Goal: Task Accomplishment & Management: Use online tool/utility

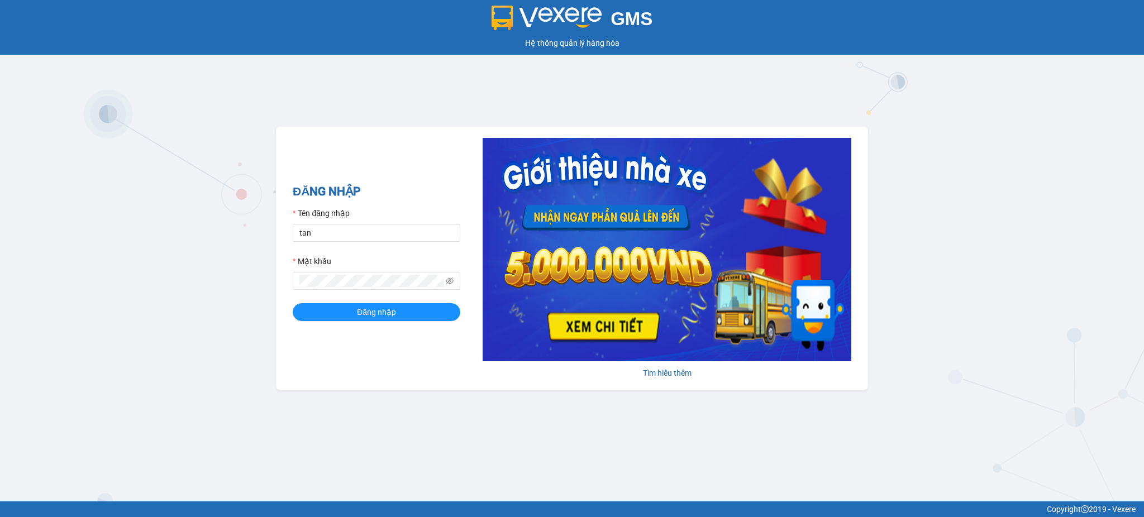
type input "tandung.minhquoc"
click at [382, 269] on div "Mật khẩu" at bounding box center [377, 263] width 168 height 17
click at [293, 303] on button "Đăng nhập" at bounding box center [377, 312] width 168 height 18
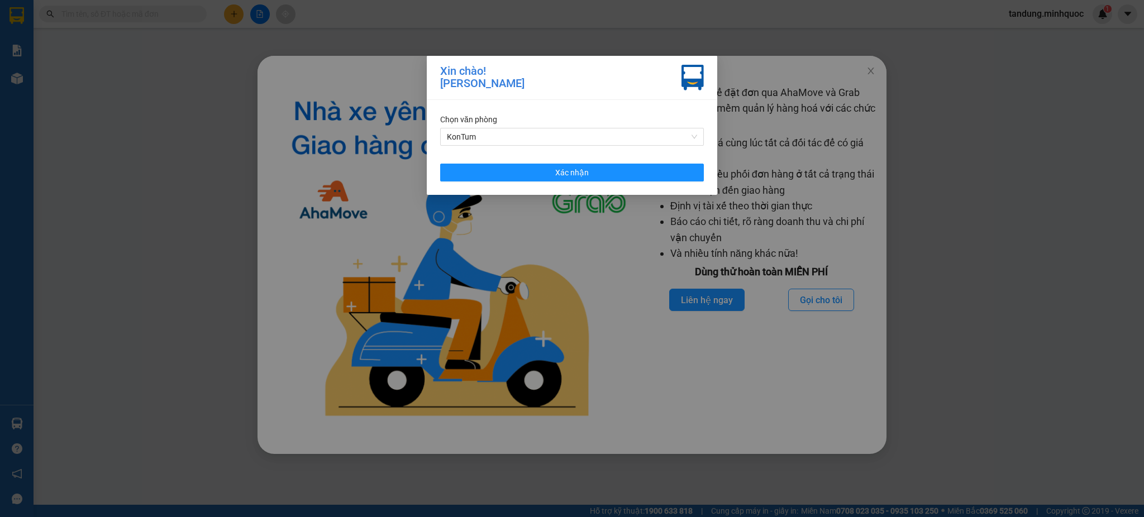
click at [661, 159] on div "Chọn văn phòng KonTum Xác nhận" at bounding box center [572, 147] width 290 height 95
click at [659, 181] on button "Xác nhận" at bounding box center [572, 173] width 264 height 18
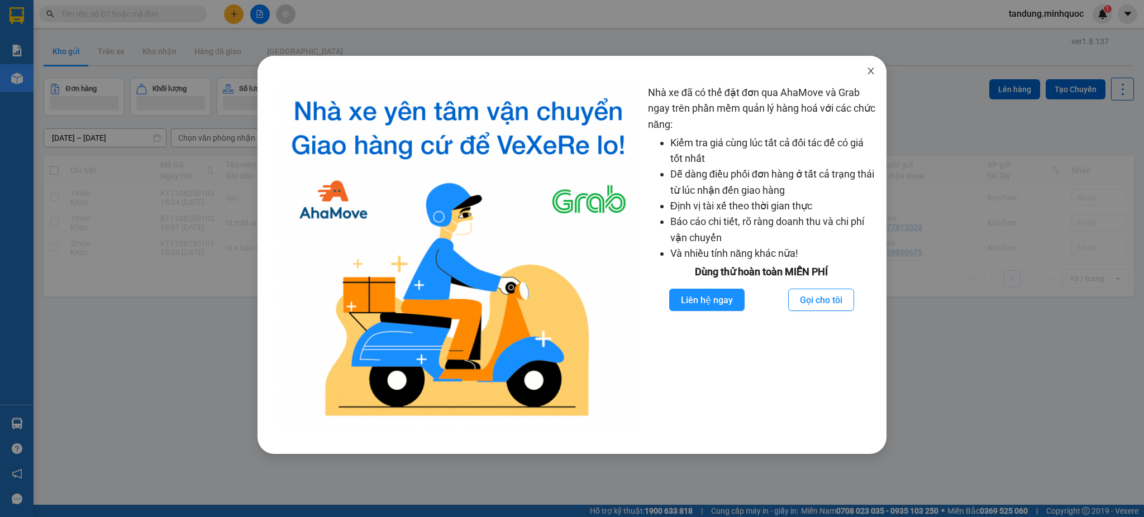
click at [876, 72] on span "Close" at bounding box center [870, 71] width 31 height 31
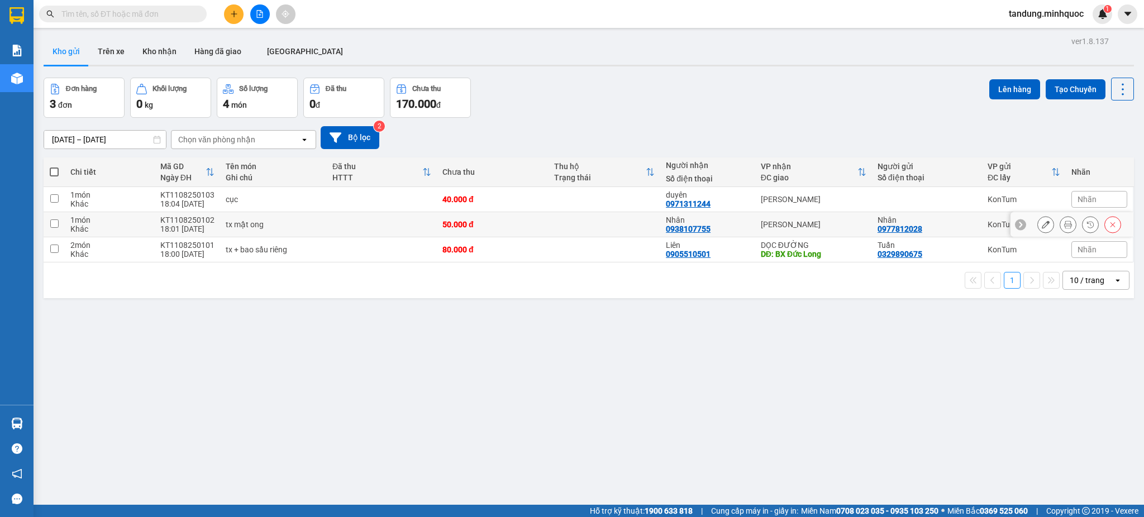
click at [764, 223] on div "[PERSON_NAME]" at bounding box center [814, 224] width 106 height 9
checkbox input "true"
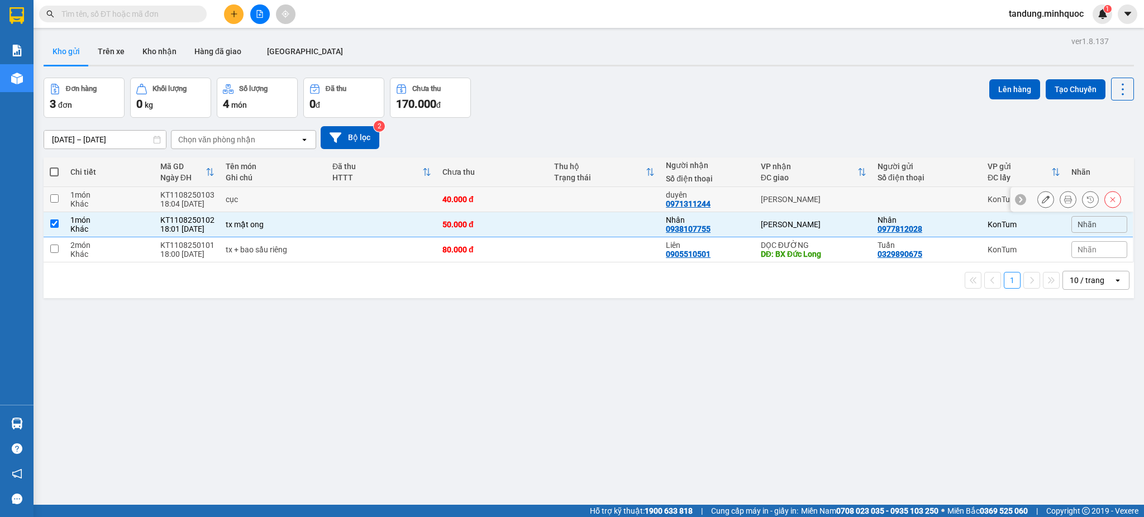
click at [771, 196] on div "[PERSON_NAME]" at bounding box center [814, 199] width 106 height 9
checkbox input "true"
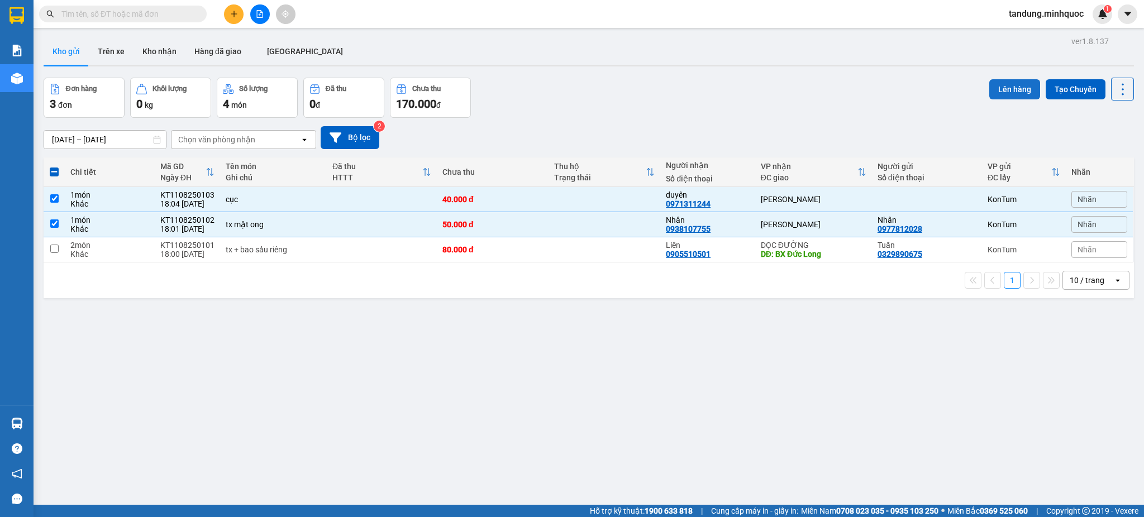
click at [989, 88] on button "Lên hàng" at bounding box center [1014, 89] width 51 height 20
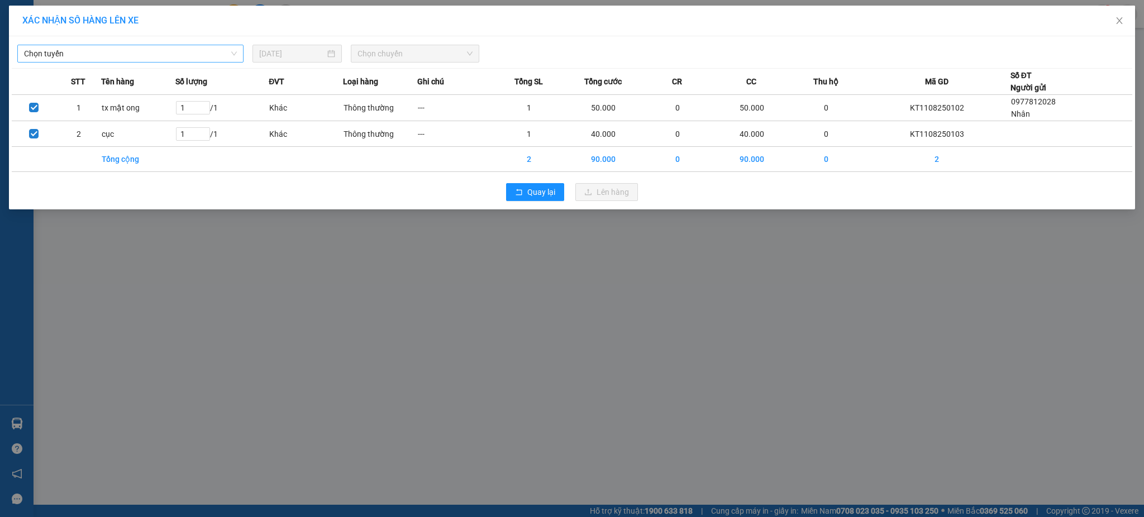
click at [163, 46] on span "Chọn tuyến" at bounding box center [130, 53] width 213 height 17
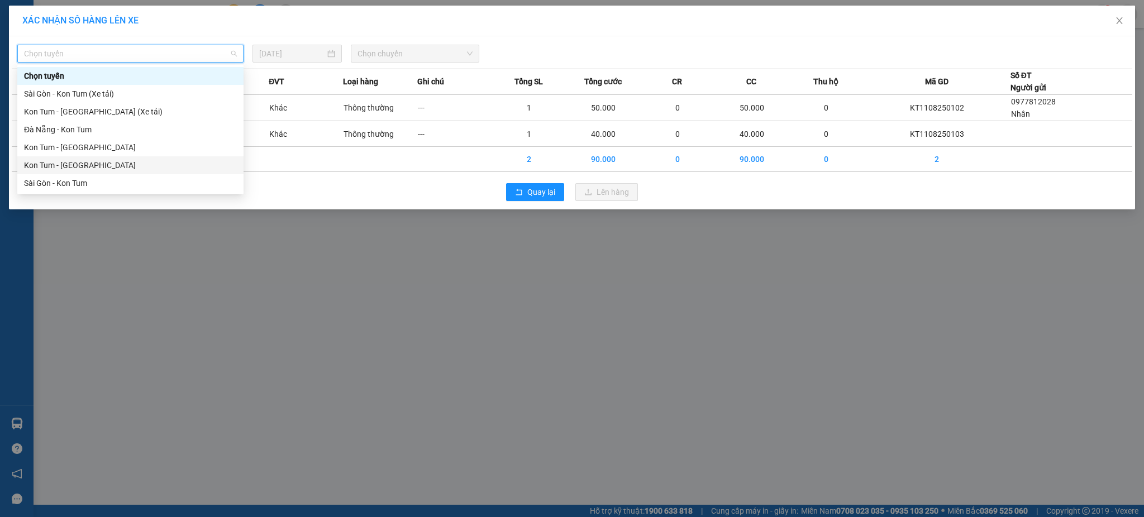
click at [74, 168] on div "Kon Tum - [GEOGRAPHIC_DATA]" at bounding box center [130, 165] width 213 height 12
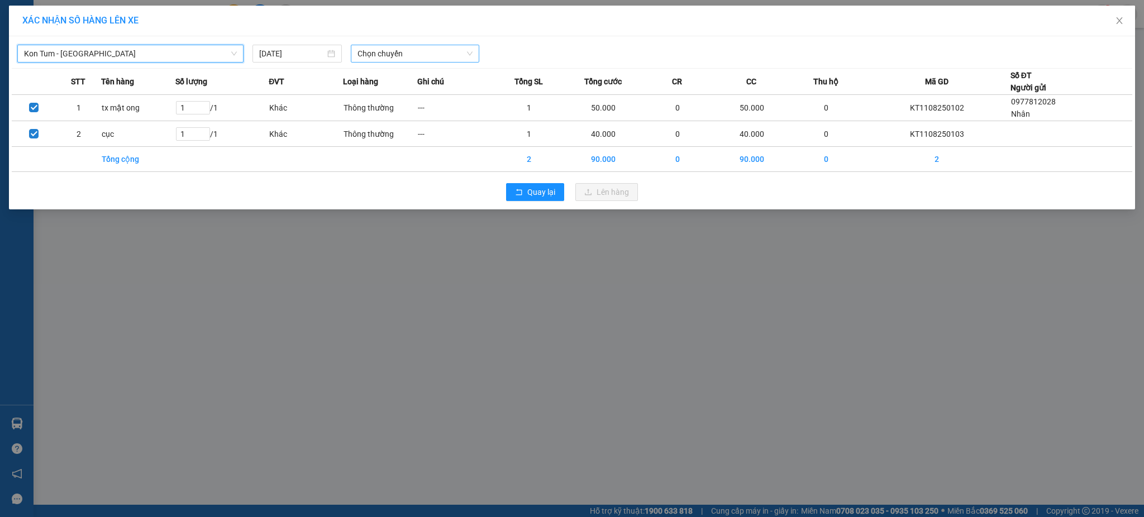
click at [407, 56] on span "Chọn chuyến" at bounding box center [414, 53] width 115 height 17
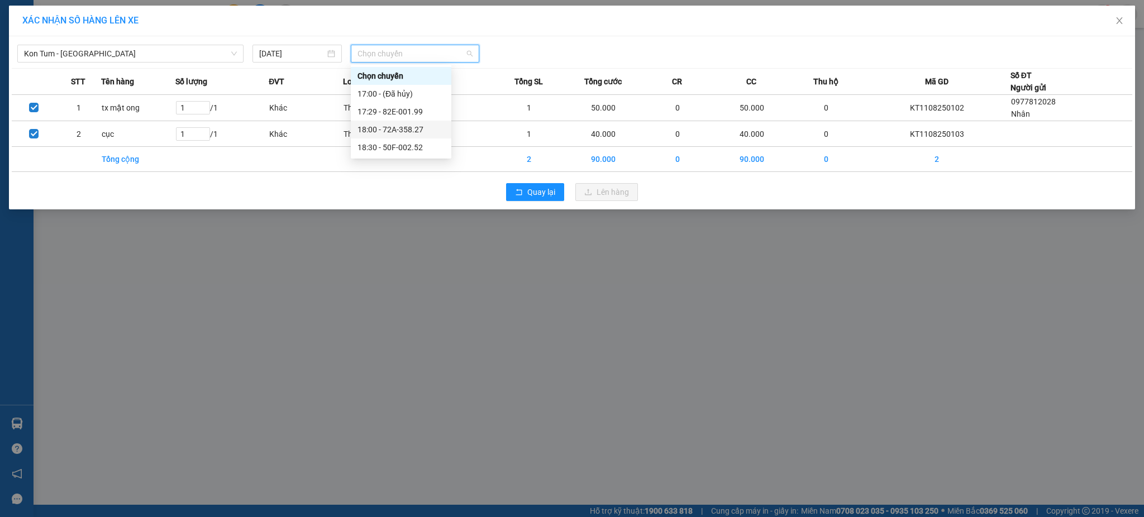
click at [407, 146] on div "18:30 - 50F-002.52" at bounding box center [400, 147] width 87 height 12
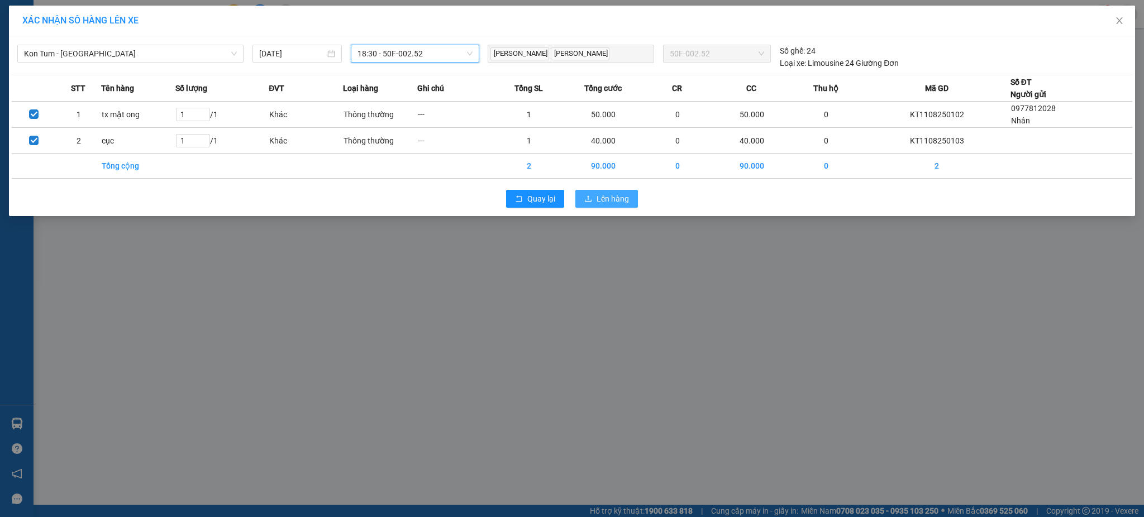
click at [608, 208] on button "Lên hàng" at bounding box center [606, 199] width 63 height 18
click at [606, 202] on span "Lên hàng" at bounding box center [612, 199] width 32 height 12
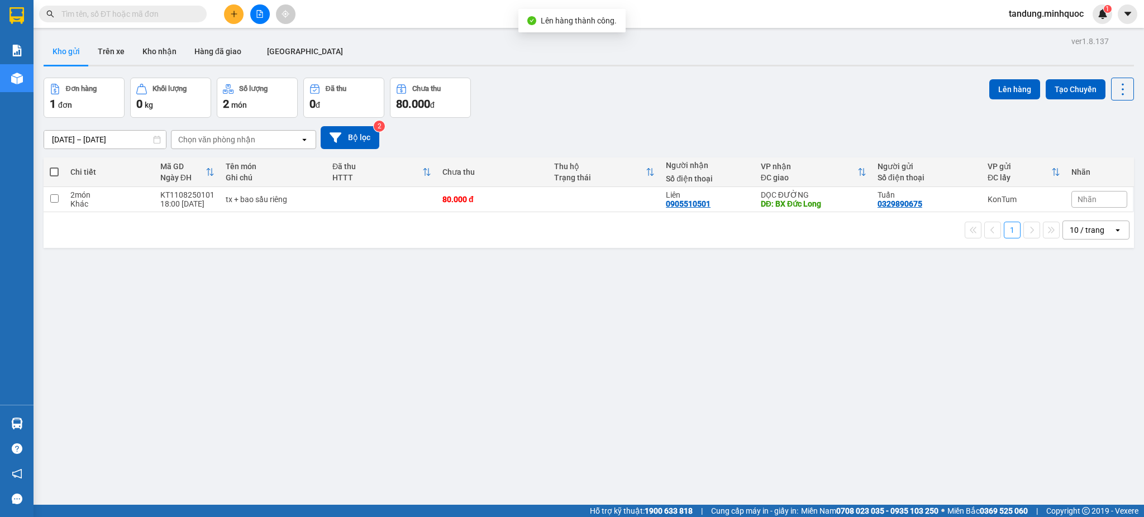
click at [262, 200] on div "tx + bao sầu riêng" at bounding box center [273, 199] width 95 height 9
checkbox input "true"
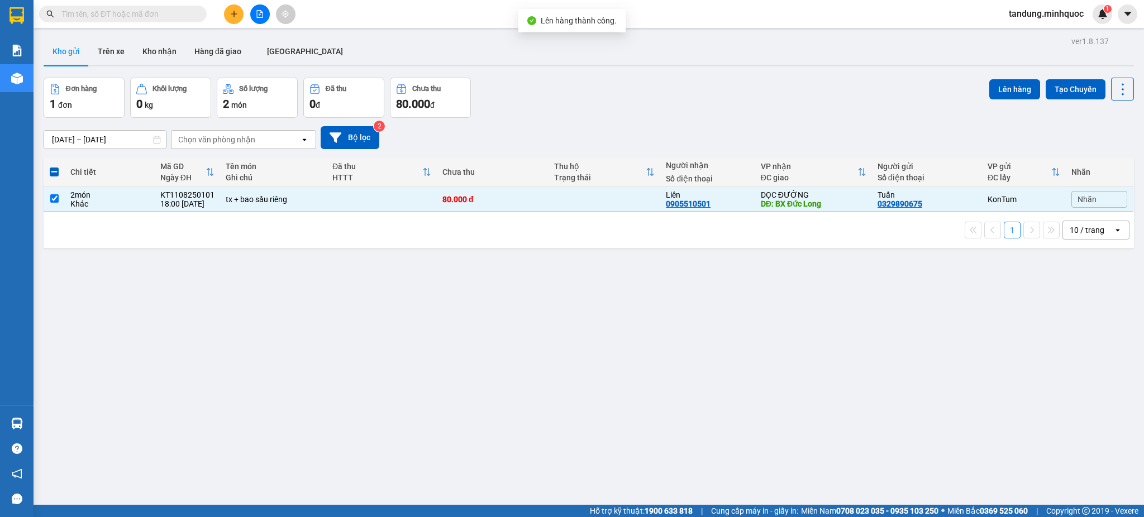
click at [1003, 114] on div "Lên hàng Tạo Chuyến" at bounding box center [1061, 98] width 145 height 40
click at [1001, 89] on button "Lên hàng" at bounding box center [1014, 89] width 51 height 20
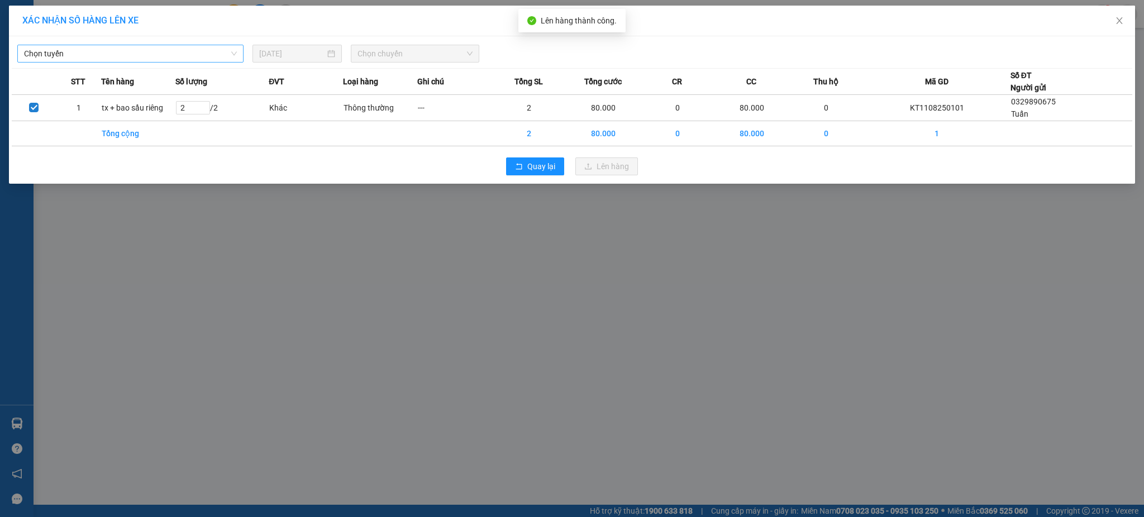
click at [154, 55] on span "Chọn tuyến" at bounding box center [130, 53] width 213 height 17
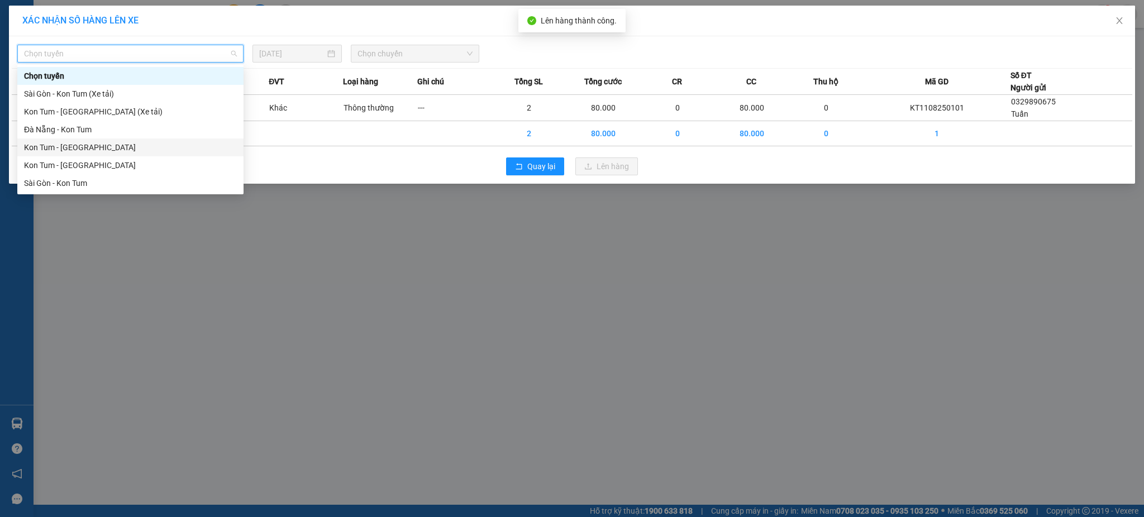
click at [84, 142] on div "Kon Tum - [GEOGRAPHIC_DATA]" at bounding box center [130, 147] width 213 height 12
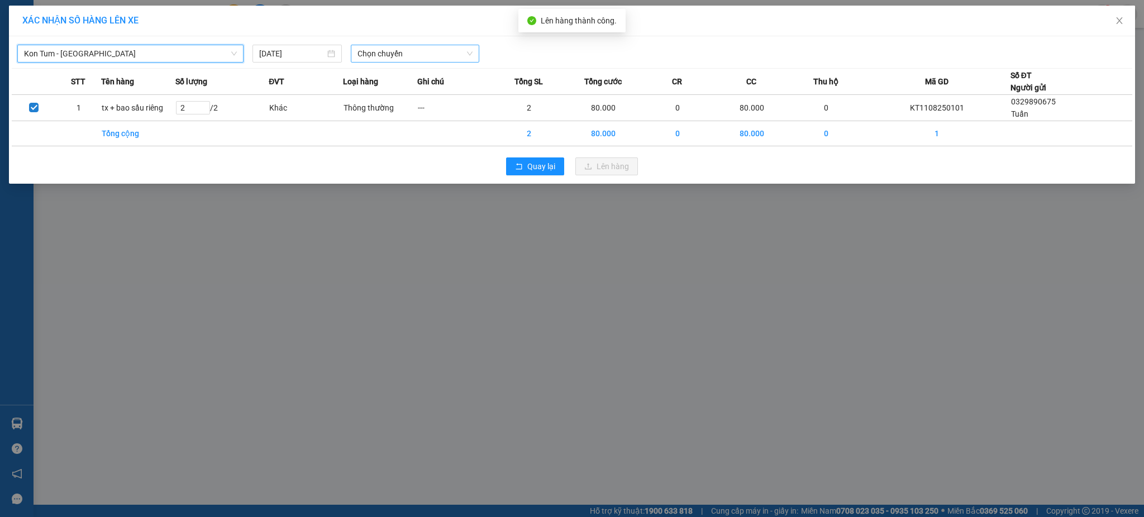
click at [467, 44] on div "Kon Tum - [GEOGRAPHIC_DATA] Kon Tum - [GEOGRAPHIC_DATA] [DATE] Chọn chuyến" at bounding box center [572, 50] width 1120 height 23
click at [453, 61] on span "Chọn chuyến" at bounding box center [414, 53] width 115 height 17
click at [436, 101] on div "19:30 - 82B-003.42" at bounding box center [401, 94] width 101 height 18
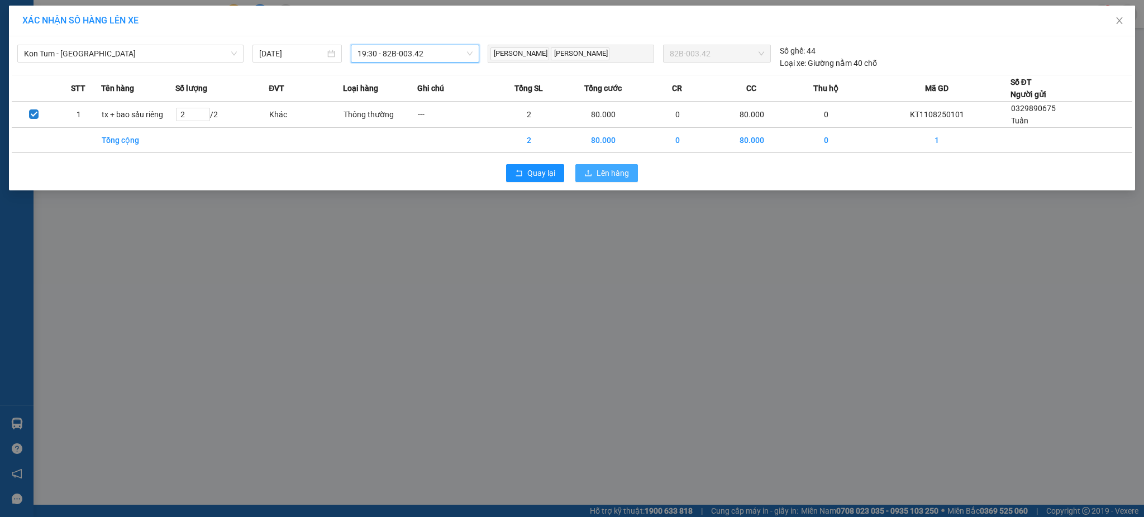
click at [617, 176] on span "Lên hàng" at bounding box center [612, 173] width 32 height 12
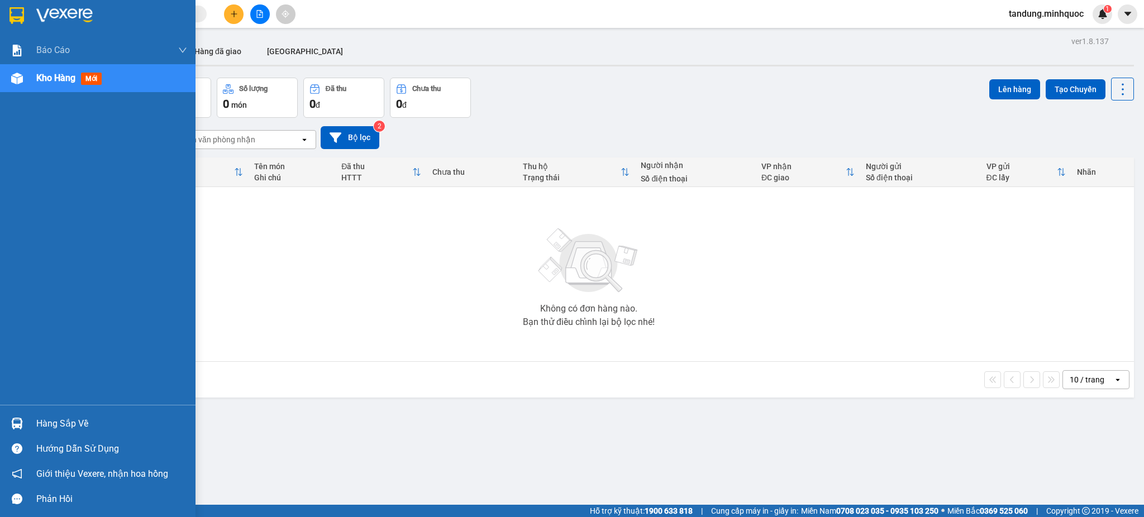
click at [11, 8] on img at bounding box center [16, 15] width 15 height 17
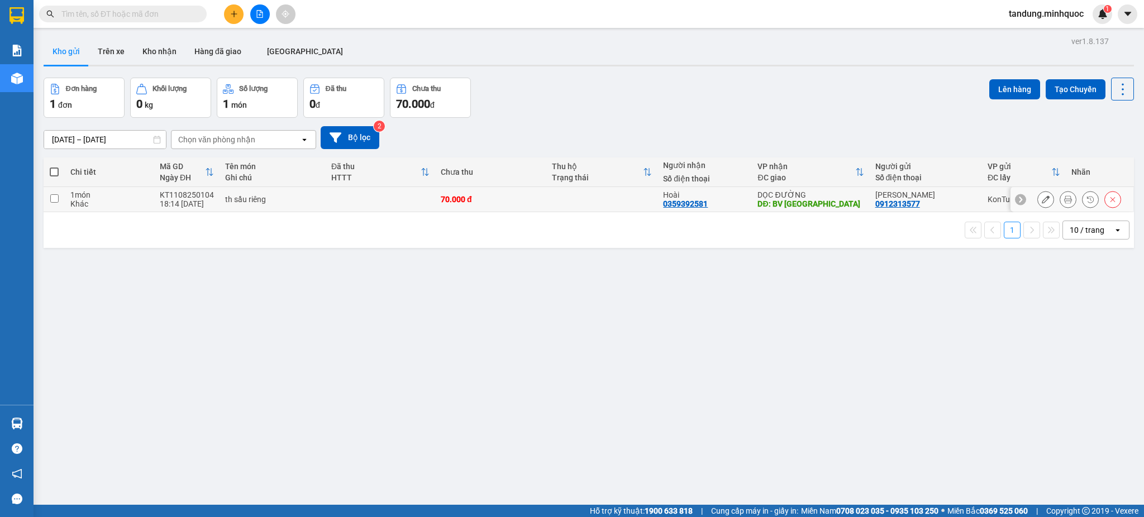
click at [1064, 199] on icon at bounding box center [1068, 199] width 8 height 8
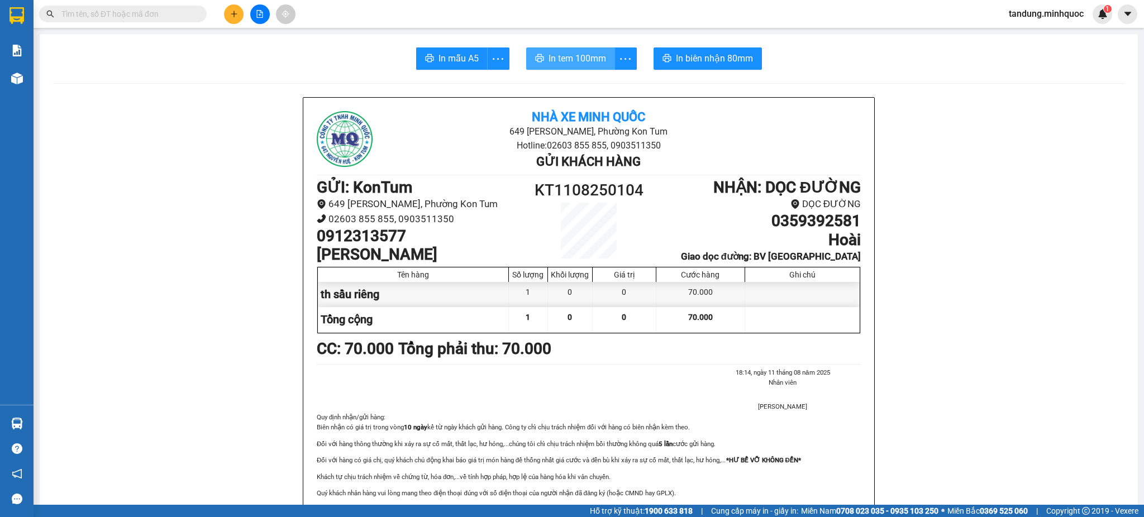
click at [561, 59] on span "In tem 100mm" at bounding box center [577, 58] width 58 height 14
drag, startPoint x: 739, startPoint y: 49, endPoint x: 727, endPoint y: 65, distance: 20.3
click at [739, 49] on button "In biên nhận 80mm" at bounding box center [707, 58] width 108 height 22
click at [727, 65] on span "In biên nhận 80mm" at bounding box center [714, 58] width 77 height 14
click at [224, 16] on button at bounding box center [234, 14] width 20 height 20
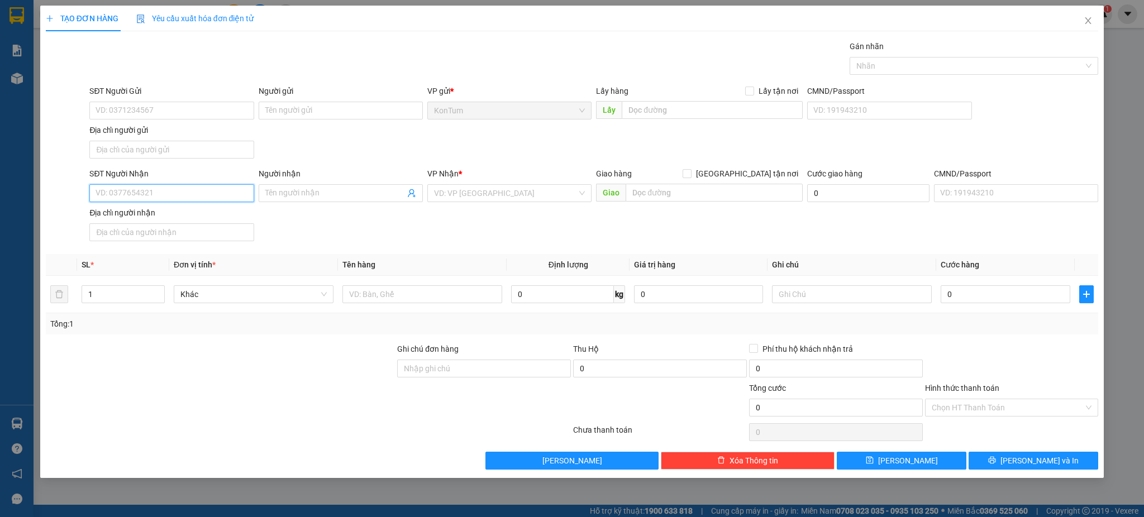
click at [213, 188] on input "SĐT Người Nhận" at bounding box center [171, 193] width 164 height 18
click at [222, 199] on input "SĐT Người Nhận" at bounding box center [171, 193] width 164 height 18
click at [218, 199] on input "SĐT Người Nhận" at bounding box center [171, 193] width 164 height 18
click at [209, 196] on input "SĐT Người Nhận" at bounding box center [171, 193] width 164 height 18
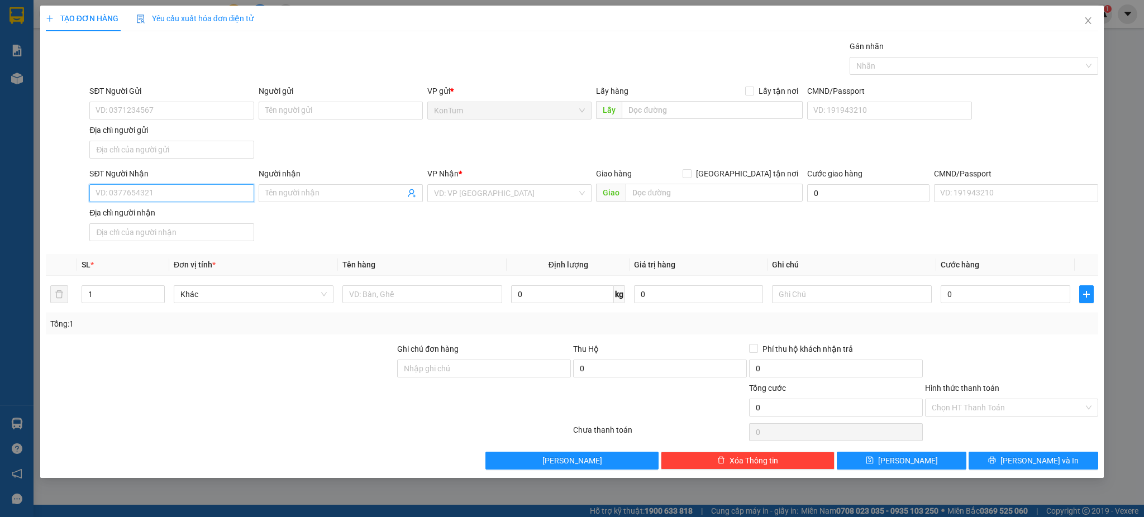
click at [209, 196] on input "SĐT Người Nhận" at bounding box center [171, 193] width 164 height 18
type input "0935098467"
click at [199, 207] on div "0935098467 0935098467 - C Lợi" at bounding box center [171, 216] width 164 height 22
click at [227, 183] on div "SĐT Người Nhận" at bounding box center [171, 176] width 164 height 17
click at [218, 192] on input "0935098467" at bounding box center [171, 193] width 164 height 18
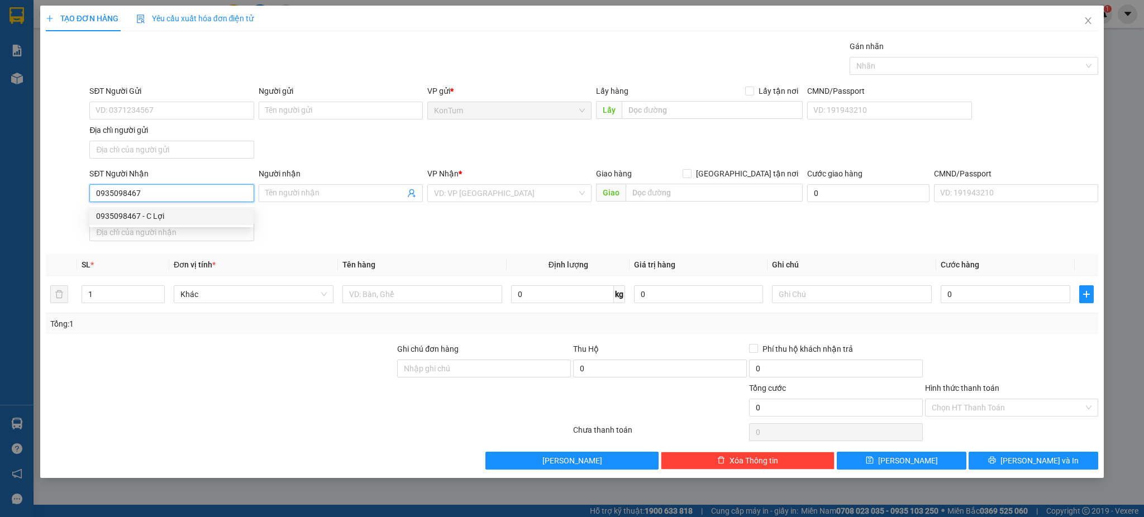
click at [192, 215] on div "0935098467 - C Lợi" at bounding box center [171, 216] width 151 height 12
type input "C Lợi"
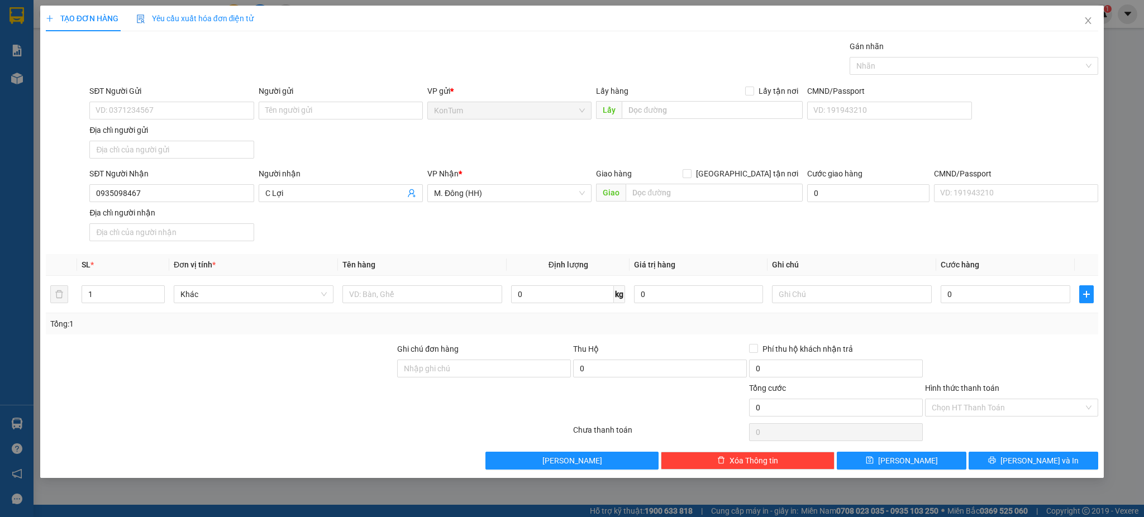
click at [194, 86] on div "SĐT Người Gửi" at bounding box center [171, 91] width 164 height 12
click at [194, 102] on input "SĐT Người Gửi" at bounding box center [171, 111] width 164 height 18
click at [178, 119] on div "SĐT Người Gửi VD: 0371234567" at bounding box center [171, 104] width 164 height 39
click at [179, 116] on input "SĐT Người Gửi" at bounding box center [171, 111] width 164 height 18
click at [174, 108] on input "SĐT Người Gửi" at bounding box center [171, 111] width 164 height 18
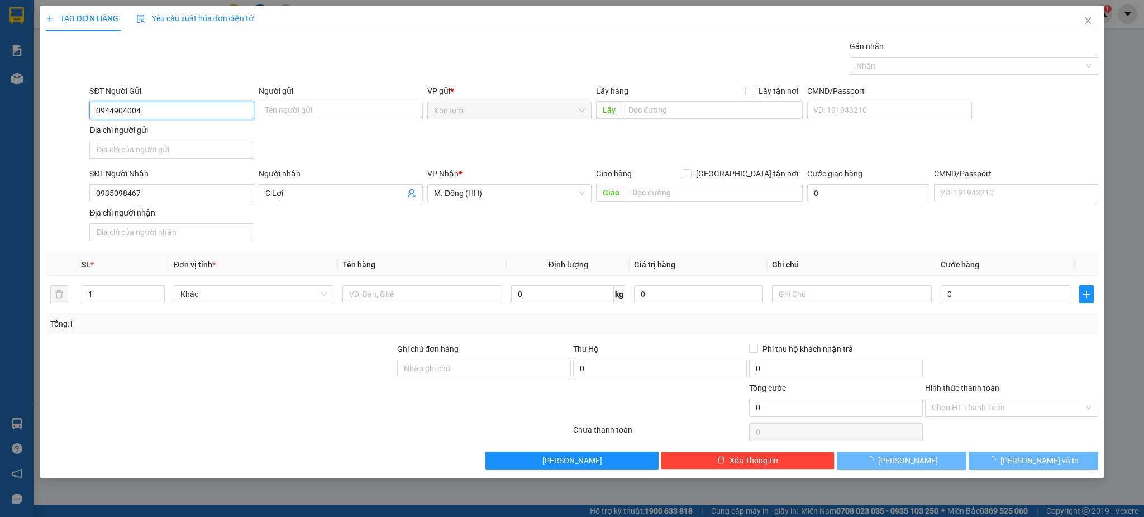
drag, startPoint x: 174, startPoint y: 106, endPoint x: 181, endPoint y: 111, distance: 8.8
click at [181, 108] on input "0944904004" at bounding box center [171, 111] width 164 height 18
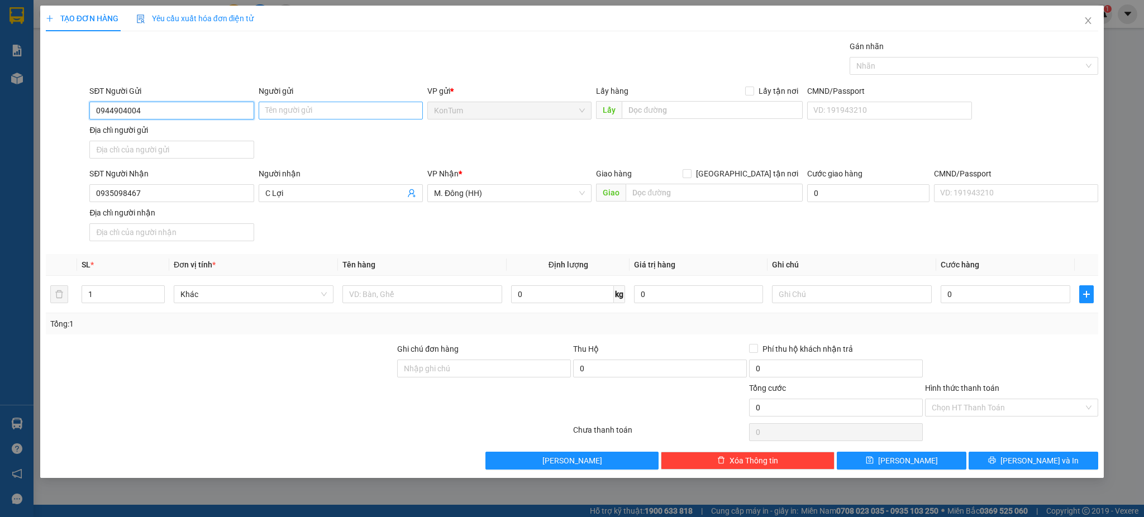
type input "0944904004"
click at [310, 114] on input "Người gửi" at bounding box center [341, 111] width 164 height 18
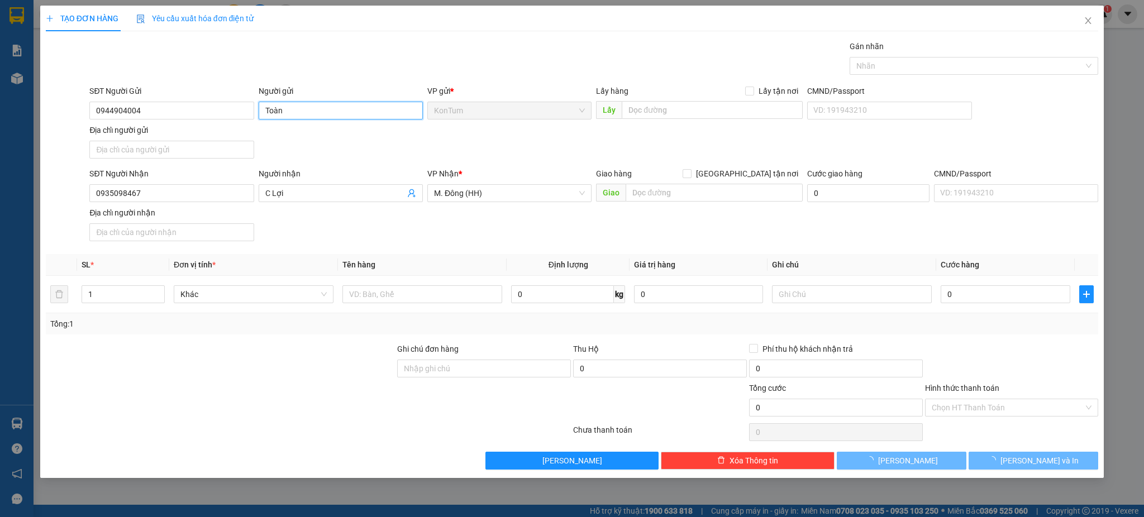
type input "Toàn"
drag, startPoint x: 316, startPoint y: 203, endPoint x: 213, endPoint y: 212, distance: 103.7
click at [213, 212] on div "SĐT Người Nhận 0935098467 Người nhận C Lợi VP Nhận * M. Đông (HH) Giao hàng Gia…" at bounding box center [593, 207] width 1013 height 78
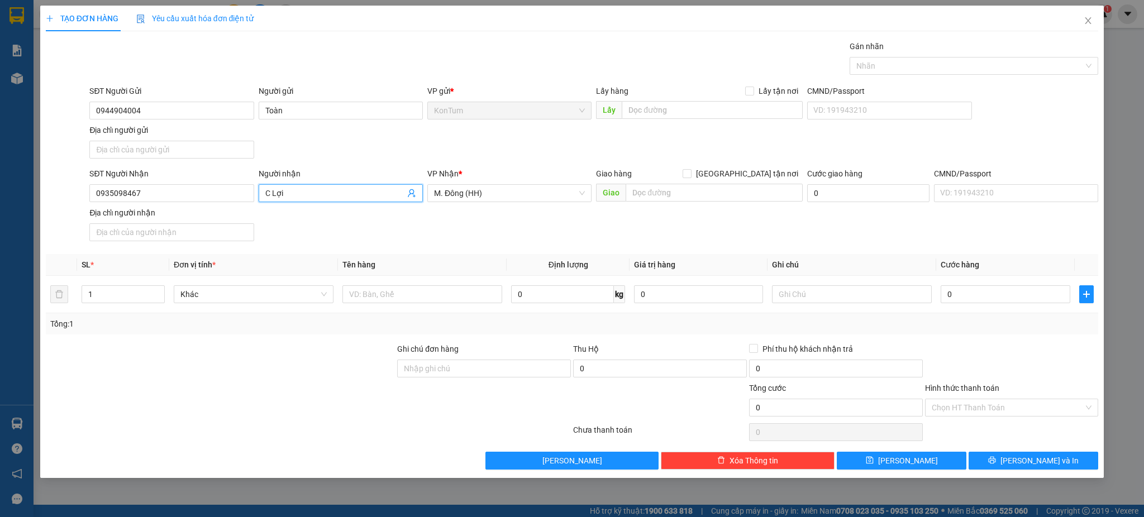
click at [333, 196] on input "C Lợi" at bounding box center [335, 193] width 140 height 12
drag, startPoint x: 328, startPoint y: 195, endPoint x: 241, endPoint y: 189, distance: 86.8
click at [241, 189] on div "SĐT Người Nhận 0935098467 Người nhận C Lợi VP Nhận * M. Đông (HH) Giao hàng Gia…" at bounding box center [593, 207] width 1013 height 78
click at [334, 195] on input "0906.809.595" at bounding box center [335, 193] width 140 height 12
type input "0906.809.595"
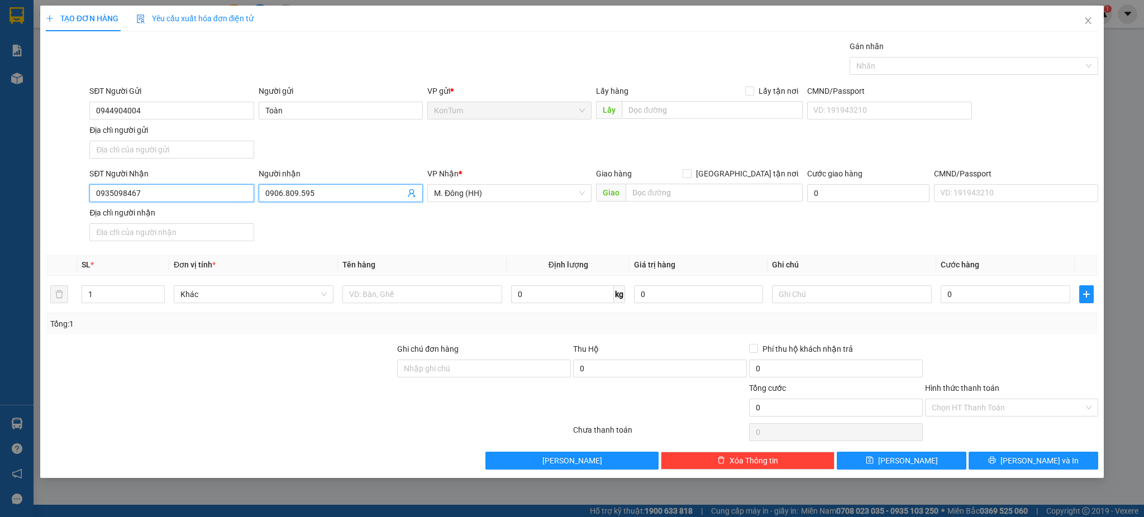
click at [165, 193] on input "0935098467" at bounding box center [171, 193] width 164 height 18
click at [164, 193] on input "0935098467" at bounding box center [171, 193] width 164 height 18
type input "0935098467"
click at [165, 192] on input "0935098467" at bounding box center [171, 193] width 164 height 18
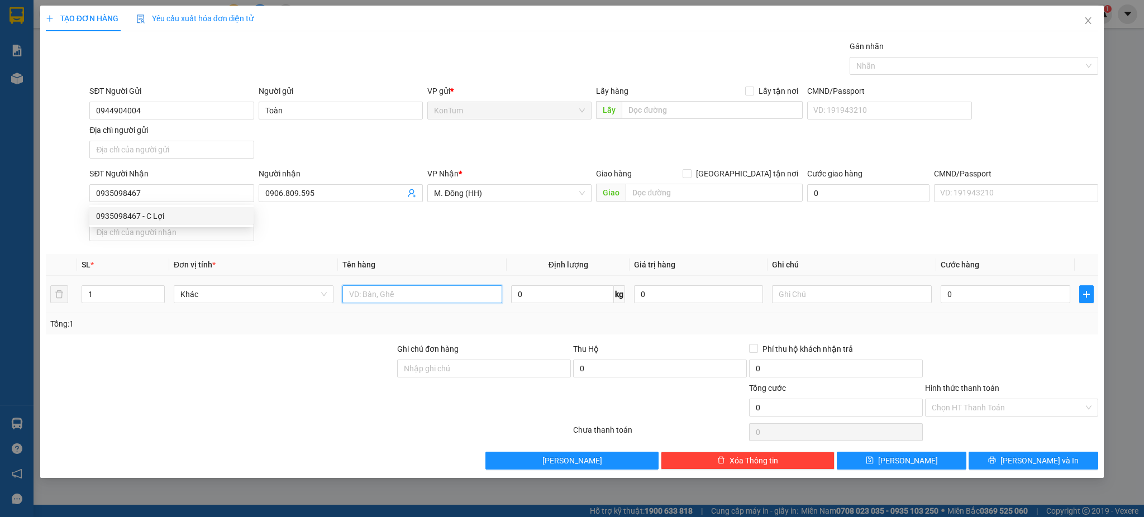
click at [374, 293] on input "text" at bounding box center [422, 294] width 160 height 18
type input "th sầu riêng"
click at [986, 317] on div "Tổng: 1" at bounding box center [572, 323] width 1053 height 21
click at [988, 298] on input "0" at bounding box center [1004, 294] width 129 height 18
type input "5"
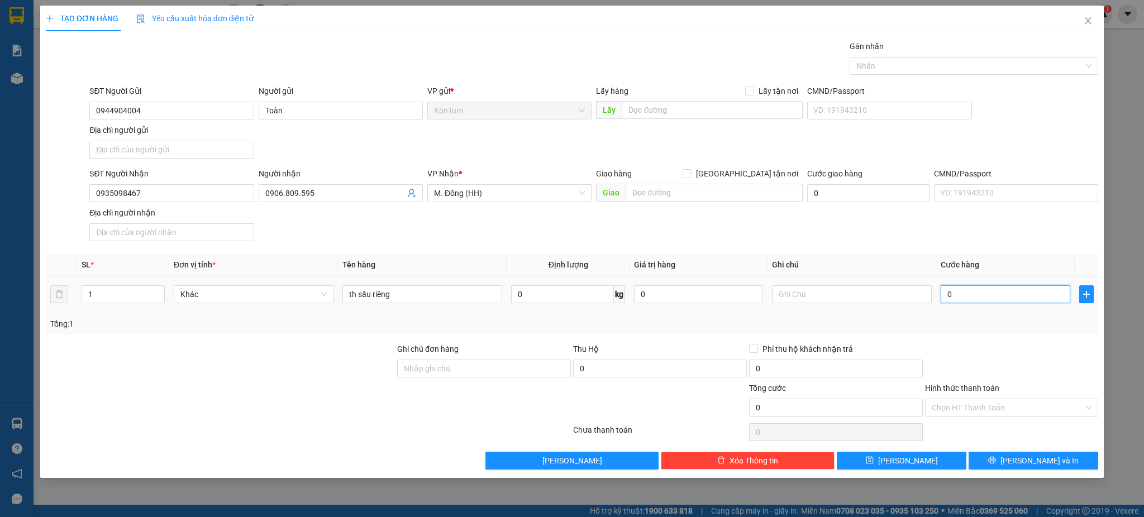
type input "5"
type input "50"
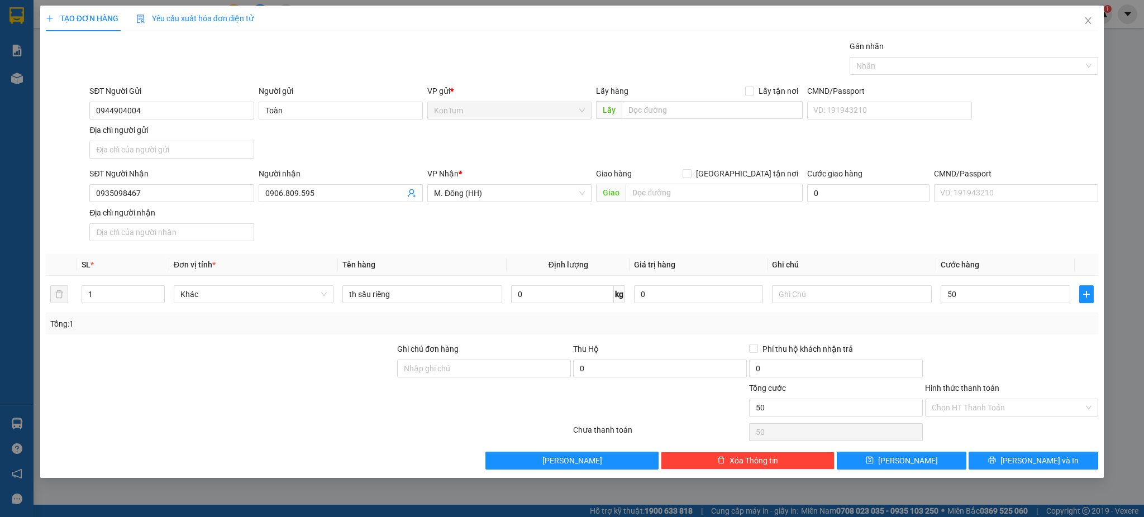
type input "50.000"
drag, startPoint x: 964, startPoint y: 345, endPoint x: 961, endPoint y: 337, distance: 8.3
click at [963, 345] on div at bounding box center [1012, 362] width 176 height 39
click at [995, 408] on input "Hình thức thanh toán" at bounding box center [1007, 407] width 152 height 17
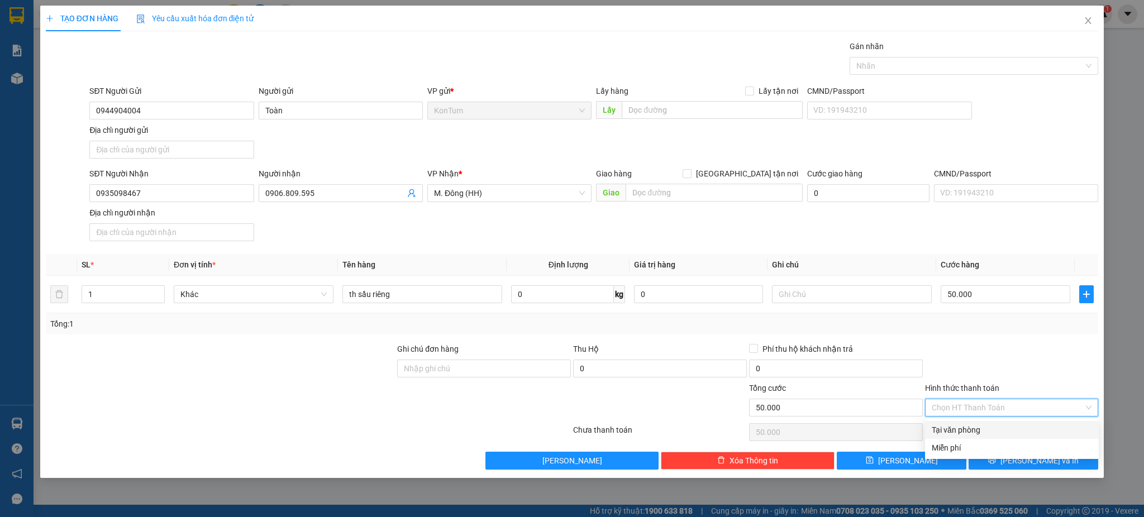
click at [979, 433] on div "Tại văn phòng" at bounding box center [1011, 430] width 160 height 12
type input "0"
click at [1017, 470] on div "TẠO ĐƠN HÀNG Yêu cầu xuất hóa đơn điện tử Transit Pickup Surcharge Ids Transit …" at bounding box center [572, 242] width 1064 height 472
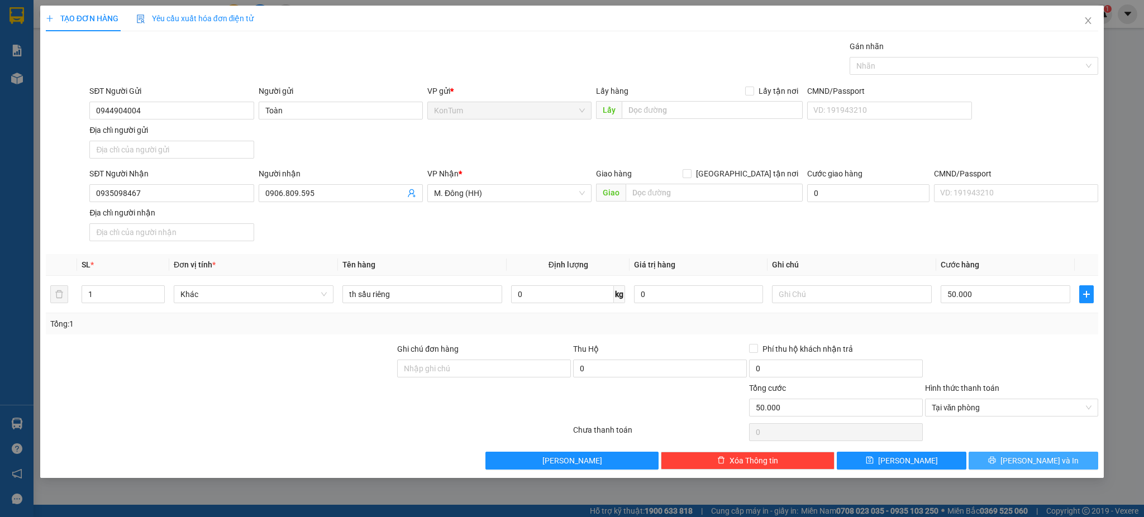
click at [1017, 470] on button "[PERSON_NAME] và In" at bounding box center [1033, 461] width 130 height 18
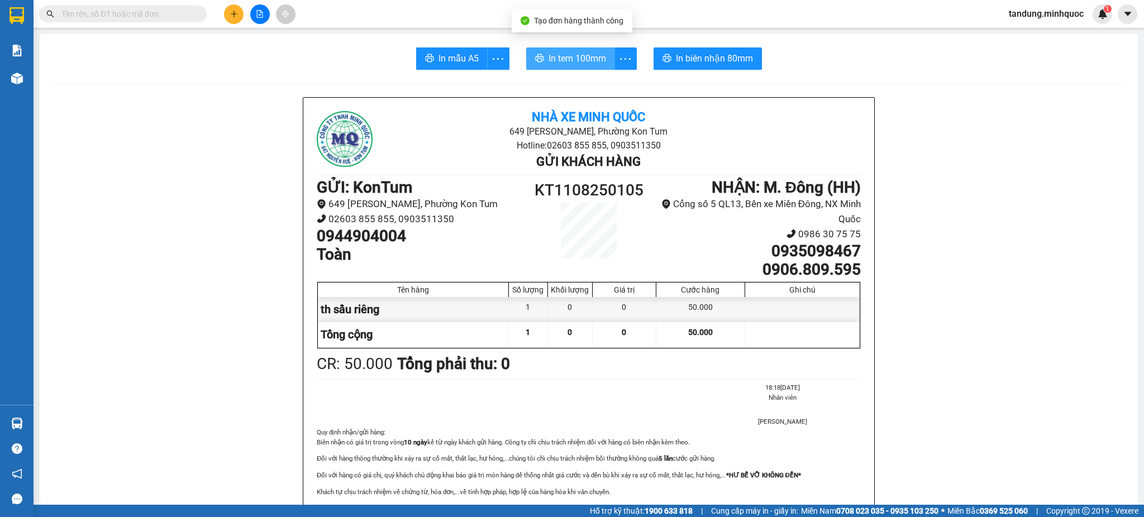
click at [572, 61] on span "In tem 100mm" at bounding box center [577, 58] width 58 height 14
click at [7, 15] on div at bounding box center [17, 16] width 20 height 20
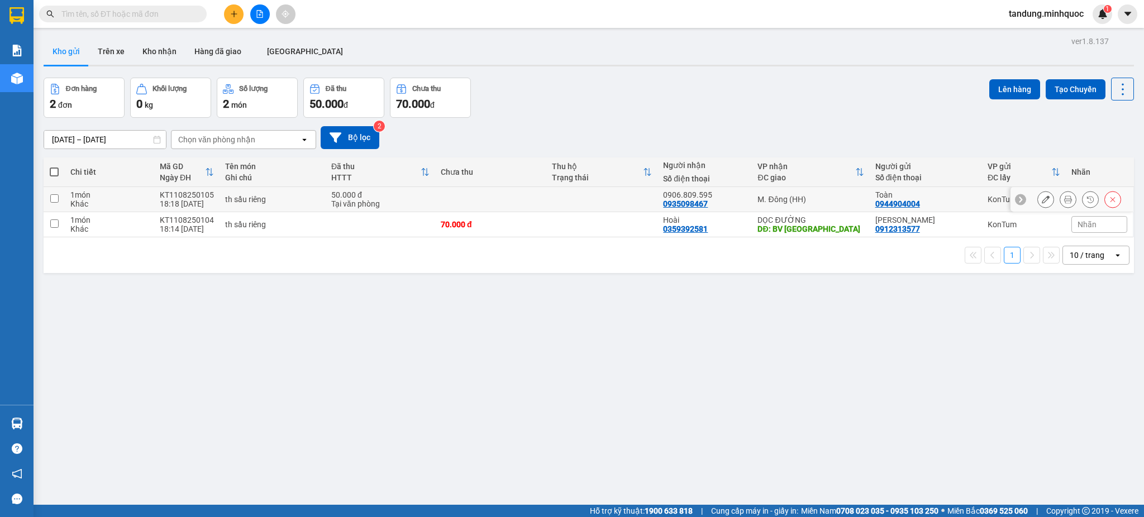
click at [1041, 199] on icon at bounding box center [1045, 199] width 8 height 8
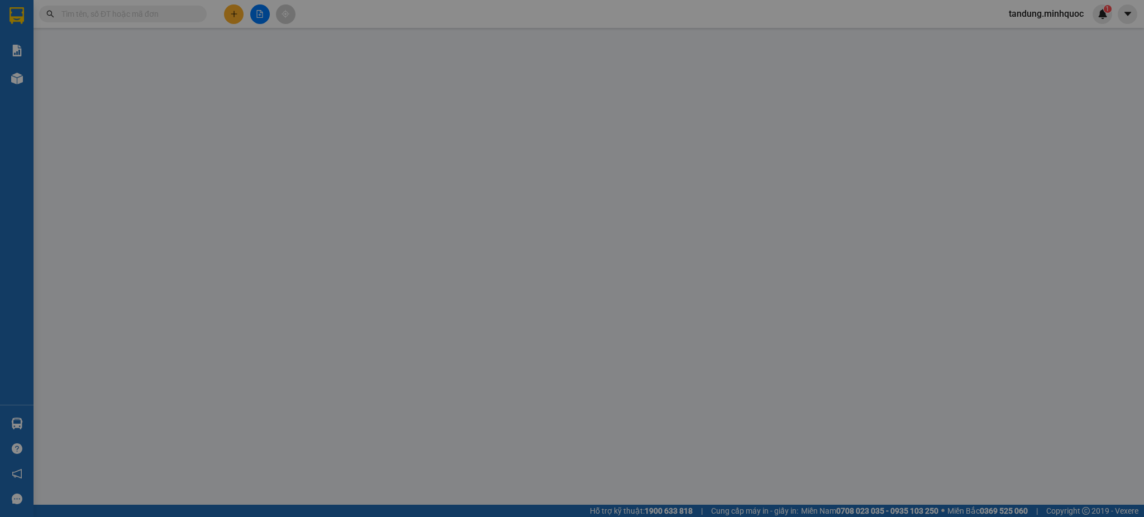
type input "0944904004"
type input "Toàn"
type input "0935098467"
type input "0906.809.595"
type input "50.000"
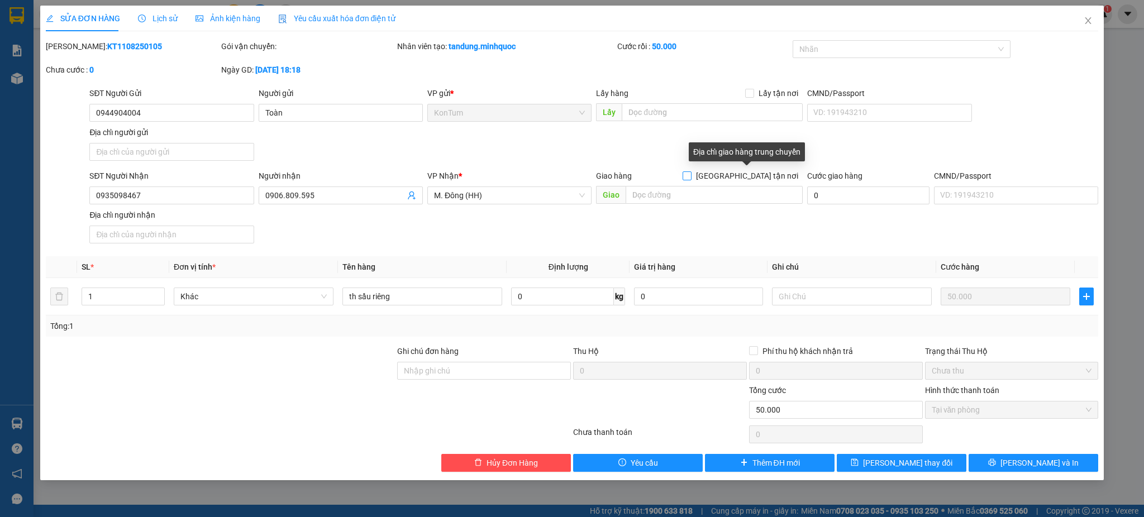
click at [690, 177] on input "[GEOGRAPHIC_DATA] tận nơi" at bounding box center [686, 175] width 8 height 8
checkbox input "true"
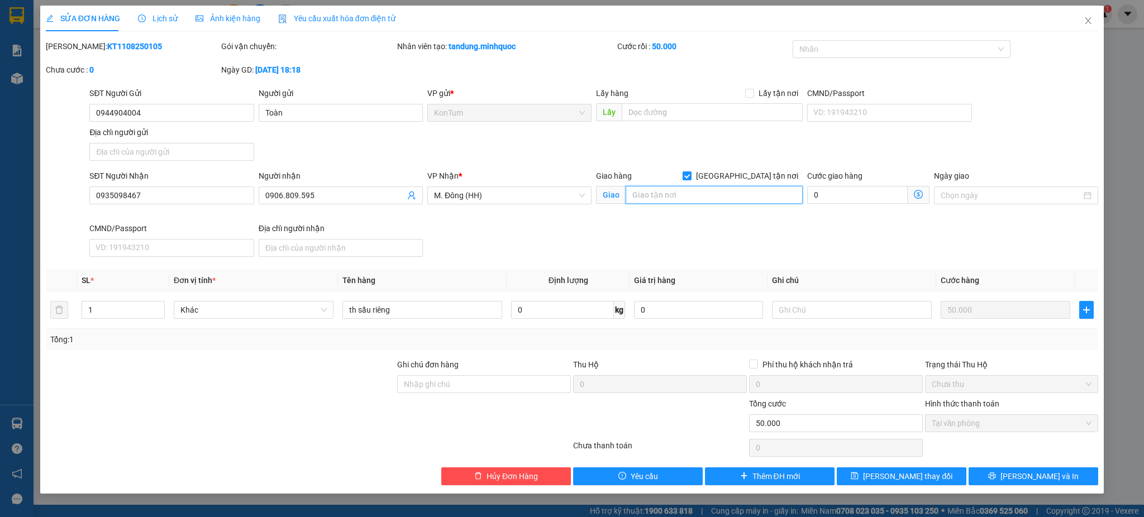
click at [711, 195] on input "text" at bounding box center [713, 195] width 177 height 18
type input "Bookship"
click at [1033, 480] on span "[PERSON_NAME] và In" at bounding box center [1039, 476] width 78 height 12
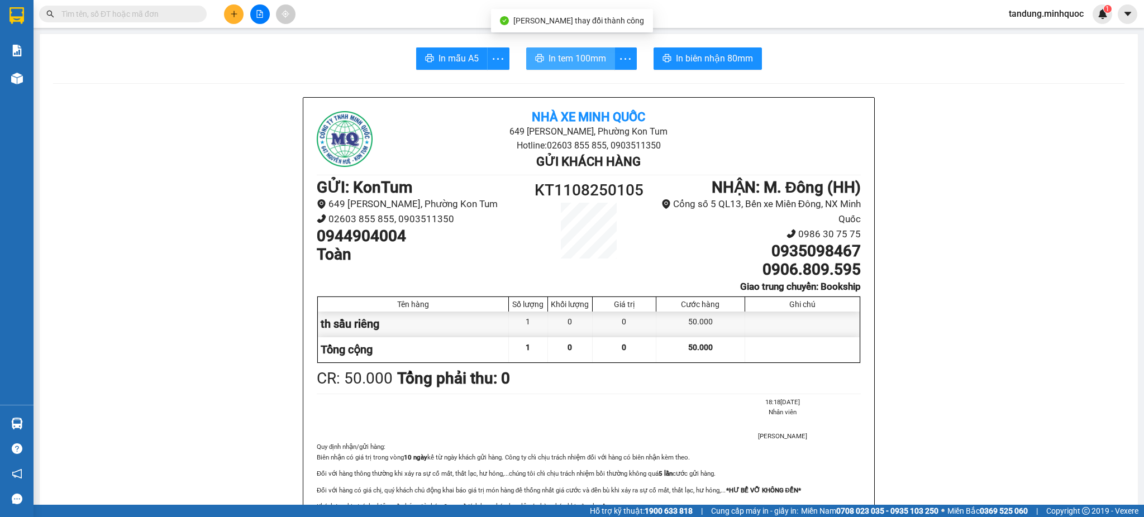
click at [563, 52] on span "In tem 100mm" at bounding box center [577, 58] width 58 height 14
click at [713, 59] on span "In biên nhận 80mm" at bounding box center [714, 58] width 77 height 14
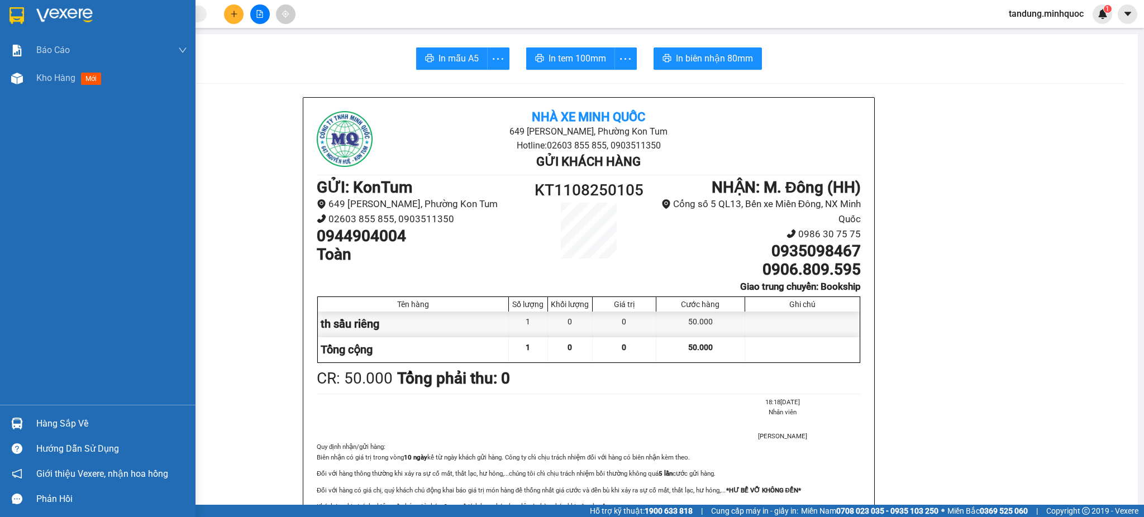
click at [20, 16] on img at bounding box center [16, 15] width 15 height 17
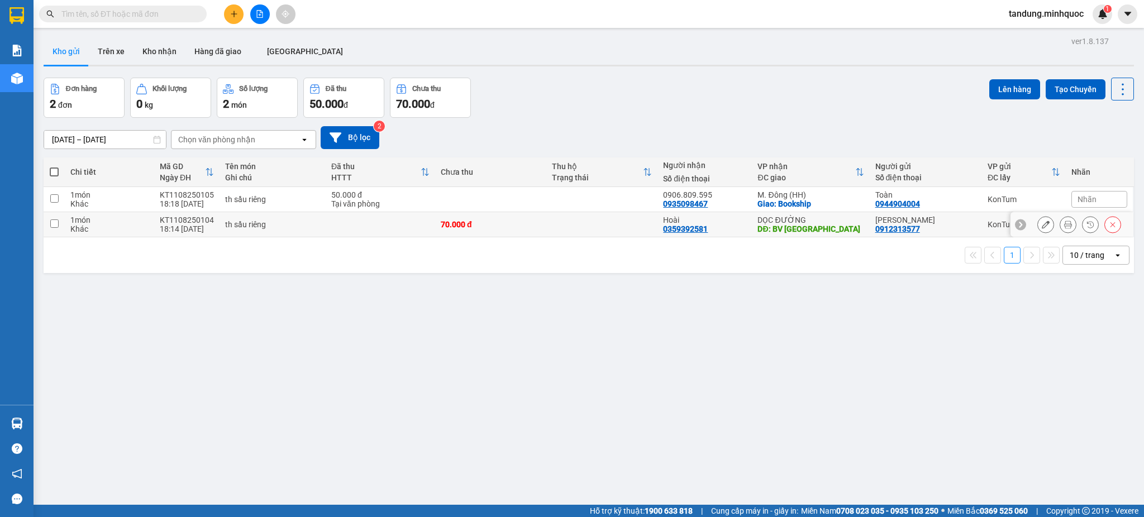
click at [575, 223] on td at bounding box center [601, 224] width 111 height 25
checkbox input "true"
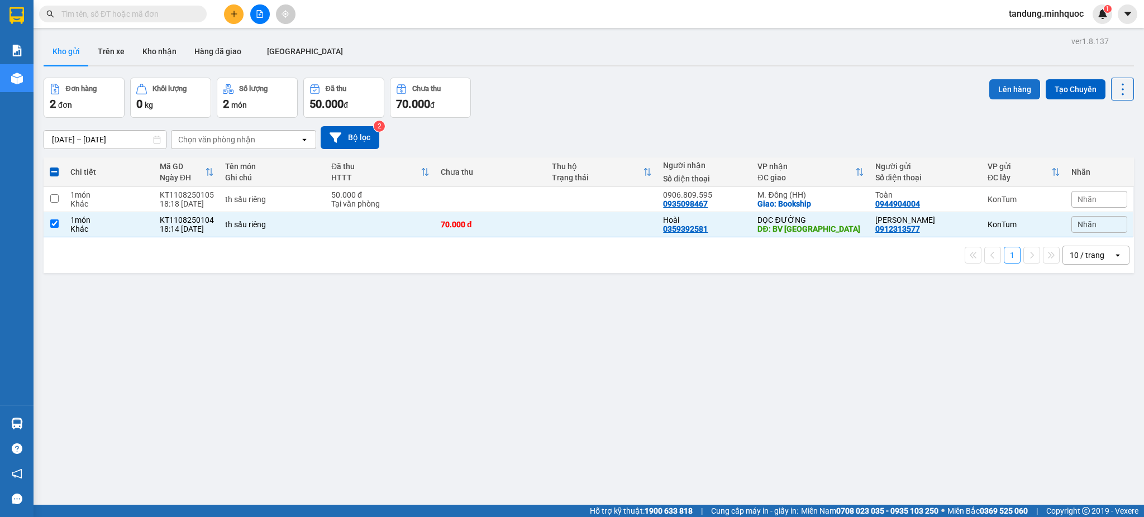
click at [1024, 80] on button "Lên hàng" at bounding box center [1014, 89] width 51 height 20
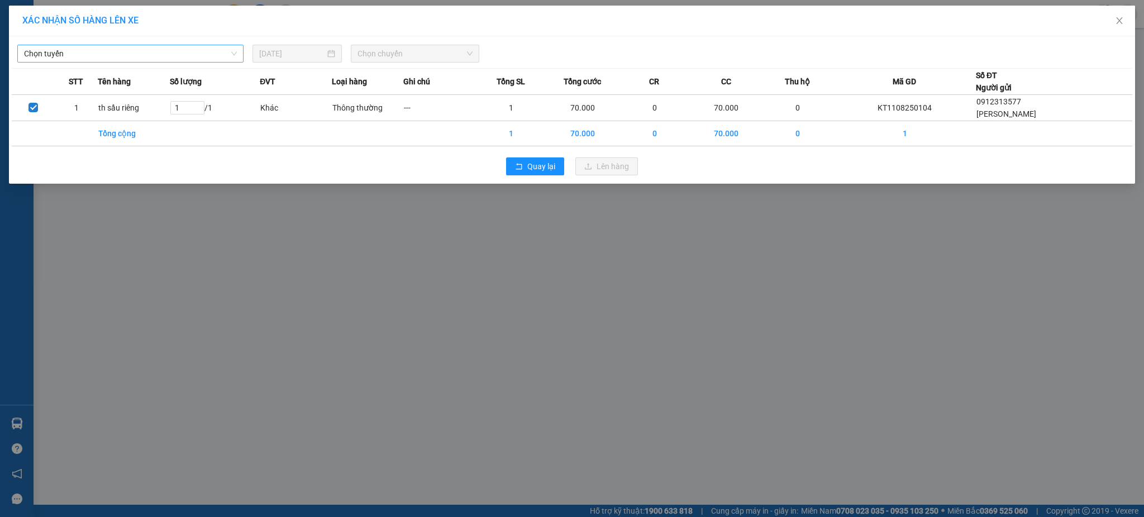
click at [150, 52] on span "Chọn tuyến" at bounding box center [130, 53] width 213 height 17
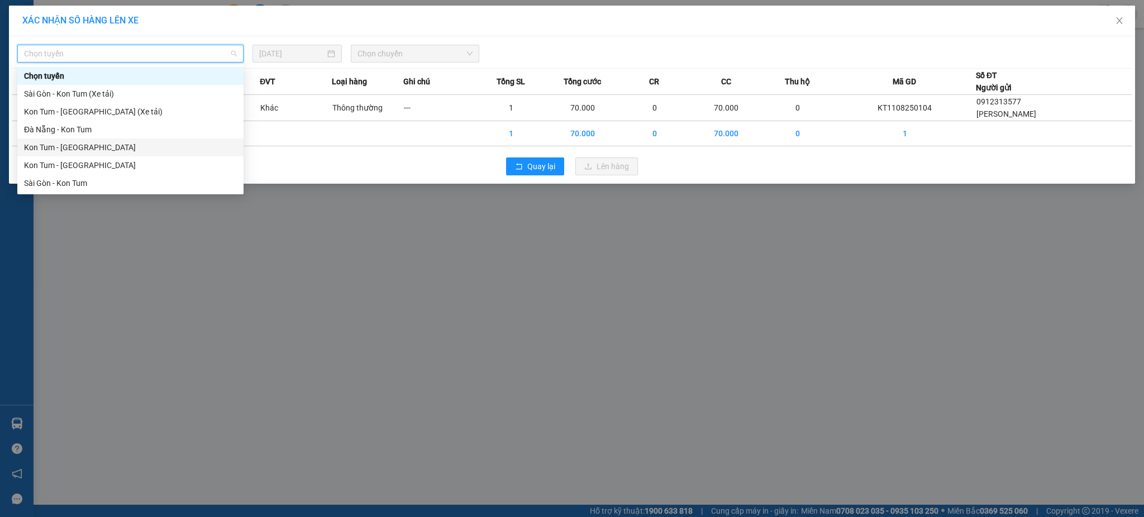
click at [76, 148] on div "Kon Tum - [GEOGRAPHIC_DATA]" at bounding box center [130, 147] width 213 height 12
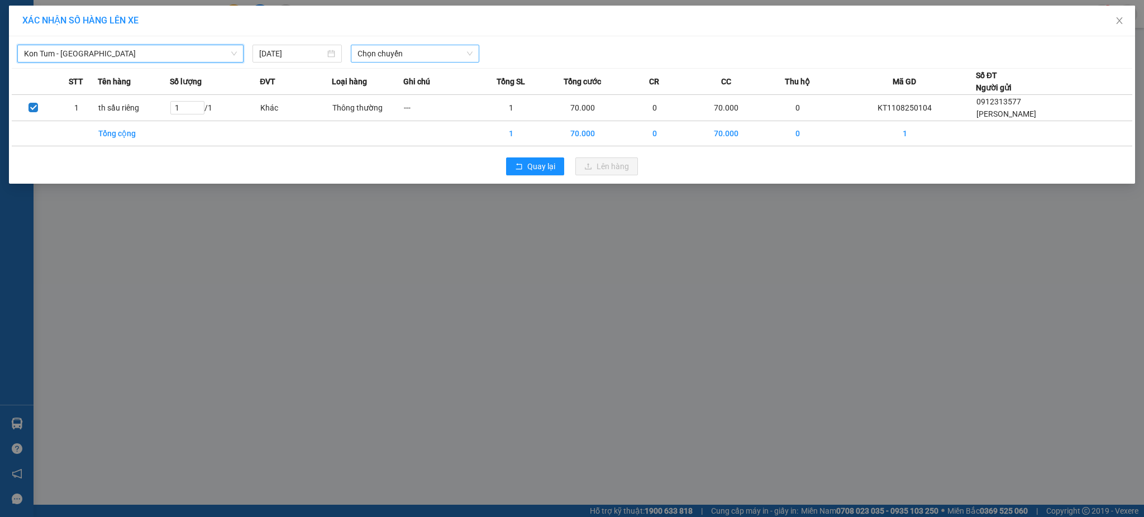
click at [427, 53] on span "Chọn chuyến" at bounding box center [414, 53] width 115 height 17
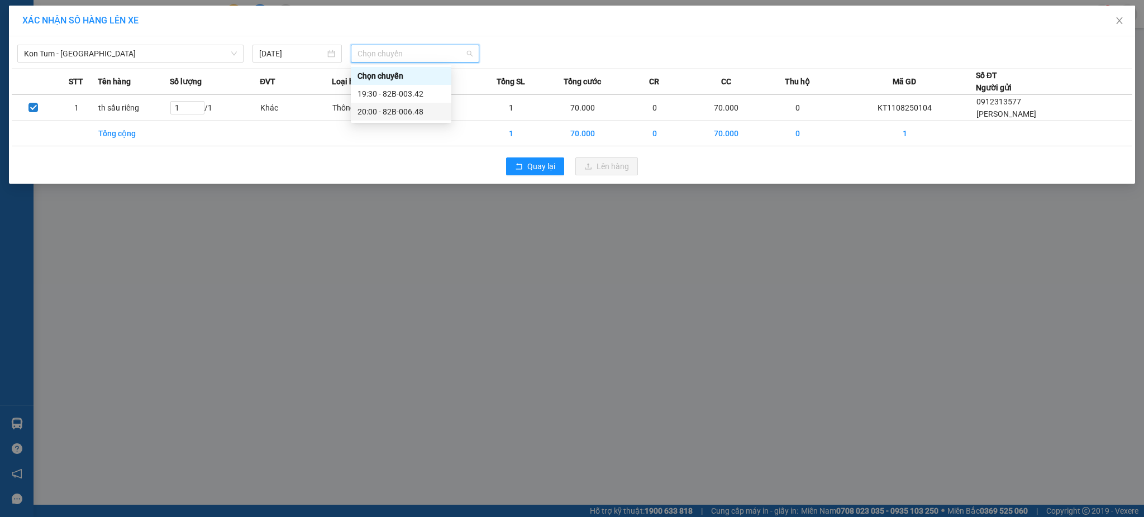
click at [422, 96] on div "19:30 - 82B-003.42" at bounding box center [400, 94] width 87 height 12
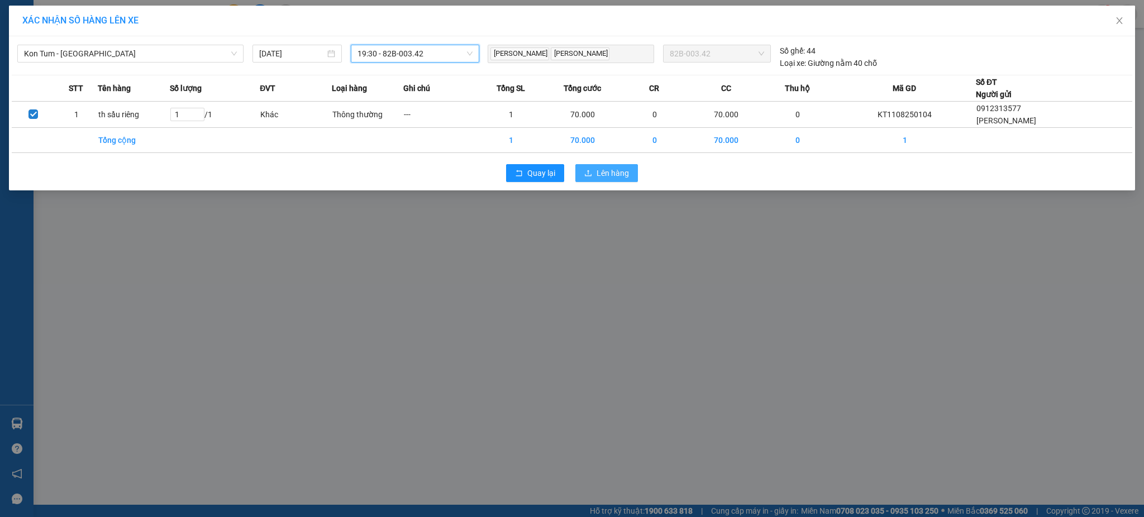
click at [609, 172] on span "Lên hàng" at bounding box center [612, 173] width 32 height 12
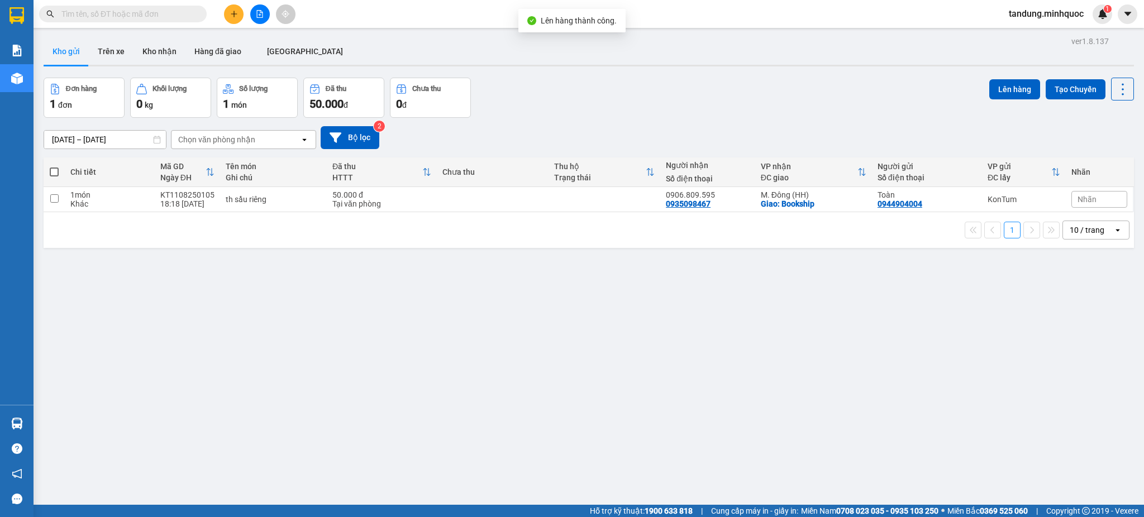
drag, startPoint x: 288, startPoint y: 182, endPoint x: 294, endPoint y: 194, distance: 13.5
click at [288, 183] on div "Tên món Ghi chú" at bounding box center [273, 172] width 95 height 22
click at [296, 195] on div "th sầu riêng" at bounding box center [273, 199] width 95 height 9
checkbox input "true"
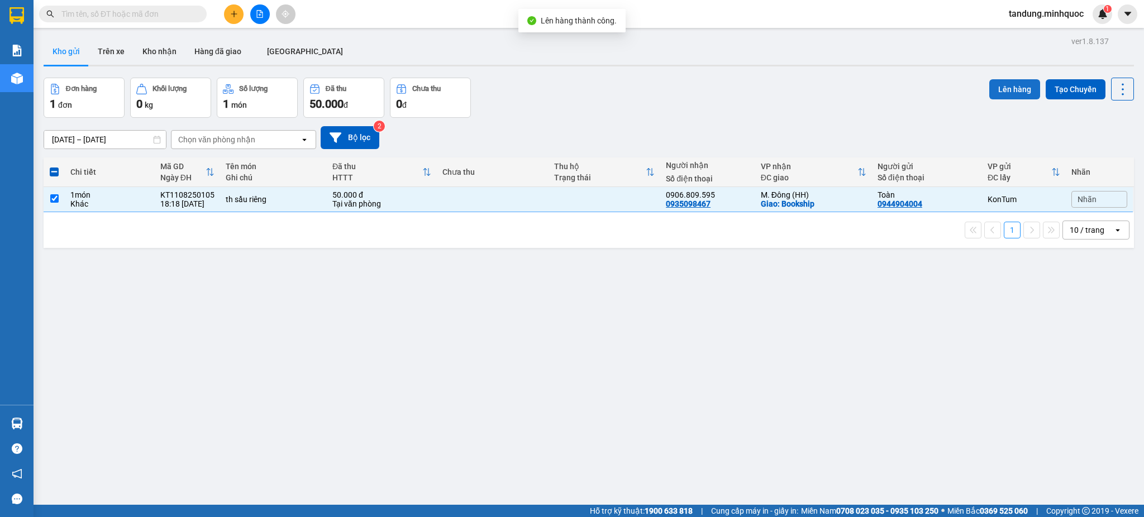
click at [1002, 93] on button "Lên hàng" at bounding box center [1014, 89] width 51 height 20
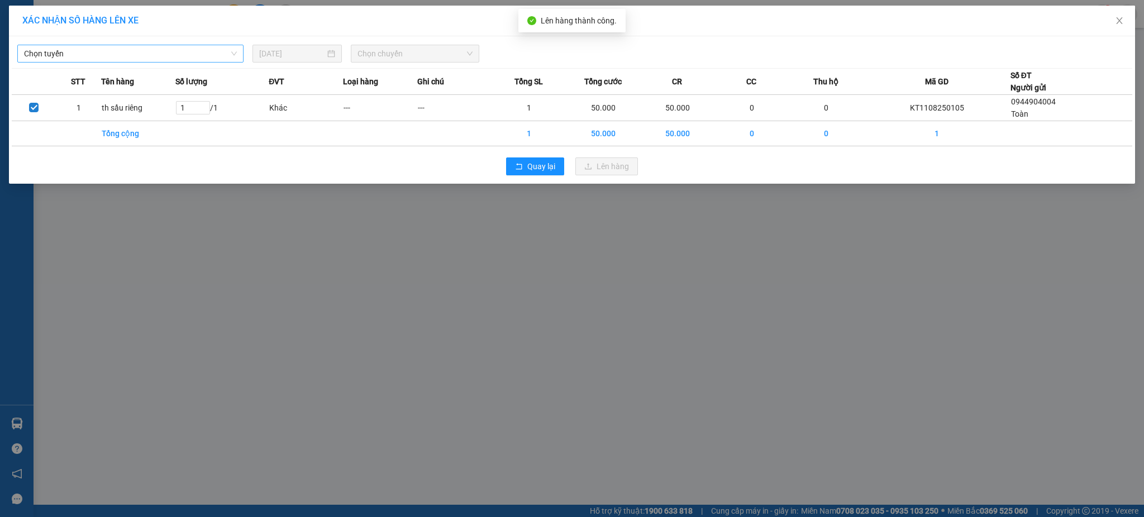
click at [222, 58] on span "Chọn tuyến" at bounding box center [130, 53] width 213 height 17
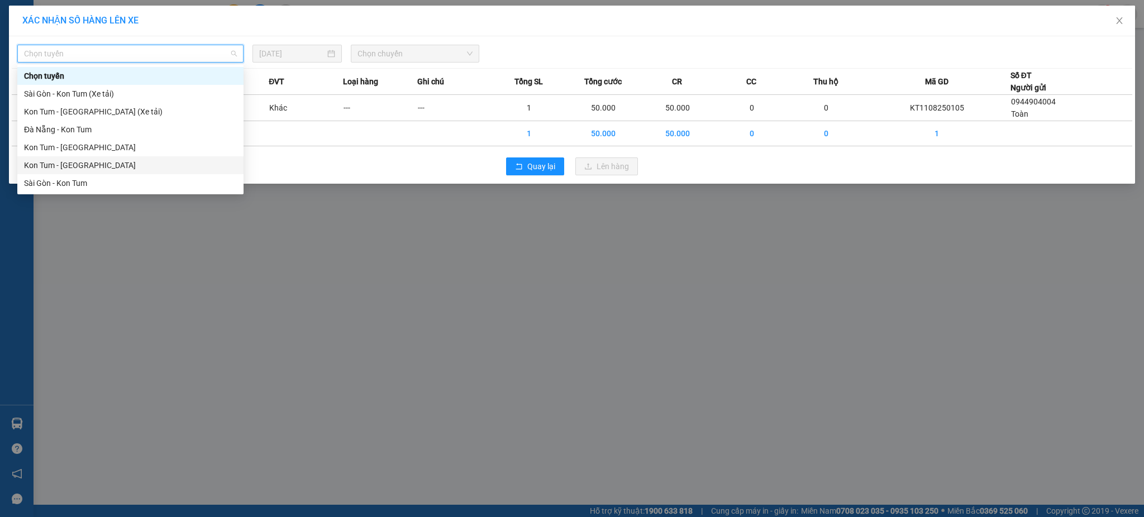
drag, startPoint x: 79, startPoint y: 169, endPoint x: 193, endPoint y: 135, distance: 118.4
click at [79, 168] on div "Kon Tum - [GEOGRAPHIC_DATA]" at bounding box center [130, 165] width 213 height 12
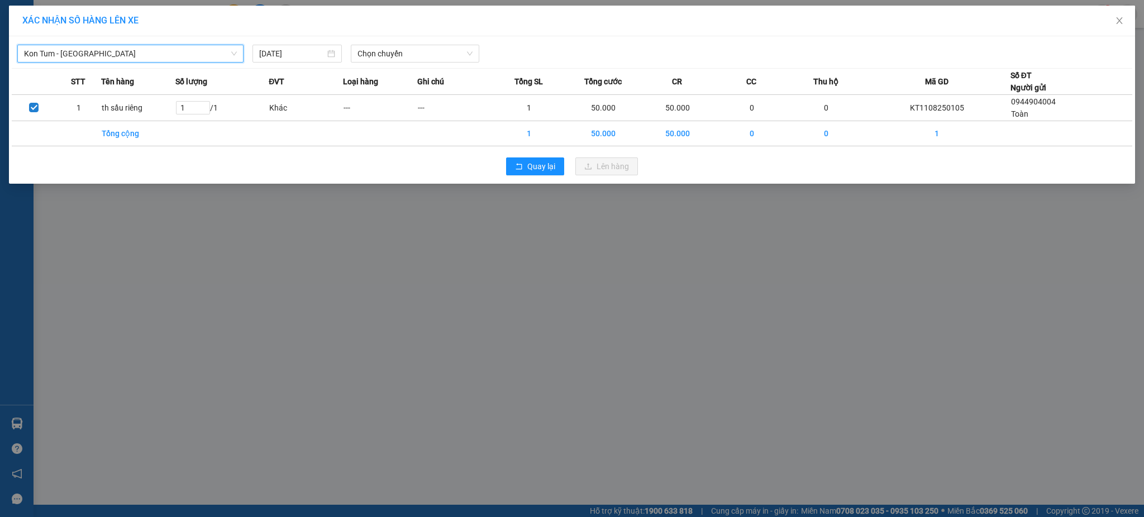
click at [400, 41] on div "Kon Tum - [GEOGRAPHIC_DATA] Kon Tum - [GEOGRAPHIC_DATA] [DATE] Chọn chuyến" at bounding box center [572, 50] width 1120 height 23
click at [404, 49] on span "Chọn chuyến" at bounding box center [414, 53] width 115 height 17
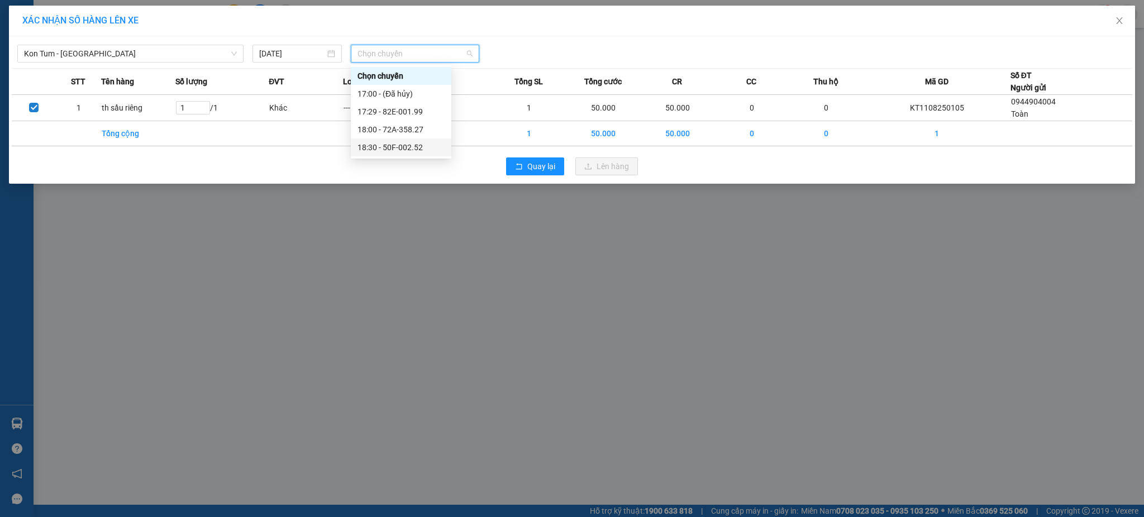
click at [405, 147] on div "18:30 - 50F-002.52" at bounding box center [400, 147] width 87 height 12
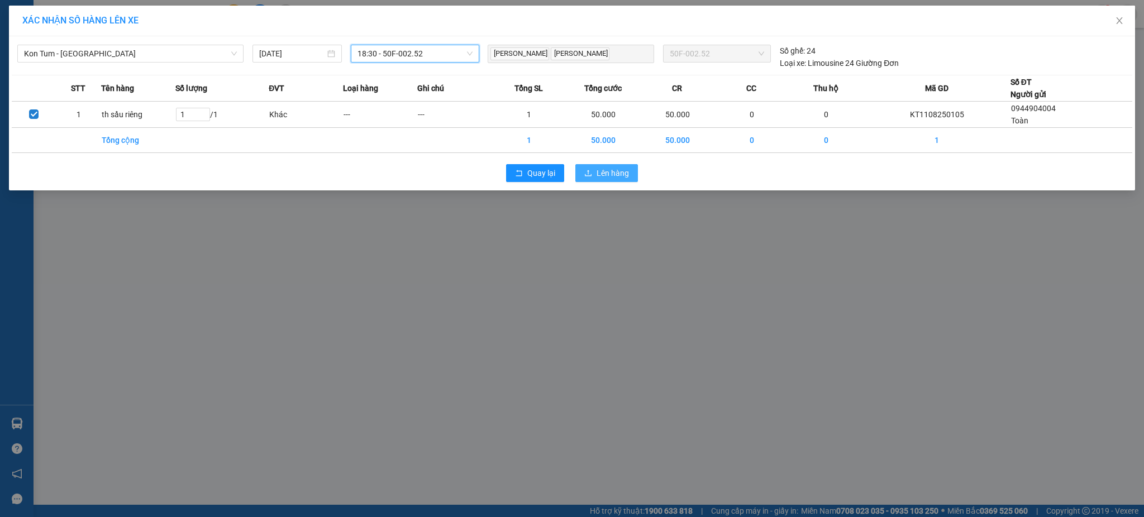
click at [614, 173] on span "Lên hàng" at bounding box center [612, 173] width 32 height 12
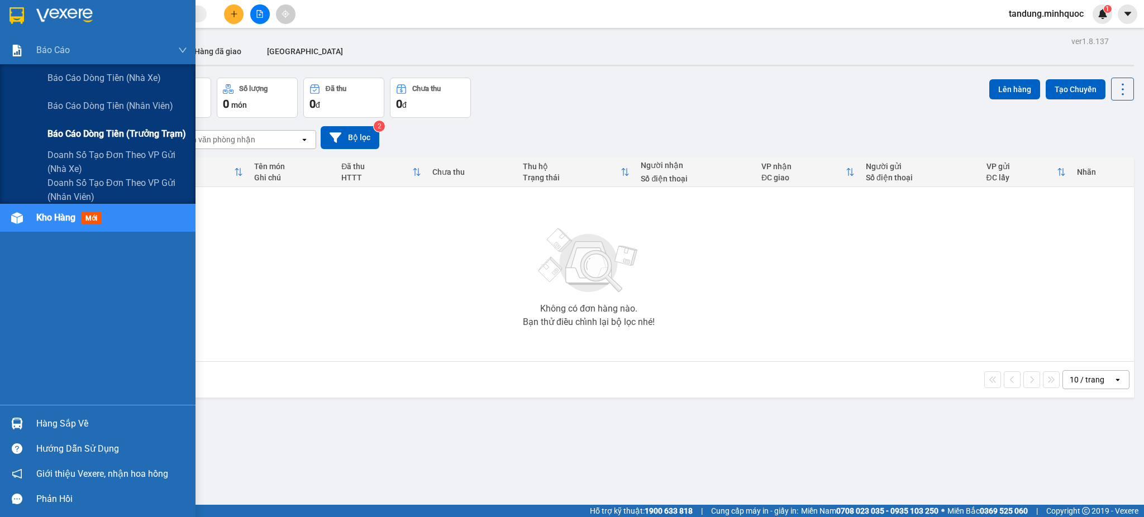
click at [88, 122] on div "Báo cáo dòng tiền (trưởng trạm)" at bounding box center [117, 134] width 140 height 28
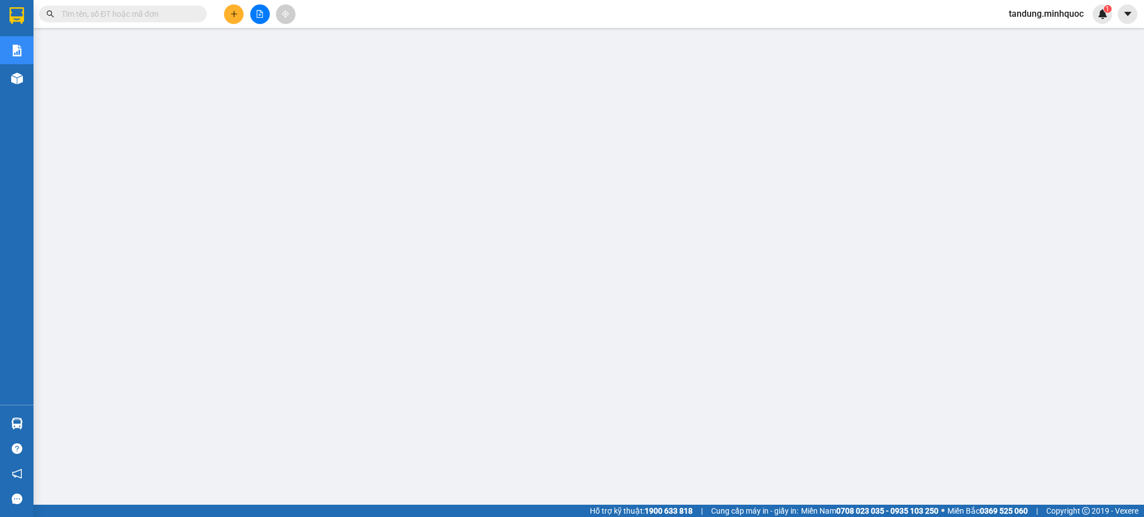
click at [150, 16] on input "text" at bounding box center [127, 14] width 132 height 12
paste input "KT1108250040"
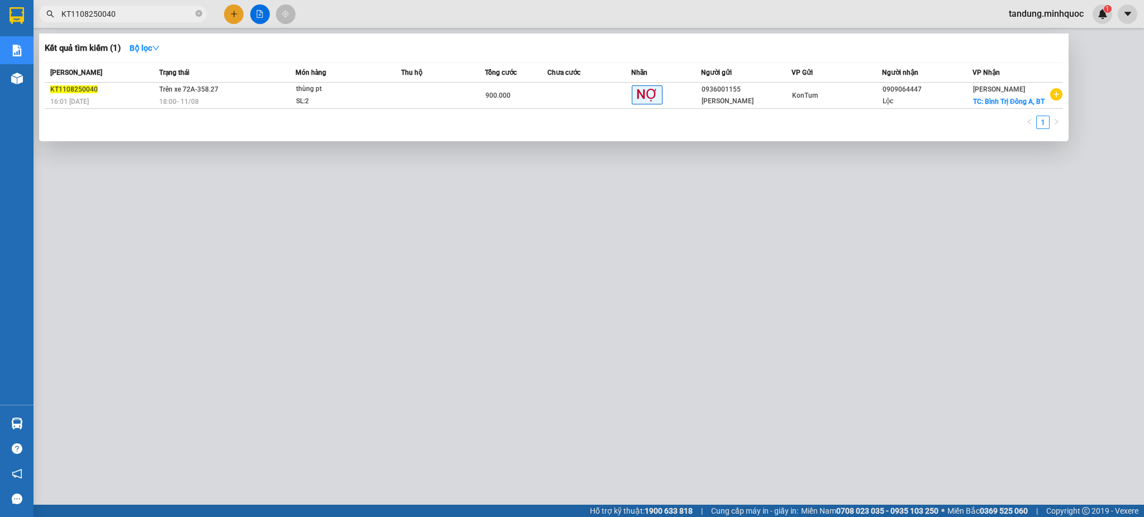
type input "KT1108250040"
click at [721, 298] on div at bounding box center [572, 258] width 1144 height 517
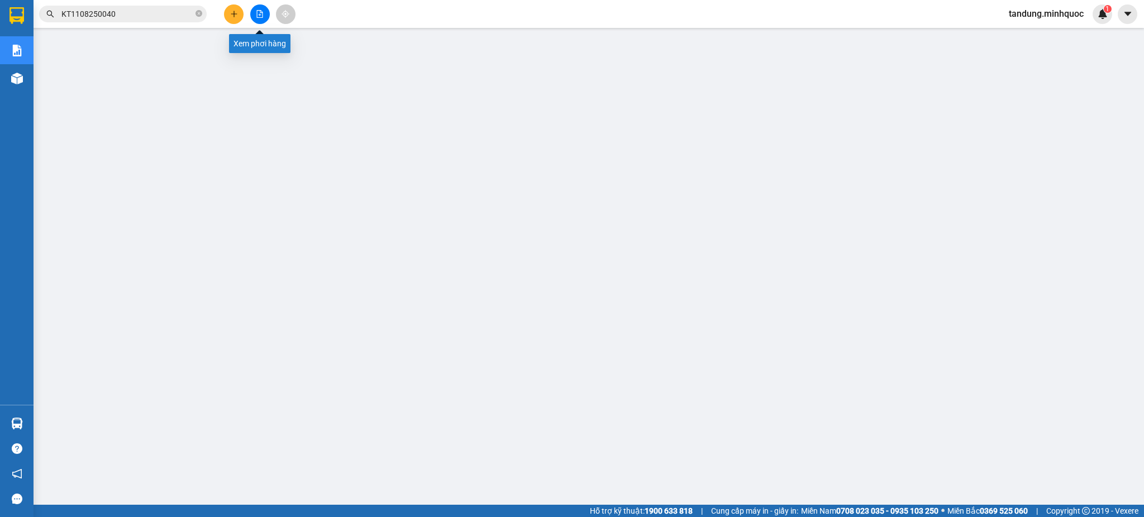
click at [262, 12] on icon "file-add" at bounding box center [260, 14] width 6 height 8
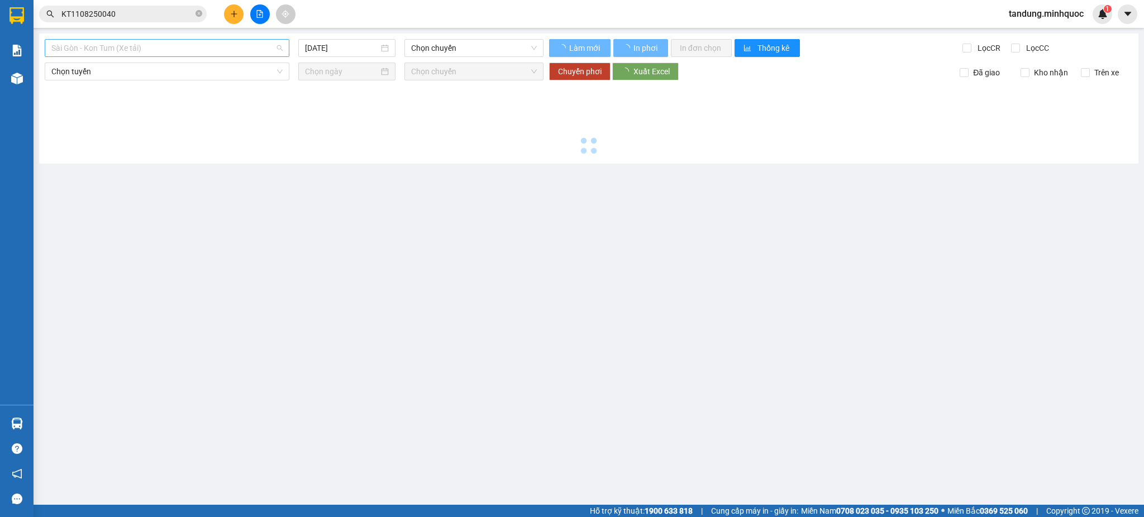
click at [167, 48] on span "Sài Gòn - Kon Tum (Xe tải)" at bounding box center [166, 48] width 231 height 17
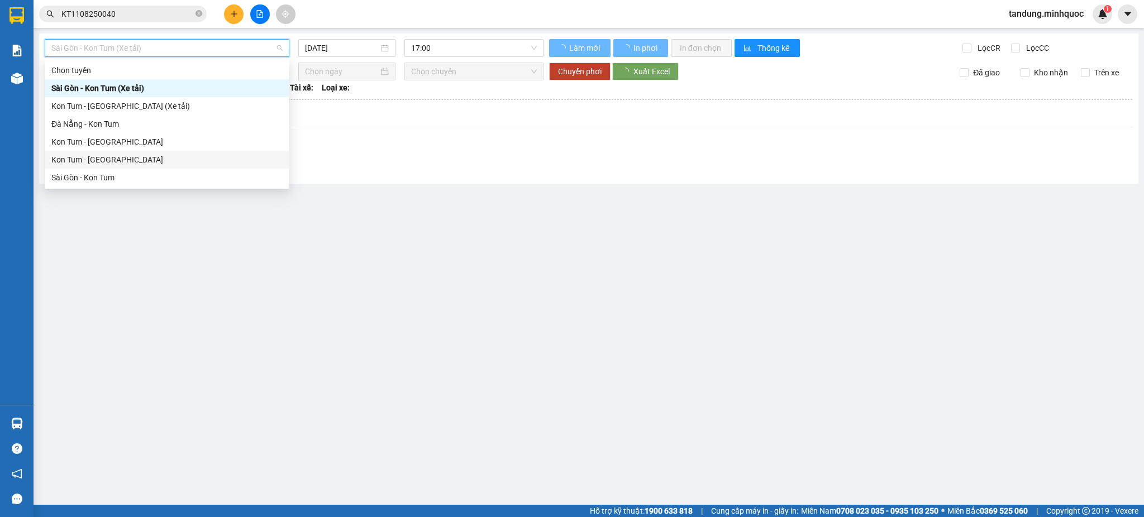
click at [93, 158] on div "Kon Tum - [GEOGRAPHIC_DATA]" at bounding box center [166, 160] width 231 height 12
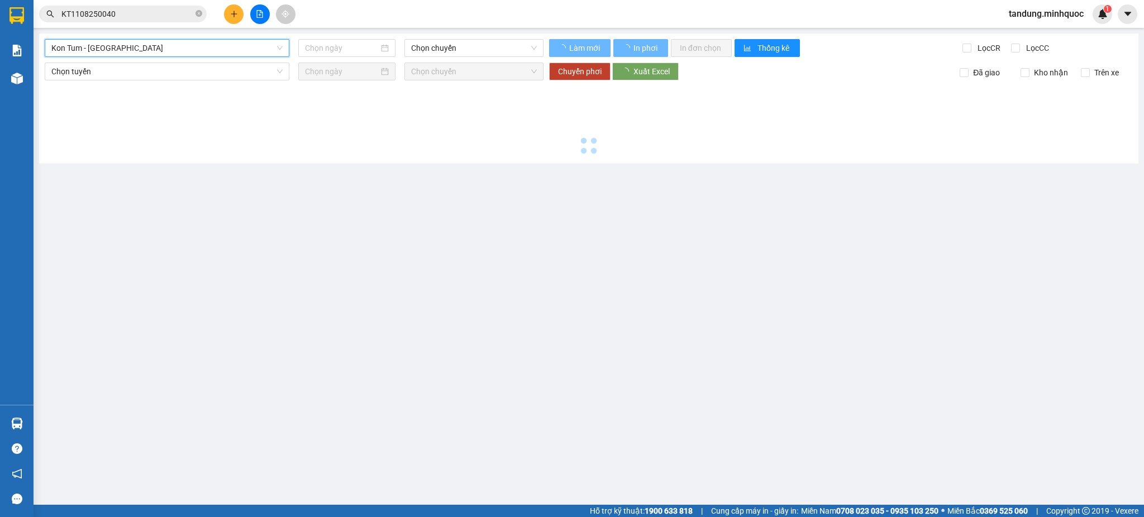
type input "[DATE]"
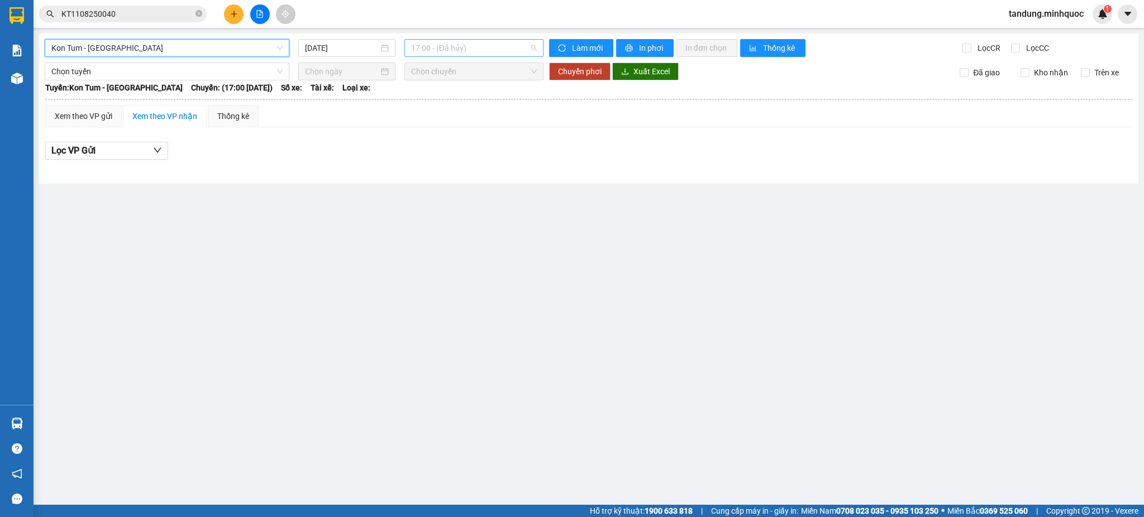
click at [496, 41] on span "17:00 - (Đã hủy)" at bounding box center [474, 48] width 126 height 17
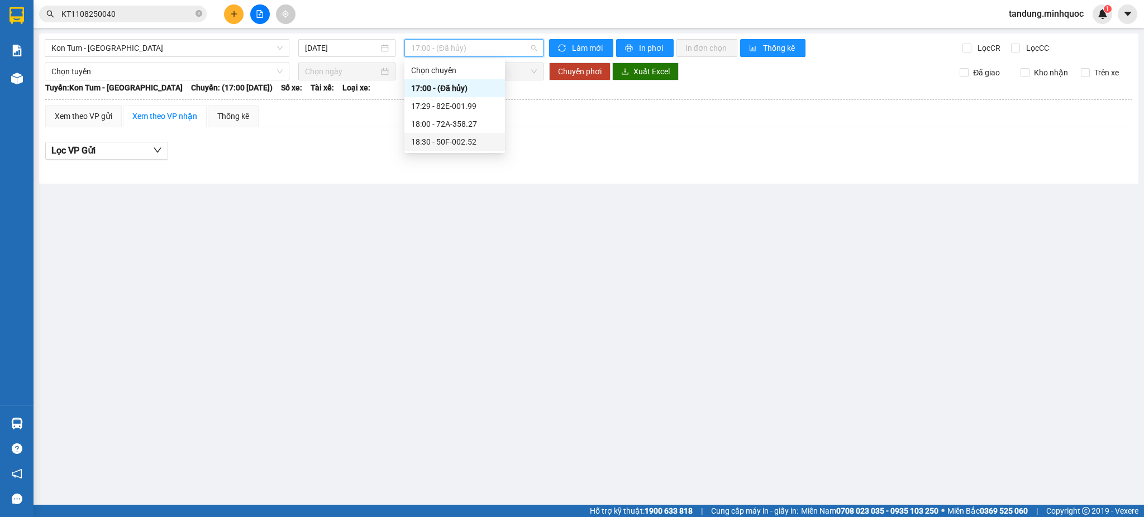
click at [470, 142] on div "18:30 - 50F-002.52" at bounding box center [454, 142] width 87 height 12
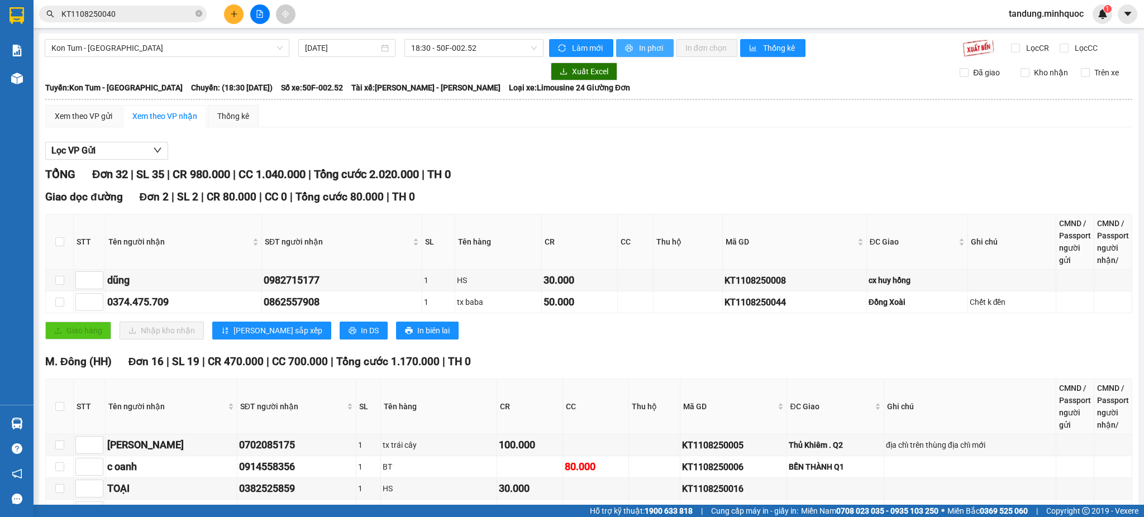
click at [639, 47] on span "In phơi" at bounding box center [652, 48] width 26 height 12
click at [642, 50] on span "In phơi" at bounding box center [652, 48] width 26 height 12
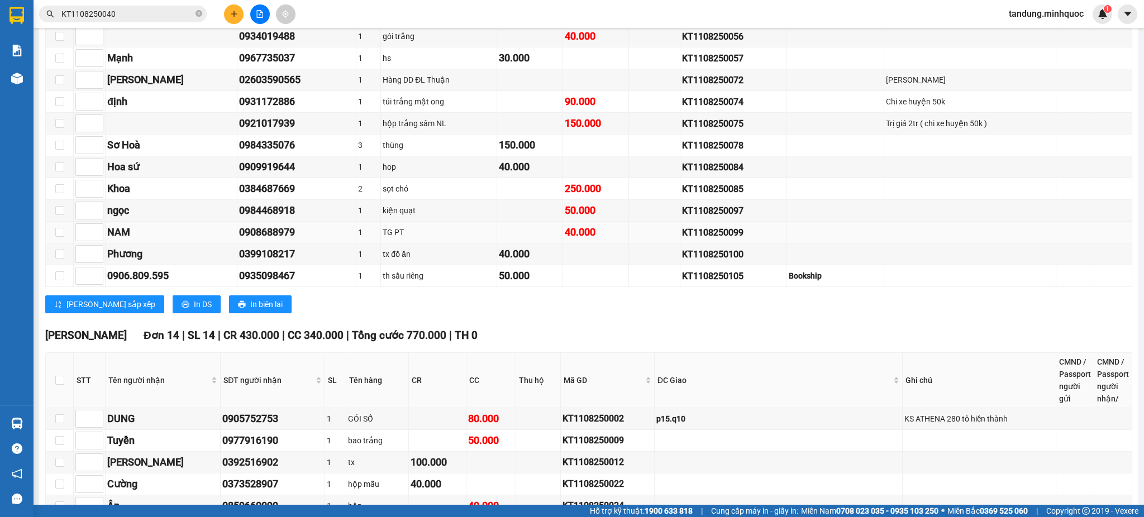
scroll to position [248, 0]
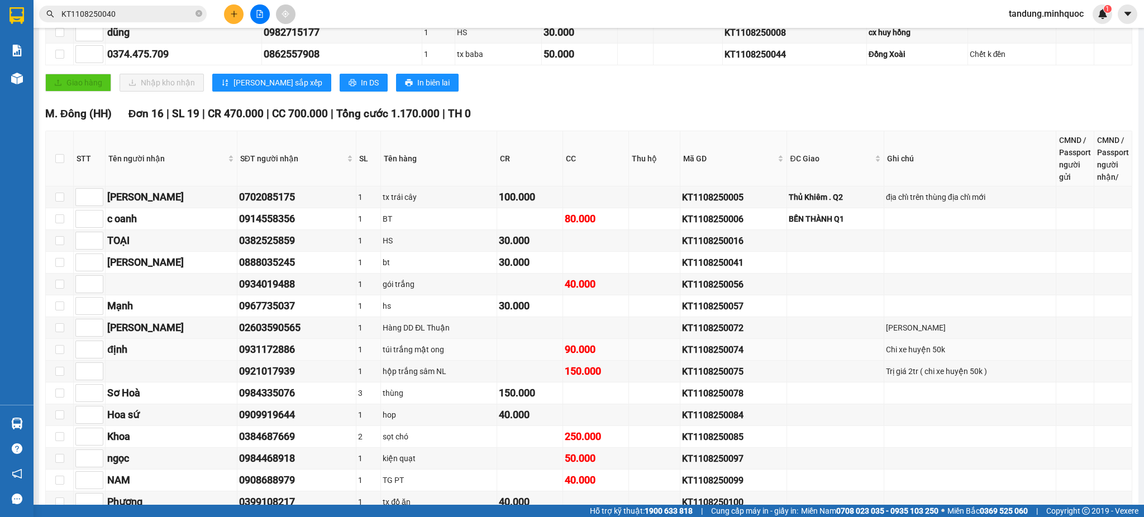
click at [713, 357] on div "KT1108250074" at bounding box center [733, 350] width 103 height 14
click at [712, 356] on div "KT1108250074" at bounding box center [733, 350] width 103 height 14
copy div "KT1108250074"
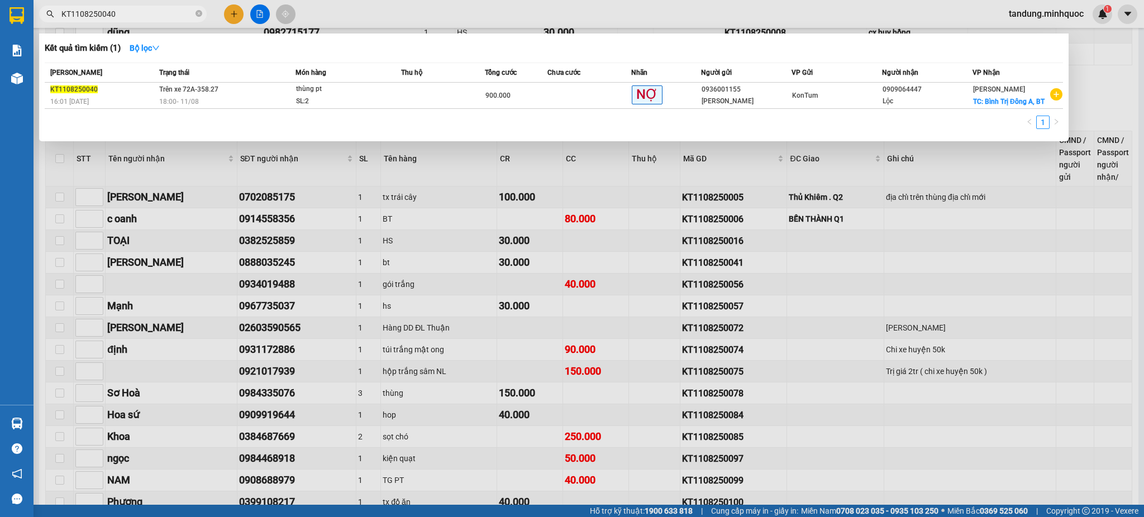
drag, startPoint x: 118, startPoint y: 15, endPoint x: 0, endPoint y: 3, distance: 119.0
click at [0, 3] on section "Kết quả tìm kiếm ( 1 ) Bộ lọc Mã ĐH Trạng thái Món hàng Thu hộ Tổng cước Chưa c…" at bounding box center [572, 258] width 1144 height 517
paste input "74"
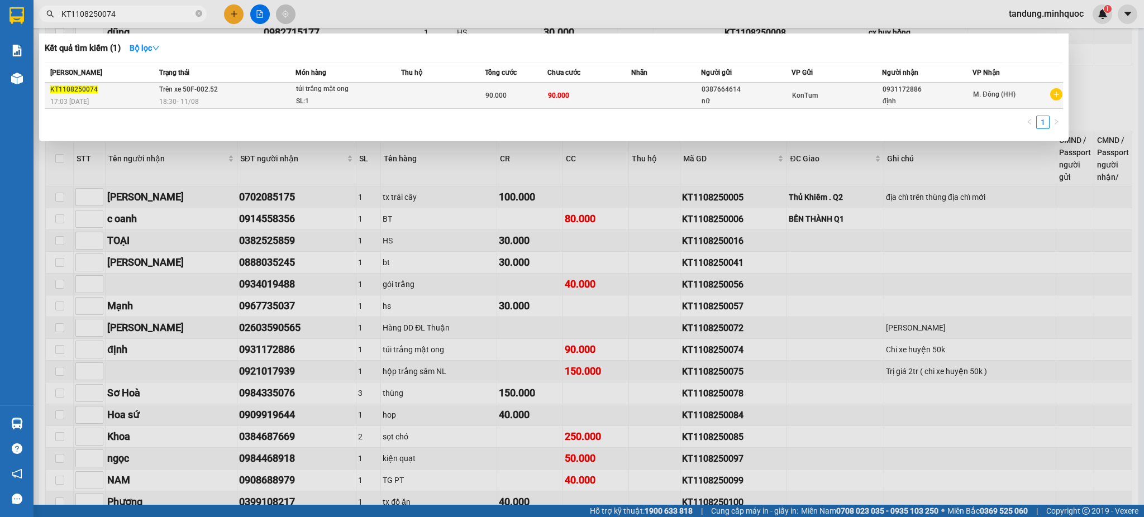
type input "KT1108250074"
click at [549, 90] on span "90.000" at bounding box center [558, 94] width 21 height 9
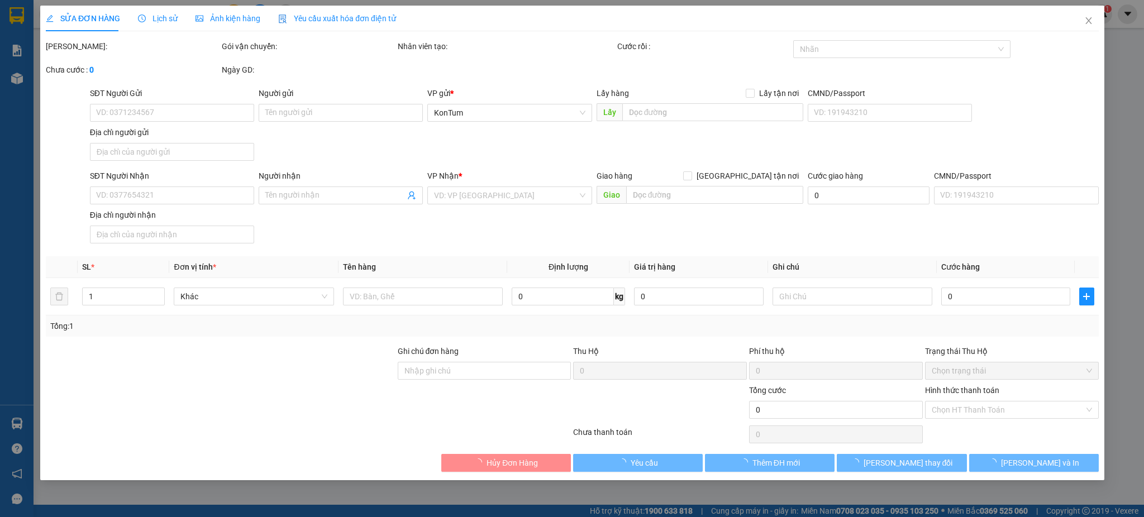
type input "0387664614"
type input "nữ"
type input "0931172886"
type input "định"
type input "90.000"
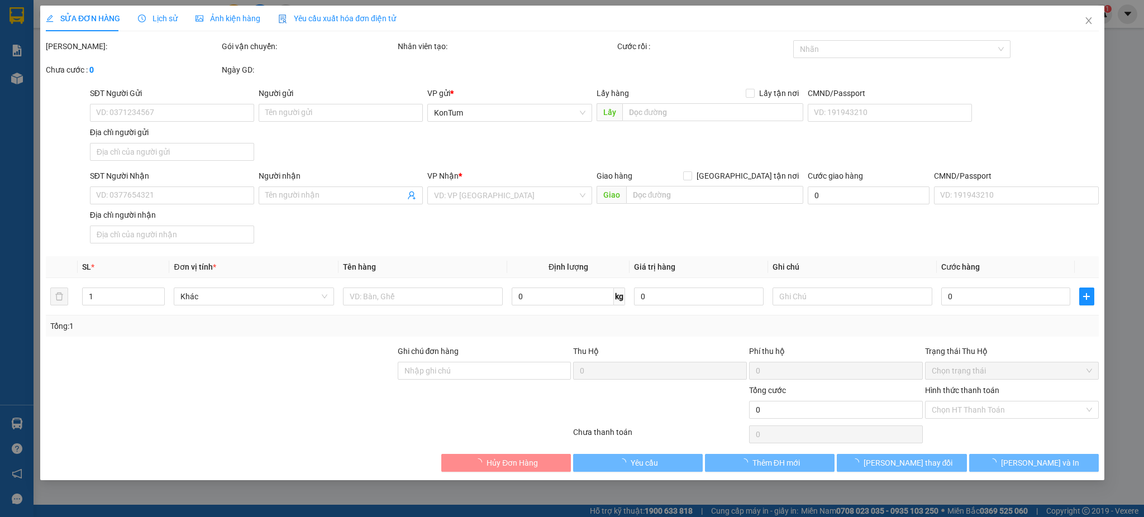
type input "90.000"
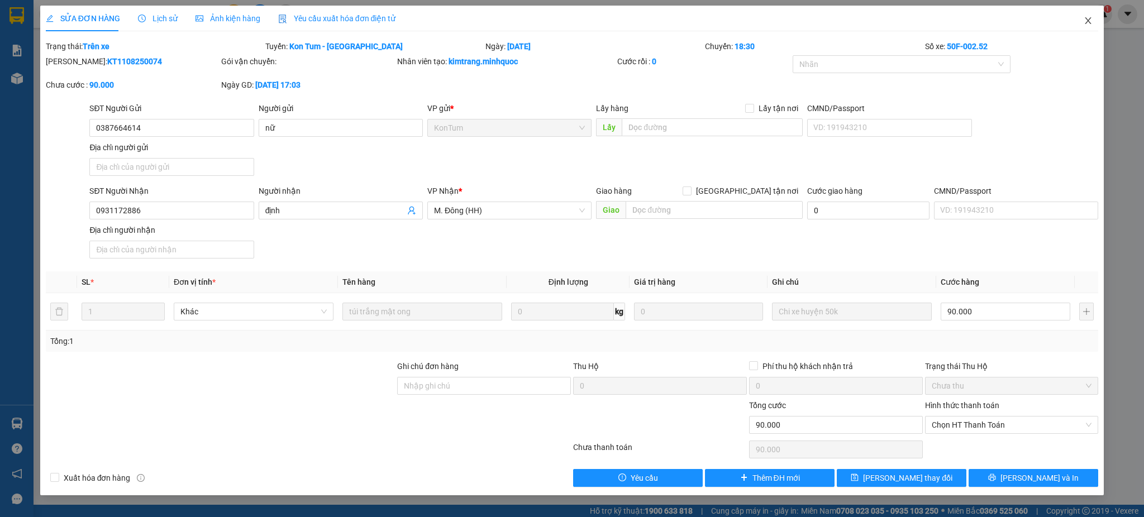
click at [1091, 18] on icon "close" at bounding box center [1087, 20] width 9 height 9
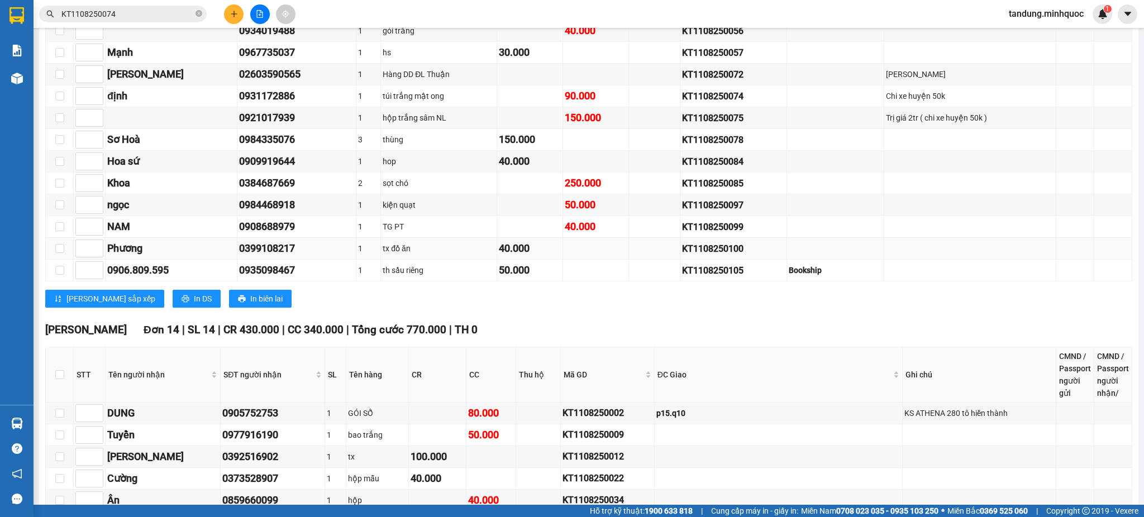
scroll to position [517, 0]
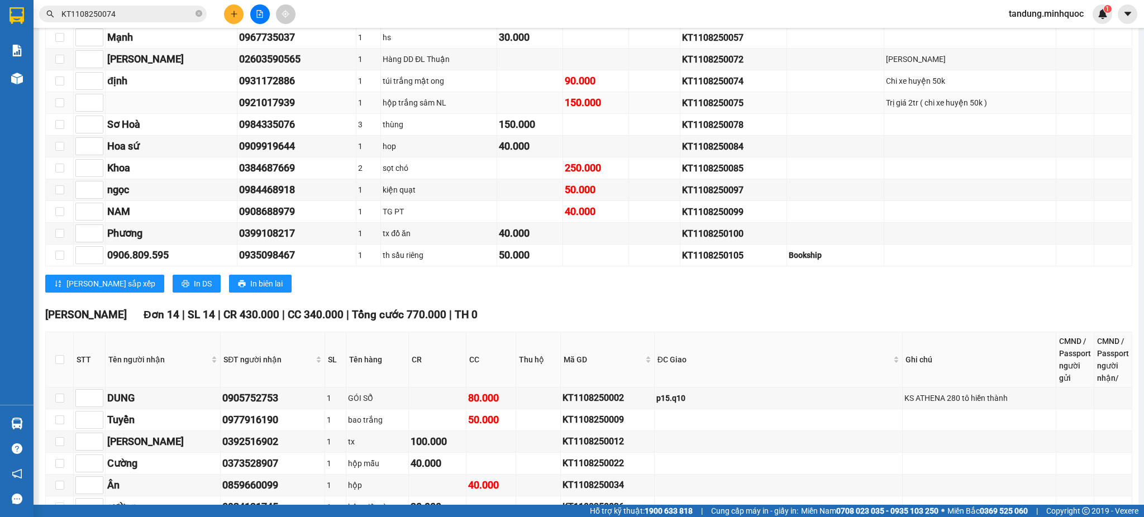
click at [707, 99] on div "KT1108250075" at bounding box center [733, 103] width 103 height 14
copy div "KT1108250075"
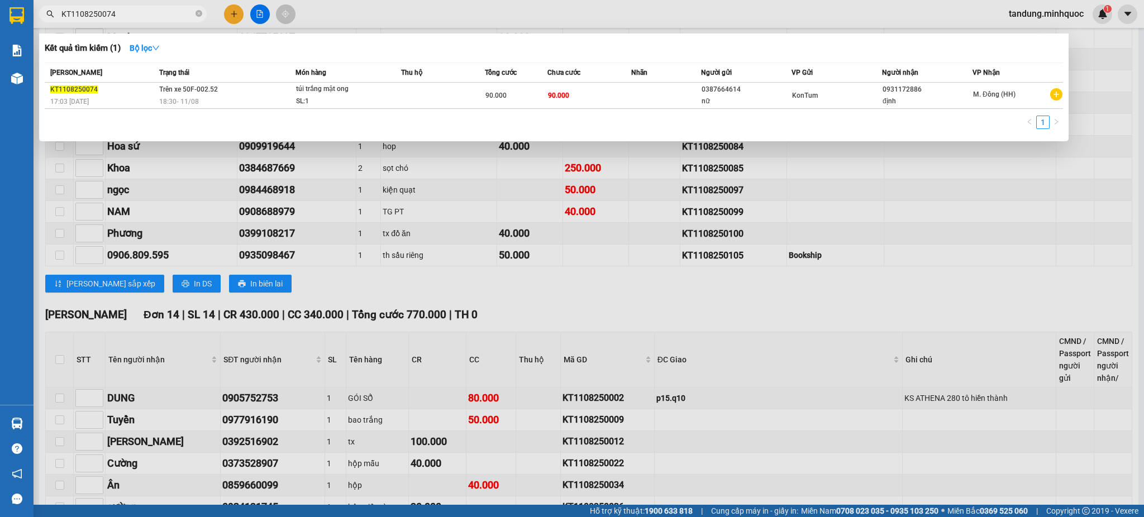
drag, startPoint x: 154, startPoint y: 10, endPoint x: 181, endPoint y: 32, distance: 35.0
click at [0, 5] on section "Kết quả tìm kiếm ( 1 ) Bộ lọc Mã ĐH Trạng thái Món hàng Thu hộ Tổng cước Chưa c…" at bounding box center [572, 258] width 1144 height 517
paste input "5"
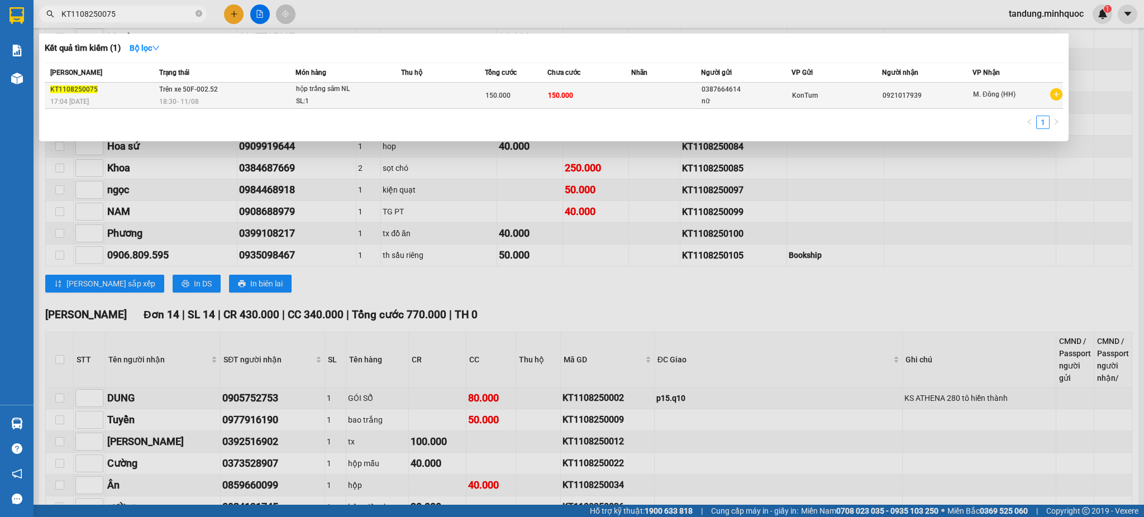
type input "KT1108250075"
click at [482, 96] on td at bounding box center [443, 96] width 84 height 26
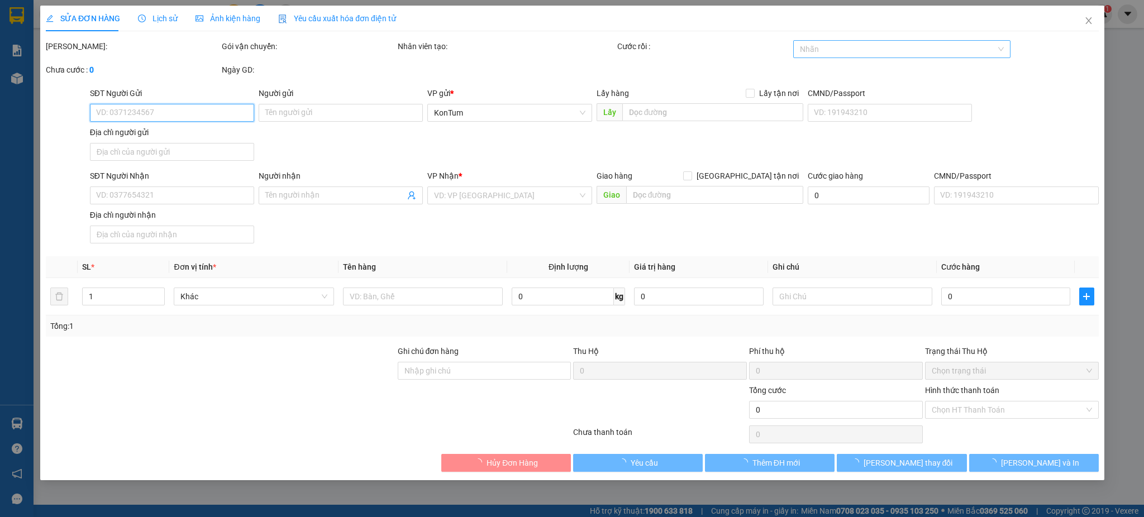
type input "0387664614"
type input "nữ"
type input "0921017939"
type input "150.000"
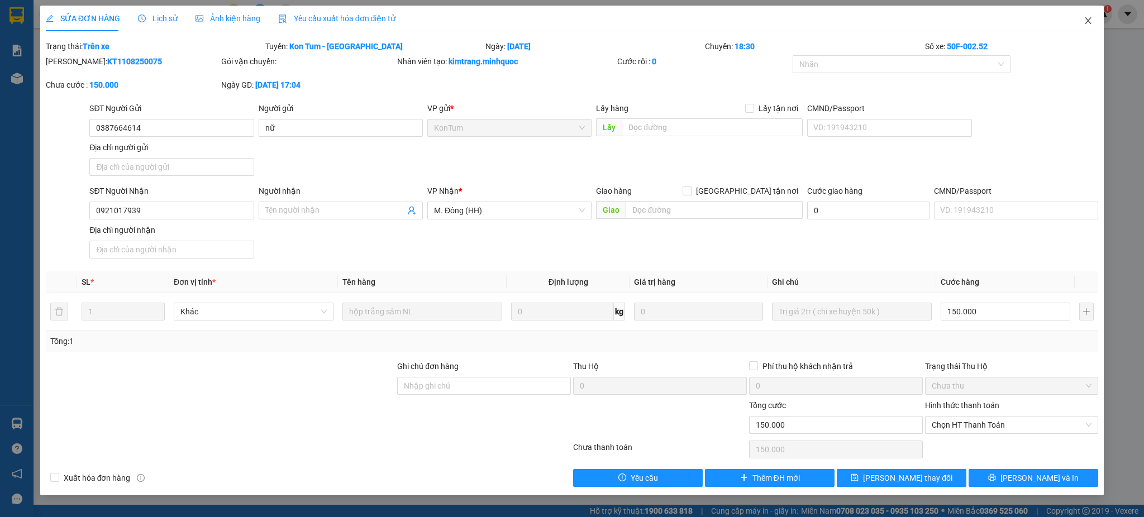
click at [1082, 24] on span "Close" at bounding box center [1087, 21] width 31 height 31
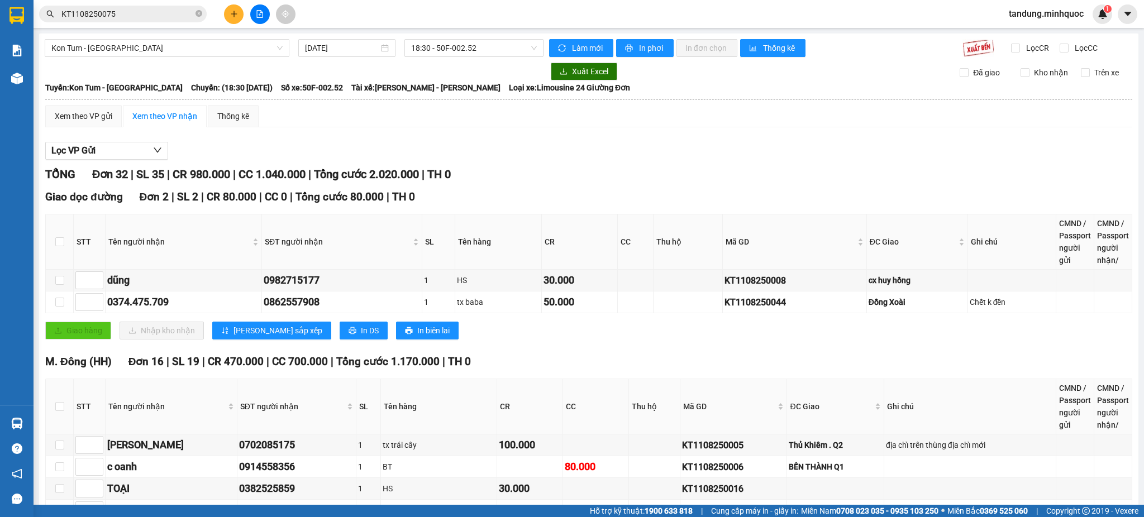
click at [489, 45] on span "18:30 - 50F-002.52" at bounding box center [474, 48] width 126 height 17
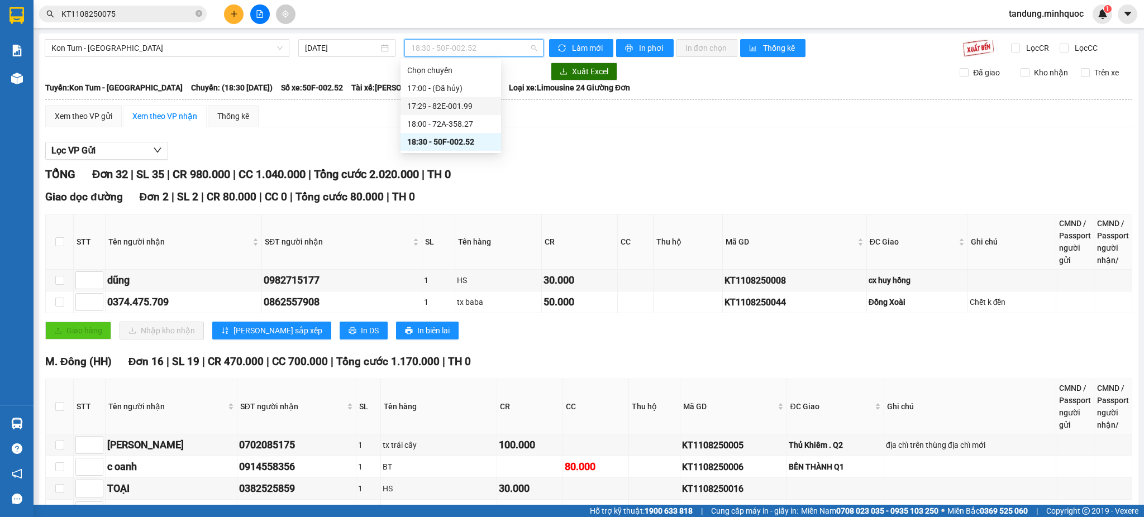
click at [463, 107] on div "17:29 - 82E-001.99" at bounding box center [450, 106] width 87 height 12
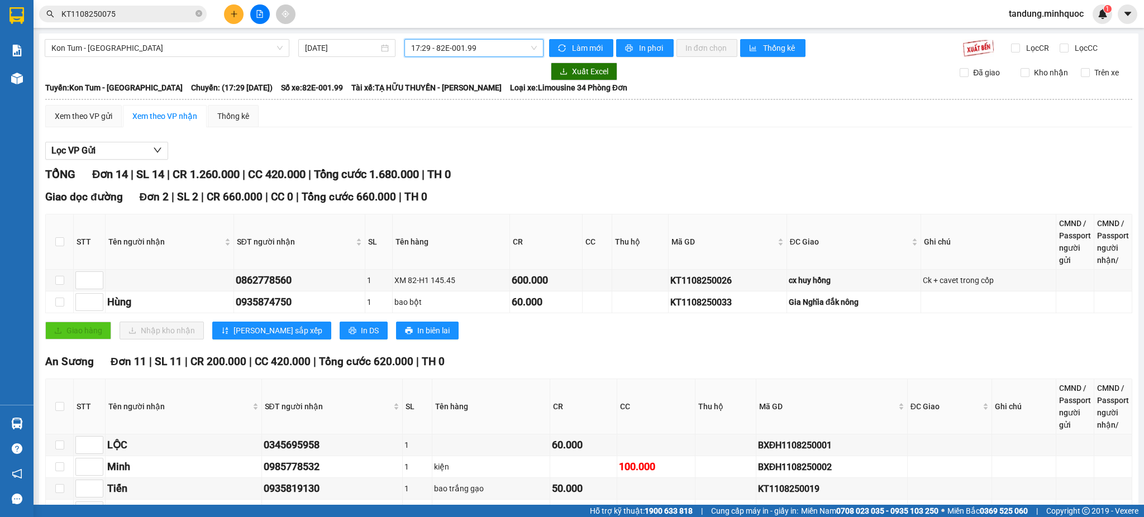
click at [495, 50] on span "17:29 - 82E-001.99" at bounding box center [474, 48] width 126 height 17
click at [465, 128] on div "18:00 - 72A-358.27" at bounding box center [450, 124] width 87 height 12
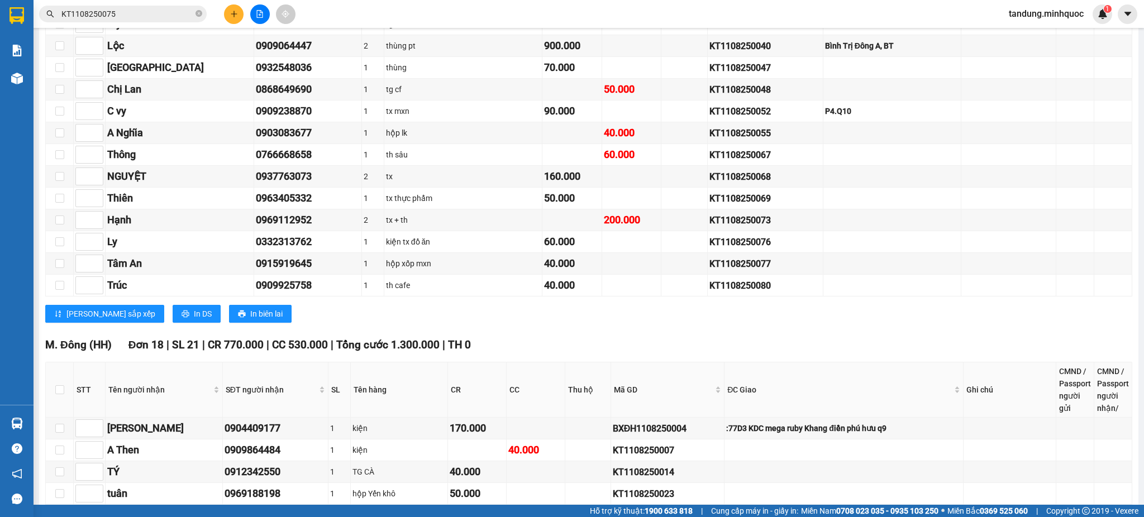
scroll to position [863, 0]
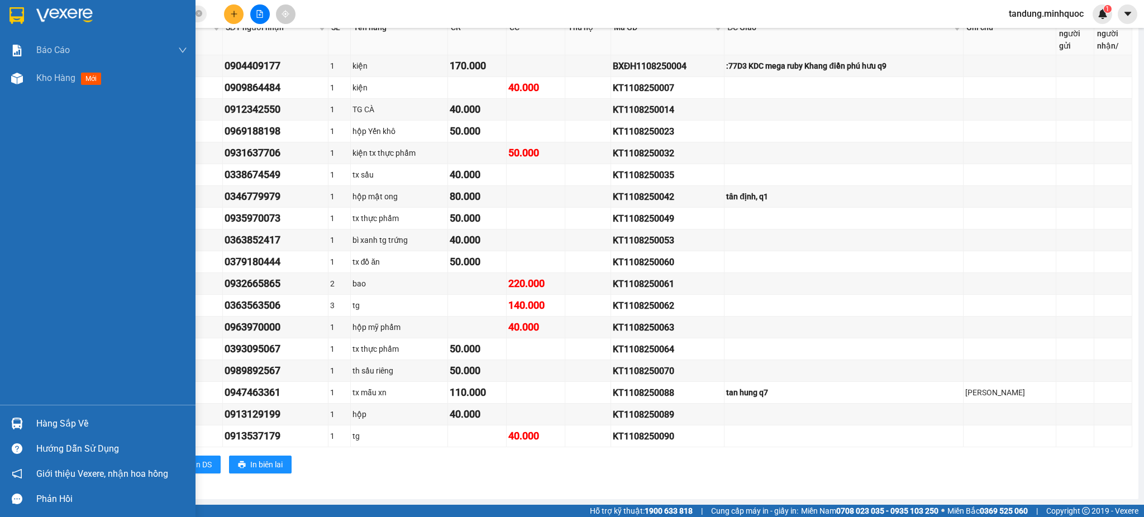
click at [21, 11] on img at bounding box center [16, 15] width 15 height 17
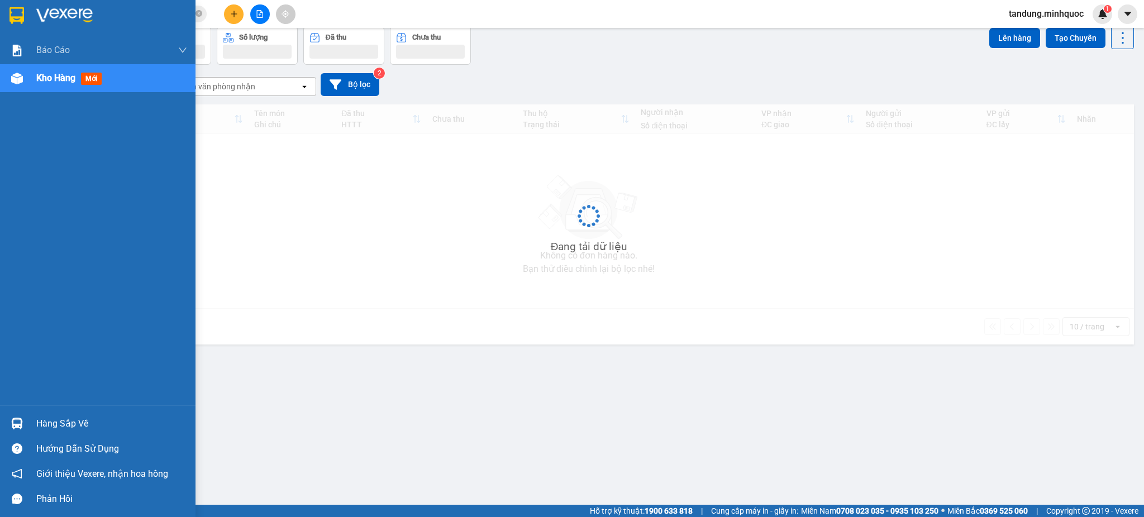
scroll to position [51, 0]
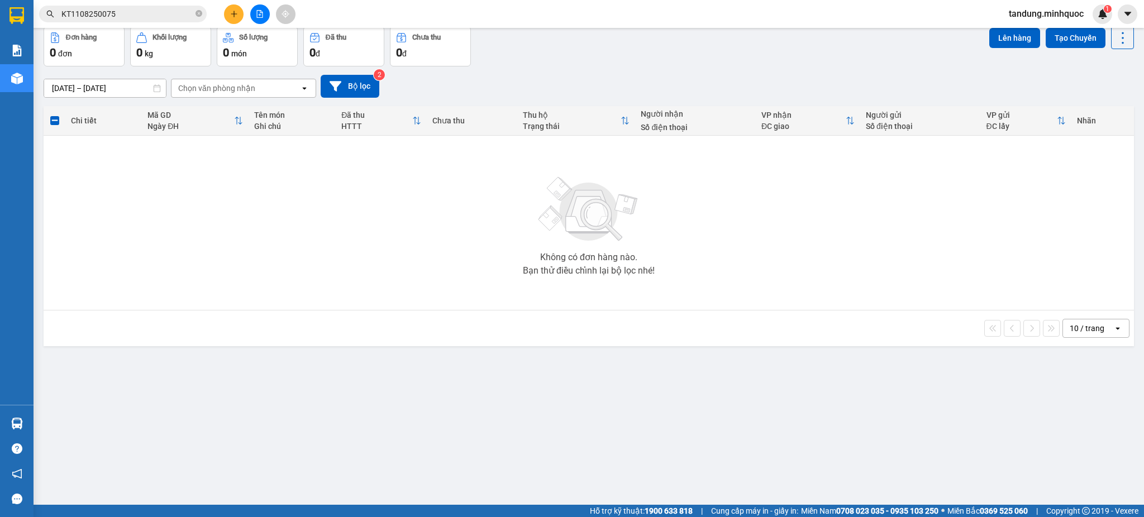
click at [256, 21] on button at bounding box center [260, 14] width 20 height 20
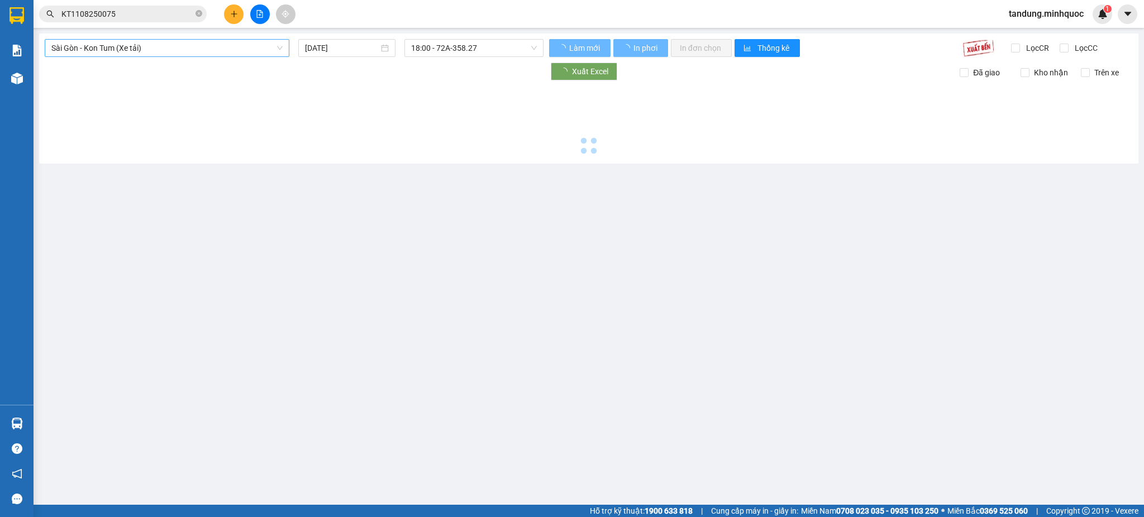
click at [179, 54] on span "Sài Gòn - Kon Tum (Xe tải)" at bounding box center [166, 48] width 231 height 17
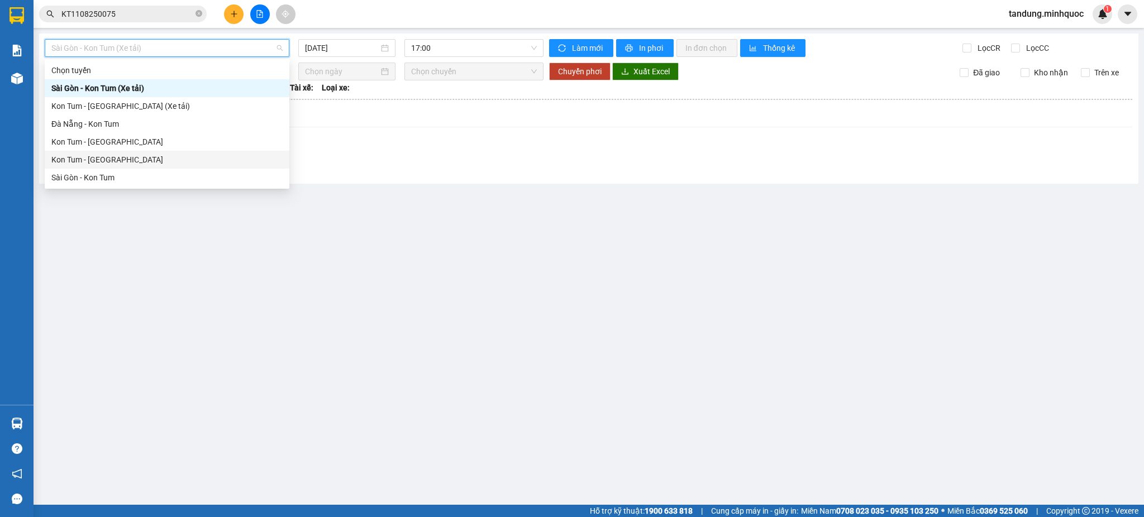
click at [100, 161] on div "Kon Tum - [GEOGRAPHIC_DATA]" at bounding box center [166, 160] width 231 height 12
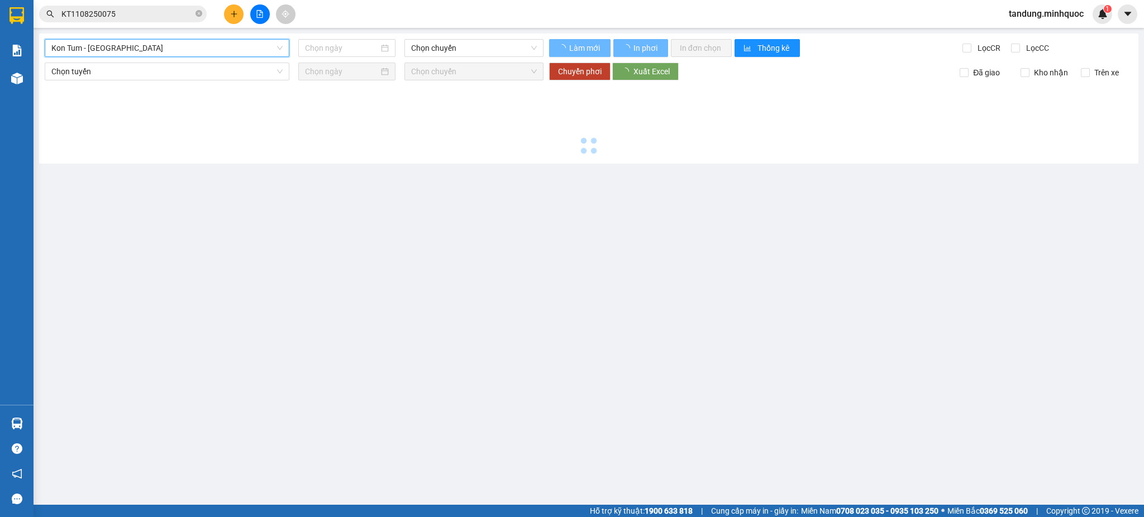
type input "[DATE]"
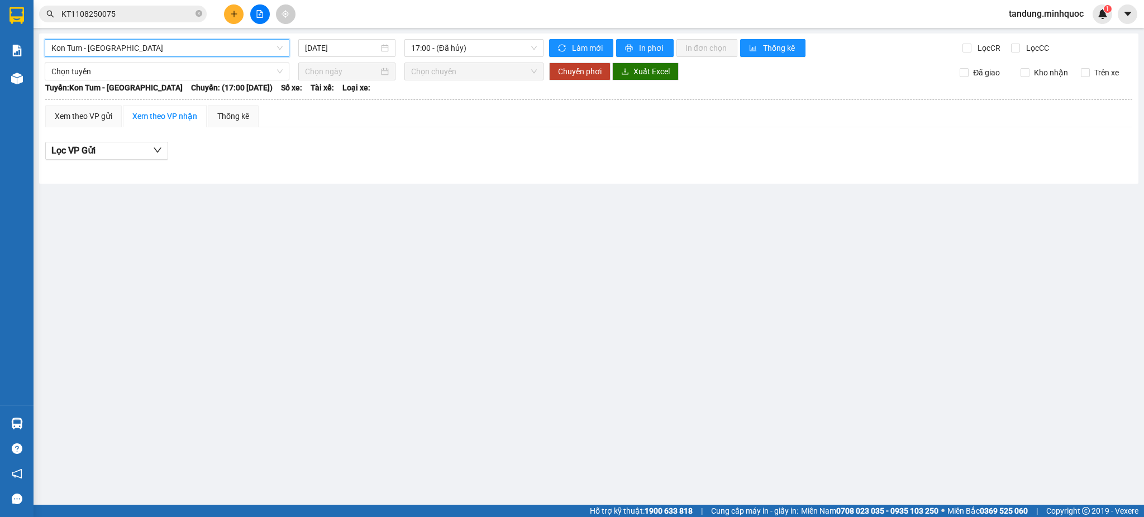
click at [480, 57] on div "Kon Tum - [GEOGRAPHIC_DATA] Kon Tum - [GEOGRAPHIC_DATA] [DATE] 17:00 - (Đã hủy)…" at bounding box center [588, 109] width 1099 height 150
click at [480, 51] on span "17:00 - (Đã hủy)" at bounding box center [474, 48] width 126 height 17
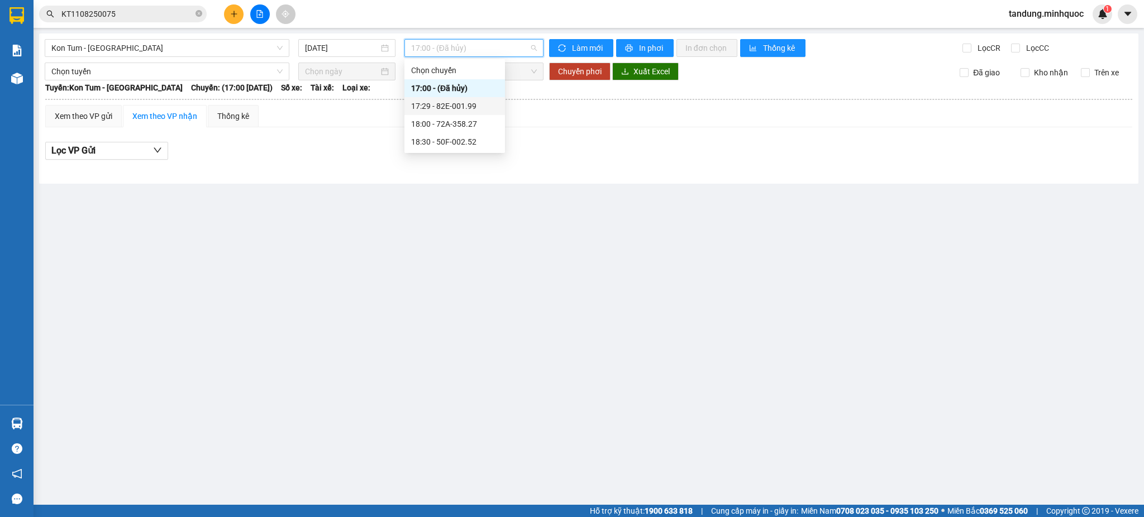
click at [471, 104] on div "17:29 - 82E-001.99" at bounding box center [454, 106] width 87 height 12
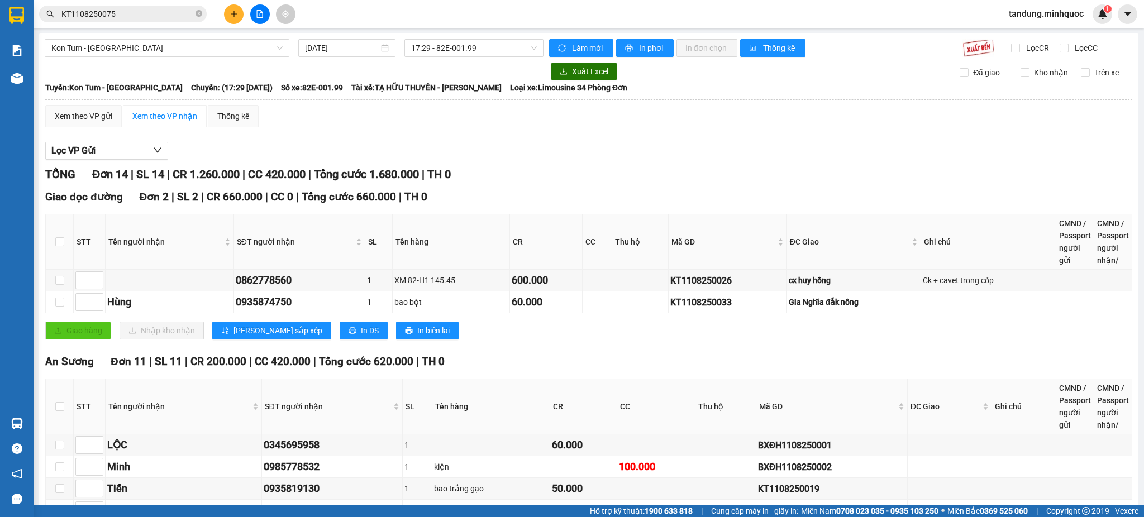
click at [1074, 187] on div "TỔNG Đơn 14 | SL 14 | CR 1.260.000 | CC 420.000 | Tổng cước 1.680.000 | TH 0 Gi…" at bounding box center [588, 511] width 1087 height 691
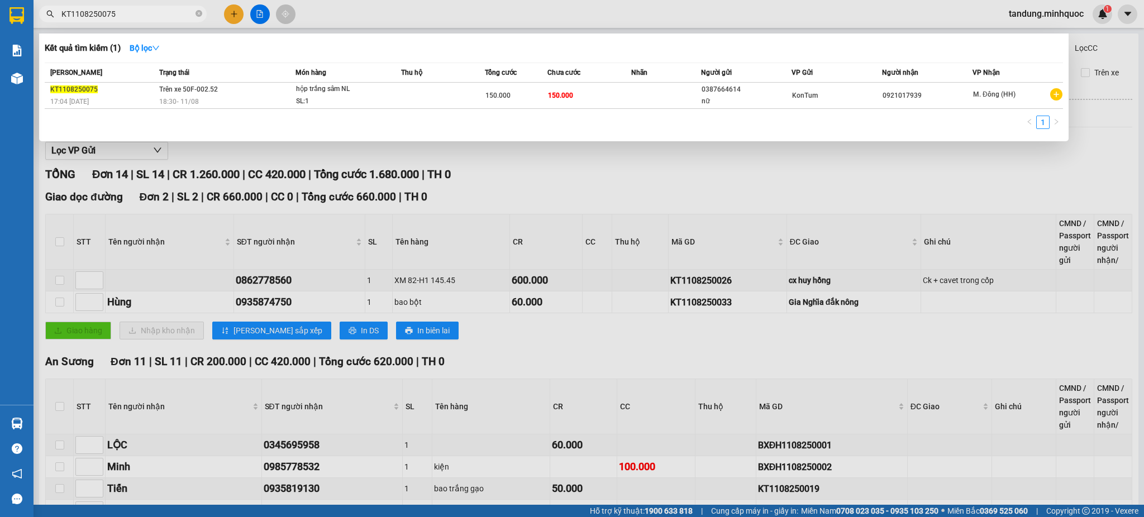
drag, startPoint x: 157, startPoint y: 9, endPoint x: 52, endPoint y: 9, distance: 105.0
click at [52, 9] on span "KT1108250075" at bounding box center [123, 14] width 168 height 17
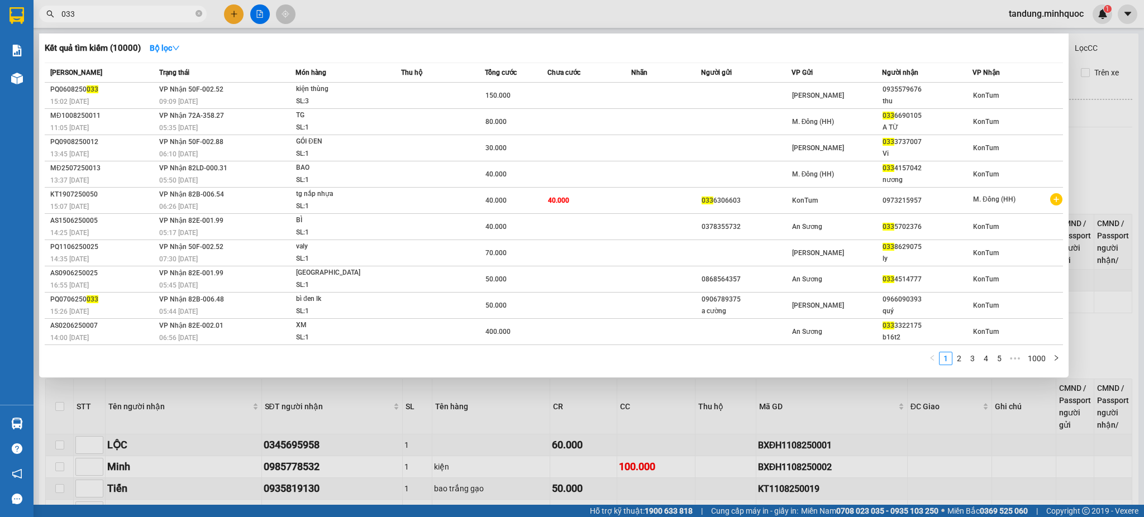
click at [128, 410] on div at bounding box center [572, 258] width 1144 height 517
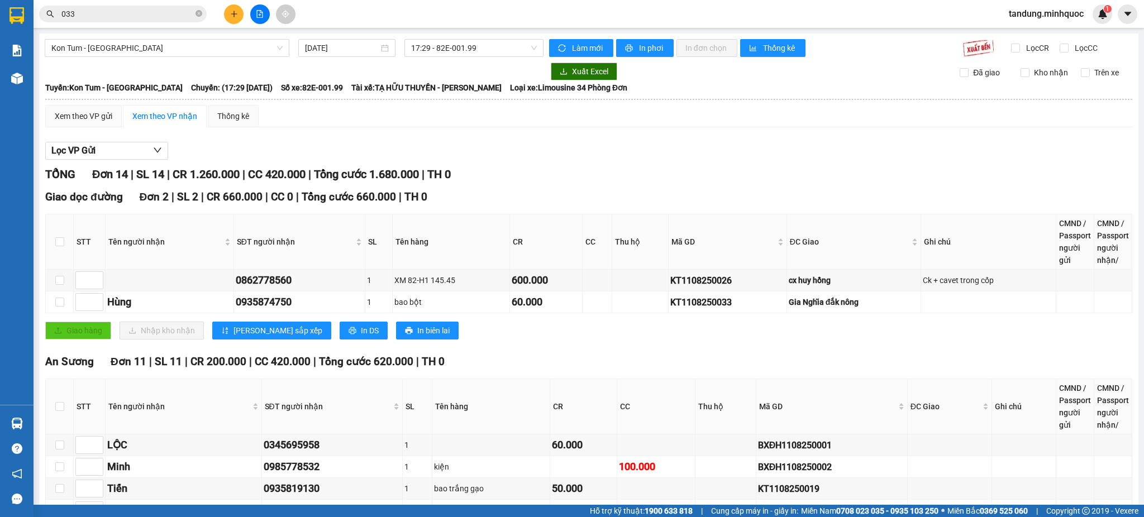
click at [139, 6] on span "033" at bounding box center [123, 14] width 168 height 17
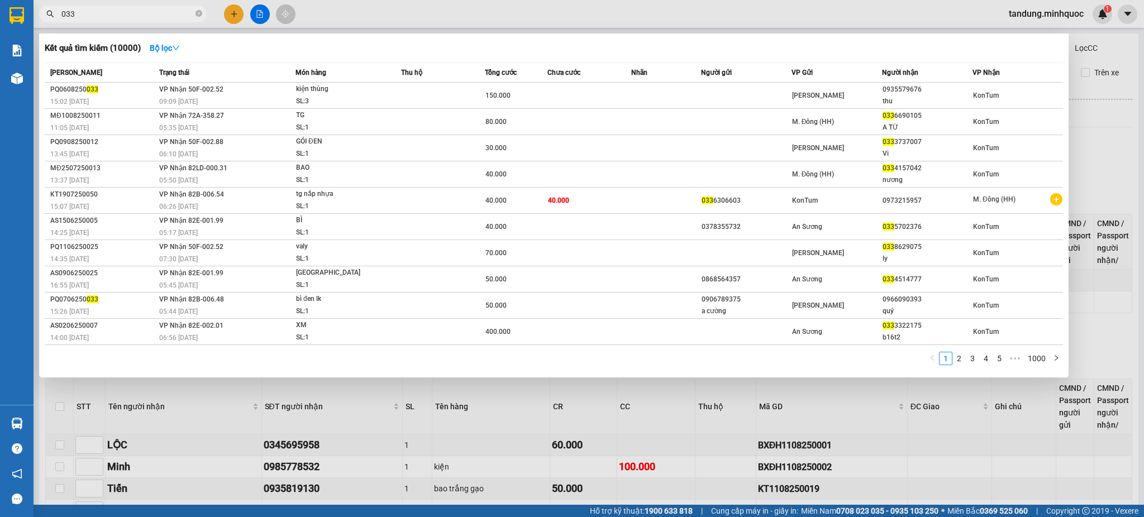
click at [141, 12] on input "033" at bounding box center [127, 14] width 132 height 12
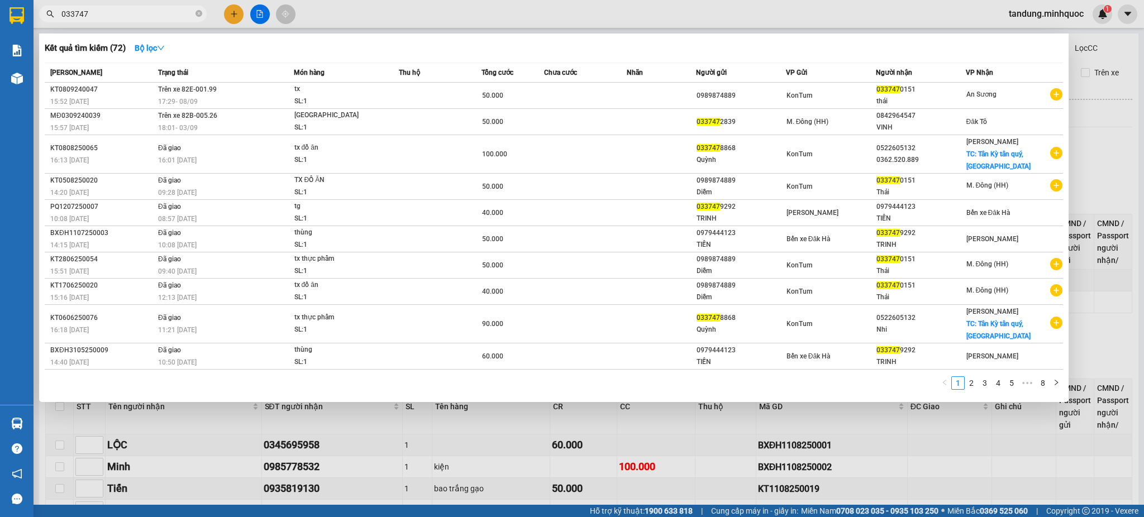
type input "033747"
click at [60, 437] on div at bounding box center [572, 258] width 1144 height 517
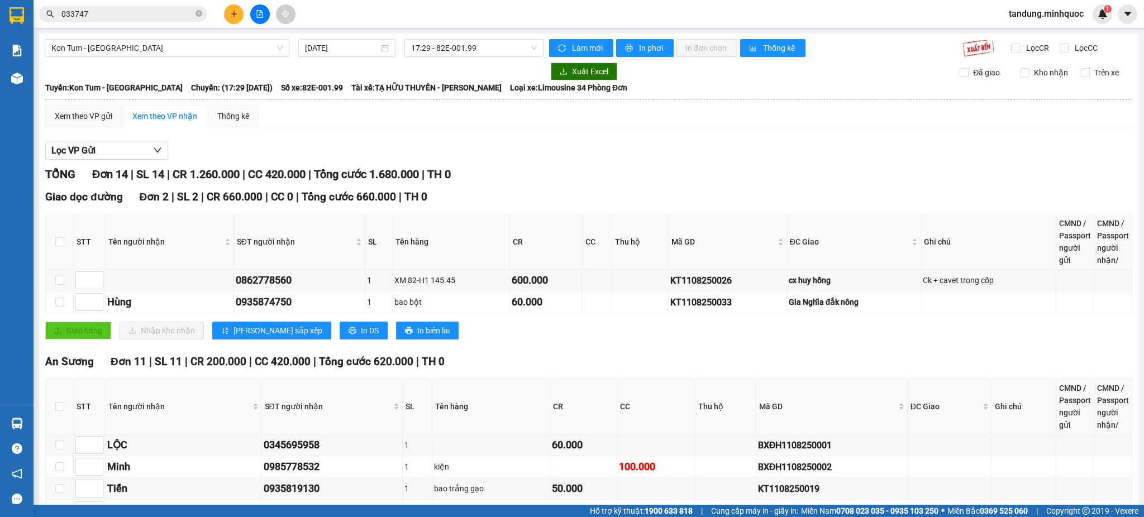
click at [111, 13] on input "033747" at bounding box center [127, 14] width 132 height 12
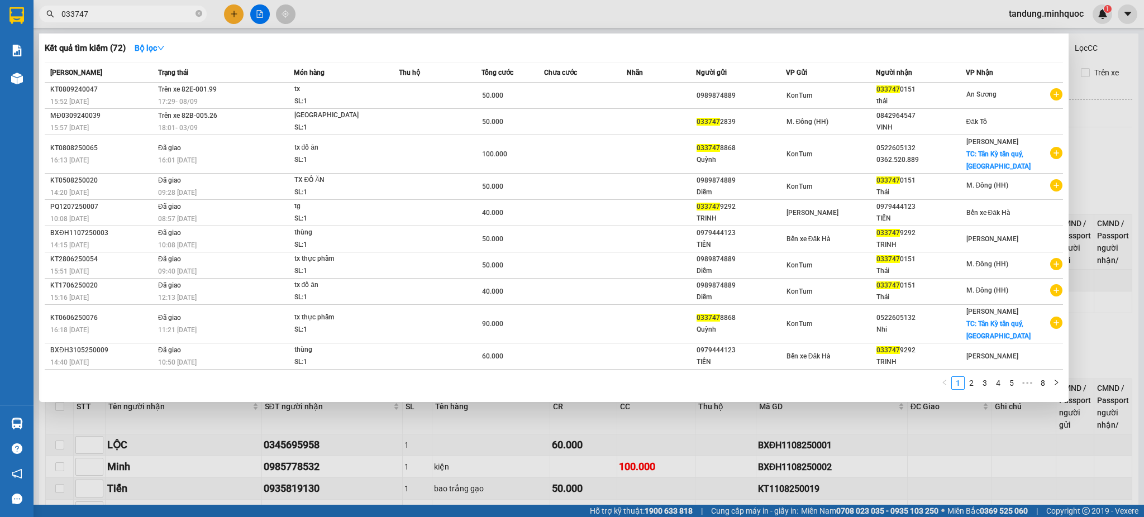
click at [111, 13] on input "033747" at bounding box center [127, 14] width 132 height 12
click at [1005, 457] on div at bounding box center [572, 258] width 1144 height 517
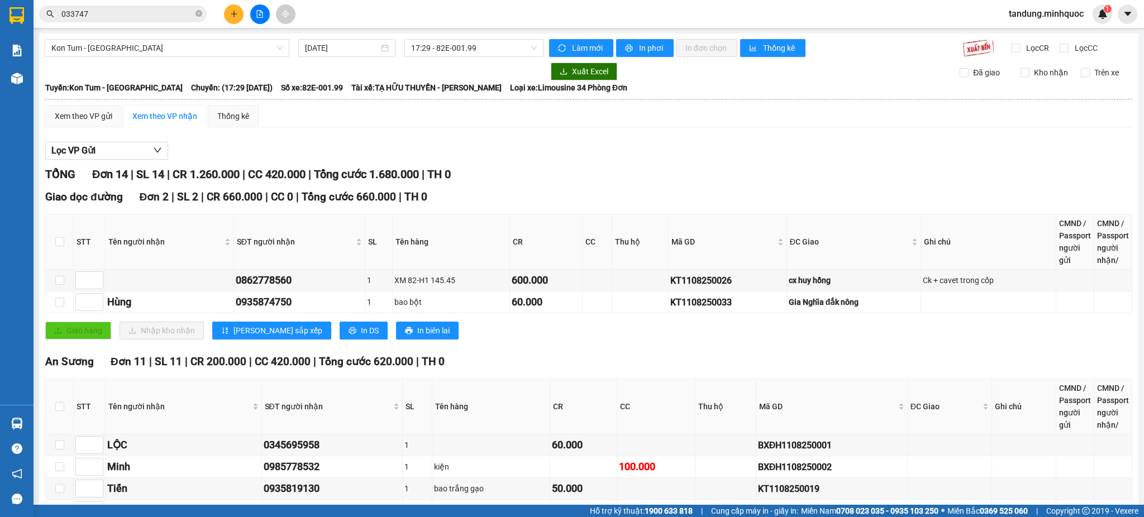
click at [365, 10] on div "Kết quả tìm kiếm ( 72 ) Bộ lọc Mã ĐH Trạng thái Món hàng Thu hộ Tổng cước Chưa …" at bounding box center [572, 14] width 1144 height 28
click at [240, 15] on button at bounding box center [234, 14] width 20 height 20
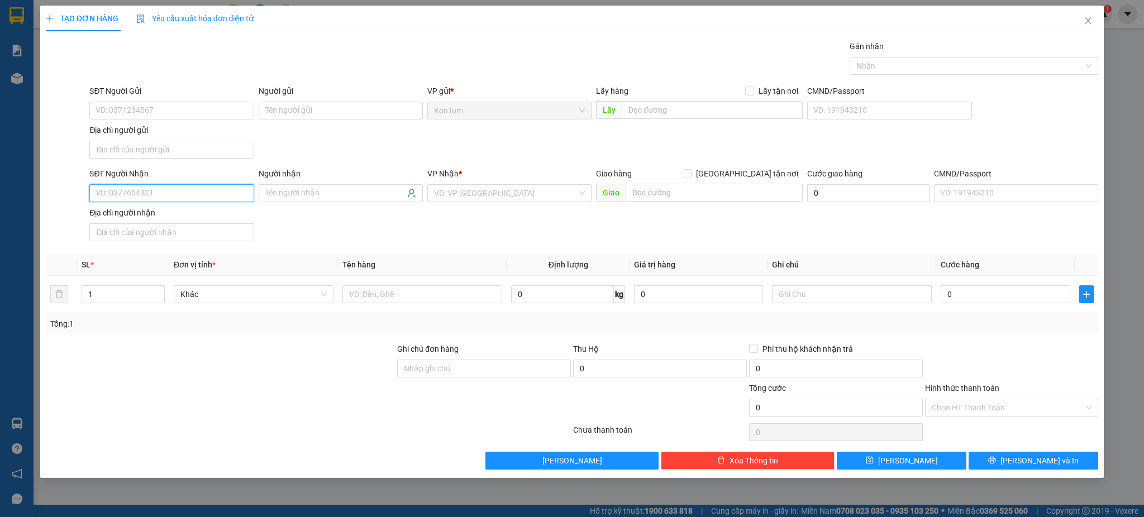
click at [183, 199] on input "SĐT Người Nhận" at bounding box center [171, 193] width 164 height 18
click at [183, 197] on input "SĐT Người Nhận" at bounding box center [171, 193] width 164 height 18
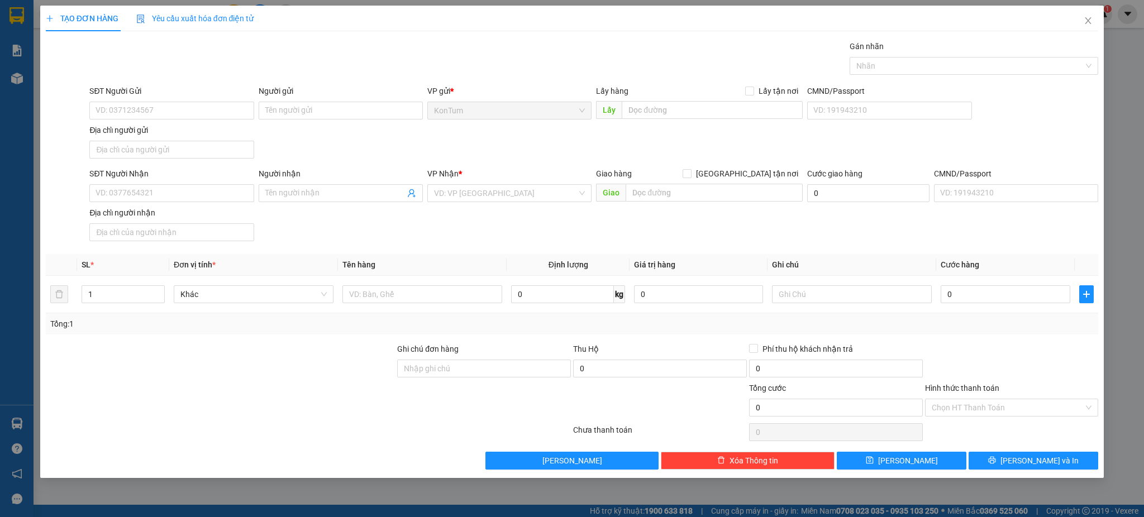
click at [1060, 216] on div "SĐT Người Nhận VD: 0377654321 Người nhận Tên người nhận VP Nhận * VD: VP [GEOGR…" at bounding box center [593, 207] width 1013 height 78
click at [155, 185] on input "SĐT Người Nhận" at bounding box center [171, 193] width 164 height 18
click at [156, 187] on input "SĐT Người Nhận" at bounding box center [171, 193] width 164 height 18
drag, startPoint x: 1012, startPoint y: 353, endPoint x: 950, endPoint y: 332, distance: 66.0
click at [1012, 352] on div at bounding box center [1012, 362] width 176 height 39
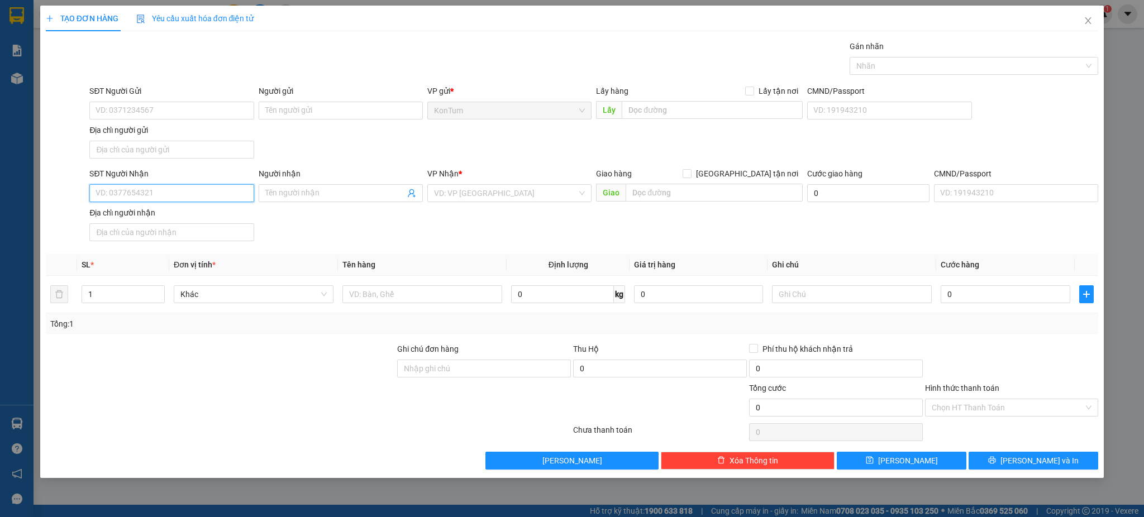
click at [191, 185] on input "SĐT Người Nhận" at bounding box center [171, 193] width 164 height 18
click at [195, 192] on input "SĐT Người Nhận" at bounding box center [171, 193] width 164 height 18
click at [1091, 22] on icon "close" at bounding box center [1087, 20] width 9 height 9
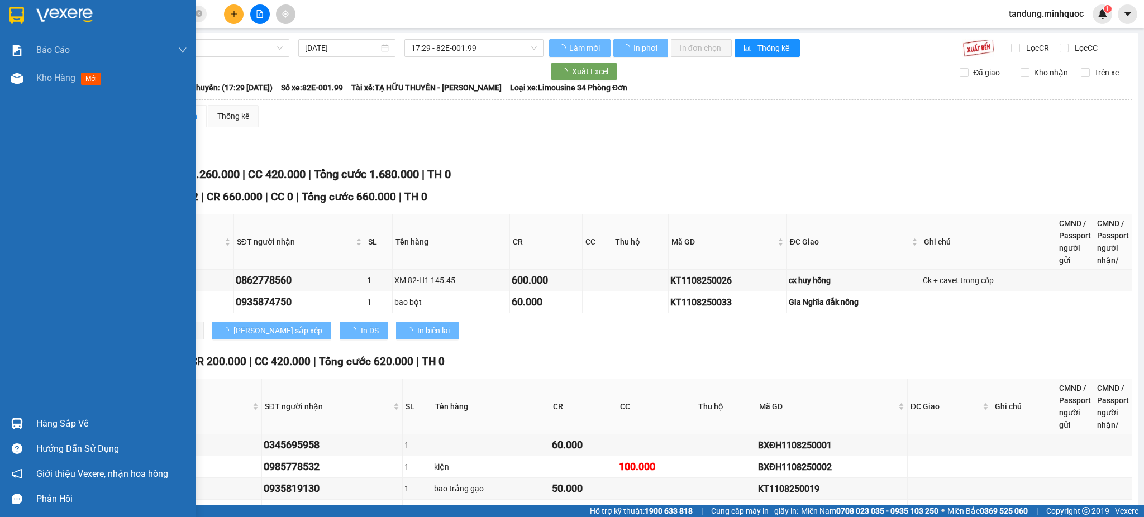
click at [32, 18] on div at bounding box center [97, 18] width 195 height 36
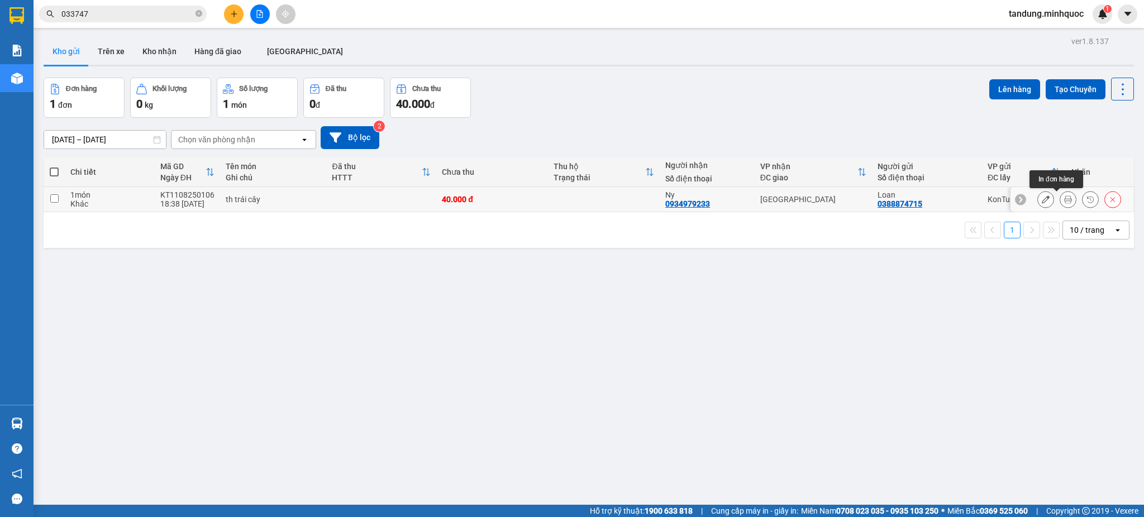
click at [1064, 196] on icon at bounding box center [1068, 199] width 8 height 8
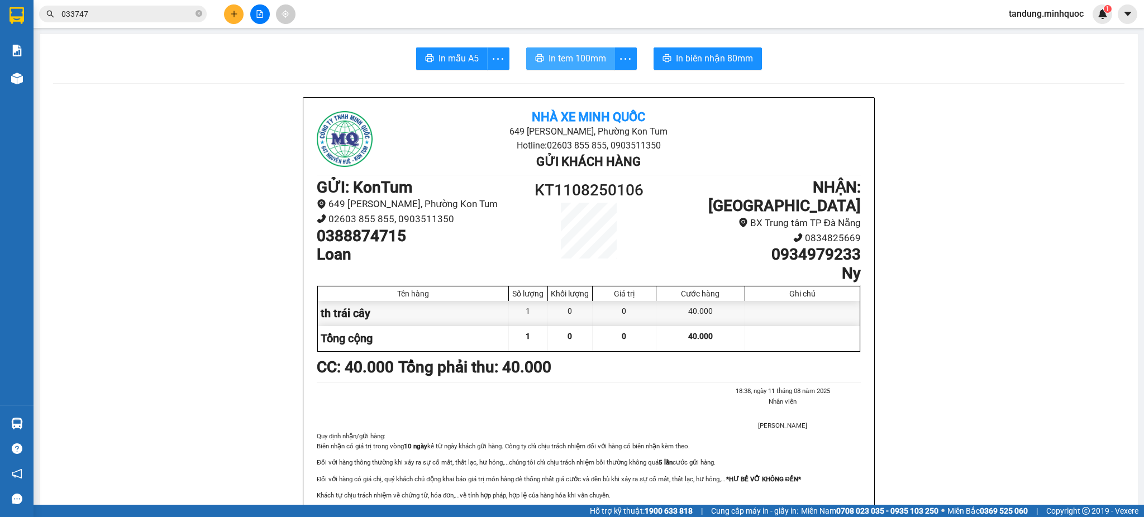
click at [554, 50] on button "In tem 100mm" at bounding box center [570, 58] width 89 height 22
click at [727, 54] on span "In biên nhận 80mm" at bounding box center [714, 58] width 77 height 14
click at [704, 56] on span "In biên nhận 80mm" at bounding box center [714, 58] width 77 height 14
click at [18, 11] on img at bounding box center [16, 15] width 15 height 17
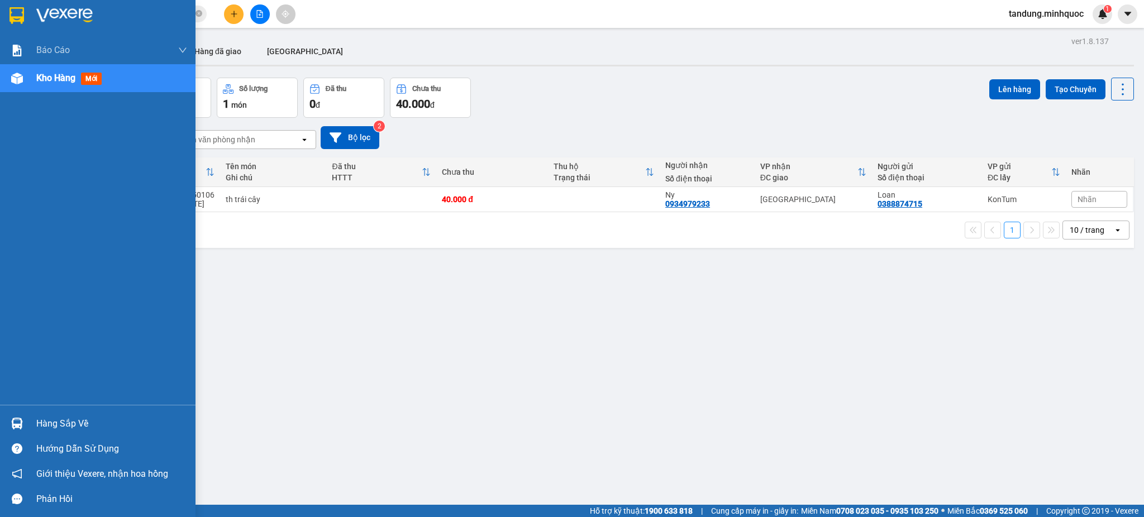
click at [12, 9] on img at bounding box center [16, 15] width 15 height 17
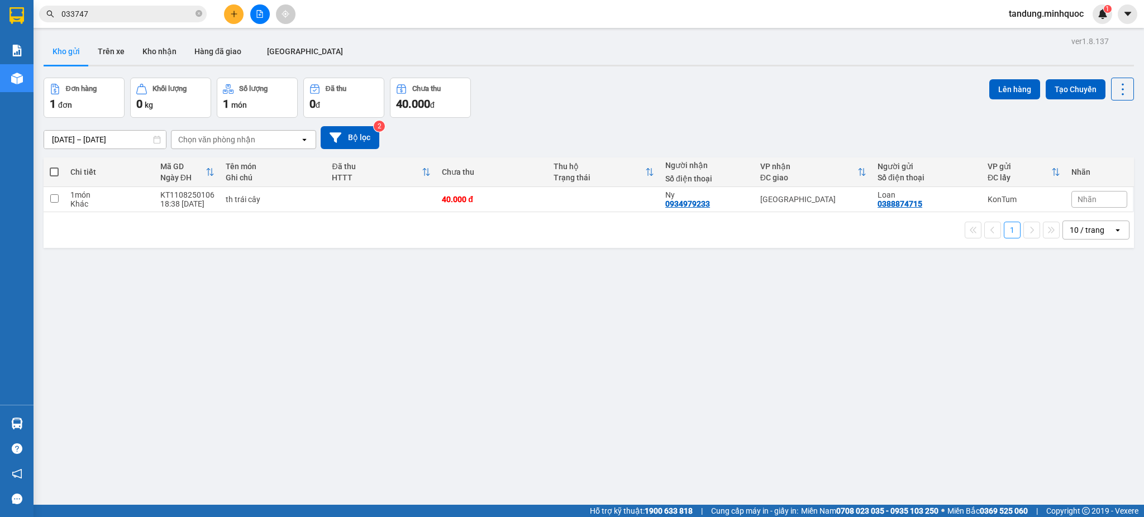
click at [620, 340] on div "ver 1.8.137 Kho gửi Trên xe Kho nhận Hàng đã giao ĐÀ NẴNG Đơn hàng 1 đơn Khối l…" at bounding box center [588, 292] width 1099 height 517
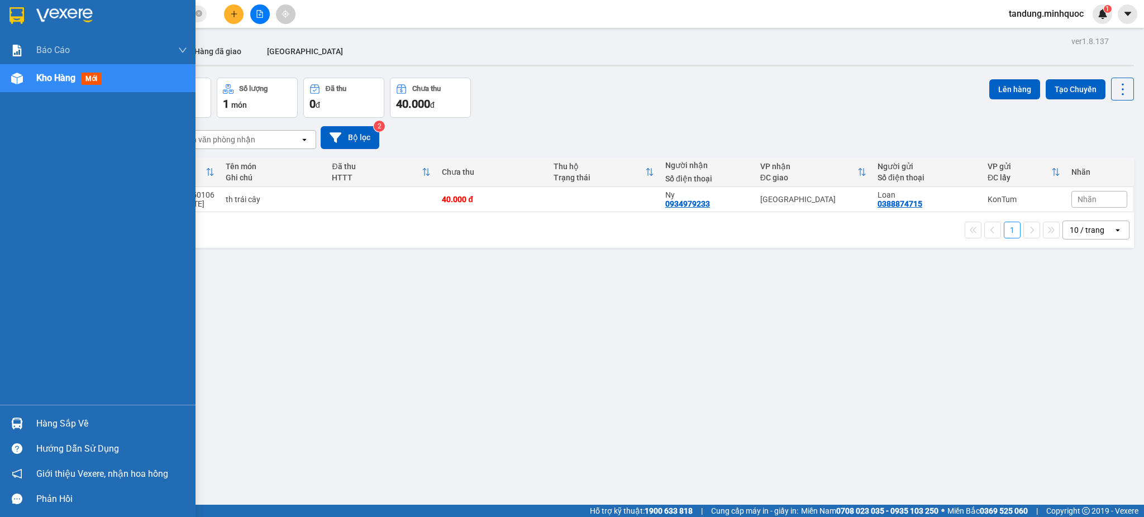
click at [6, 17] on div at bounding box center [97, 18] width 195 height 36
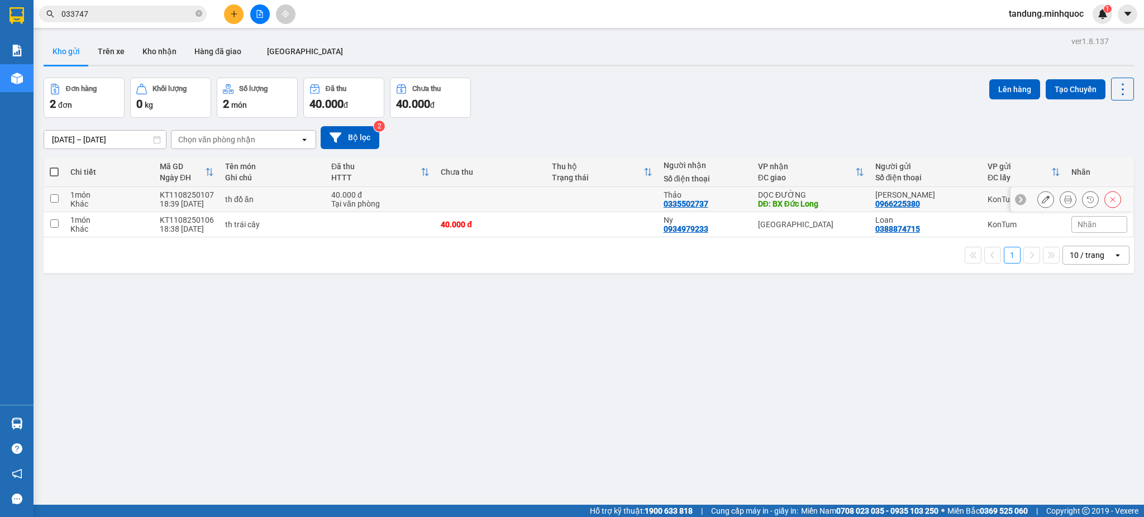
click at [1064, 202] on icon at bounding box center [1068, 199] width 8 height 8
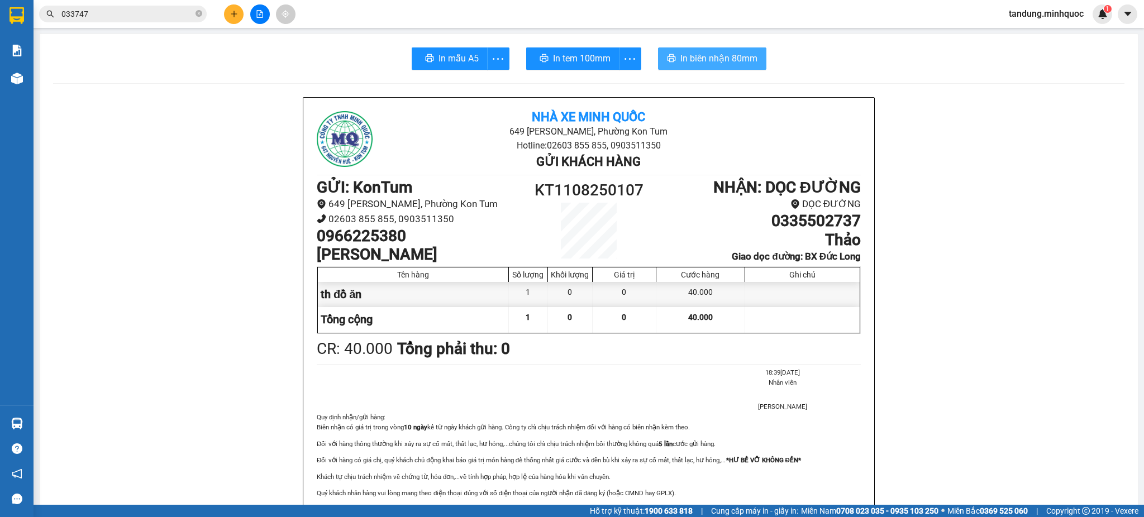
click at [720, 63] on span "In biên nhận 80mm" at bounding box center [718, 58] width 77 height 14
click at [718, 61] on span "In biên nhận 80mm" at bounding box center [718, 58] width 77 height 14
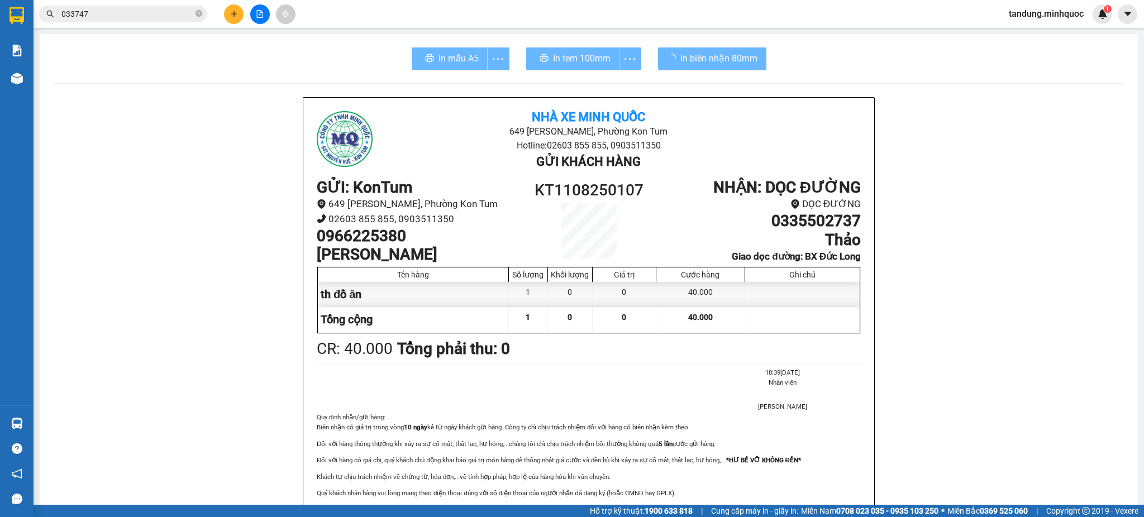
click at [859, 454] on div "Nhà xe Minh Quốc 649 [PERSON_NAME], Phường Kon Tum Hotline: 02603 855 855, 0903…" at bounding box center [588, 308] width 571 height 420
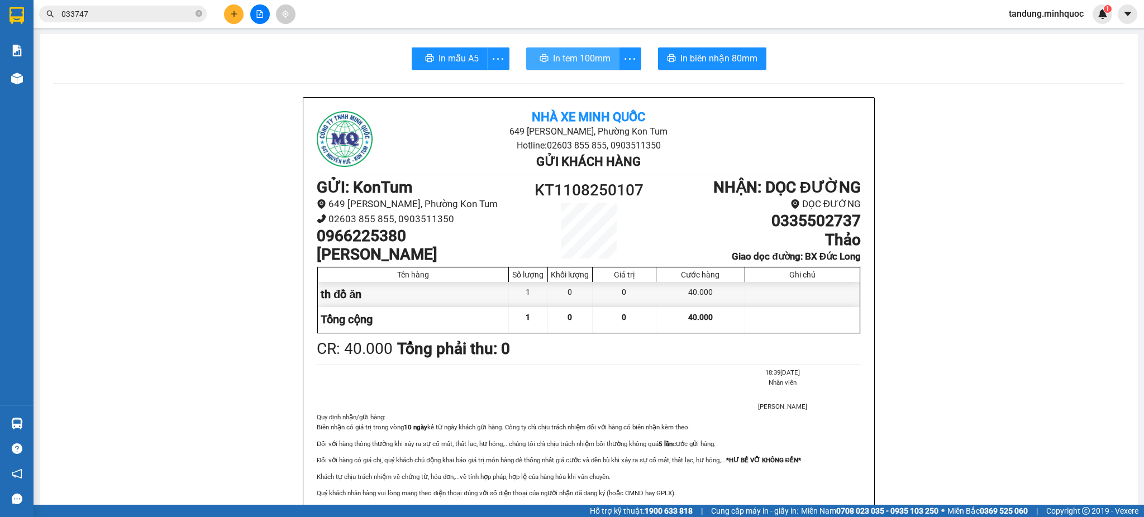
click at [555, 61] on span "In tem 100mm" at bounding box center [582, 58] width 58 height 14
click at [557, 60] on span "In tem 100mm" at bounding box center [582, 58] width 58 height 14
click at [235, 6] on button at bounding box center [234, 14] width 20 height 20
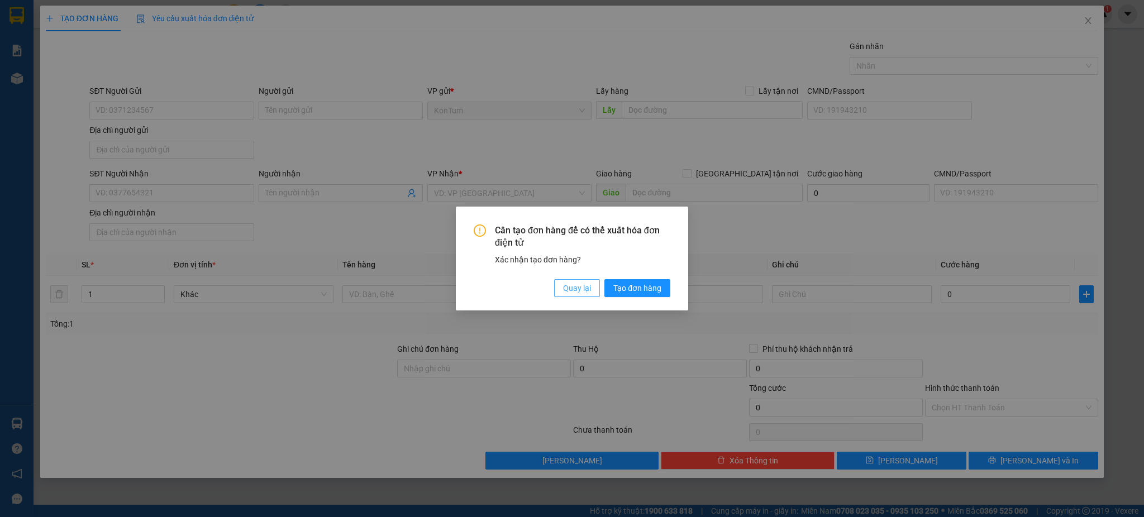
drag, startPoint x: 569, startPoint y: 294, endPoint x: 561, endPoint y: 298, distance: 9.2
click at [568, 293] on span "Quay lại" at bounding box center [577, 288] width 28 height 12
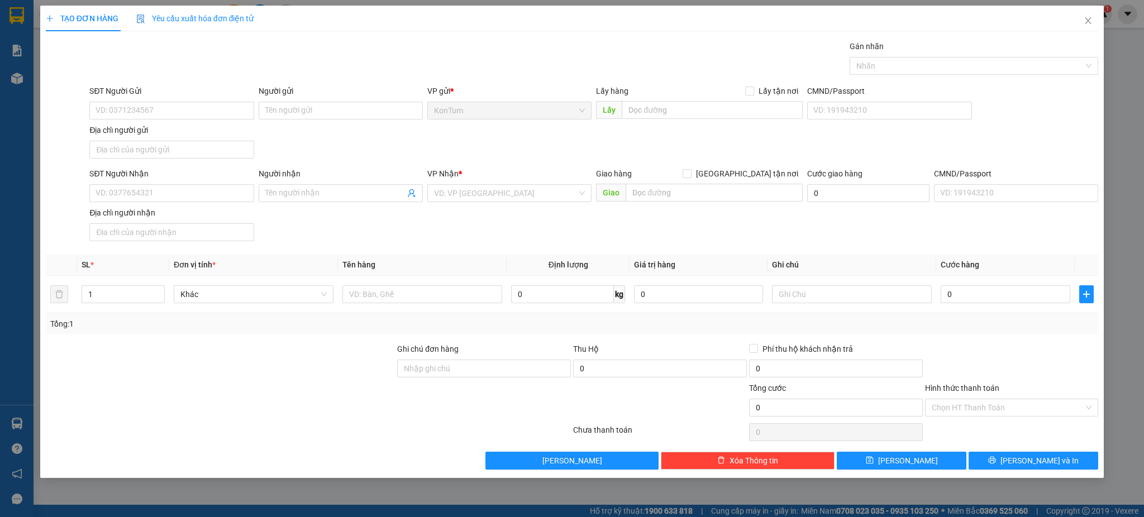
click at [1060, 171] on div "CMND/Passport" at bounding box center [1016, 174] width 164 height 12
click at [1060, 184] on input "CMND/Passport" at bounding box center [1016, 193] width 164 height 18
click at [188, 185] on input "SĐT Người Nhận" at bounding box center [171, 193] width 164 height 18
click at [188, 188] on input "SĐT Người Nhận" at bounding box center [171, 193] width 164 height 18
click at [1089, 23] on icon "close" at bounding box center [1087, 20] width 9 height 9
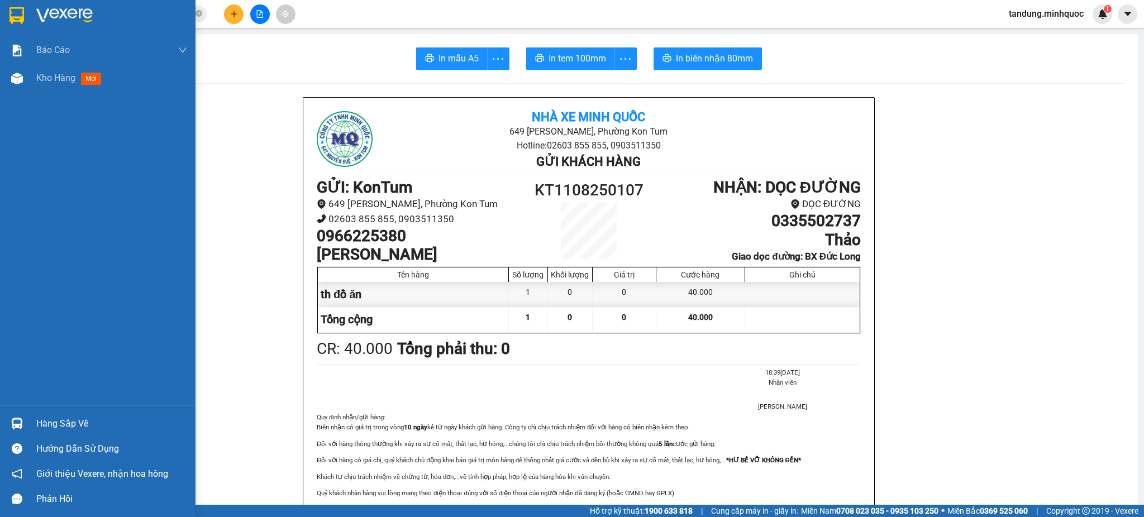
click at [26, 17] on div at bounding box center [17, 16] width 20 height 20
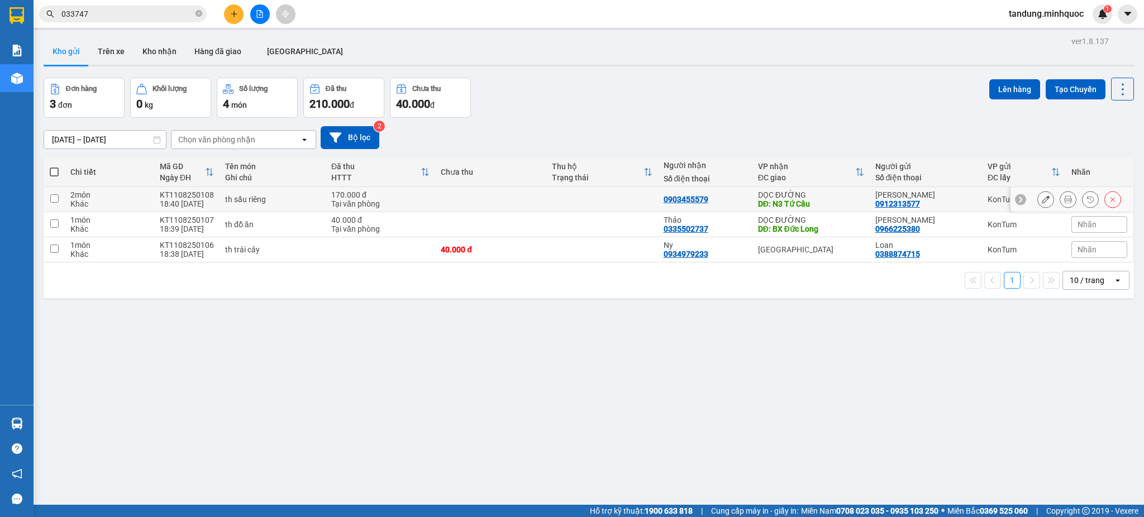
click at [1064, 199] on icon at bounding box center [1068, 199] width 8 height 8
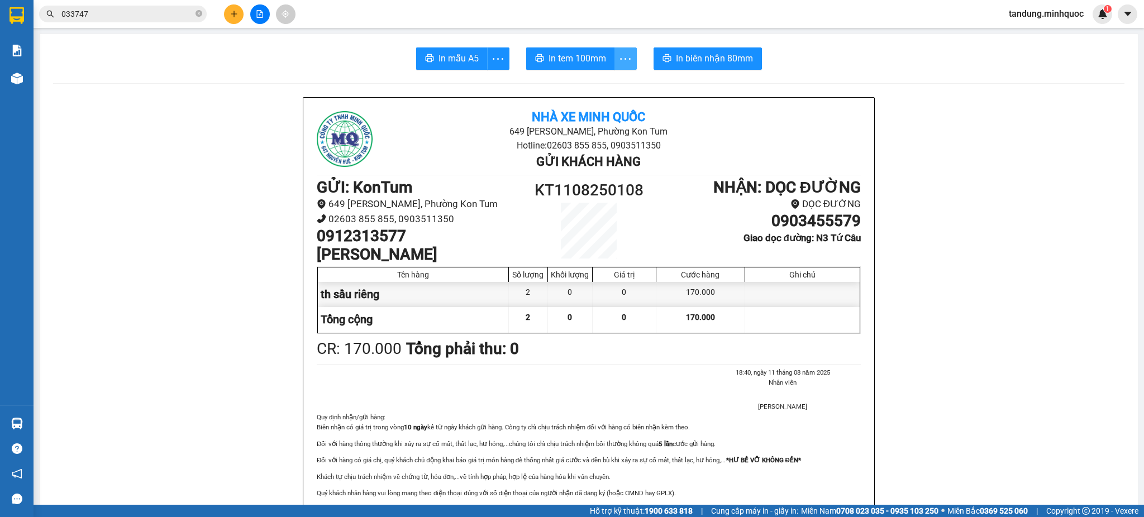
click at [630, 56] on span "more" at bounding box center [625, 59] width 21 height 14
click at [604, 82] on div "In tem 100mm theo số lượng (2)" at bounding box center [569, 83] width 112 height 12
click at [711, 63] on span "In biên nhận 80mm" at bounding box center [714, 58] width 77 height 14
click at [694, 51] on button "In biên nhận 80mm" at bounding box center [707, 58] width 108 height 22
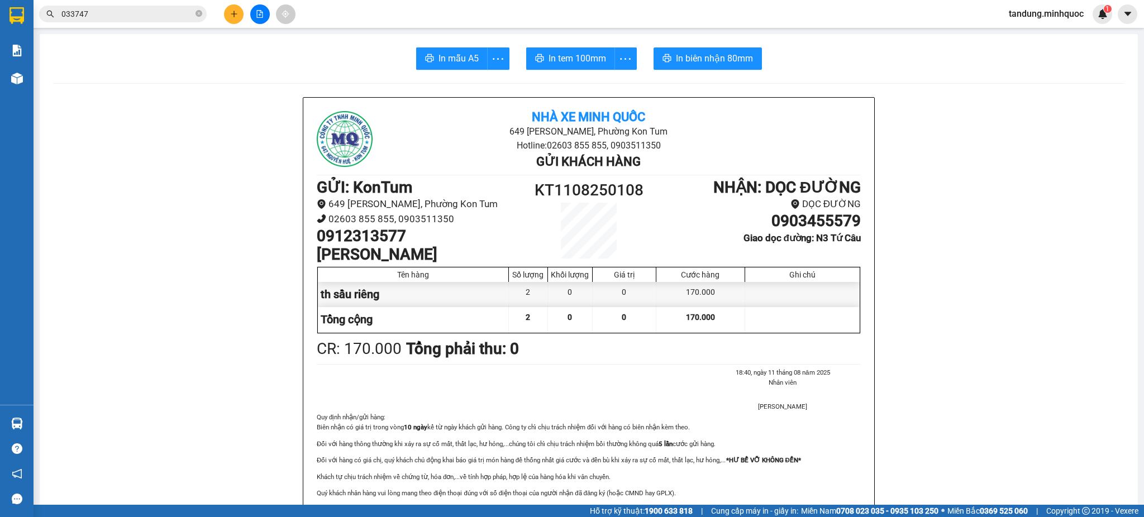
click at [236, 13] on icon "plus" at bounding box center [234, 14] width 8 height 8
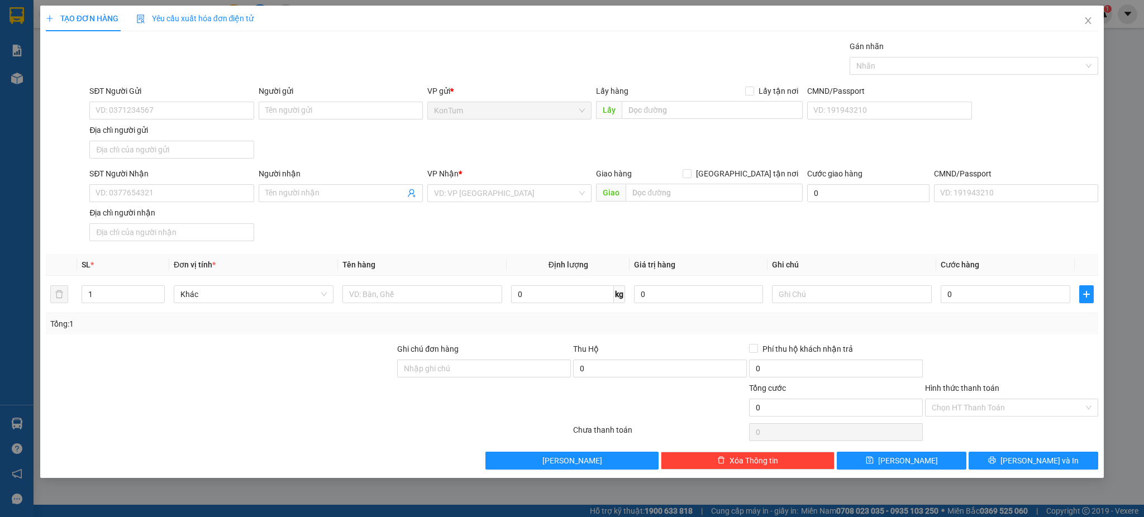
click at [161, 204] on div "SĐT Người Nhận VD: 0377654321" at bounding box center [171, 187] width 164 height 39
click at [173, 187] on input "SĐT Người Nhận" at bounding box center [171, 193] width 164 height 18
click at [174, 188] on input "SĐT Người Nhận" at bounding box center [171, 193] width 164 height 18
type input "0776712761"
click at [179, 208] on div "0776712761 - Hoài" at bounding box center [171, 216] width 164 height 18
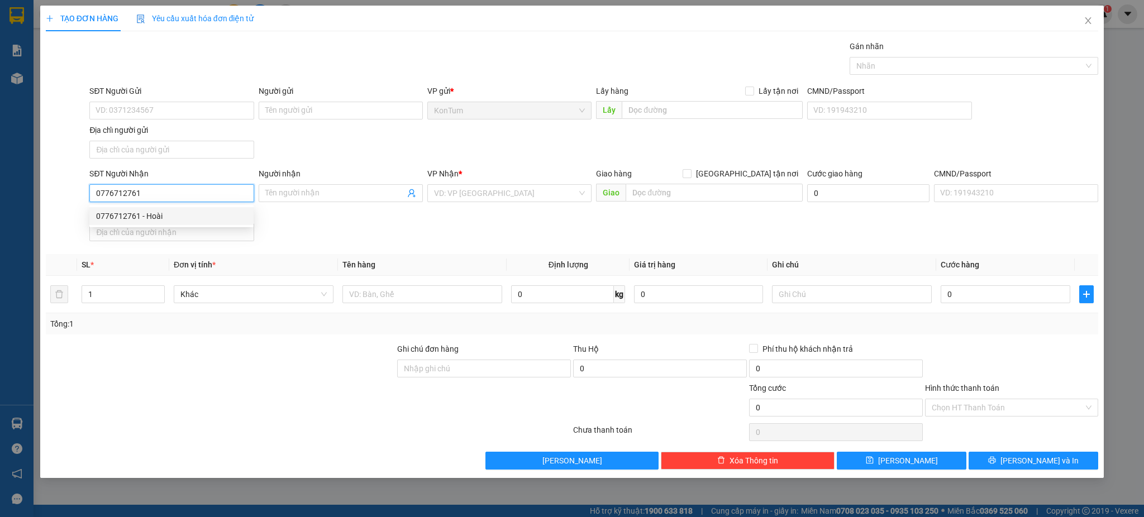
type input "Hoài"
type input "0776712761"
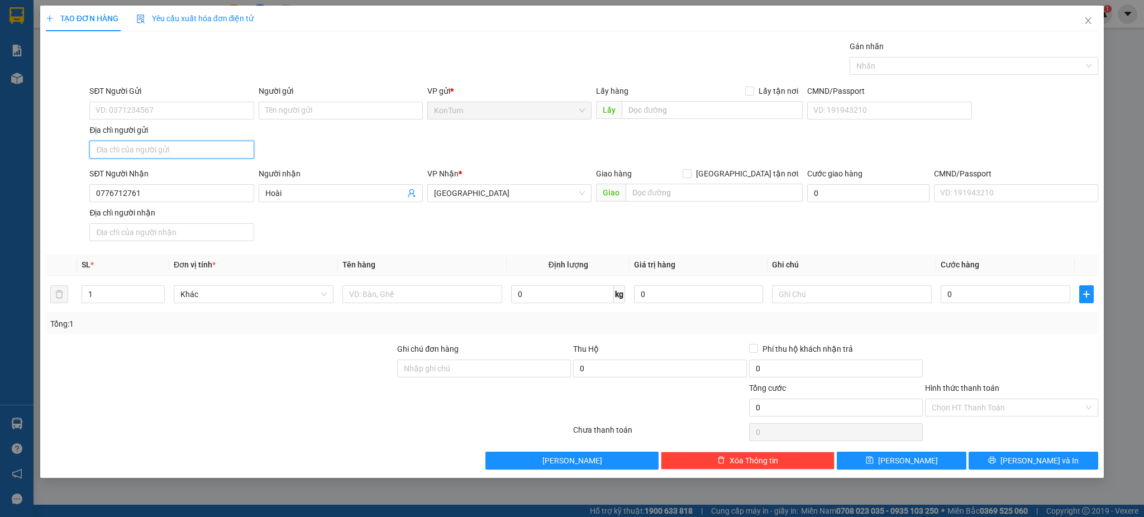
click at [188, 138] on div "Địa chỉ người gửi" at bounding box center [171, 143] width 164 height 39
click at [186, 124] on div "Địa chỉ người gửi" at bounding box center [171, 130] width 164 height 12
click at [186, 141] on input "Địa chỉ người gửi" at bounding box center [171, 150] width 164 height 18
drag, startPoint x: 193, startPoint y: 94, endPoint x: 188, endPoint y: 106, distance: 12.0
click at [193, 94] on div "SĐT Người Gửi" at bounding box center [171, 91] width 164 height 12
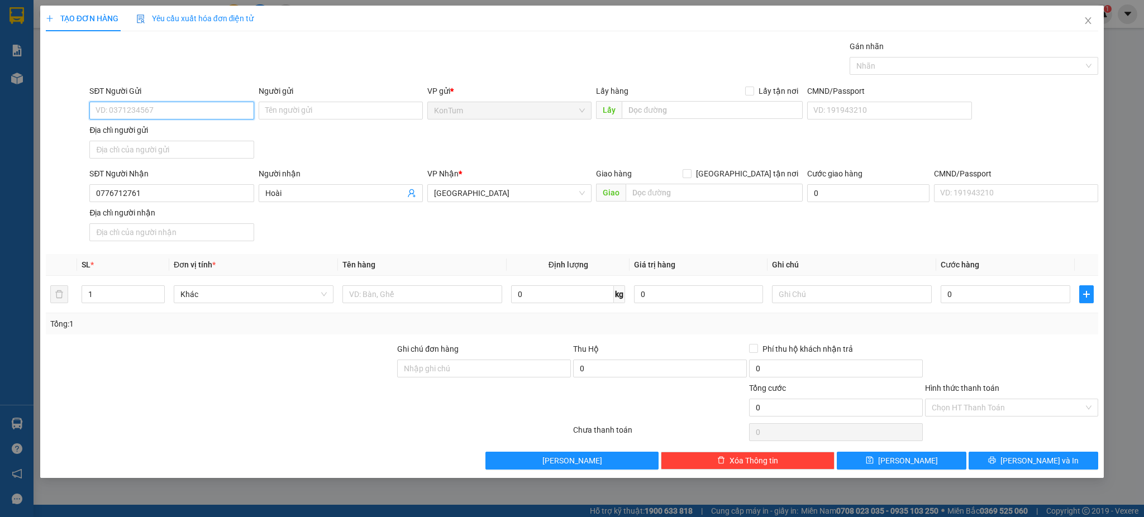
click at [193, 102] on input "SĐT Người Gửi" at bounding box center [171, 111] width 164 height 18
click at [189, 112] on input "SĐT Người Gửi" at bounding box center [171, 111] width 164 height 18
click at [183, 133] on div "0818590479 - Tiên" at bounding box center [171, 133] width 151 height 12
type input "0818590479"
type input "Tiên"
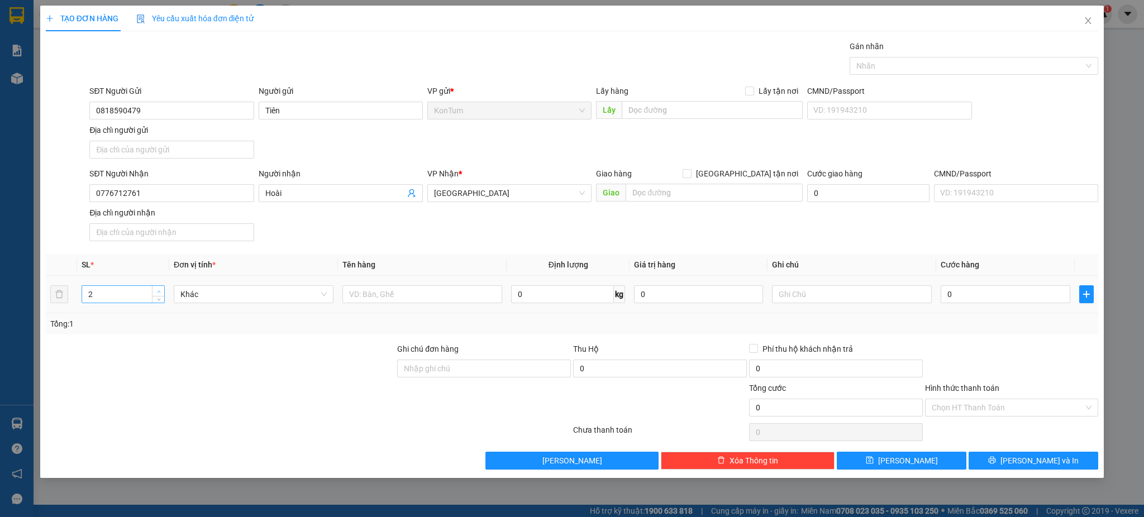
click at [161, 293] on span "up" at bounding box center [158, 291] width 7 height 7
type input "3"
click at [446, 296] on input "text" at bounding box center [422, 294] width 160 height 18
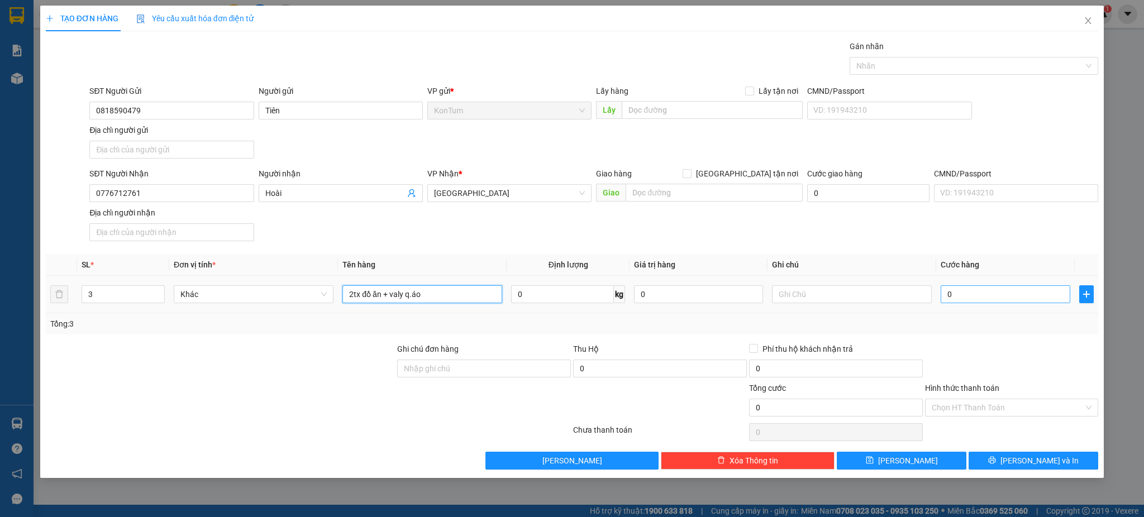
type input "2tx đồ ăn + valy q.áo"
click at [1003, 294] on input "0" at bounding box center [1004, 294] width 129 height 18
click at [997, 299] on input "0" at bounding box center [1004, 294] width 129 height 18
type input "1"
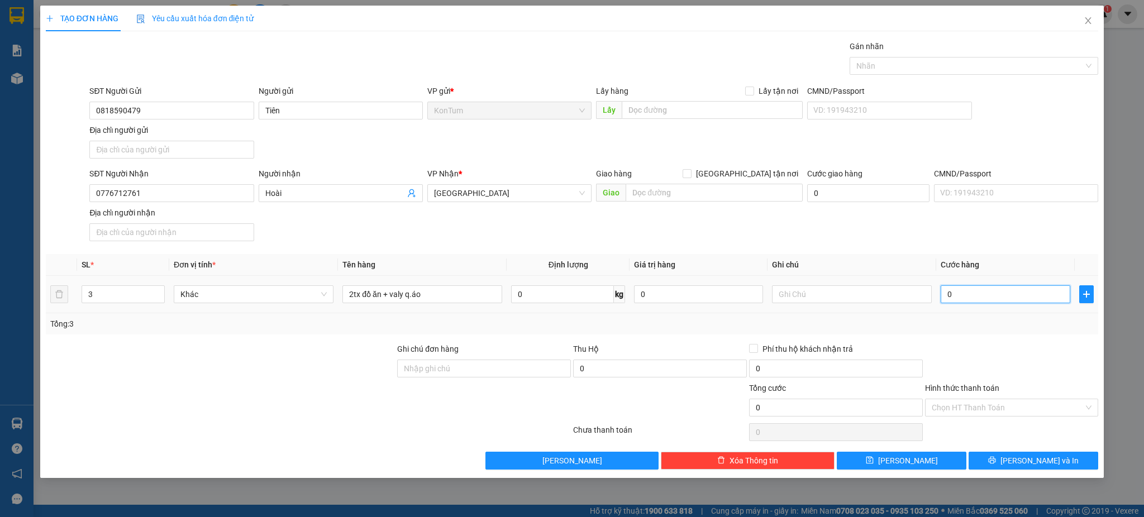
type input "1"
type input "17"
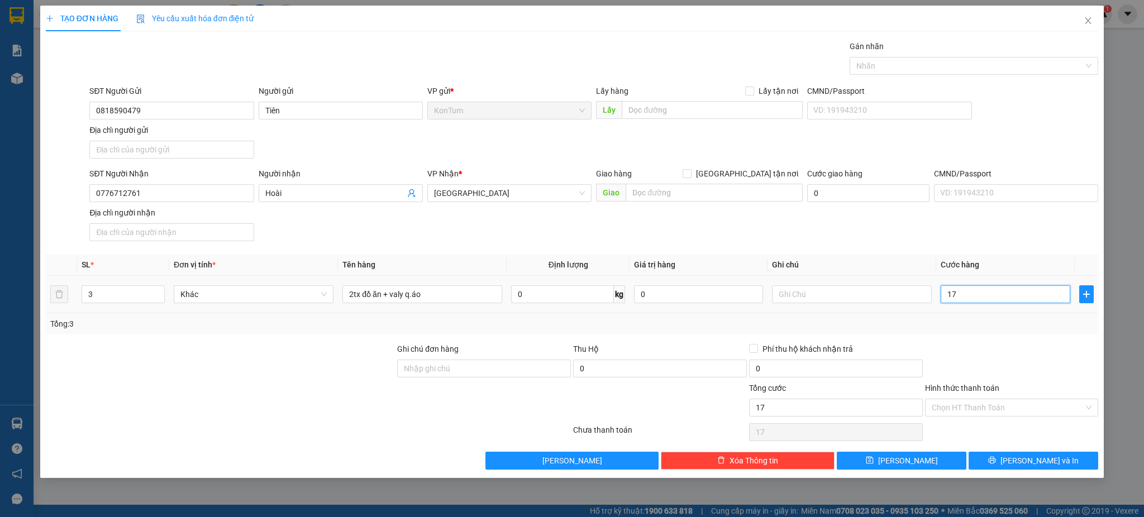
type input "170"
type input "17"
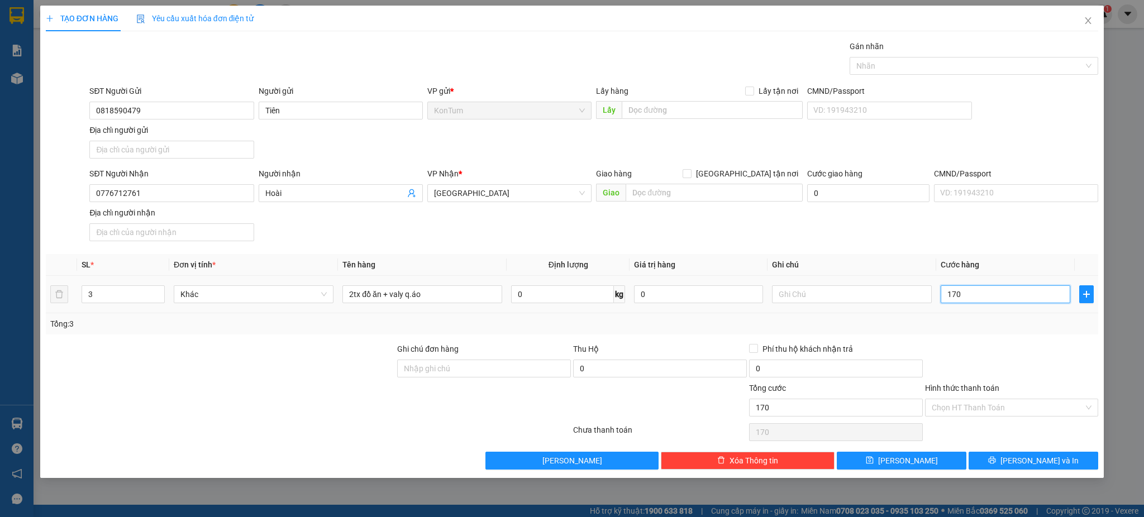
type input "17"
type input "1"
type input "0"
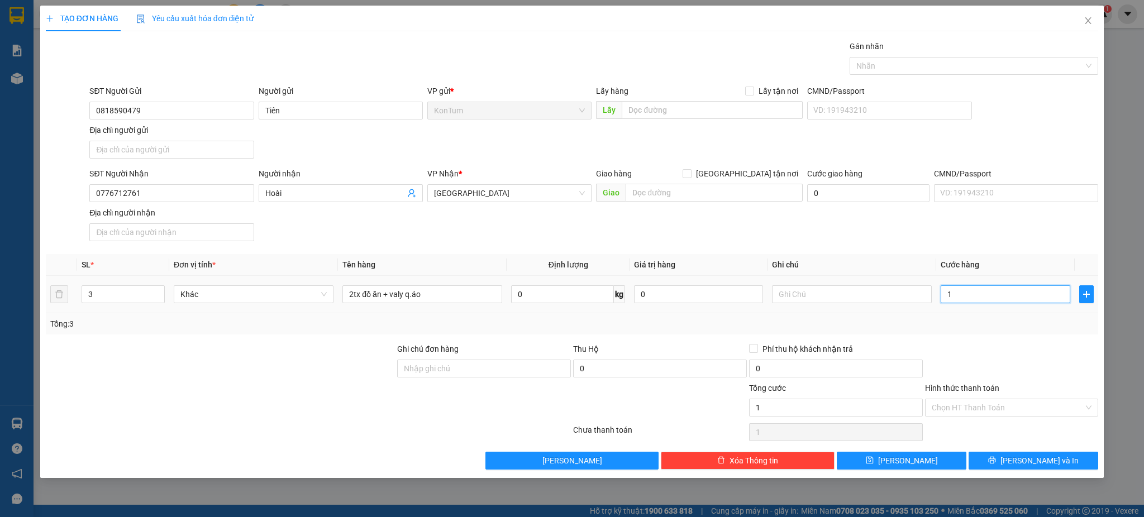
type input "0"
type input "06"
type input "6"
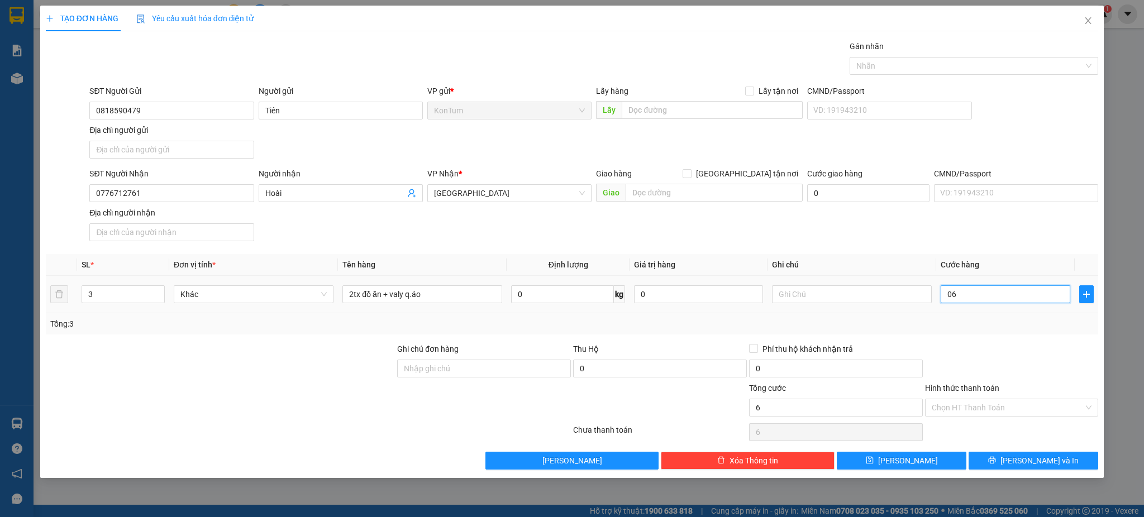
type input "0"
type input "01"
type input "1"
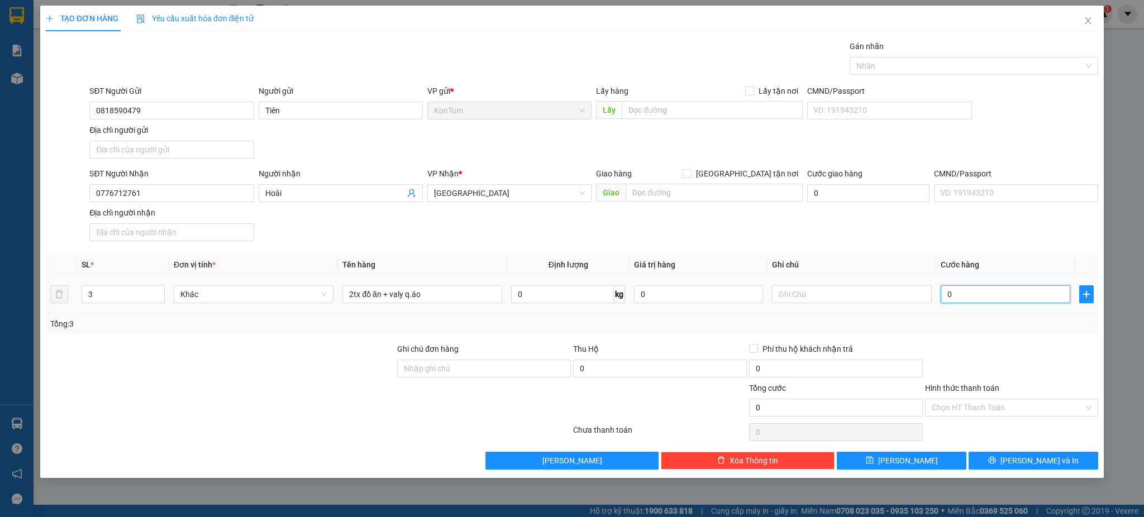
type input "1"
type input "016"
type input "16"
type input "0.160"
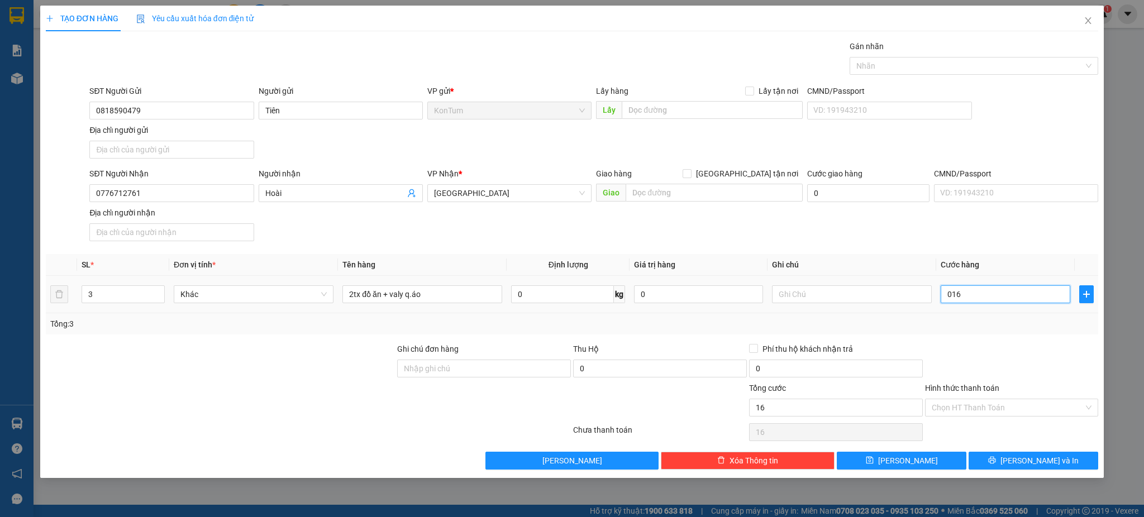
type input "160"
type input "016"
type input "16"
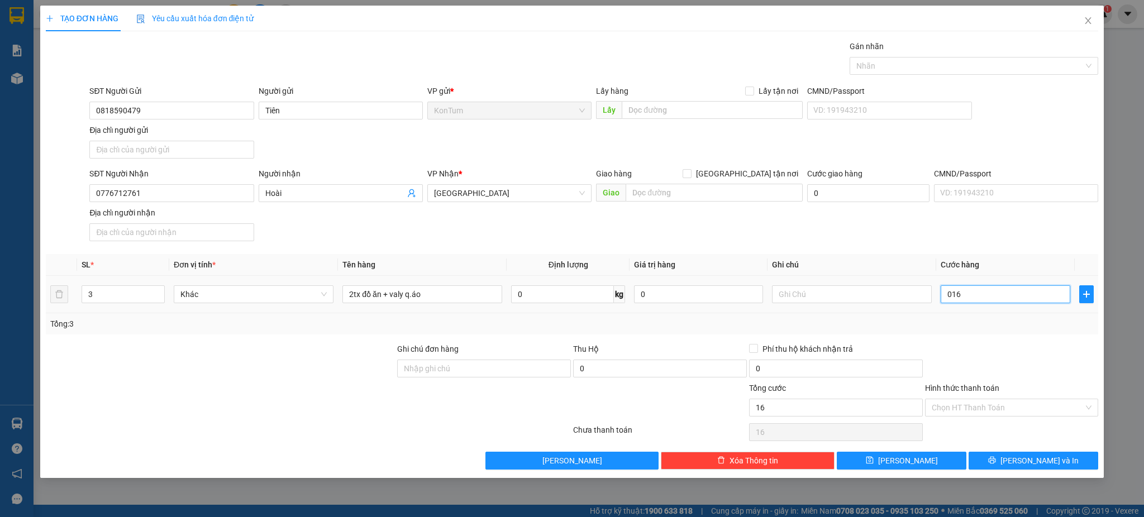
type input "01"
type input "1"
type input "0"
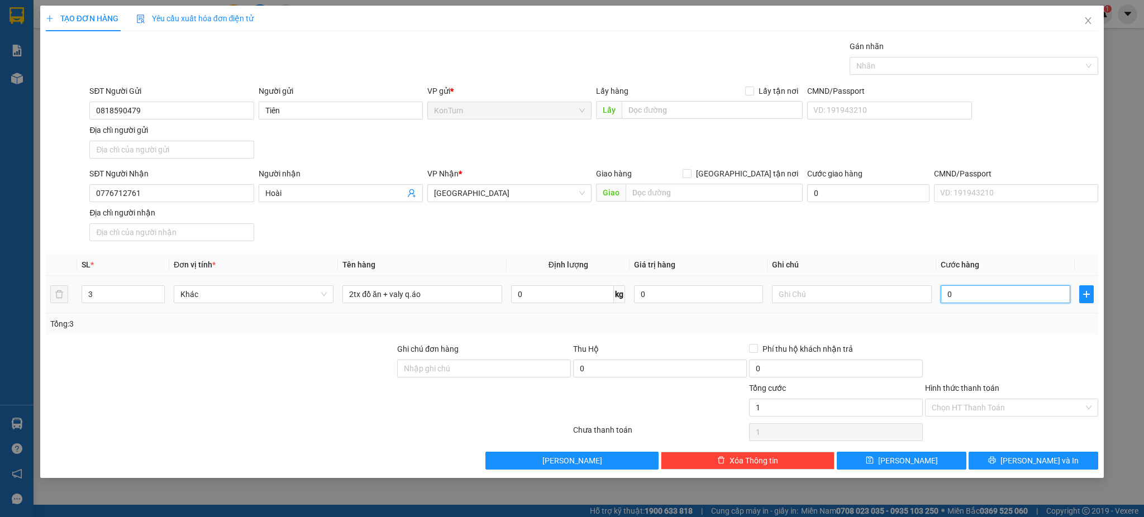
type input "0"
type input "01"
type input "1"
type input "017"
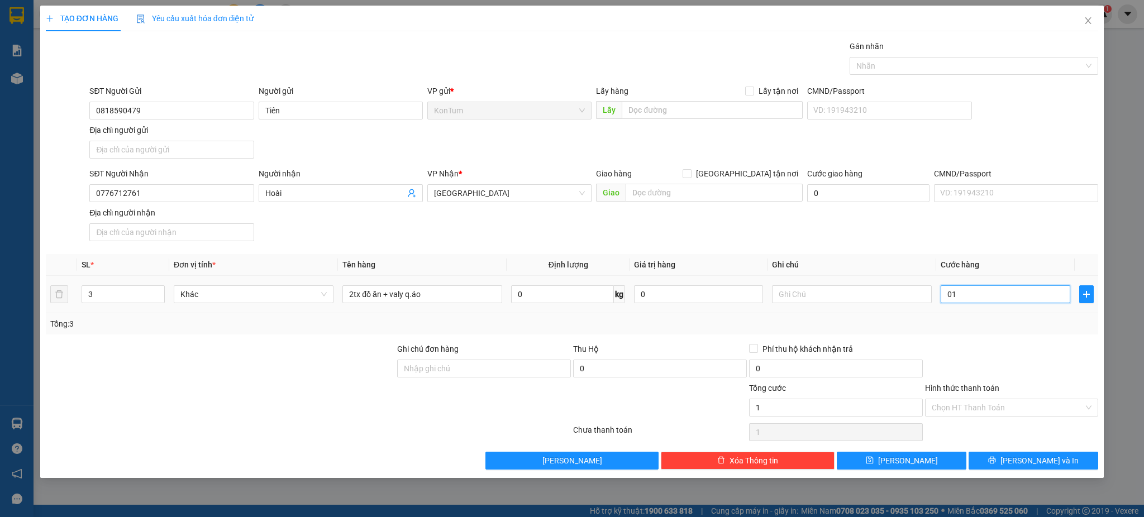
type input "17"
type input "0.170"
type input "170"
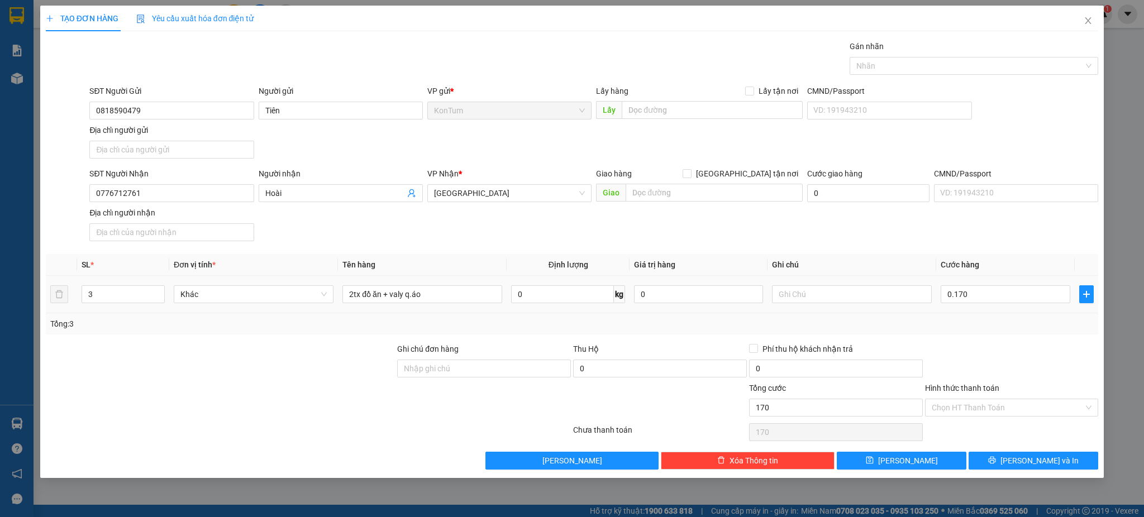
type input "170.000"
click at [990, 329] on div "Tổng: 3" at bounding box center [572, 324] width 1044 height 12
click at [1010, 407] on input "Hình thức thanh toán" at bounding box center [1007, 407] width 152 height 17
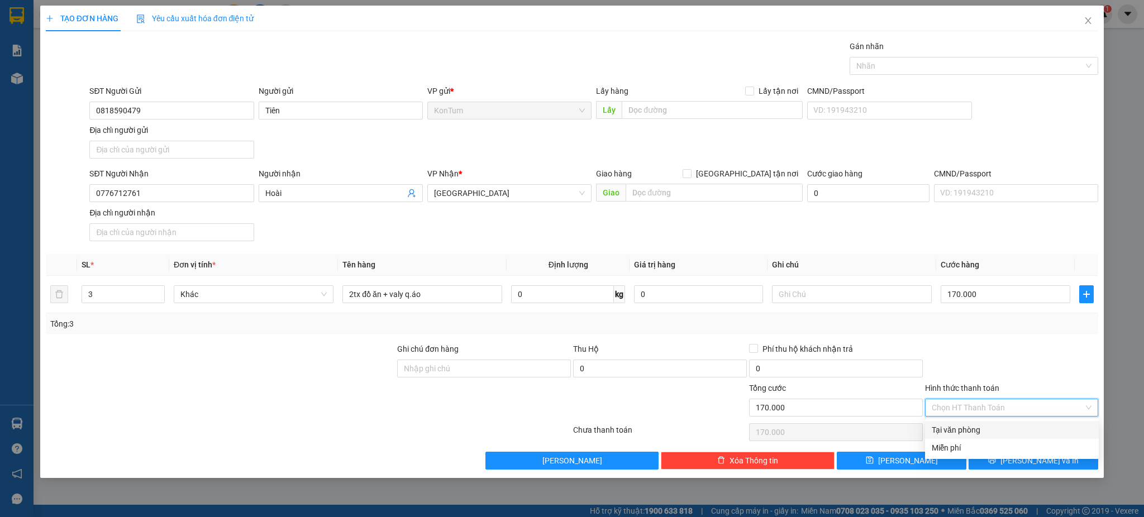
click at [996, 432] on div "Tại văn phòng" at bounding box center [1011, 430] width 160 height 12
type input "0"
click at [1020, 455] on button "[PERSON_NAME] và In" at bounding box center [1033, 461] width 130 height 18
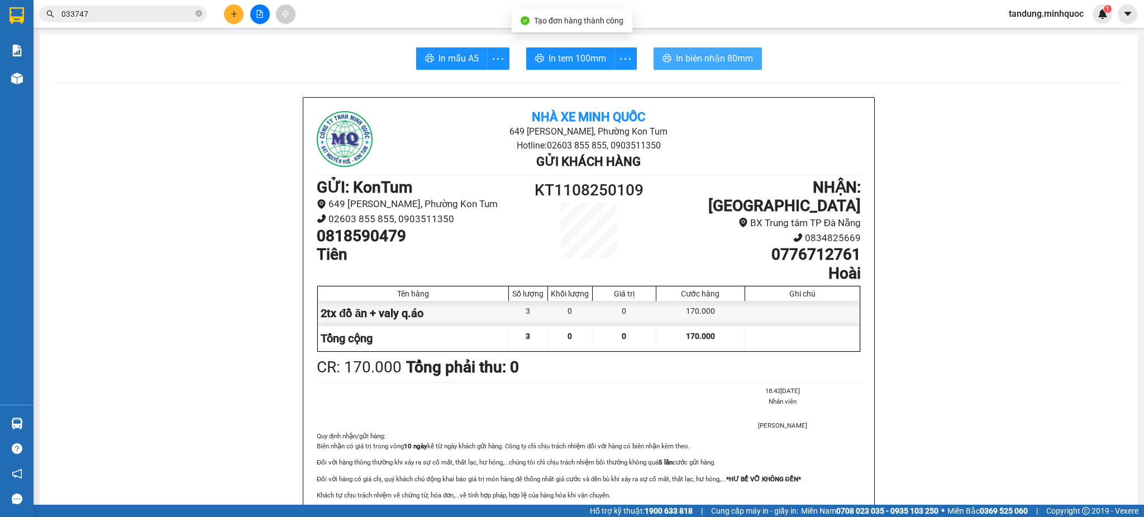
click at [695, 54] on span "In biên nhận 80mm" at bounding box center [714, 58] width 77 height 14
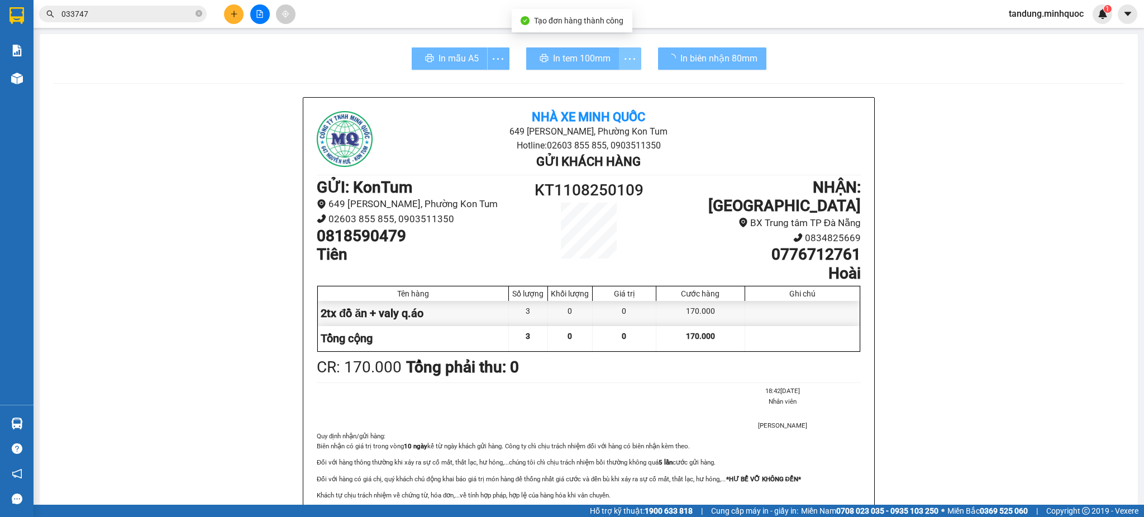
click at [630, 66] on button "button" at bounding box center [630, 58] width 22 height 22
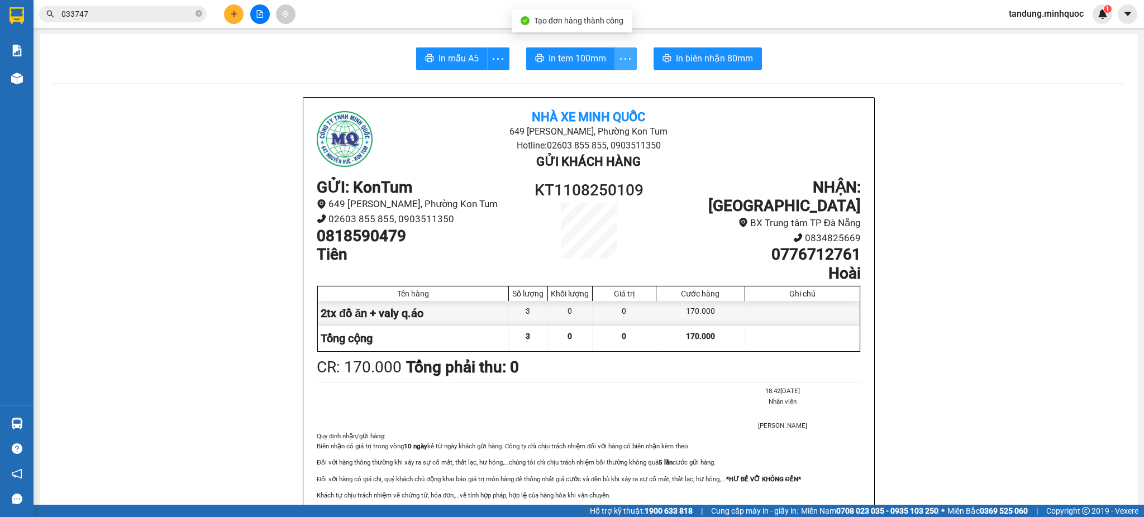
click at [625, 66] on button "button" at bounding box center [625, 58] width 22 height 22
click at [605, 89] on div "In tem 100mm theo số lượng (3)" at bounding box center [569, 83] width 112 height 12
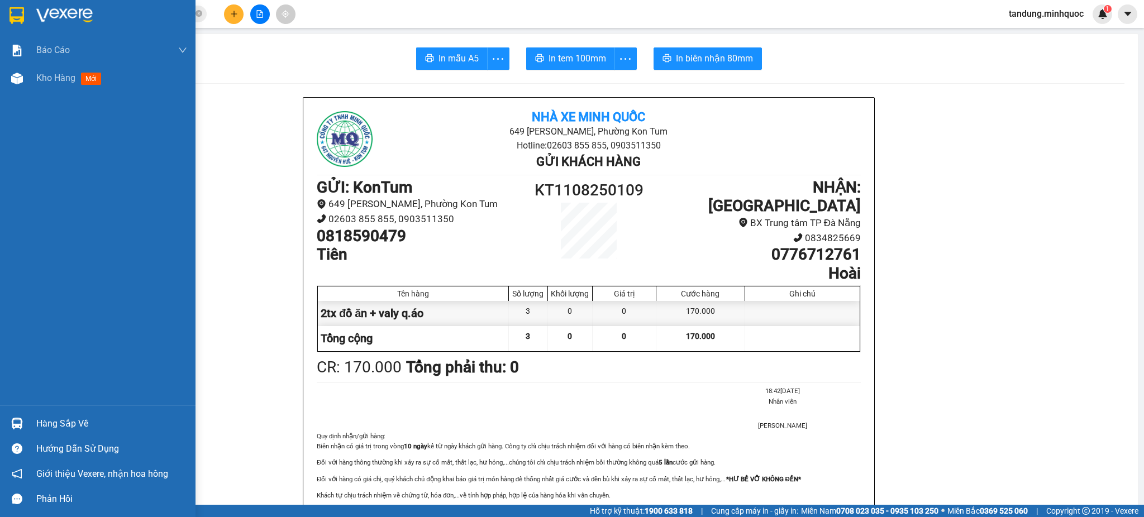
click at [12, 7] on img at bounding box center [16, 15] width 15 height 17
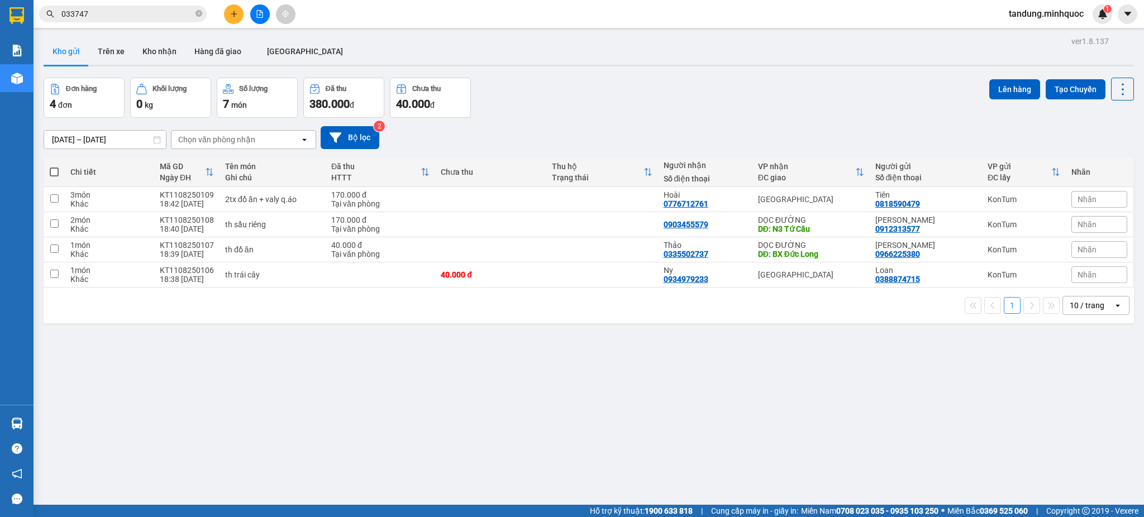
drag, startPoint x: 1039, startPoint y: 351, endPoint x: 1031, endPoint y: 339, distance: 14.6
click at [1039, 351] on div "ver 1.8.137 Kho gửi Trên xe Kho nhận Hàng đã giao [GEOGRAPHIC_DATA] Đơn hàng 4 …" at bounding box center [588, 292] width 1099 height 517
click at [280, 197] on div "2tx đồ ăn + valy q.áo" at bounding box center [272, 199] width 95 height 9
checkbox input "true"
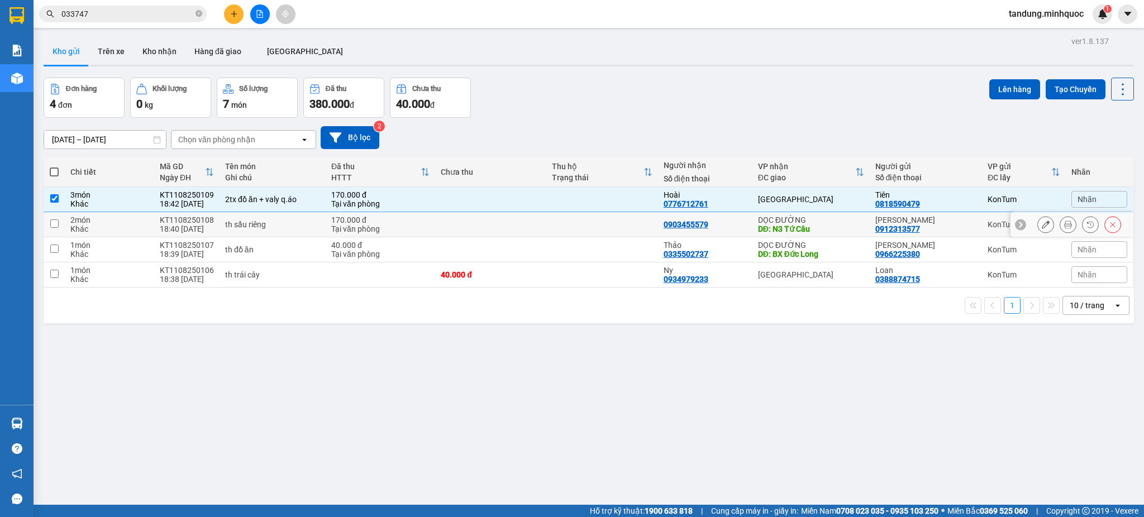
click at [288, 223] on div "th sầu riêng" at bounding box center [272, 224] width 95 height 9
checkbox input "true"
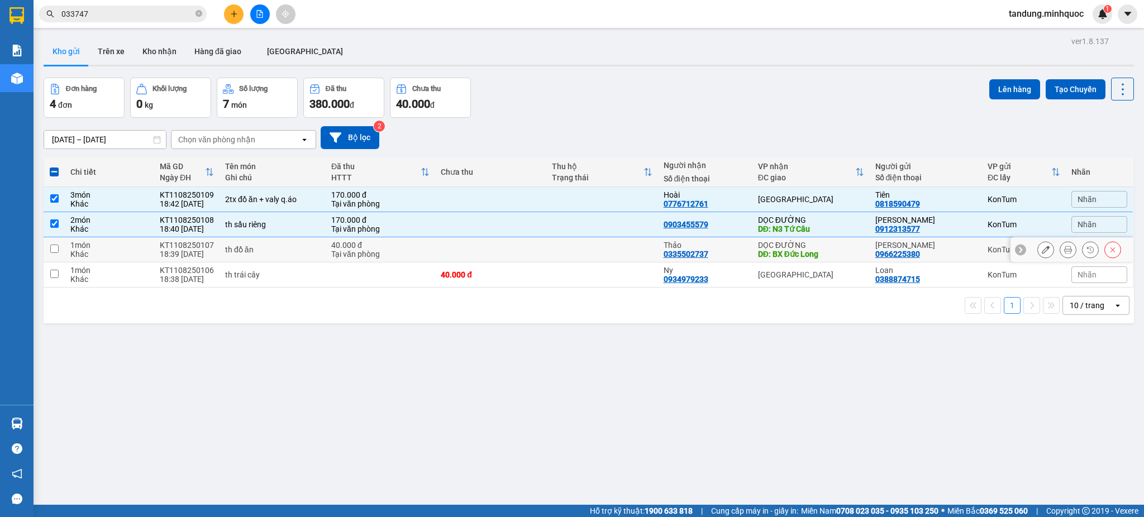
click at [289, 242] on td "th đồ ăn" at bounding box center [272, 249] width 106 height 25
checkbox input "true"
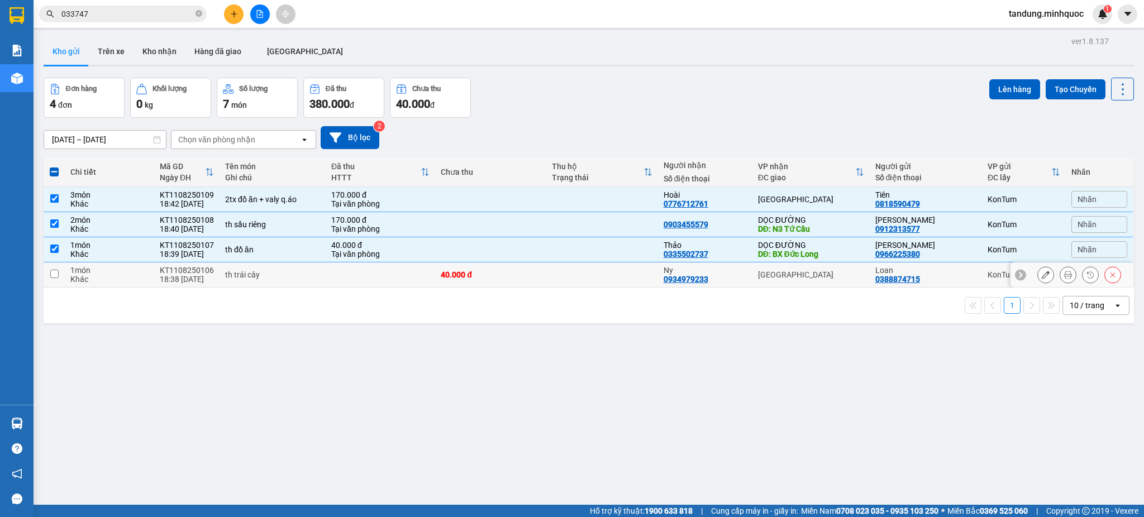
drag, startPoint x: 289, startPoint y: 276, endPoint x: 520, endPoint y: 259, distance: 232.3
click at [289, 276] on div "th trái cây" at bounding box center [272, 274] width 95 height 9
checkbox input "true"
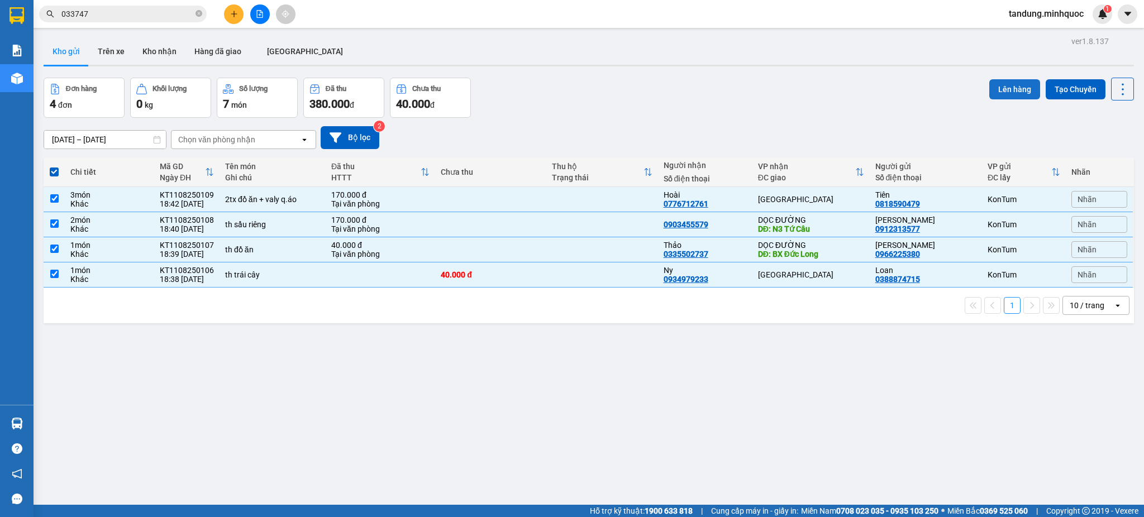
click at [994, 84] on button "Lên hàng" at bounding box center [1014, 89] width 51 height 20
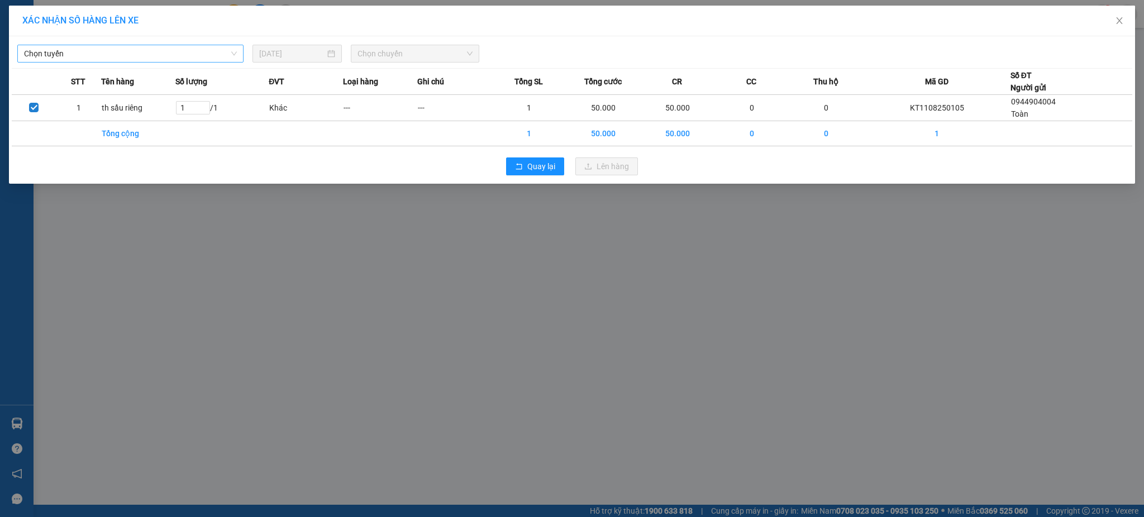
click at [199, 48] on span "Chọn tuyến" at bounding box center [130, 53] width 213 height 17
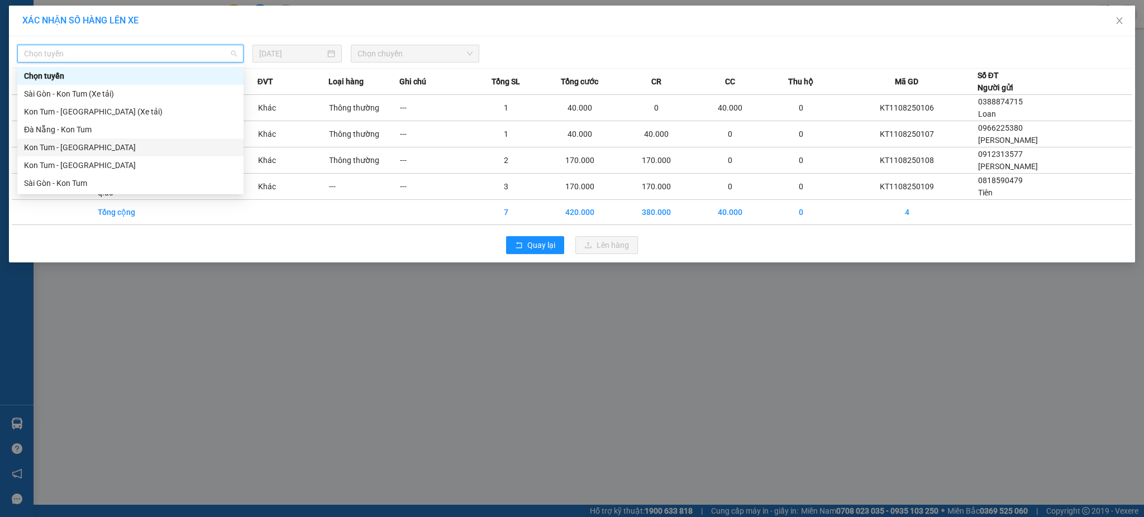
click at [78, 151] on div "Kon Tum - [GEOGRAPHIC_DATA]" at bounding box center [130, 147] width 213 height 12
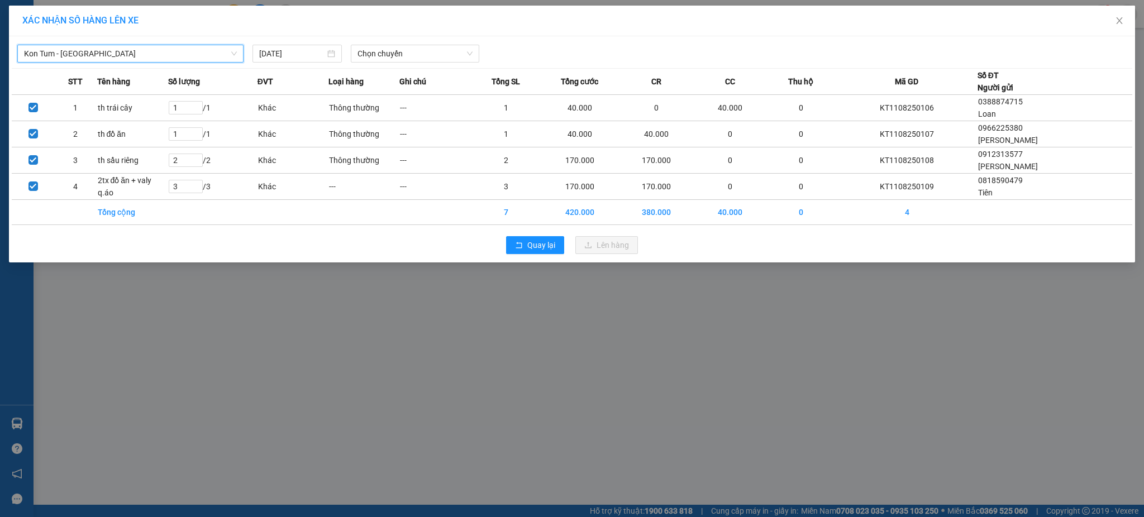
click at [443, 42] on div "Kon Tum - [GEOGRAPHIC_DATA] Kon Tum - [GEOGRAPHIC_DATA] [DATE] Chọn chuyến" at bounding box center [572, 50] width 1120 height 23
click at [439, 61] on div "Chọn chuyến" at bounding box center [415, 54] width 128 height 18
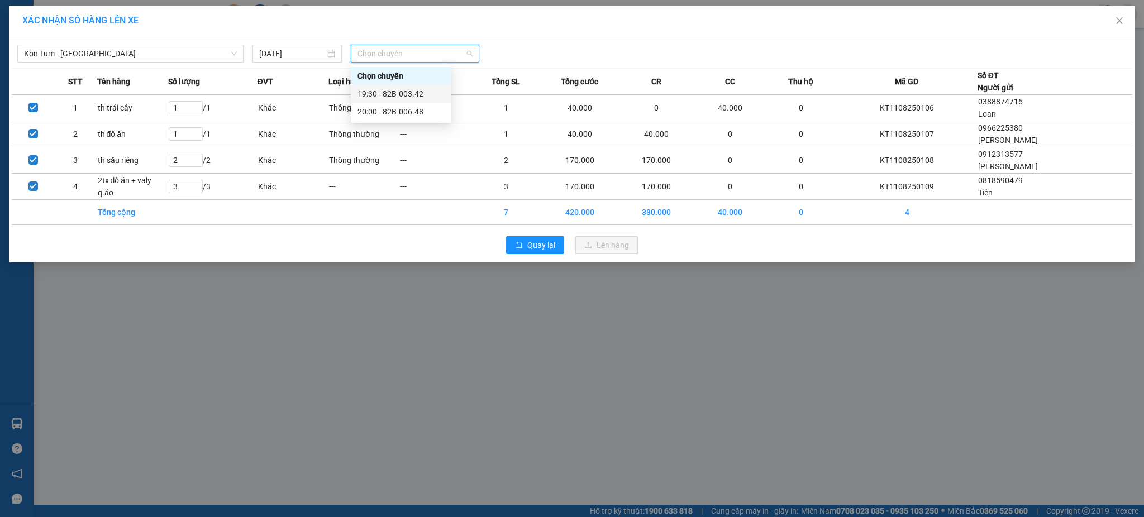
click at [424, 93] on div "19:30 - 82B-003.42" at bounding box center [400, 94] width 87 height 12
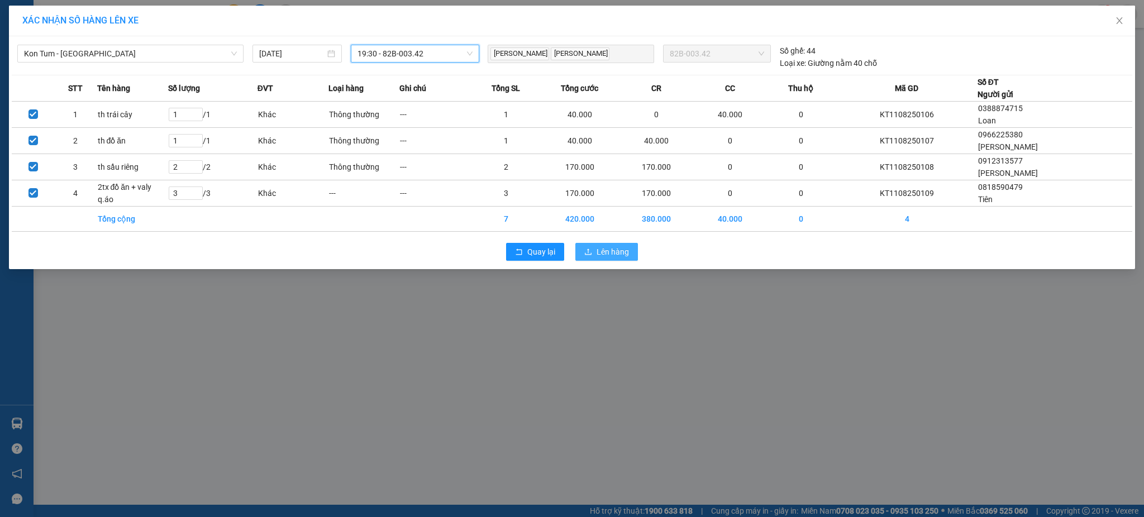
click at [618, 245] on button "Lên hàng" at bounding box center [606, 252] width 63 height 18
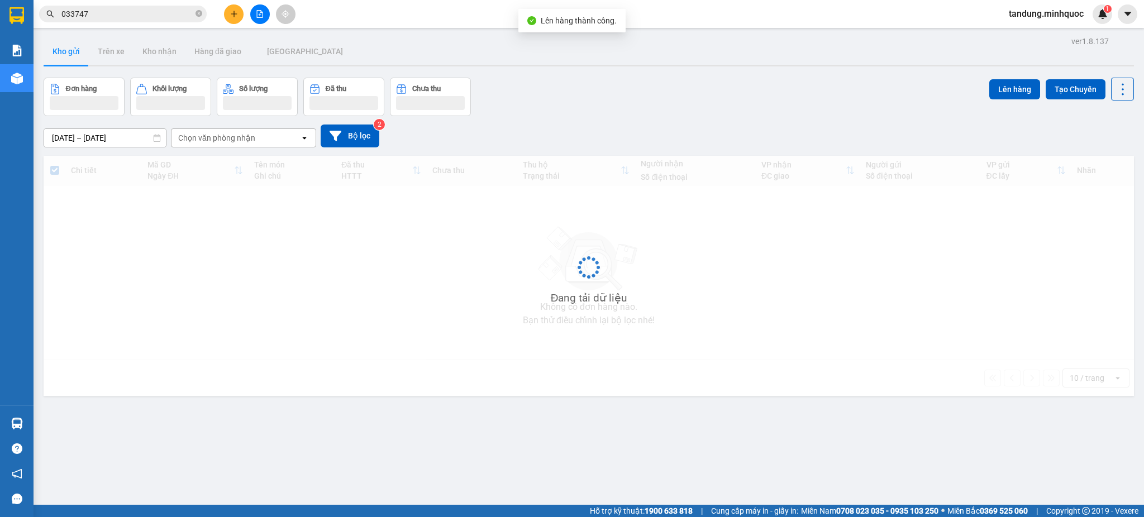
click at [246, 13] on div at bounding box center [260, 14] width 84 height 20
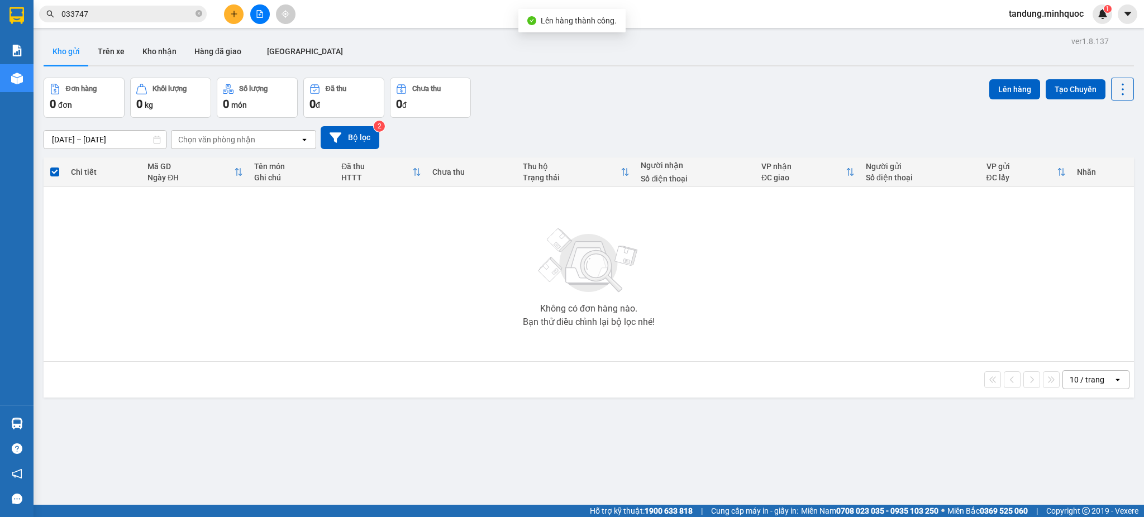
click at [253, 13] on button at bounding box center [260, 14] width 20 height 20
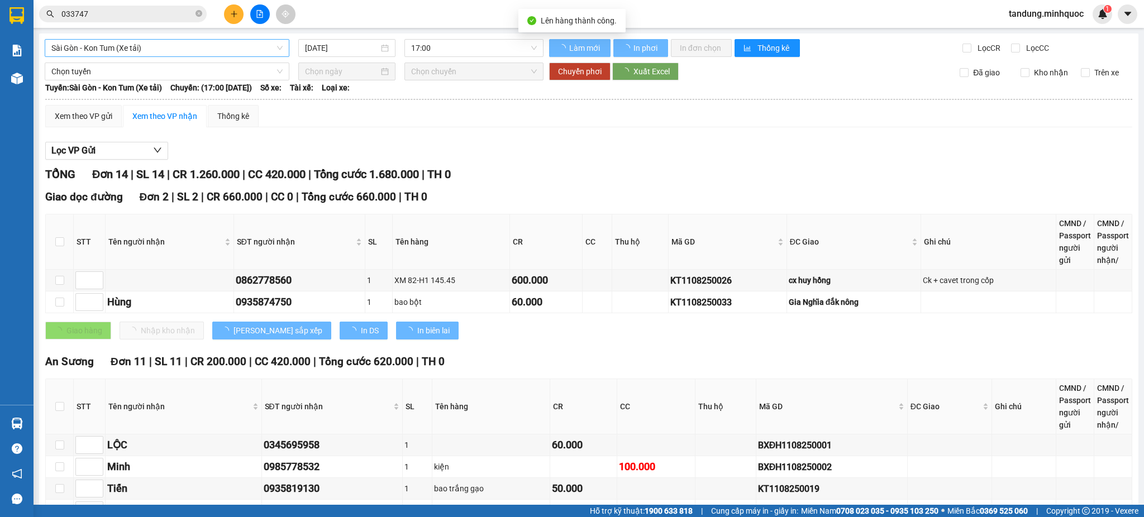
click at [168, 48] on span "Sài Gòn - Kon Tum (Xe tải)" at bounding box center [166, 48] width 231 height 17
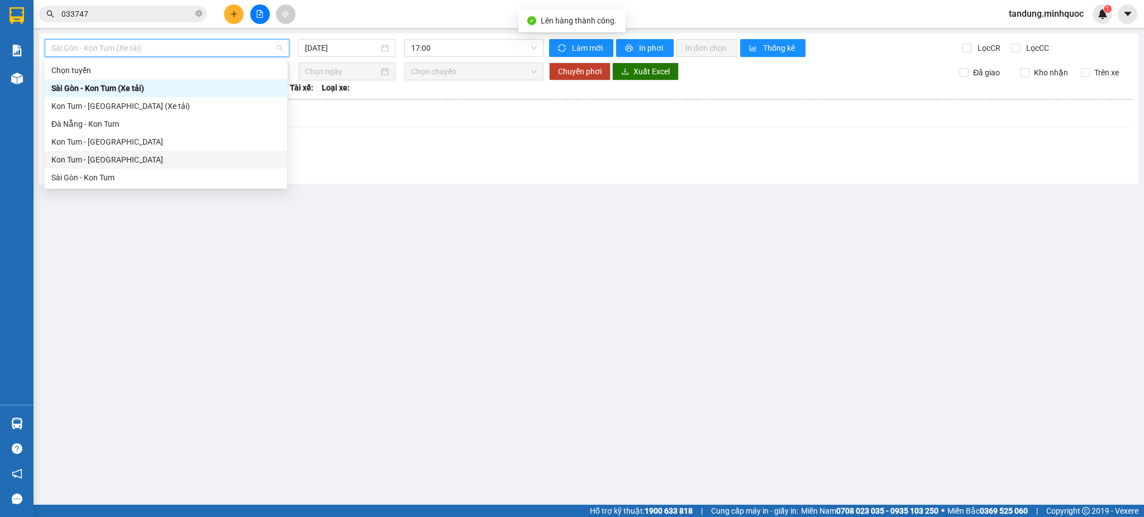
click at [105, 152] on div "Kon Tum - [GEOGRAPHIC_DATA]" at bounding box center [166, 160] width 242 height 18
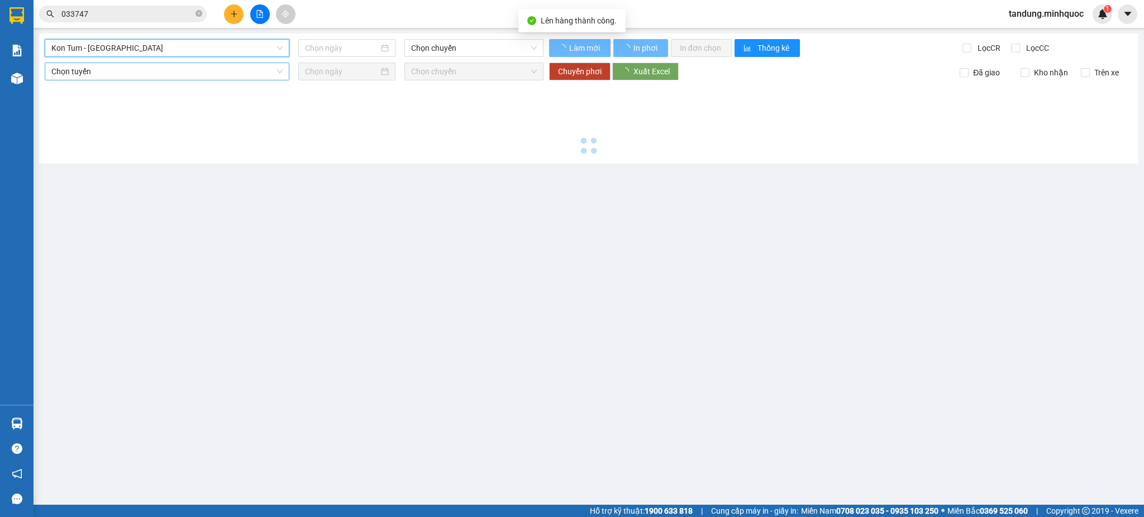
type input "[DATE]"
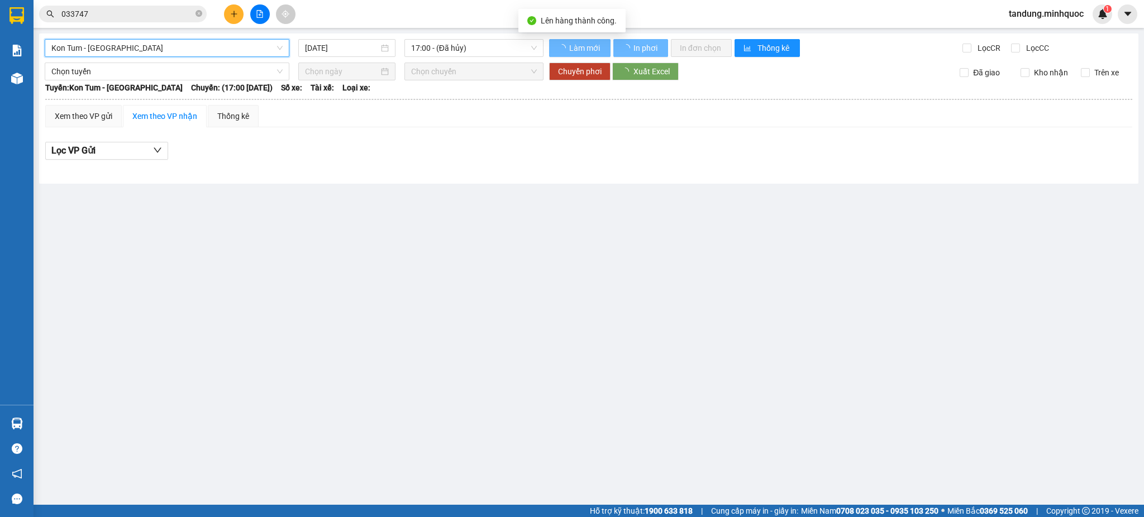
click at [142, 58] on div "Kon Tum - [GEOGRAPHIC_DATA] Kon Tum - [GEOGRAPHIC_DATA] [DATE] 17:00 - (Đã hủy)…" at bounding box center [588, 109] width 1099 height 150
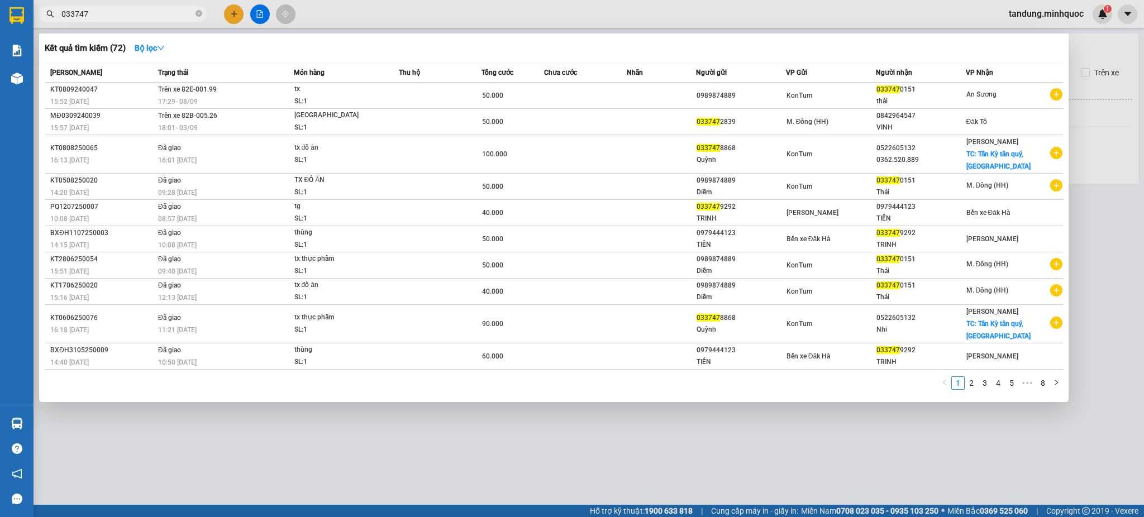
click at [150, 14] on input "033747" at bounding box center [127, 14] width 132 height 12
click at [137, 60] on div "Kết quả tìm kiếm ( 72 ) Bộ lọc Mã ĐH Trạng thái Món hàng Thu hộ Tổng cước Chưa …" at bounding box center [553, 218] width 1029 height 369
click at [414, 12] on div at bounding box center [572, 258] width 1144 height 517
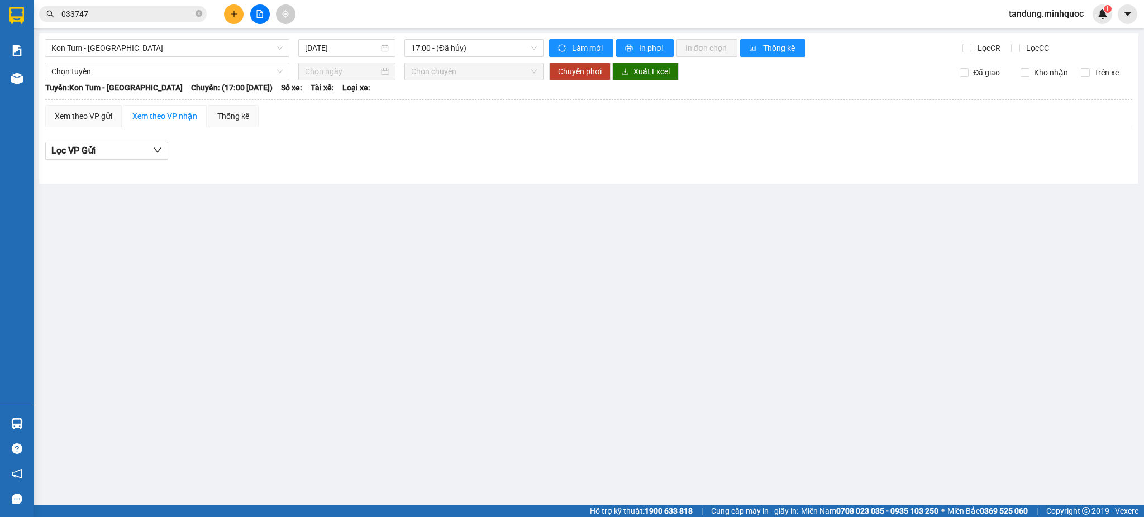
click at [252, 16] on button at bounding box center [260, 14] width 20 height 20
click at [193, 54] on span "Kon Tum - [GEOGRAPHIC_DATA]" at bounding box center [166, 48] width 231 height 17
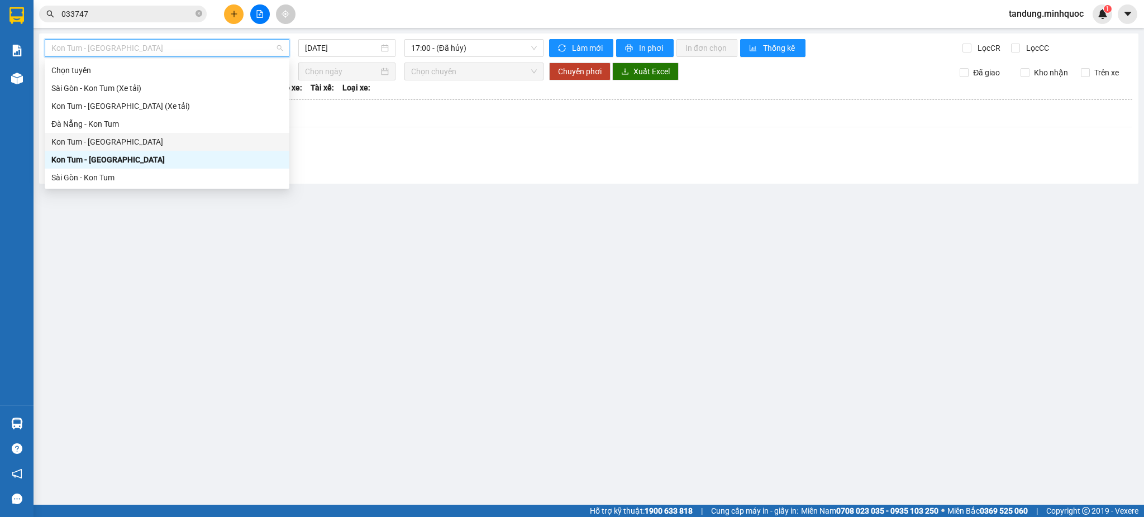
click at [130, 142] on div "Kon Tum - [GEOGRAPHIC_DATA]" at bounding box center [166, 142] width 231 height 12
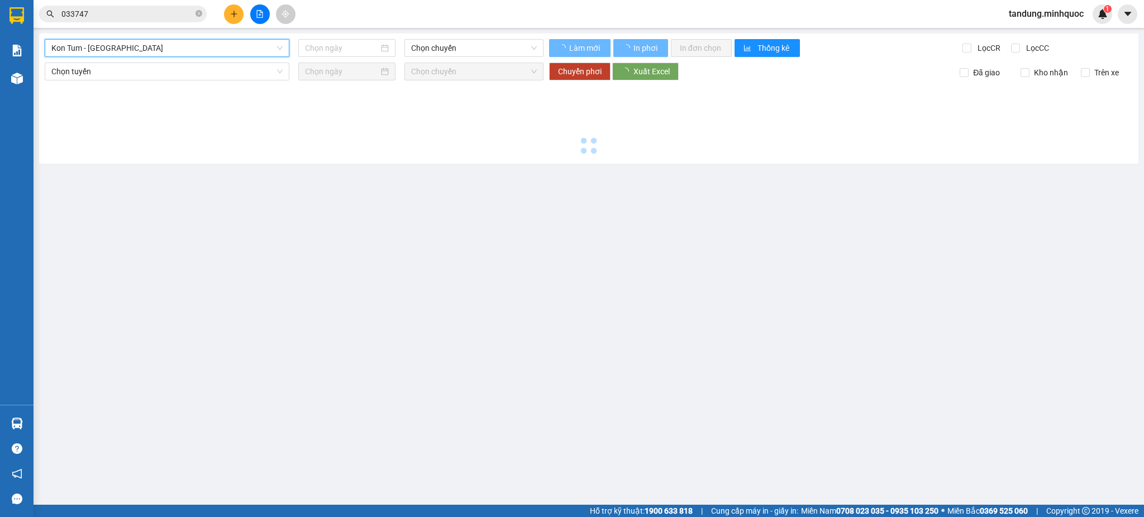
type input "[DATE]"
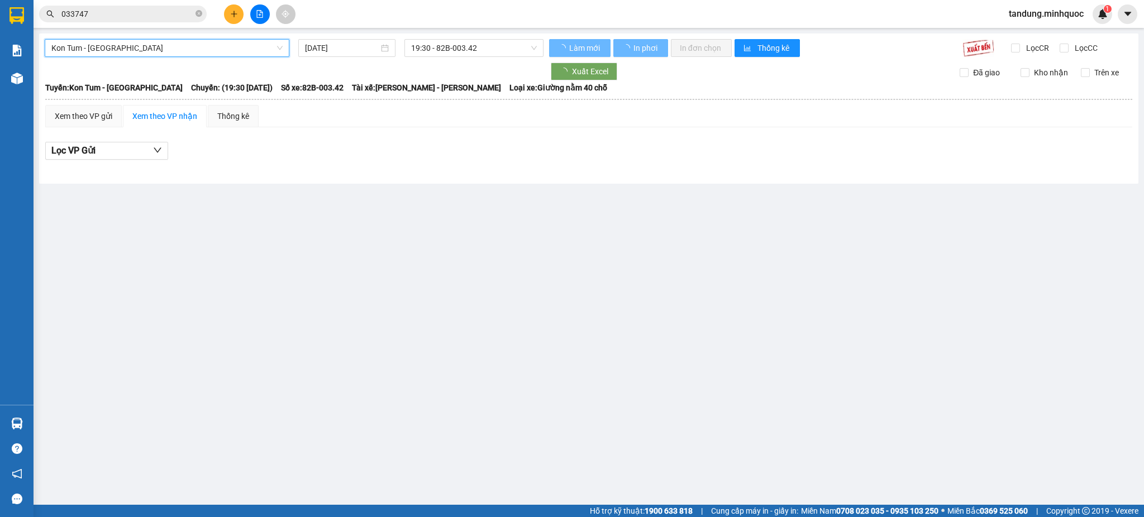
click at [348, 44] on input "[DATE]" at bounding box center [341, 48] width 73 height 12
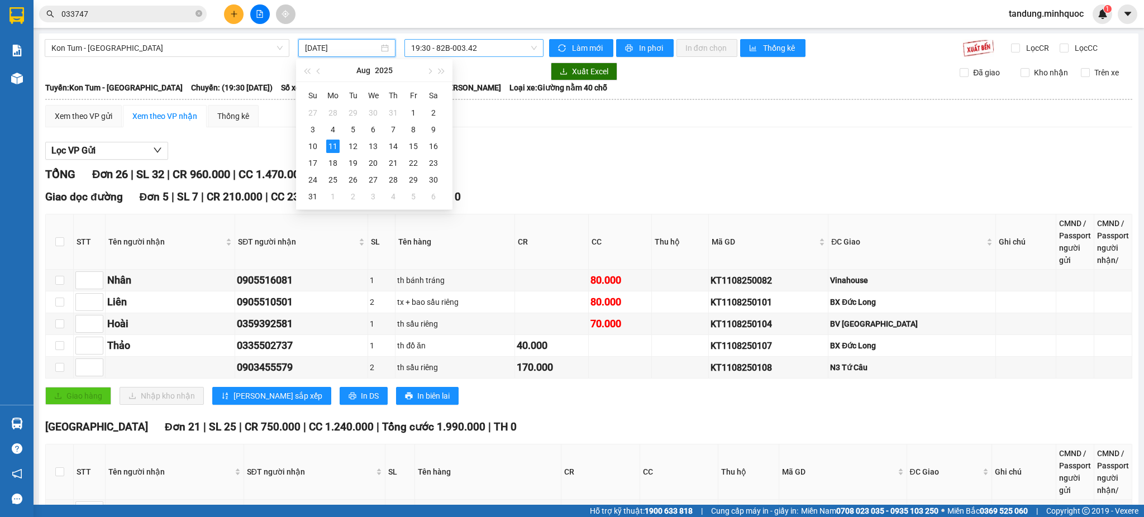
click at [488, 44] on span "19:30 - 82B-003.42" at bounding box center [474, 48] width 126 height 17
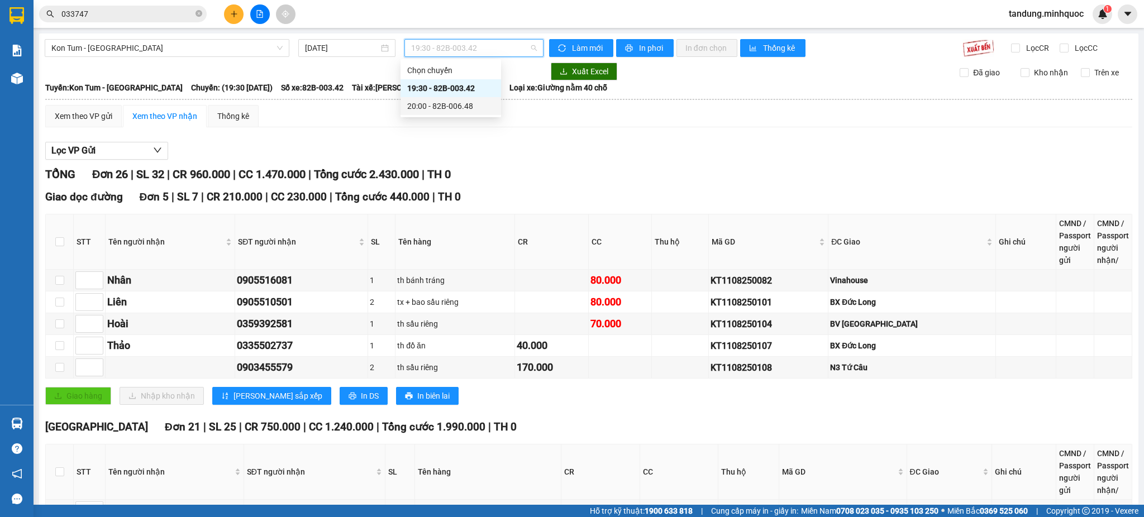
click at [610, 189] on div "Giao dọc đường Đơn 5 | SL 7 | CR 210.000 | CC 230.000 | Tổng cước 440.000 | TH 0" at bounding box center [588, 197] width 1087 height 17
click at [1112, 313] on td at bounding box center [1113, 302] width 38 height 22
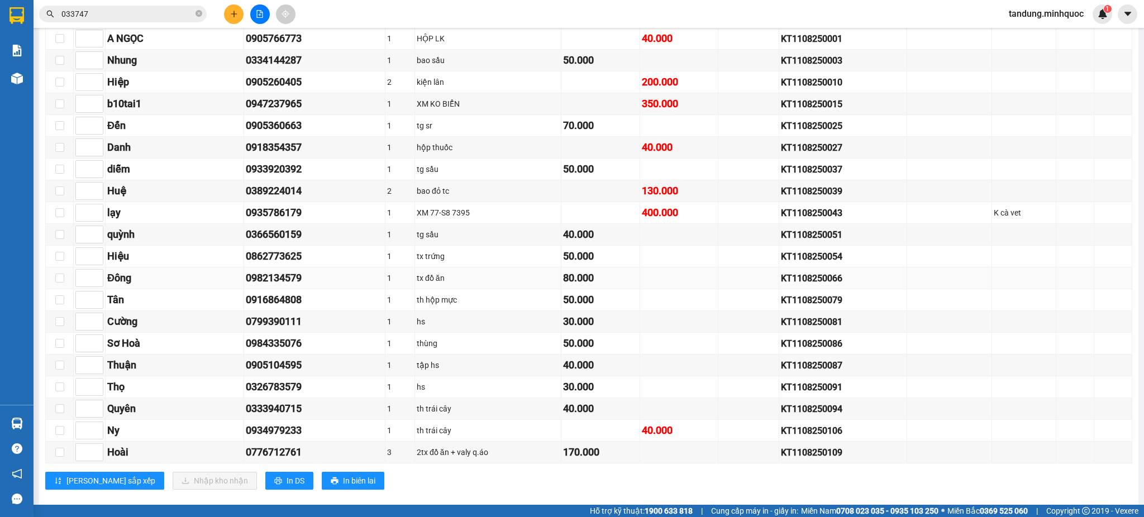
scroll to position [496, 0]
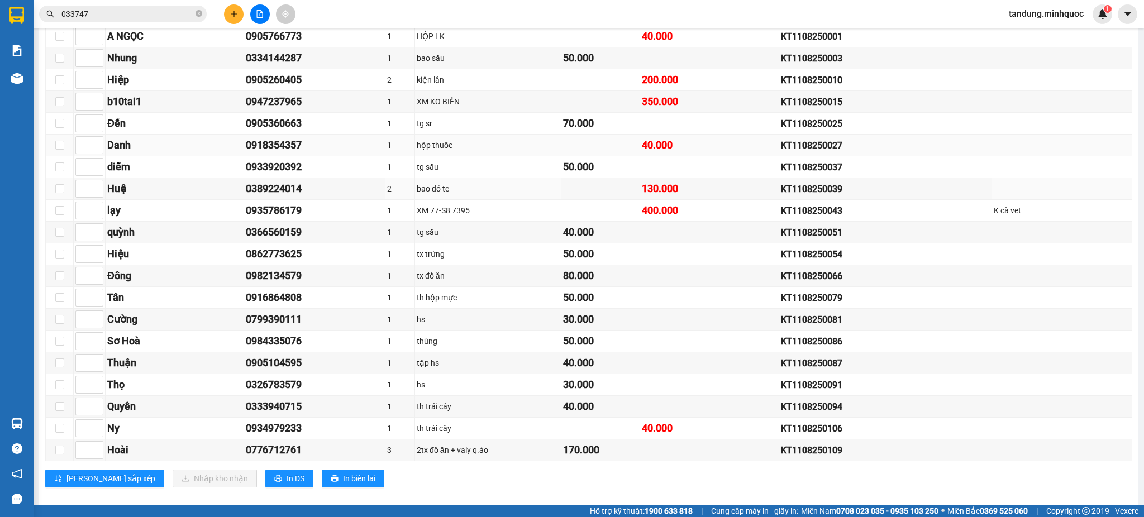
click at [1118, 146] on td at bounding box center [1113, 146] width 38 height 22
click at [1094, 213] on td at bounding box center [1113, 211] width 38 height 22
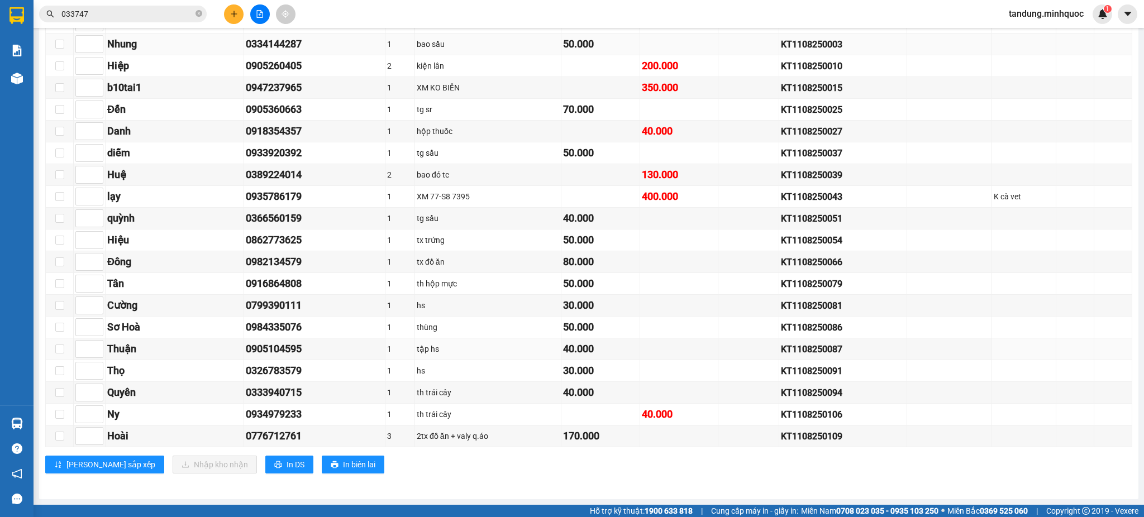
scroll to position [264, 0]
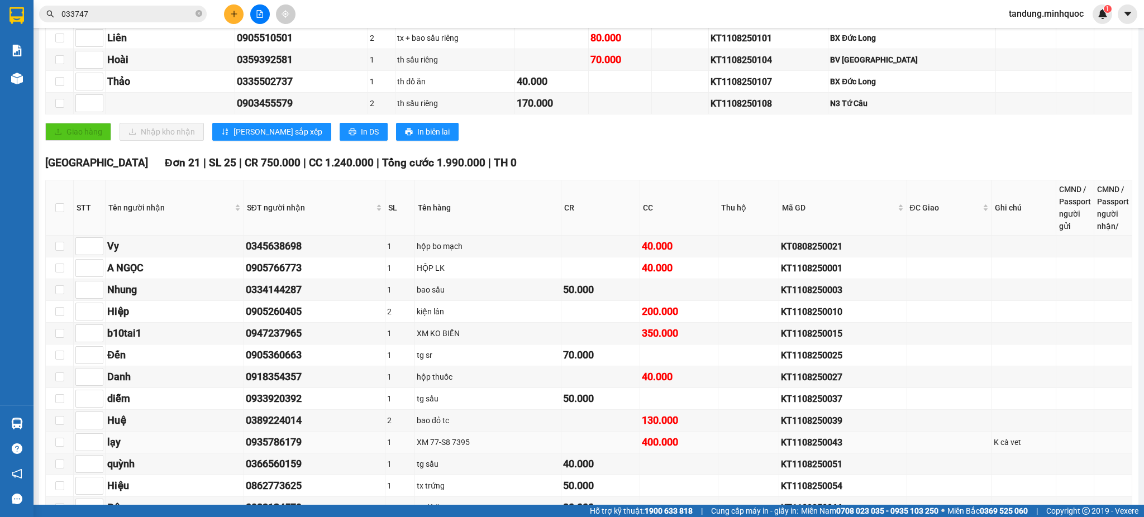
click at [823, 445] on div "KT1108250043" at bounding box center [842, 443] width 123 height 14
copy div "KT1108250043"
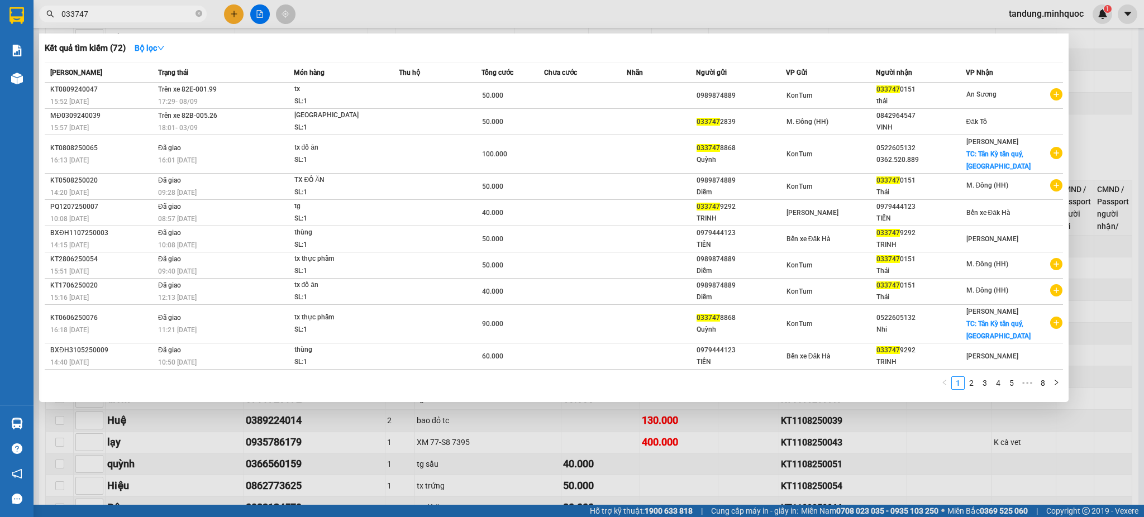
drag, startPoint x: 153, startPoint y: 16, endPoint x: 93, endPoint y: 23, distance: 60.3
click at [35, 18] on div "033747" at bounding box center [109, 14] width 218 height 17
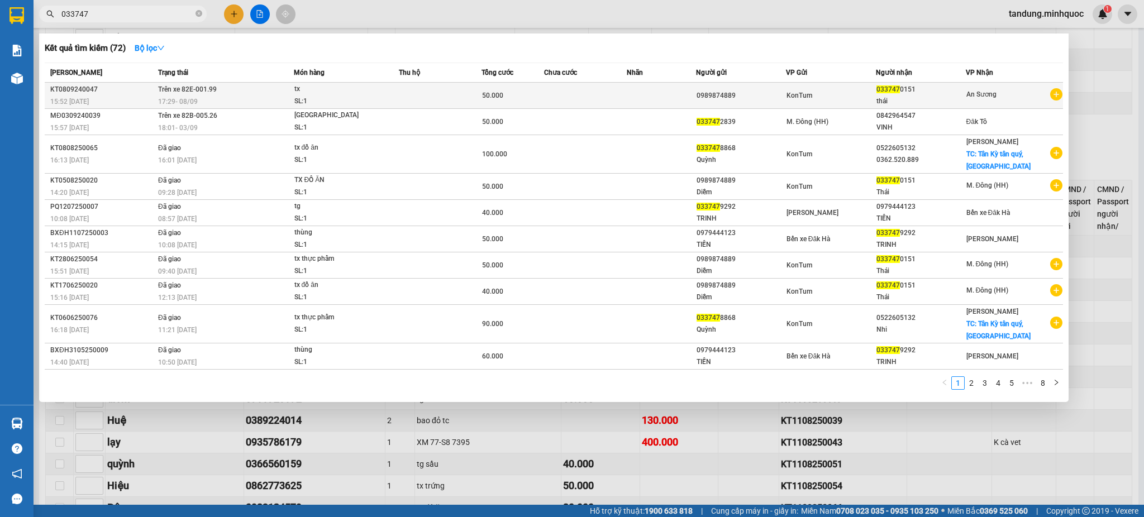
paste input "KT1108250043"
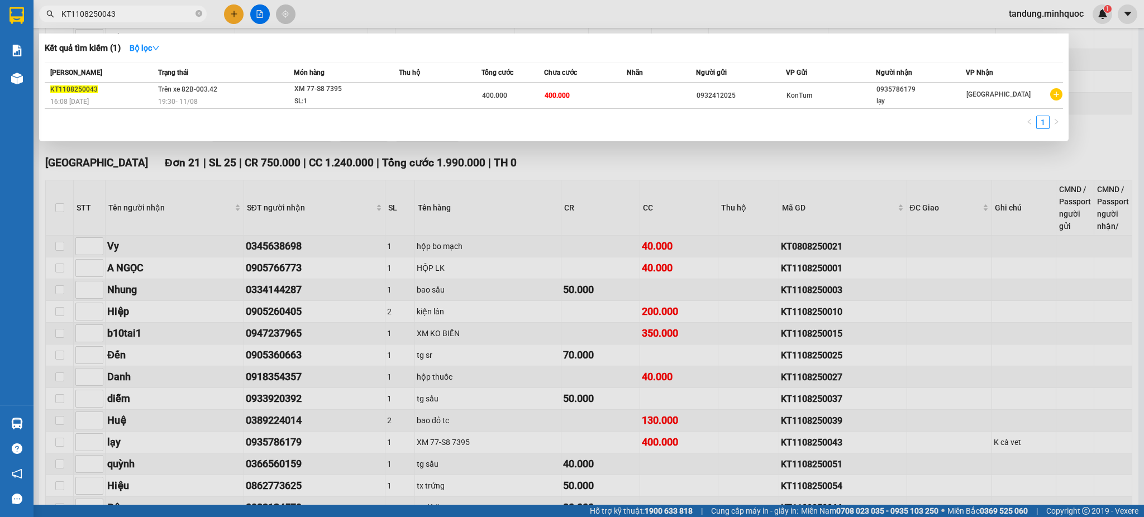
type input "KT1108250043"
click at [1121, 309] on div at bounding box center [572, 258] width 1144 height 517
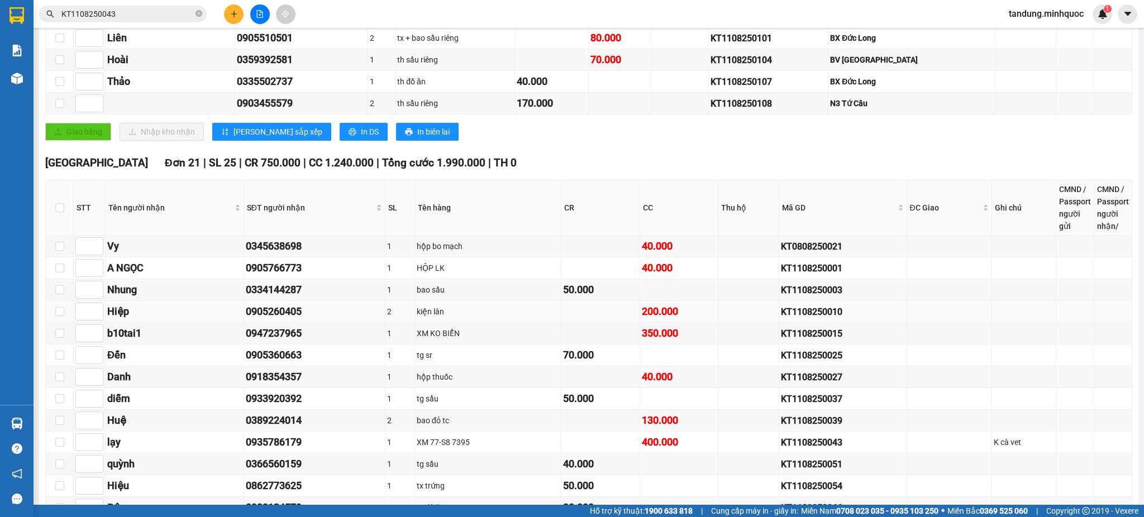
click at [1067, 313] on td at bounding box center [1075, 312] width 38 height 22
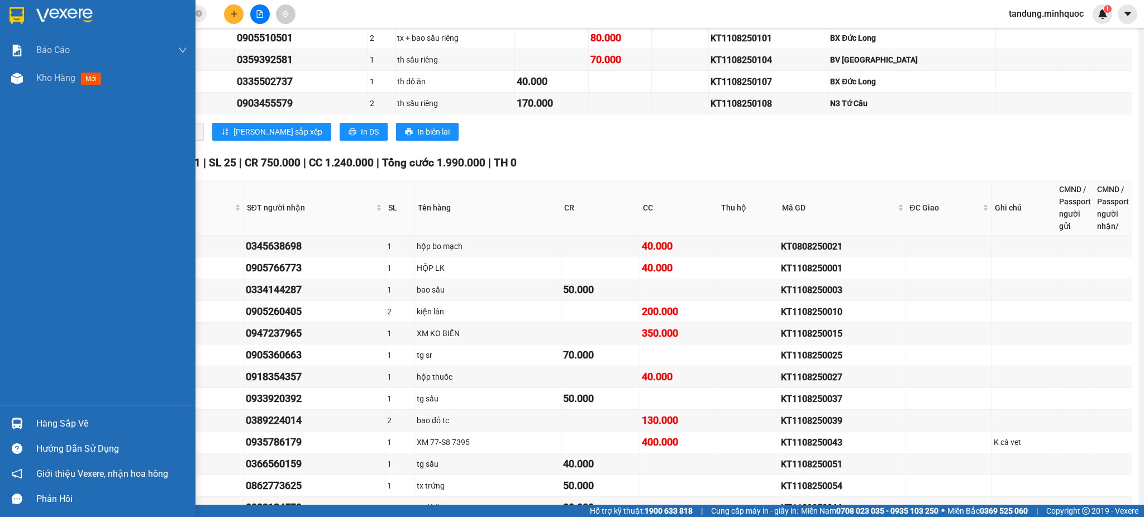
click at [12, 18] on img at bounding box center [16, 15] width 15 height 17
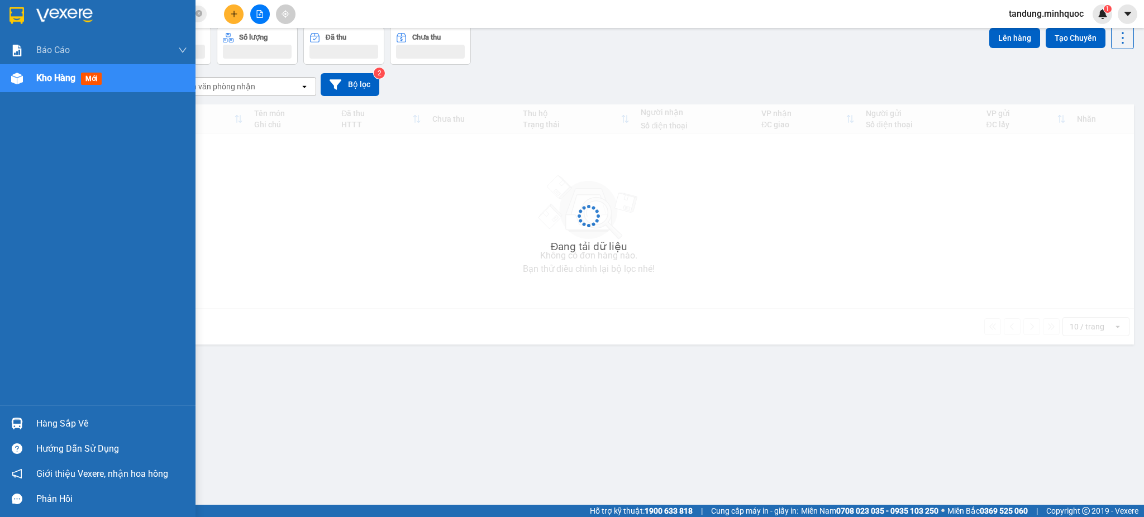
scroll to position [51, 0]
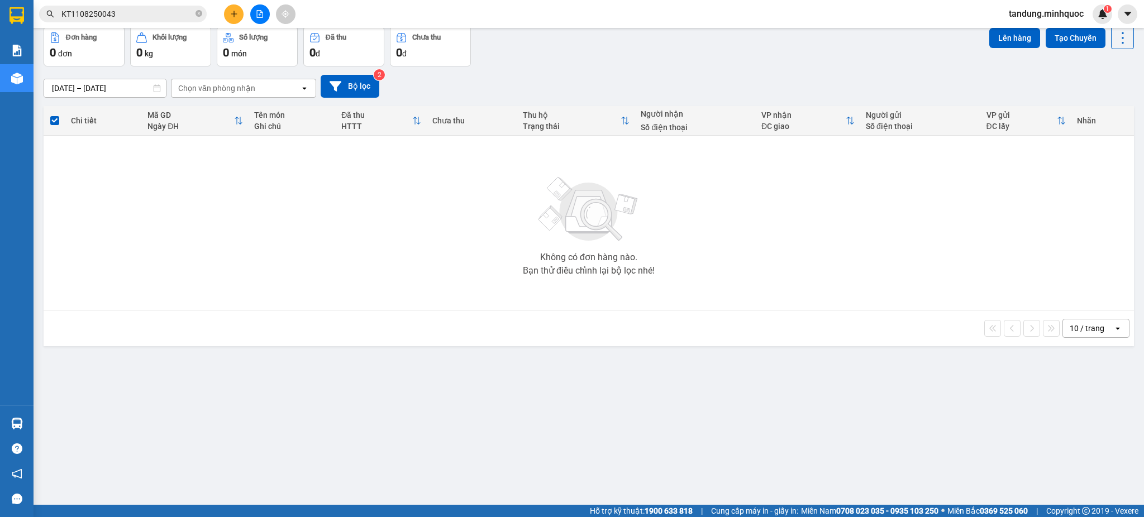
click at [231, 13] on icon "plus" at bounding box center [234, 14] width 8 height 8
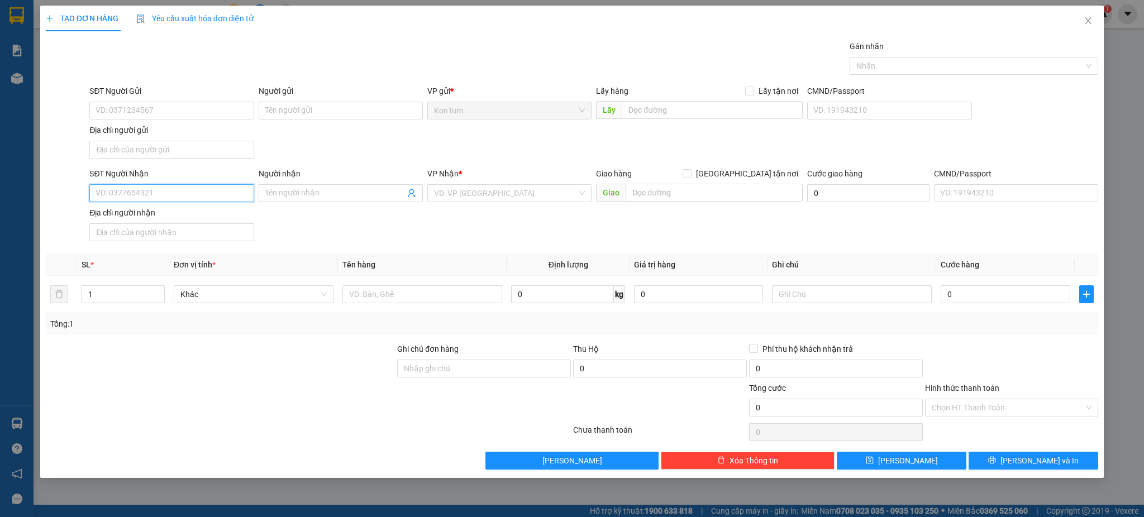
click at [218, 194] on input "SĐT Người Nhận" at bounding box center [171, 193] width 164 height 18
click at [217, 193] on input "0337472803" at bounding box center [171, 193] width 164 height 18
type input "0337472803"
click at [341, 197] on input "Người nhận" at bounding box center [335, 193] width 140 height 12
type input "A15 - T1"
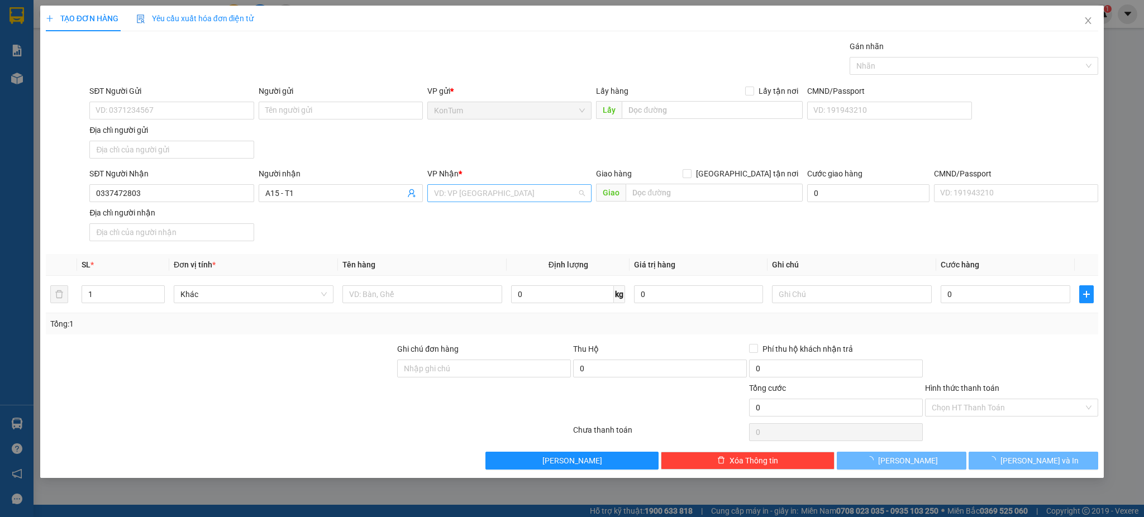
click at [526, 195] on input "search" at bounding box center [505, 193] width 143 height 17
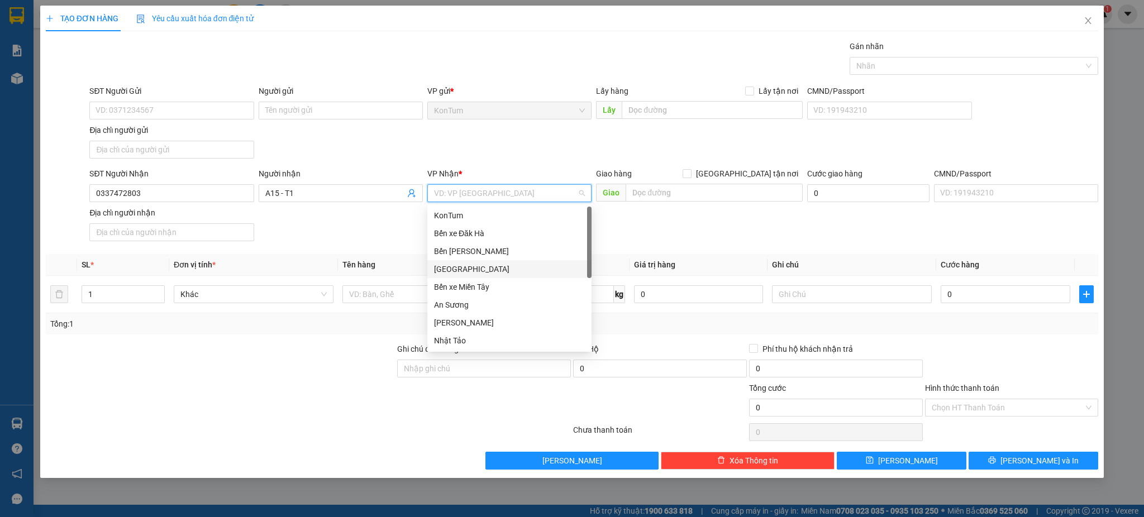
click at [471, 267] on div "[GEOGRAPHIC_DATA]" at bounding box center [509, 269] width 151 height 12
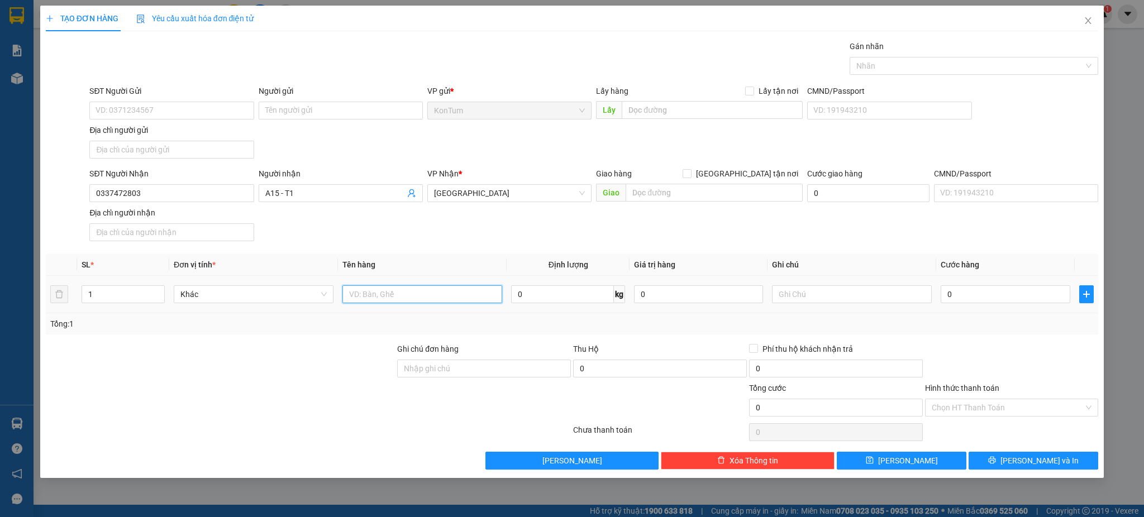
click at [413, 294] on input "text" at bounding box center [422, 294] width 160 height 18
type input "Xe 82HA-6369"
click at [976, 299] on input "0" at bounding box center [1004, 294] width 129 height 18
type input "3"
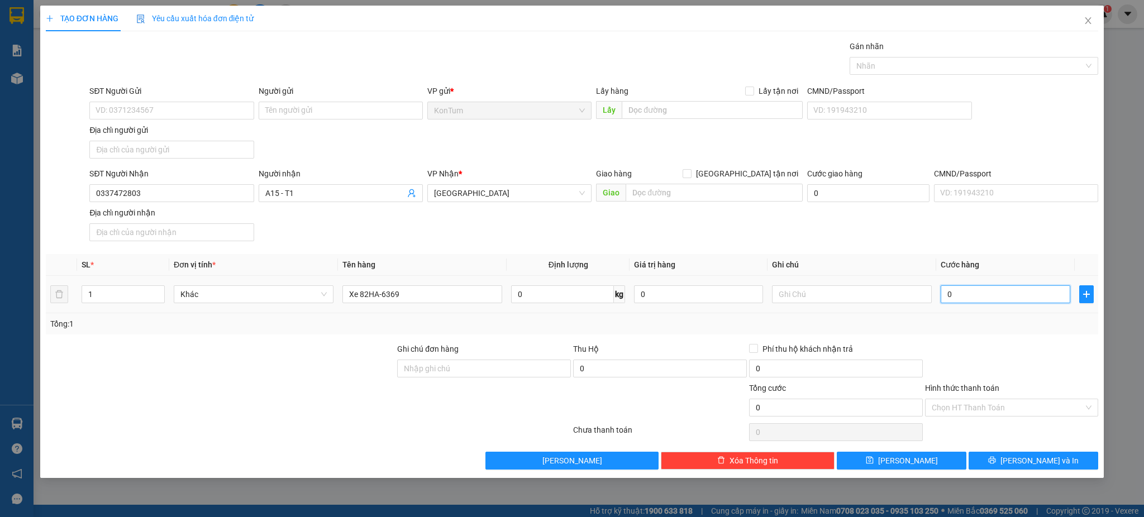
type input "3"
type input "35"
type input "350"
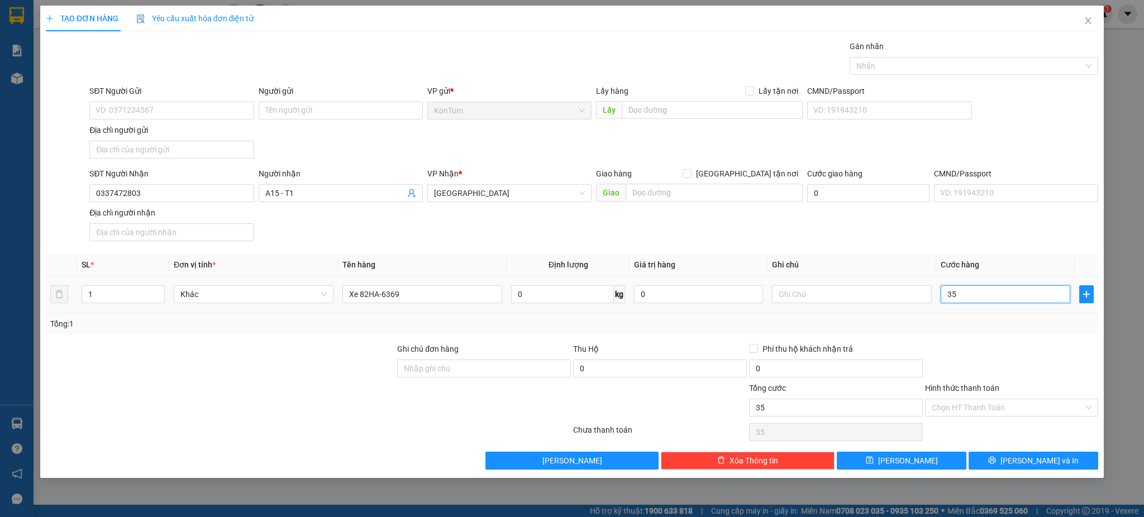
type input "350"
type input "350.000"
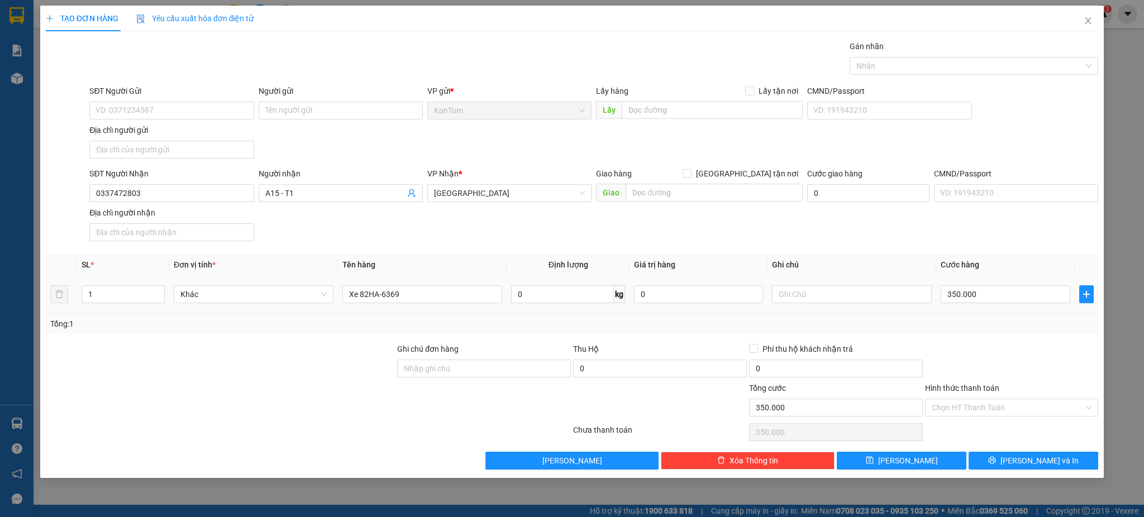
click at [967, 329] on div "Tổng: 1" at bounding box center [572, 324] width 1044 height 12
click at [1038, 463] on span "[PERSON_NAME] và In" at bounding box center [1039, 461] width 78 height 12
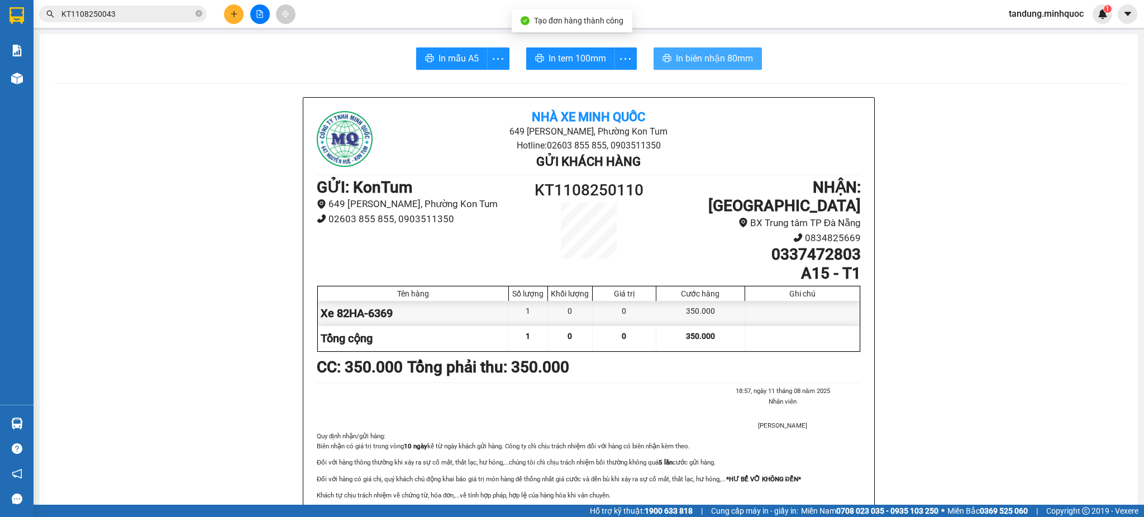
click at [687, 50] on button "In biên nhận 80mm" at bounding box center [707, 58] width 108 height 22
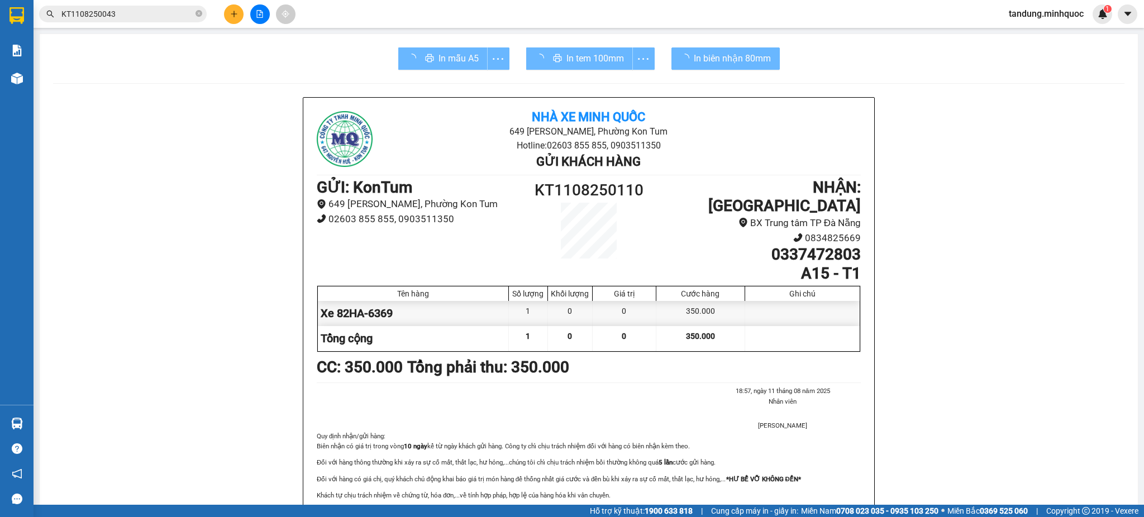
click at [561, 63] on div "In tem 100mm" at bounding box center [590, 58] width 128 height 22
click at [562, 63] on div "In tem 100mm" at bounding box center [590, 58] width 128 height 22
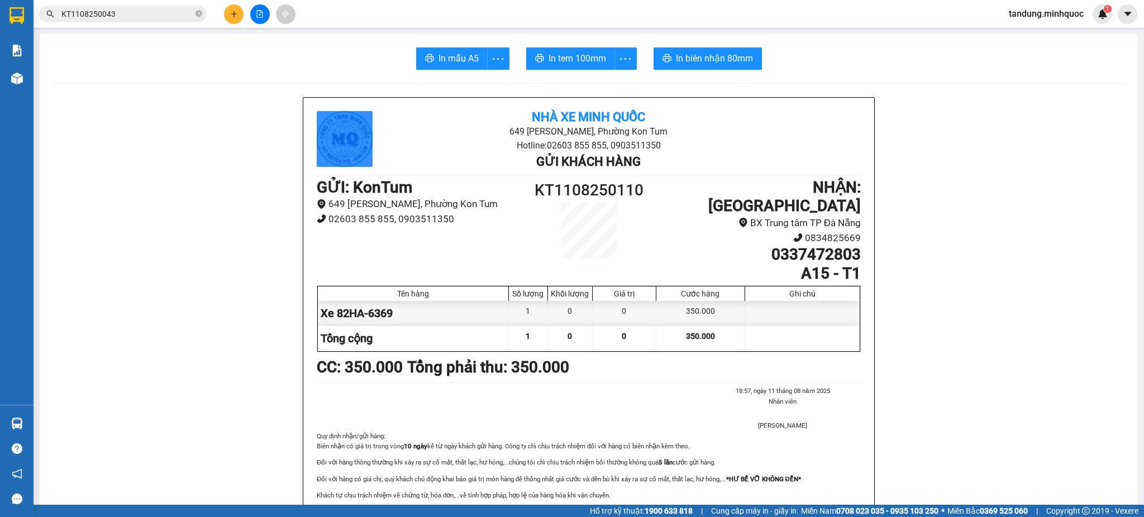
click at [570, 56] on span "In tem 100mm" at bounding box center [577, 58] width 58 height 14
click at [271, 6] on div at bounding box center [260, 14] width 84 height 20
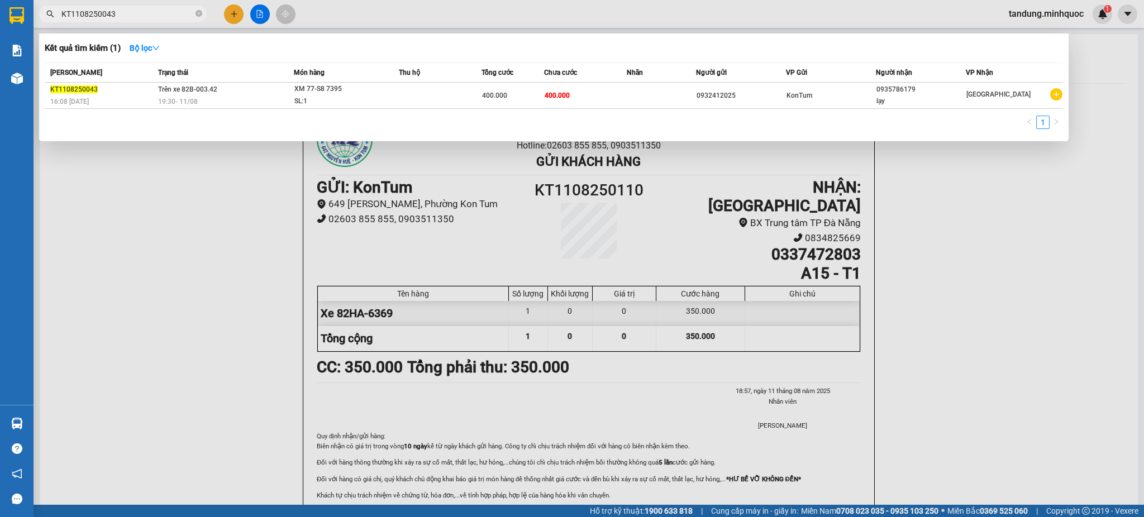
click at [127, 8] on input "KT1108250043" at bounding box center [127, 14] width 132 height 12
click at [49, 153] on div at bounding box center [572, 258] width 1144 height 517
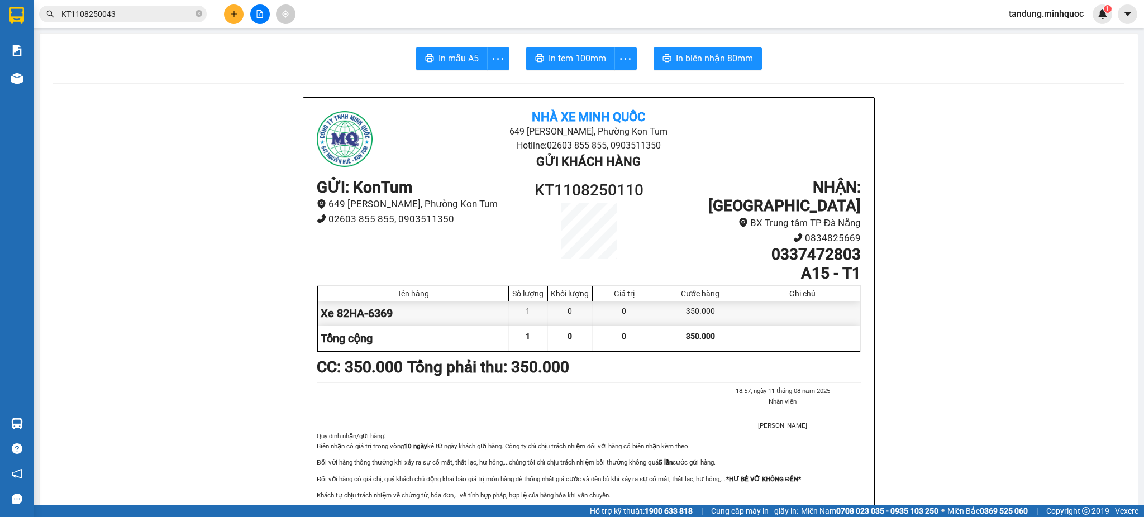
click at [226, 9] on button at bounding box center [234, 14] width 20 height 20
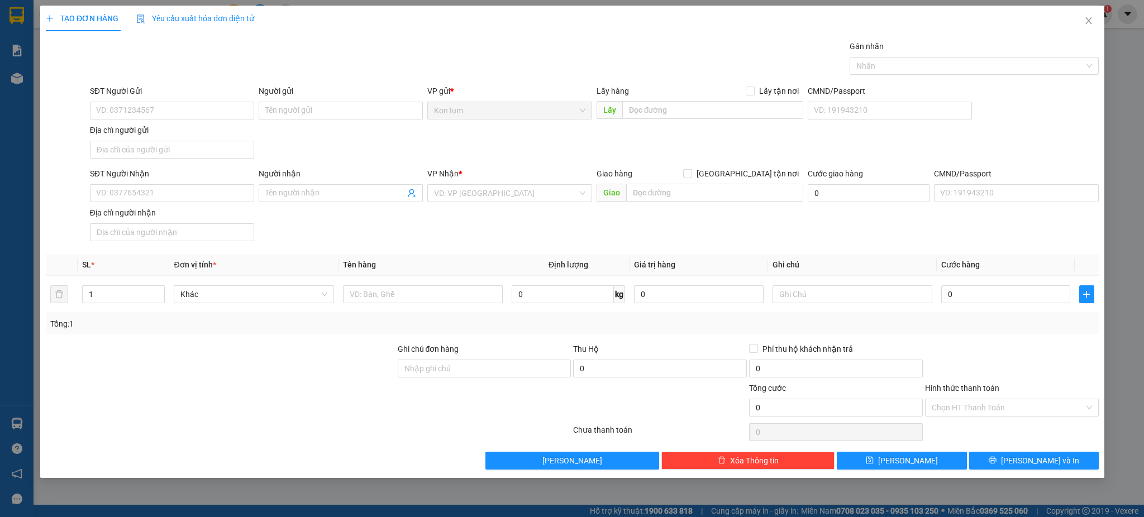
click at [236, 14] on span "Yêu cầu xuất hóa đơn điện tử" at bounding box center [195, 18] width 118 height 9
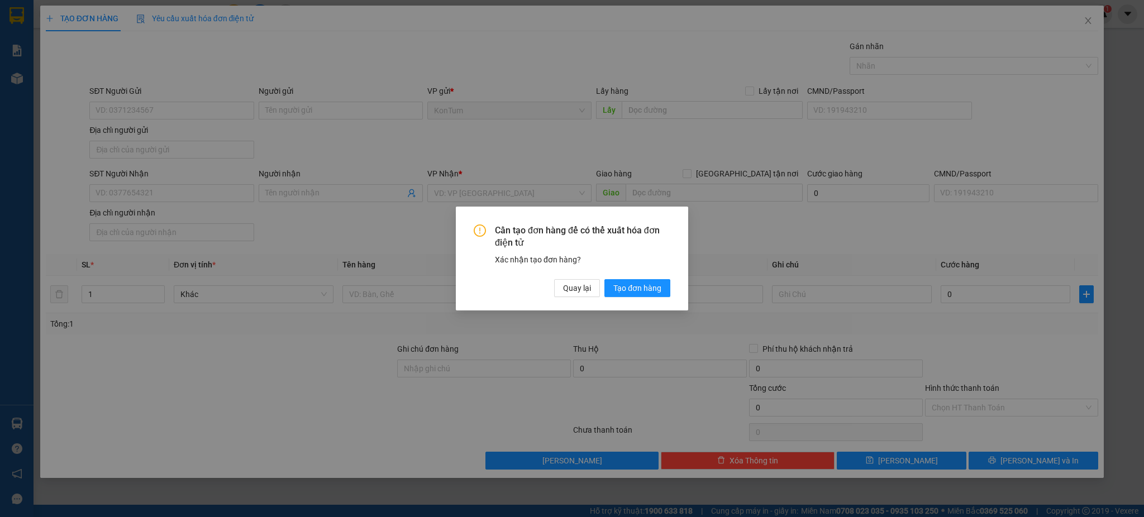
drag, startPoint x: 276, startPoint y: 193, endPoint x: 579, endPoint y: 308, distance: 324.3
click at [277, 193] on div "Cần tạo đơn hàng để có thể xuất hóa đơn điện tử Xác nhận tạo đơn hàng? Quay lại…" at bounding box center [572, 258] width 1144 height 517
click at [578, 279] on div "Quay lại Tạo đơn hàng" at bounding box center [612, 288] width 116 height 18
click at [581, 298] on div "Cần tạo đơn hàng để có thể xuất hóa đơn điện tử Xác nhận tạo đơn hàng? Quay lại…" at bounding box center [572, 259] width 232 height 104
click at [581, 293] on span "Quay lại" at bounding box center [577, 288] width 28 height 12
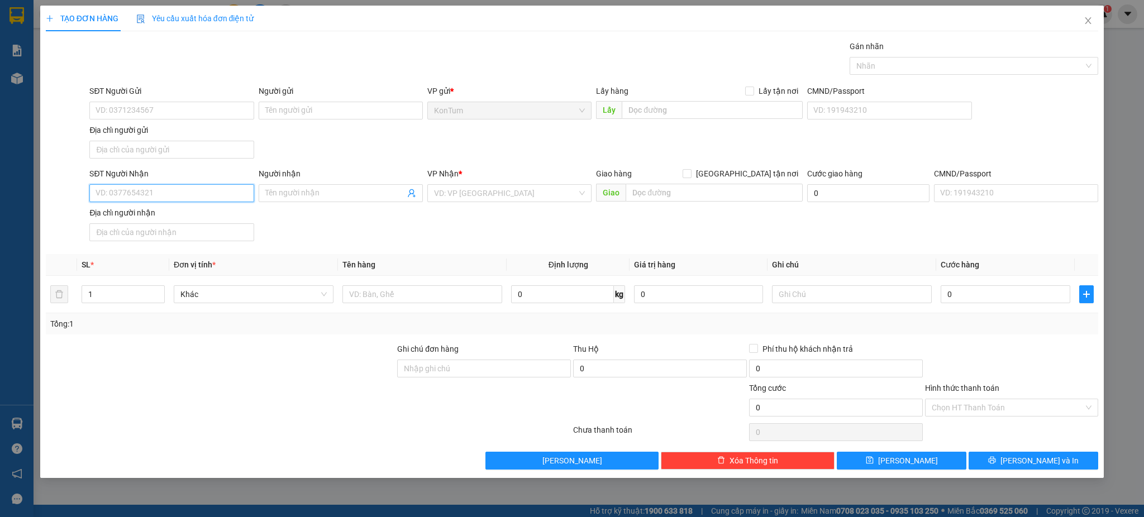
click at [170, 190] on input "SĐT Người Nhận" at bounding box center [171, 193] width 164 height 18
click at [171, 192] on input "SĐT Người Nhận" at bounding box center [171, 193] width 164 height 18
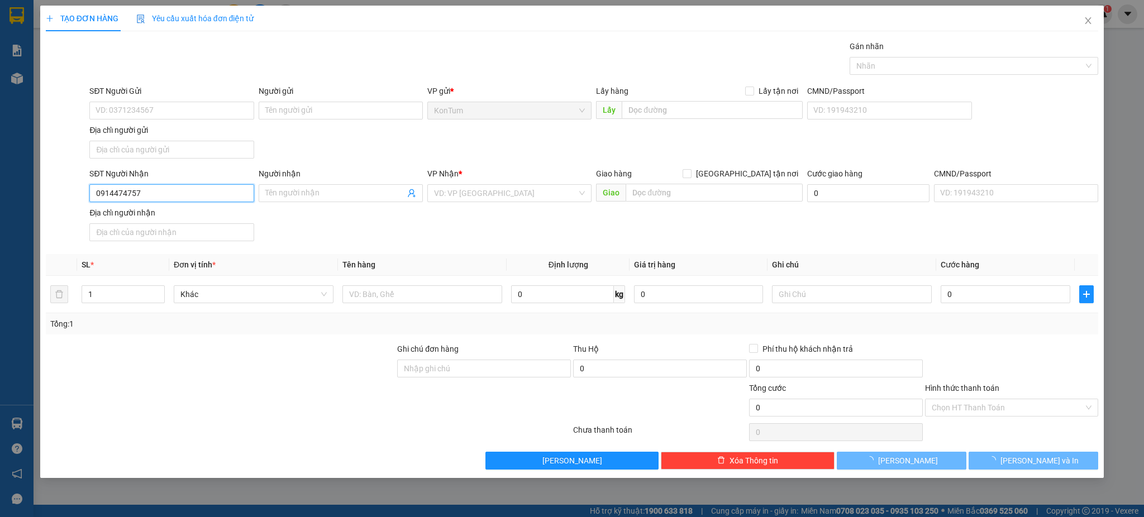
type input "0914474757"
click at [184, 184] on div "SĐT Người Nhận" at bounding box center [171, 176] width 164 height 17
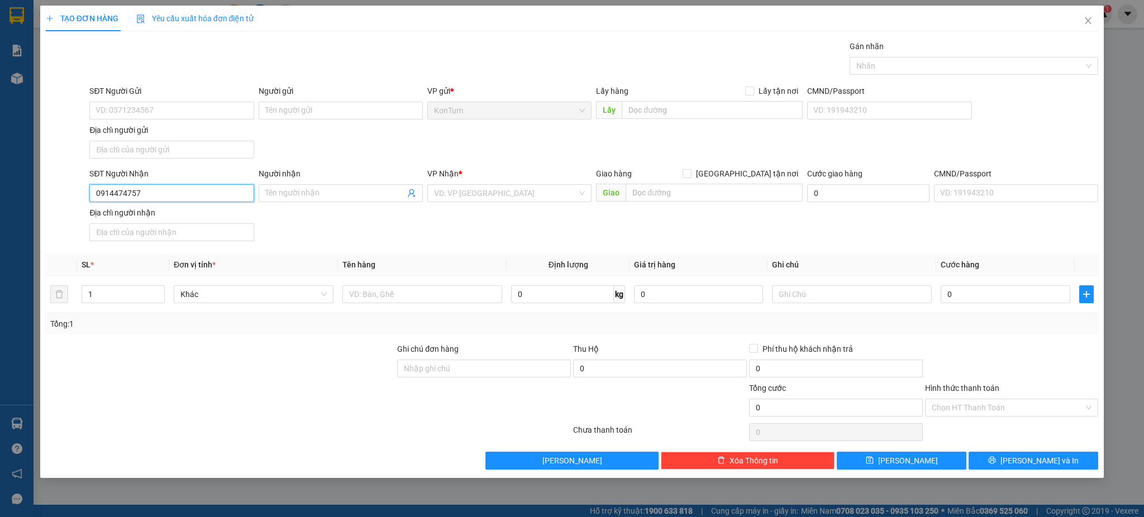
click at [180, 199] on input "0914474757" at bounding box center [171, 193] width 164 height 18
click at [175, 219] on div "0914474757 - Hậu" at bounding box center [171, 216] width 151 height 12
type input "Hậu"
click at [170, 113] on input "SĐT Người Gửi" at bounding box center [171, 111] width 164 height 18
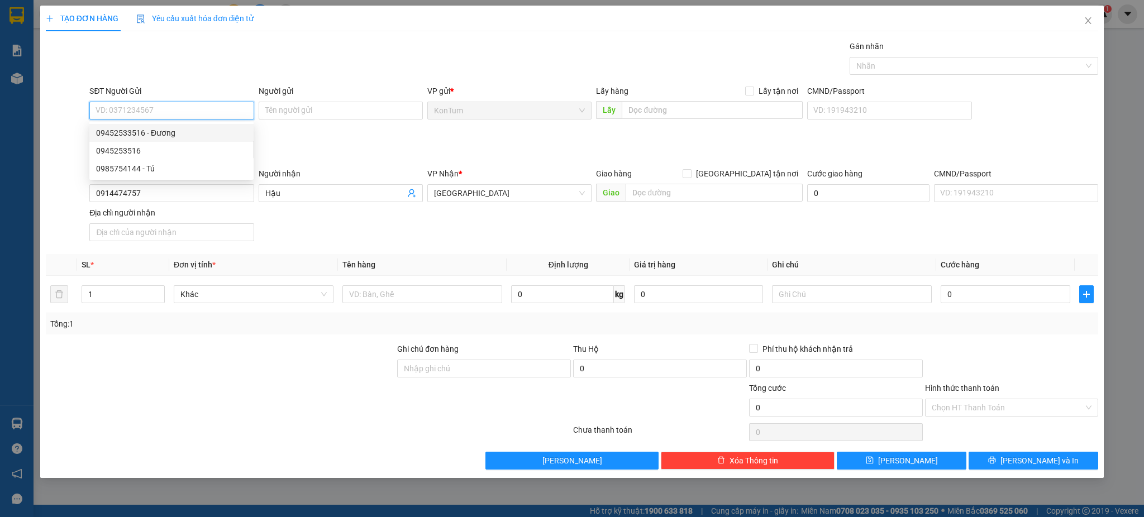
click at [179, 132] on div "09452533516 - Đương" at bounding box center [171, 133] width 151 height 12
type input "09452533516"
type input "Đương"
drag, startPoint x: 147, startPoint y: 110, endPoint x: 64, endPoint y: 99, distance: 84.4
click at [64, 99] on div "SĐT Người Gửi 09452533516 09452533516 Người gửi Đương VP gửi * KonTum Lấy hàng …" at bounding box center [572, 124] width 1055 height 78
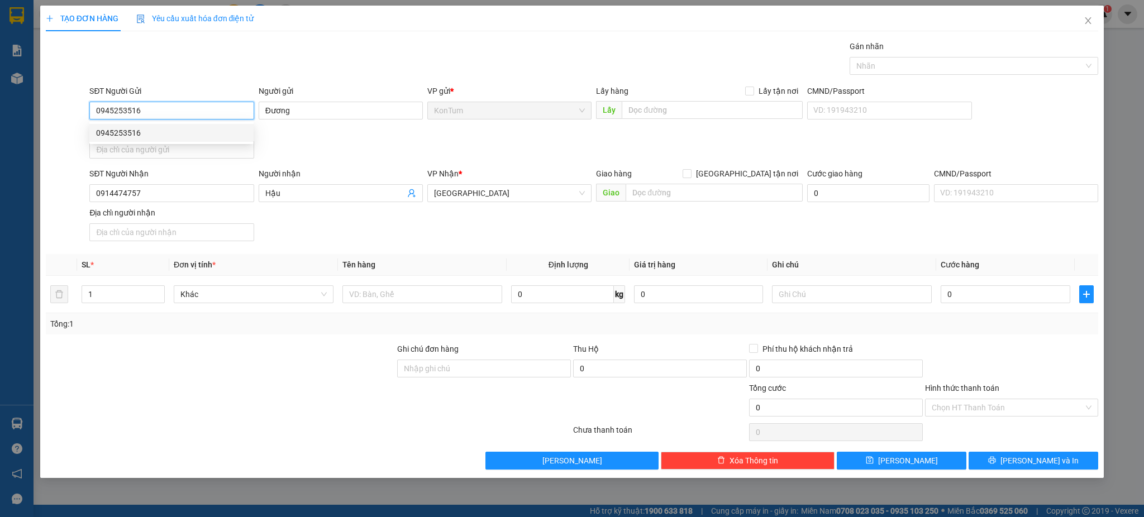
click at [181, 103] on input "0945253516" at bounding box center [171, 111] width 164 height 18
type input "0945253516"
click at [380, 306] on td at bounding box center [422, 294] width 169 height 37
click at [392, 295] on input "text" at bounding box center [422, 294] width 160 height 18
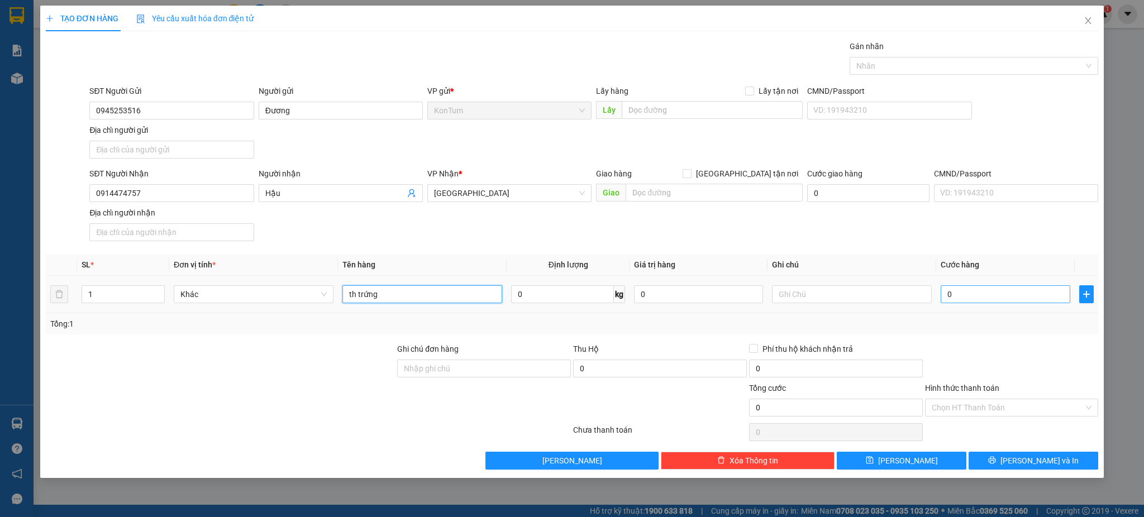
type input "th trứng"
click at [999, 291] on input "0" at bounding box center [1004, 294] width 129 height 18
type input "4"
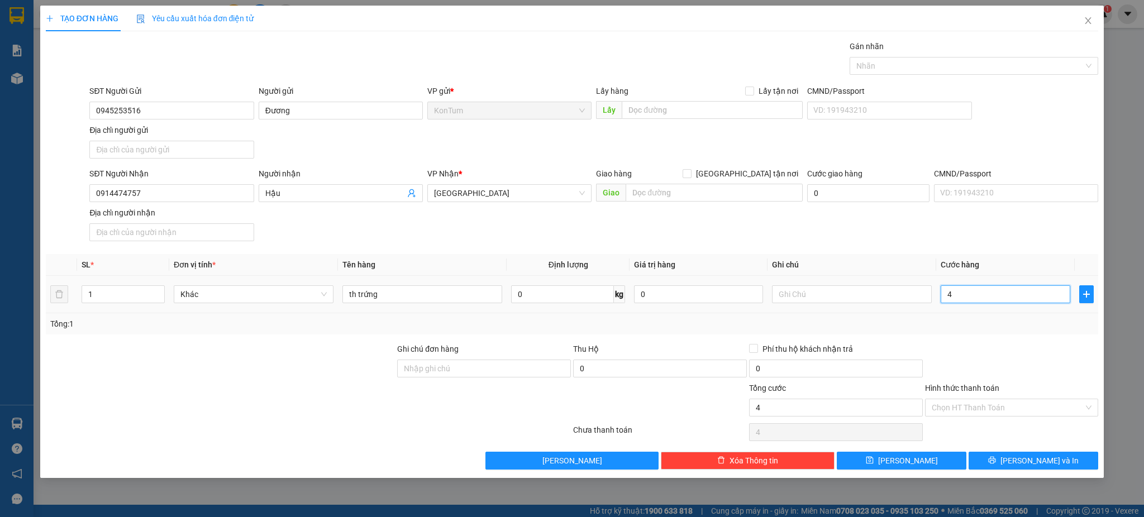
type input "40"
type input "40.000"
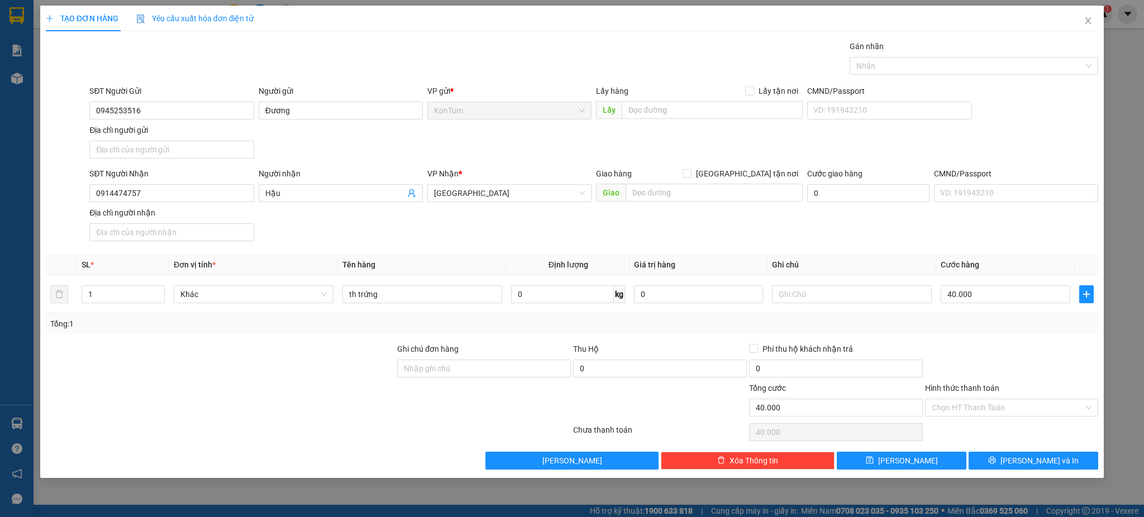
click at [976, 334] on div "Tổng: 1" at bounding box center [572, 323] width 1053 height 21
click at [1007, 413] on input "Hình thức thanh toán" at bounding box center [1007, 407] width 152 height 17
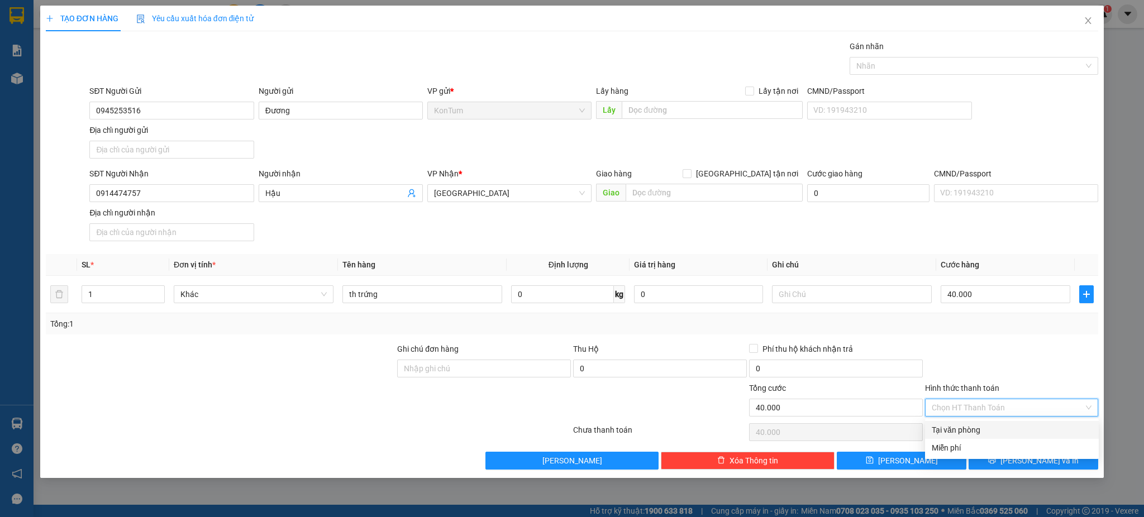
click at [987, 428] on div "Tại văn phòng" at bounding box center [1011, 430] width 160 height 12
type input "0"
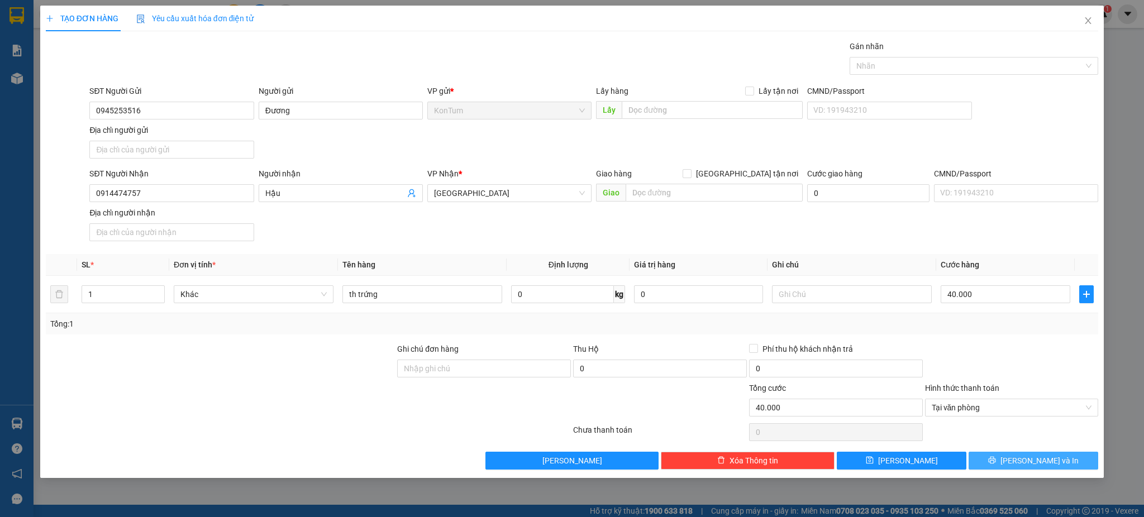
click at [1027, 462] on span "[PERSON_NAME] và In" at bounding box center [1039, 461] width 78 height 12
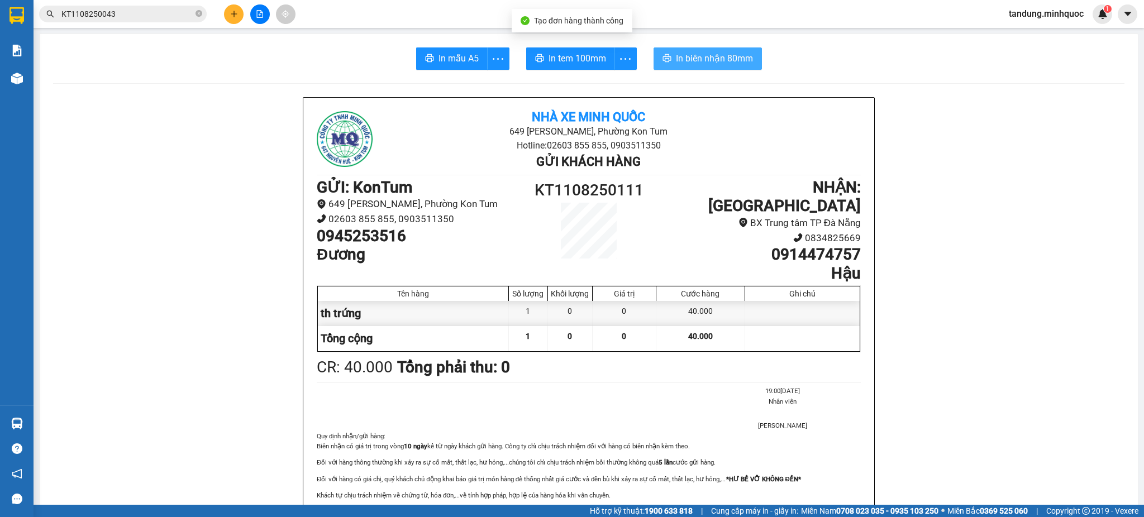
click at [682, 52] on span "In biên nhận 80mm" at bounding box center [714, 58] width 77 height 14
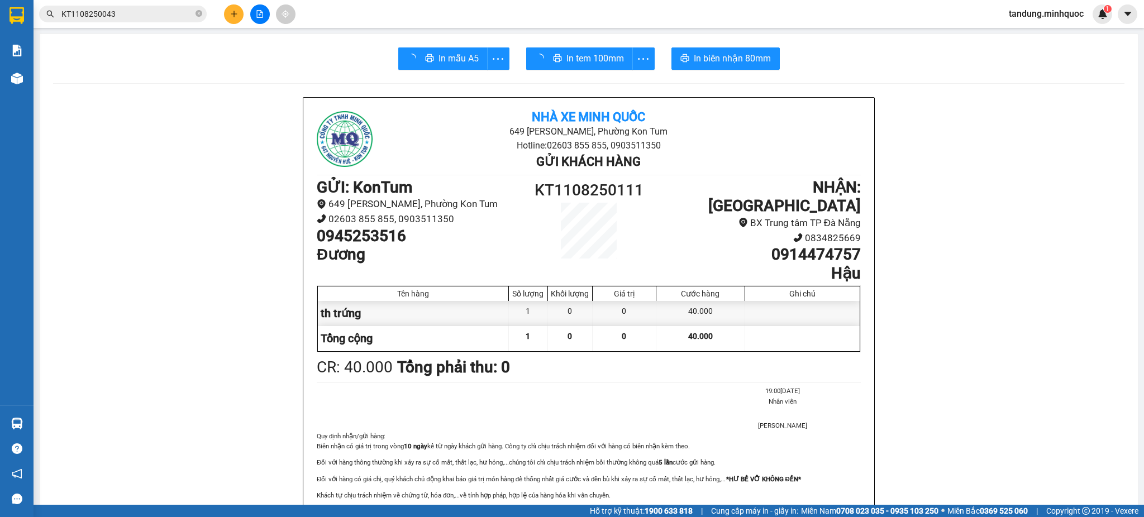
click at [568, 57] on div "In tem 100mm" at bounding box center [590, 58] width 128 height 22
click at [566, 56] on span "In tem 100mm" at bounding box center [577, 58] width 58 height 14
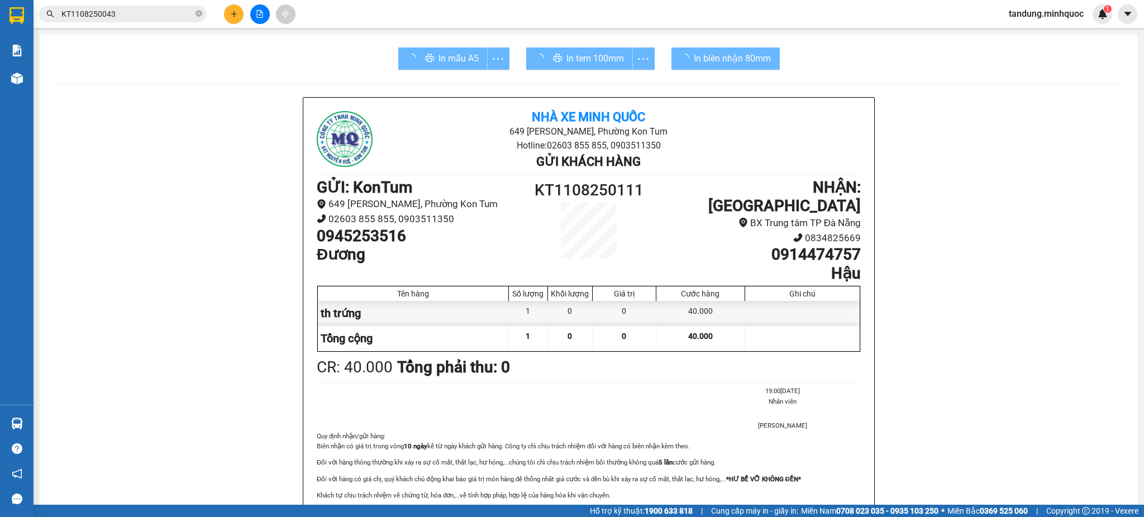
click at [272, 14] on div at bounding box center [260, 14] width 84 height 20
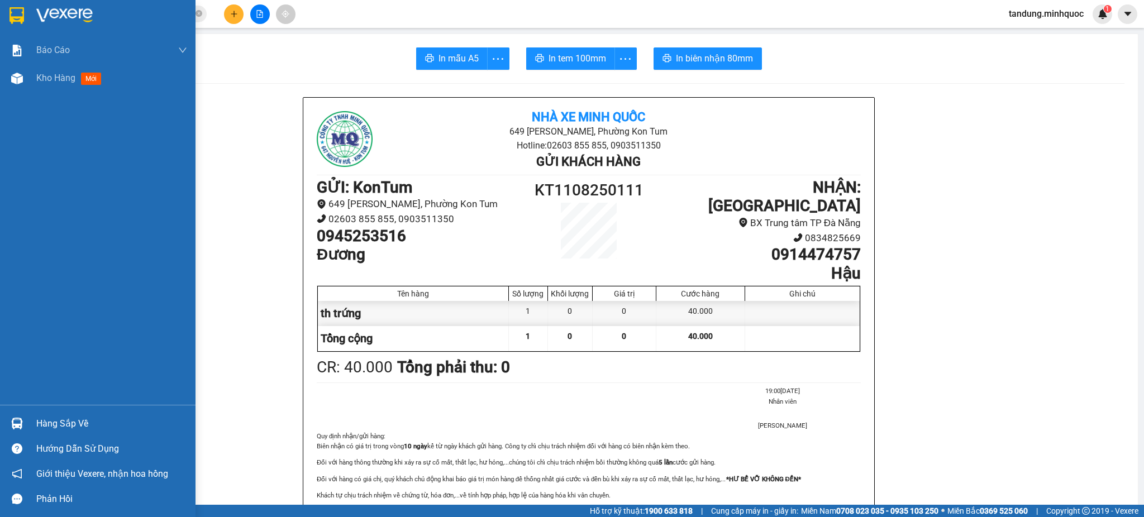
click at [7, 12] on div at bounding box center [17, 16] width 20 height 20
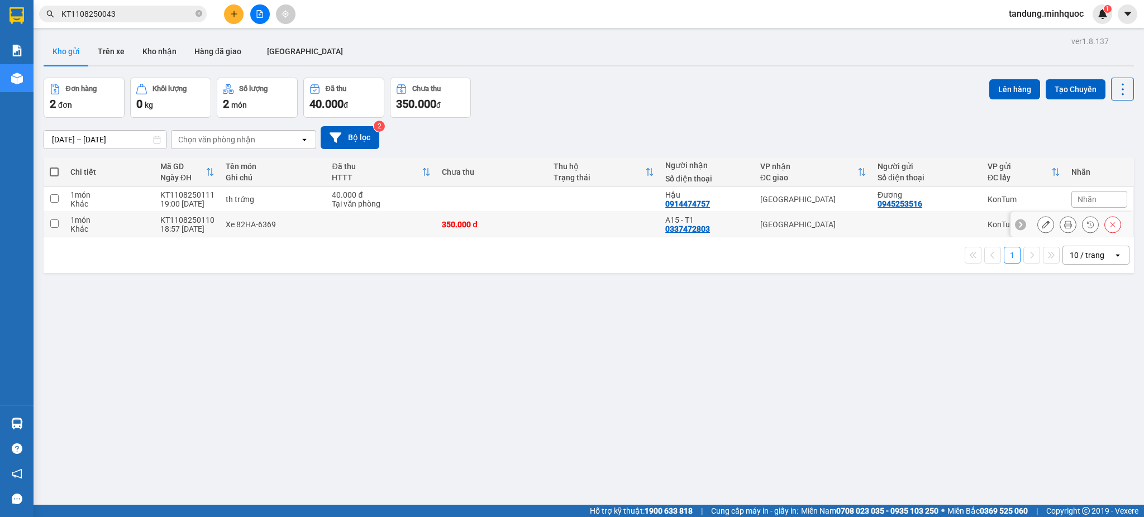
click at [548, 200] on td at bounding box center [604, 199] width 112 height 25
checkbox input "true"
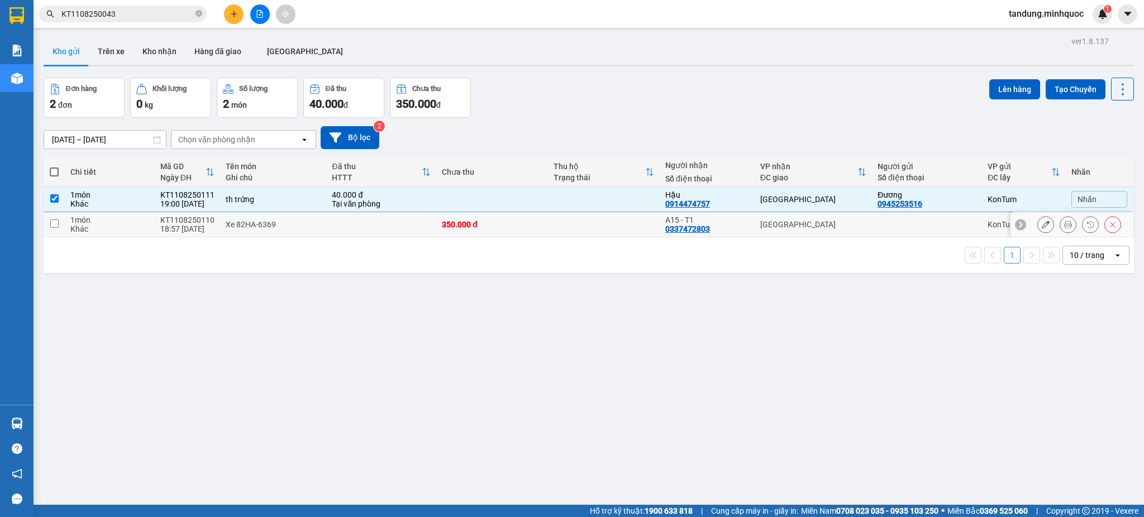
click at [548, 213] on td at bounding box center [604, 224] width 112 height 25
checkbox input "true"
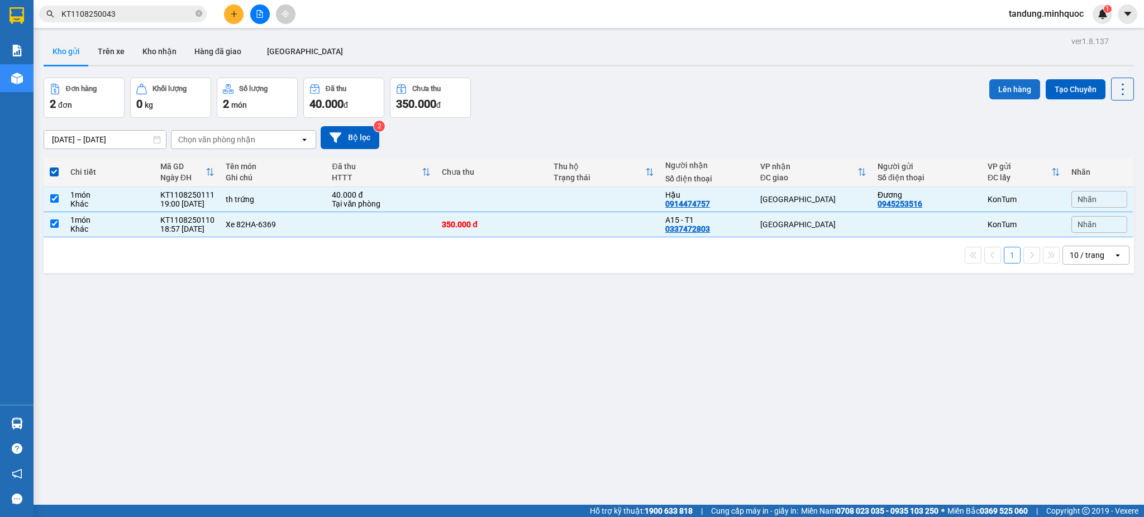
click at [1007, 93] on button "Lên hàng" at bounding box center [1014, 89] width 51 height 20
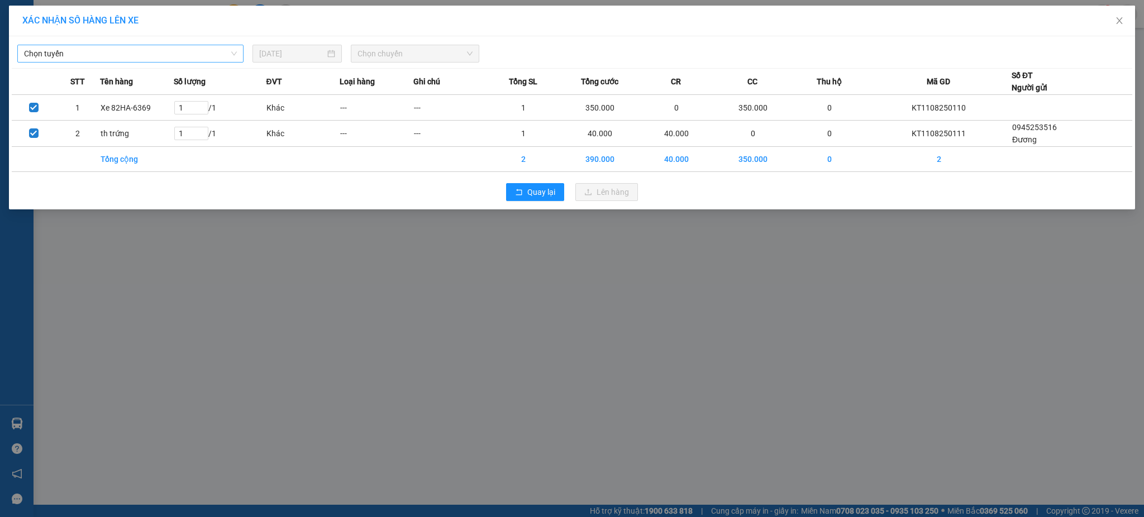
click at [184, 54] on span "Chọn tuyến" at bounding box center [130, 53] width 213 height 17
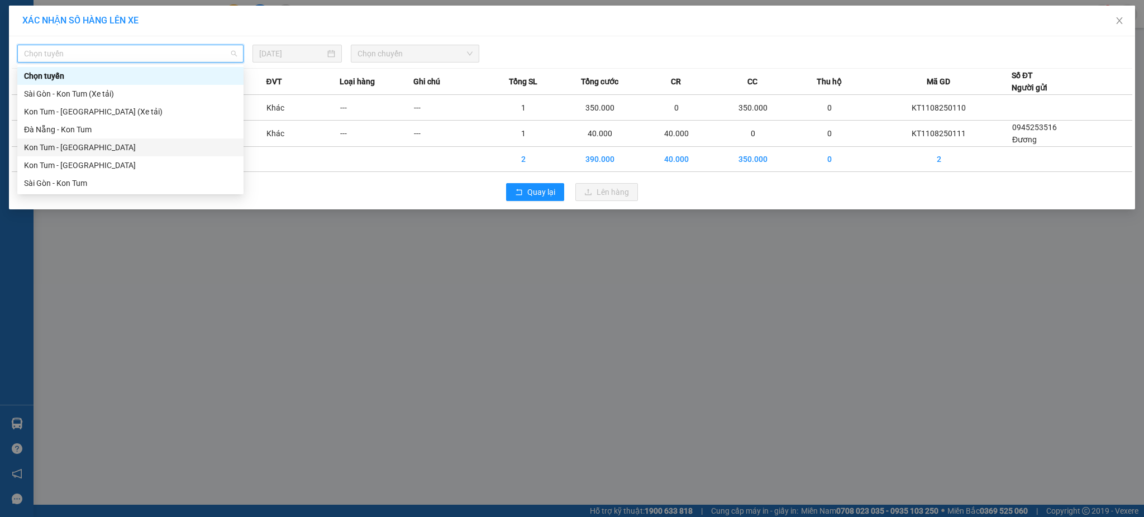
click at [75, 144] on div "Kon Tum - [GEOGRAPHIC_DATA]" at bounding box center [130, 147] width 213 height 12
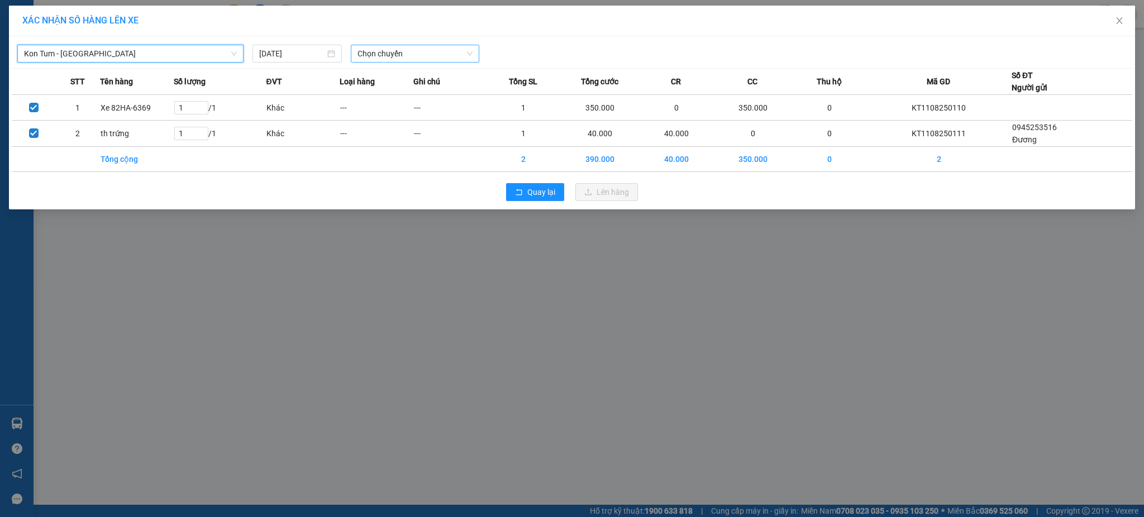
click at [416, 50] on span "Chọn chuyến" at bounding box center [414, 53] width 115 height 17
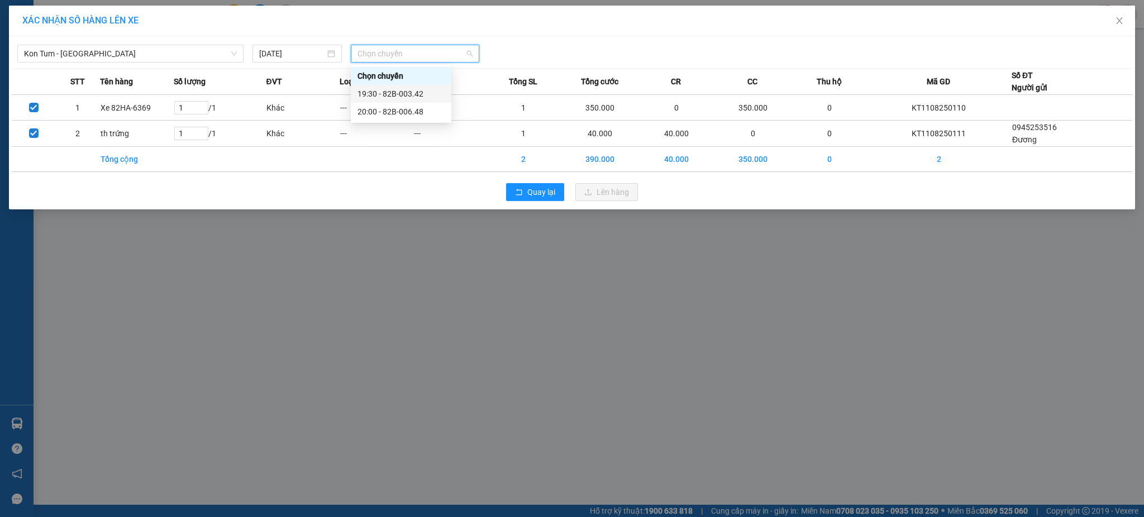
click at [415, 86] on div "19:30 - 82B-003.42" at bounding box center [401, 94] width 101 height 18
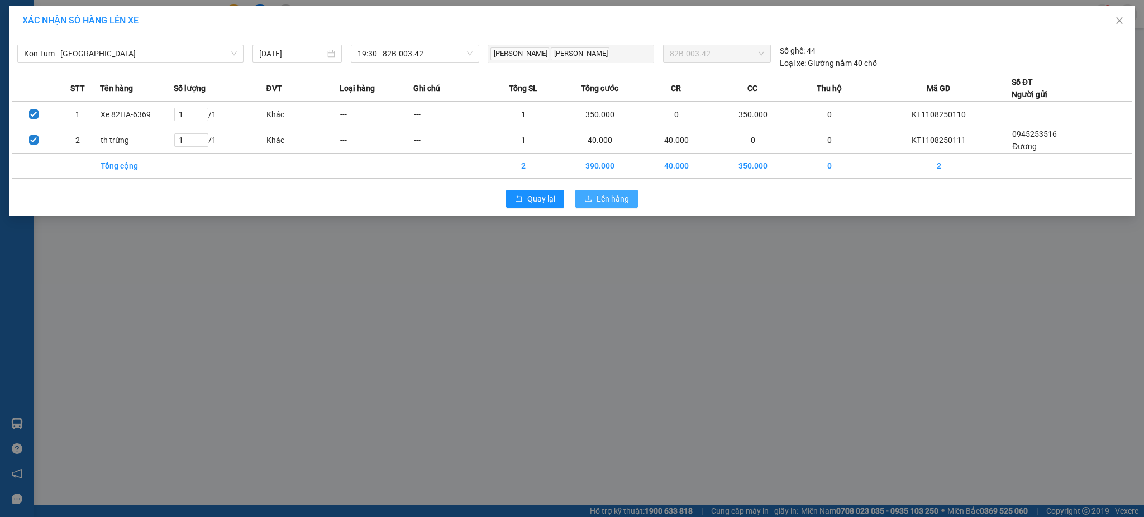
click at [622, 193] on span "Lên hàng" at bounding box center [612, 199] width 32 height 12
click at [620, 199] on span "Lên hàng" at bounding box center [612, 199] width 32 height 12
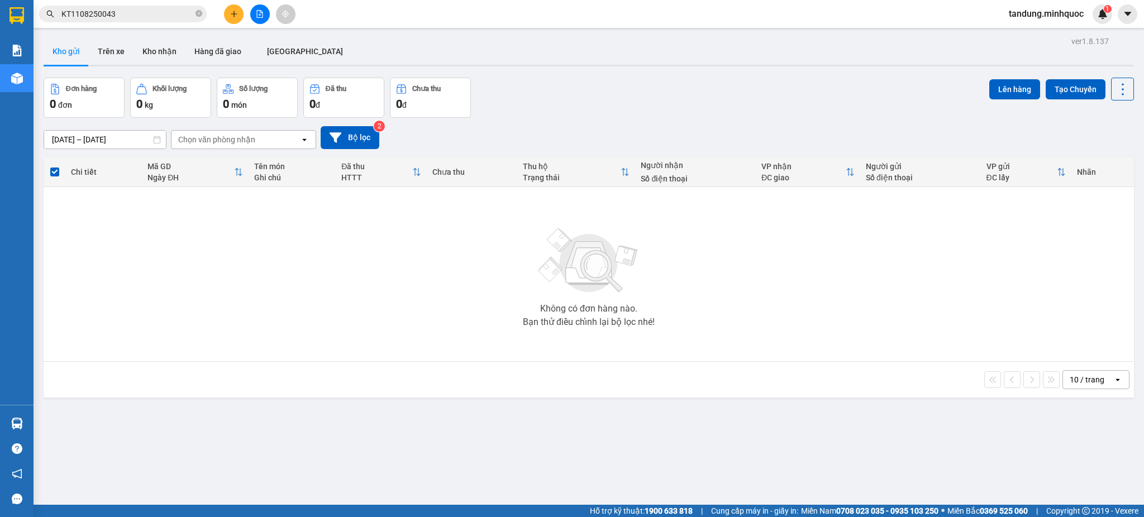
click at [257, 10] on icon "file-add" at bounding box center [260, 14] width 8 height 8
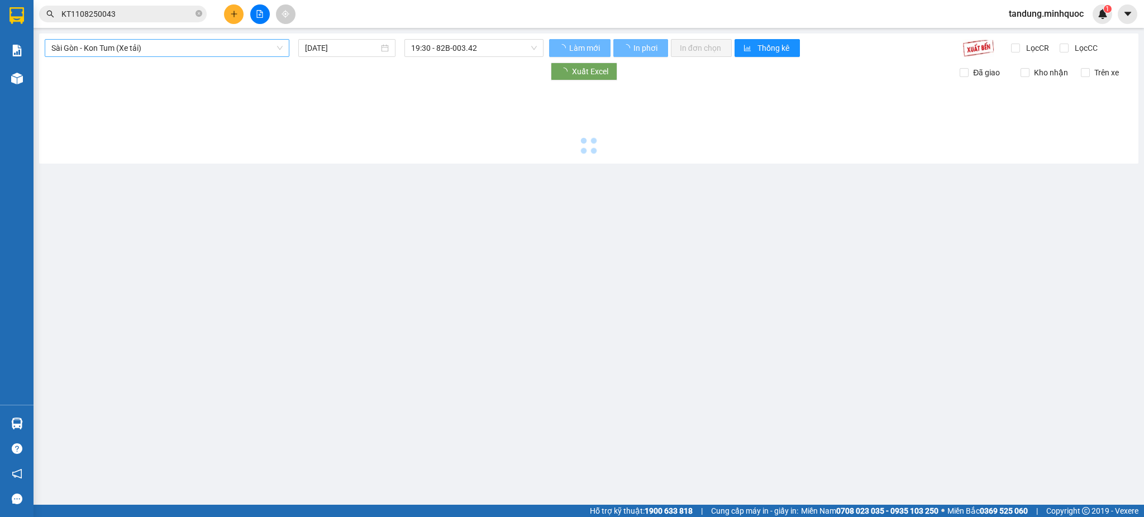
click at [189, 44] on span "Sài Gòn - Kon Tum (Xe tải)" at bounding box center [166, 48] width 231 height 17
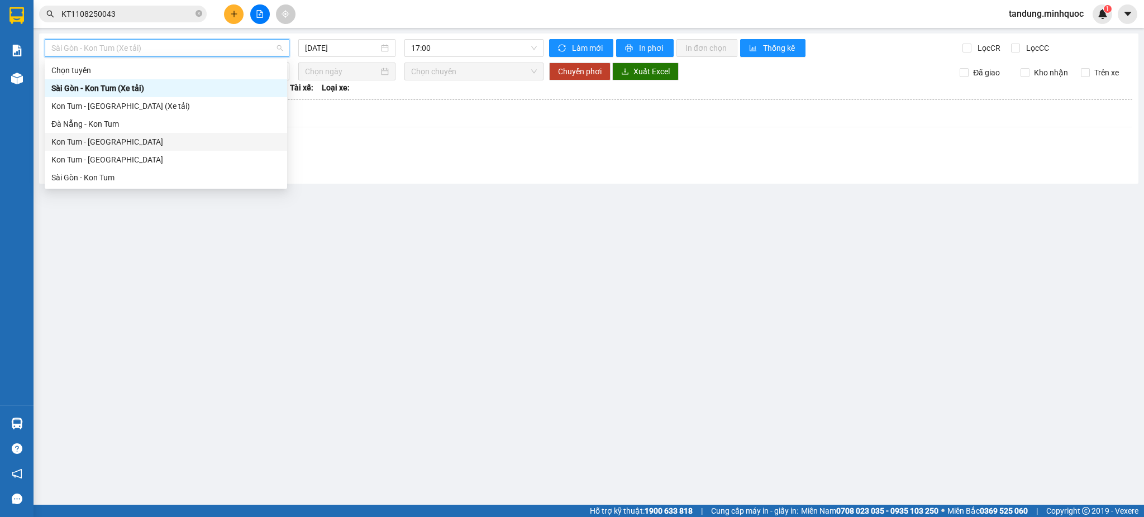
click at [106, 142] on div "Kon Tum - [GEOGRAPHIC_DATA]" at bounding box center [165, 142] width 229 height 12
type input "[DATE]"
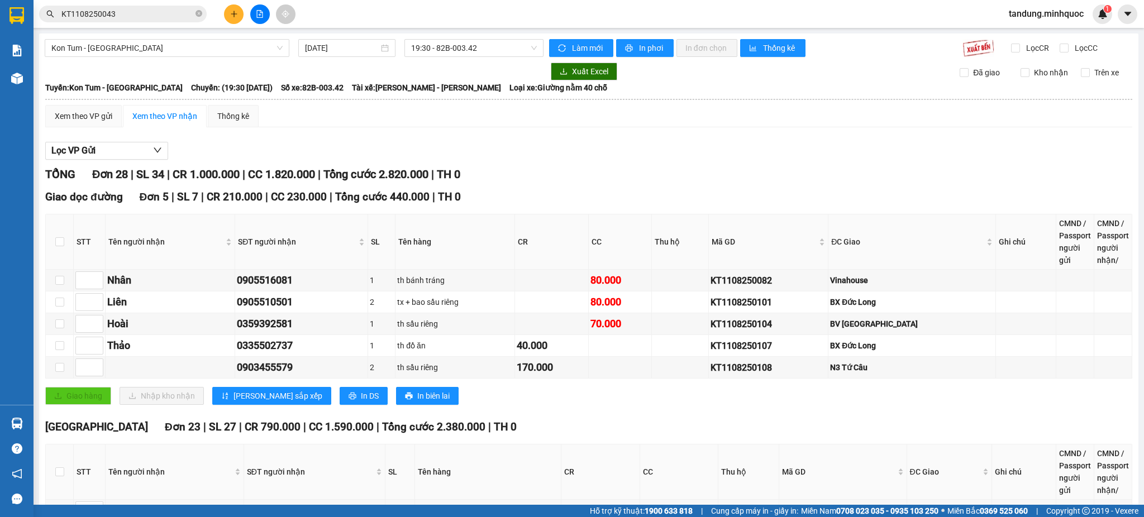
click at [1117, 170] on div "TỔNG Đơn 28 | SL 34 | CR 1.000.000 | CC 1.820.000 | Tổng cước 2.820.000 | TH 0" at bounding box center [588, 174] width 1087 height 17
click at [95, 114] on div "Xem theo VP gửi" at bounding box center [84, 116] width 58 height 12
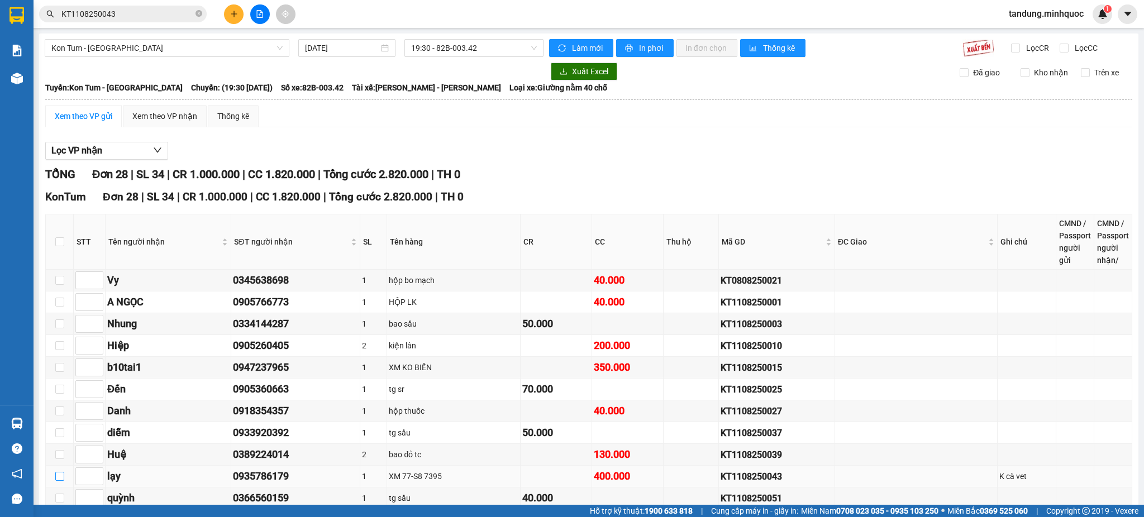
click at [59, 472] on input "checkbox" at bounding box center [59, 476] width 9 height 9
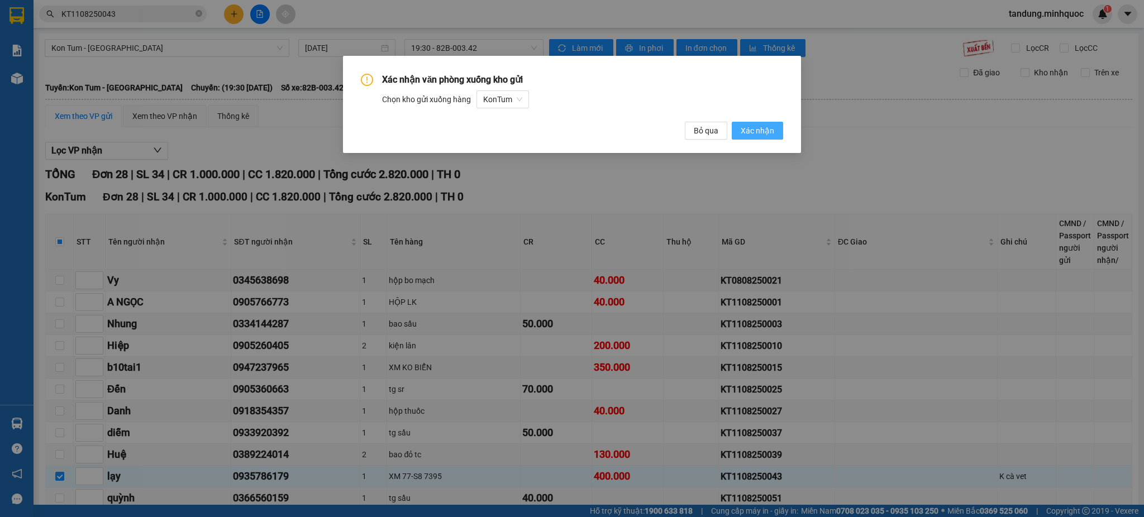
click at [765, 129] on span "Xác nhận" at bounding box center [757, 131] width 34 height 12
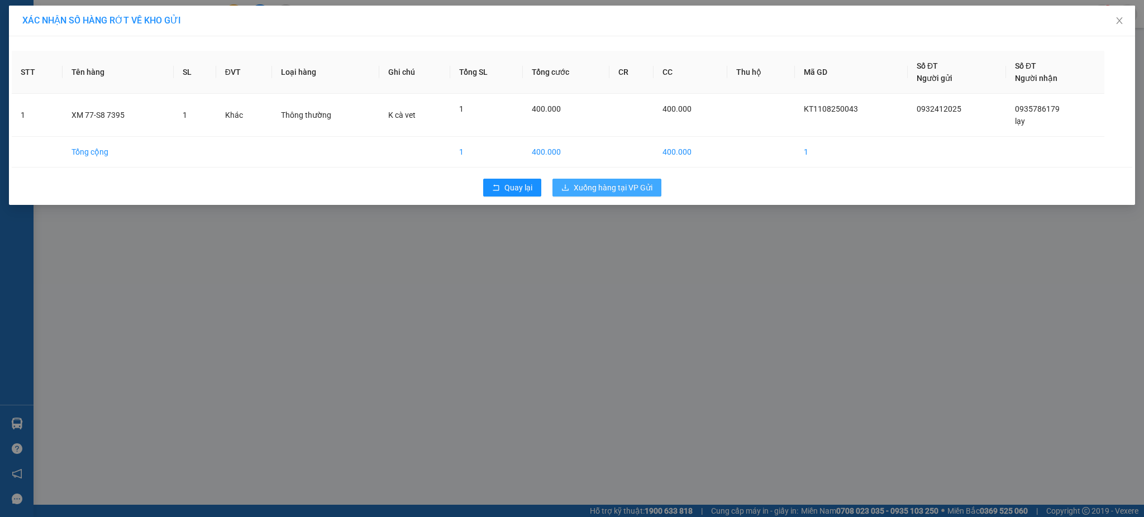
click at [608, 186] on span "Xuống hàng tại VP Gửi" at bounding box center [612, 187] width 79 height 12
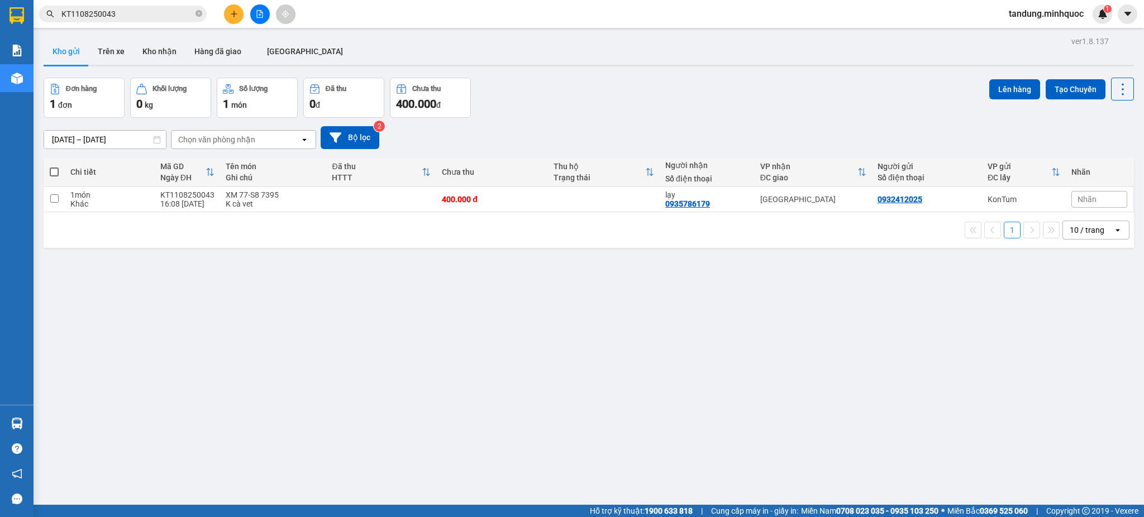
drag, startPoint x: 1100, startPoint y: 307, endPoint x: 870, endPoint y: 240, distance: 239.8
click at [1100, 307] on div "ver 1.8.137 Kho gửi Trên xe Kho nhận Hàng đã giao ĐÀ NẴNG Đơn hàng 1 đơn Khối l…" at bounding box center [588, 292] width 1099 height 517
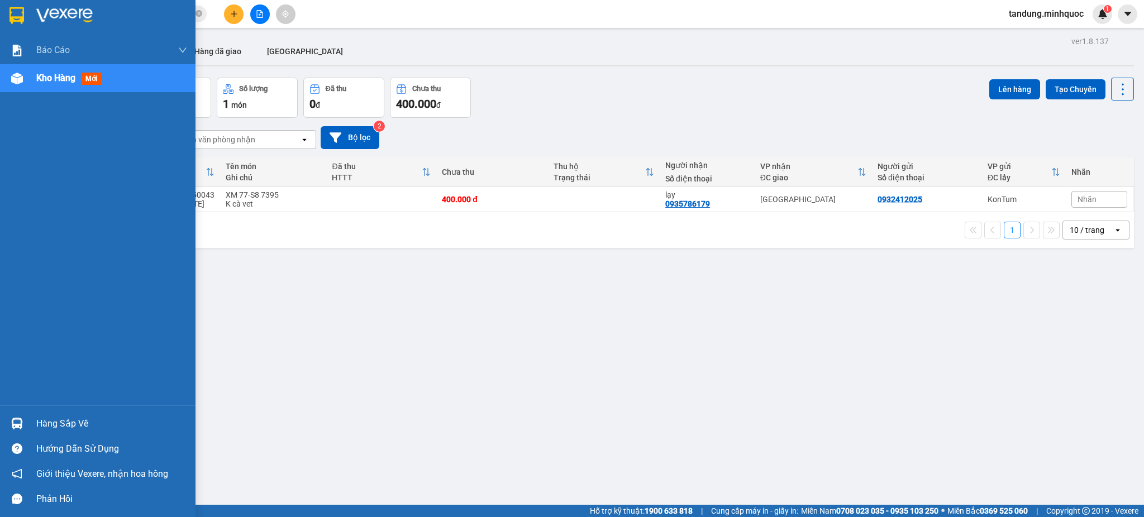
click at [17, 23] on img at bounding box center [16, 15] width 15 height 17
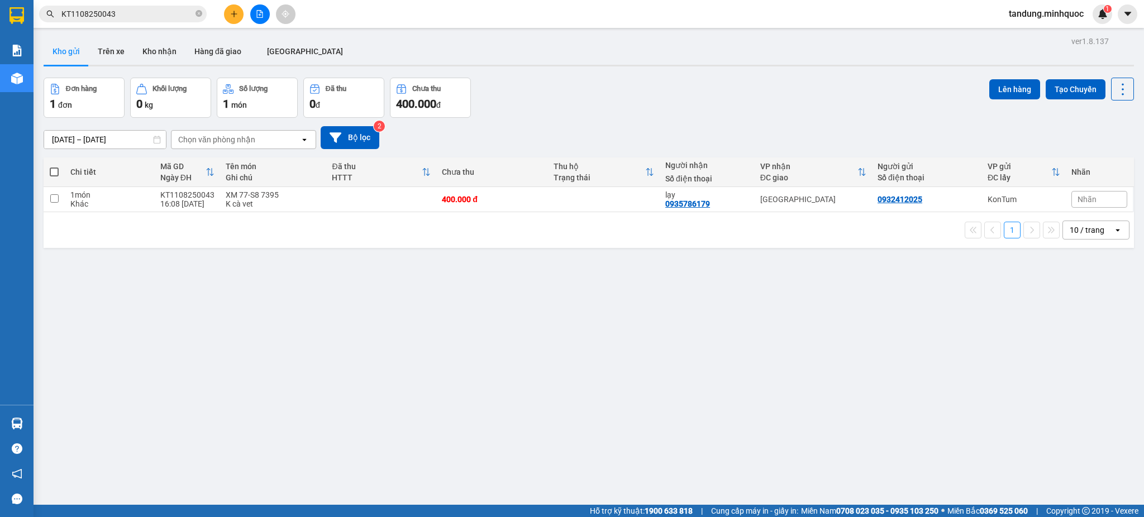
click at [1119, 309] on div "ver 1.8.137 Kho gửi Trên xe Kho nhận Hàng đã giao ĐÀ NẴNG Đơn hàng 1 đơn Khối l…" at bounding box center [588, 292] width 1099 height 517
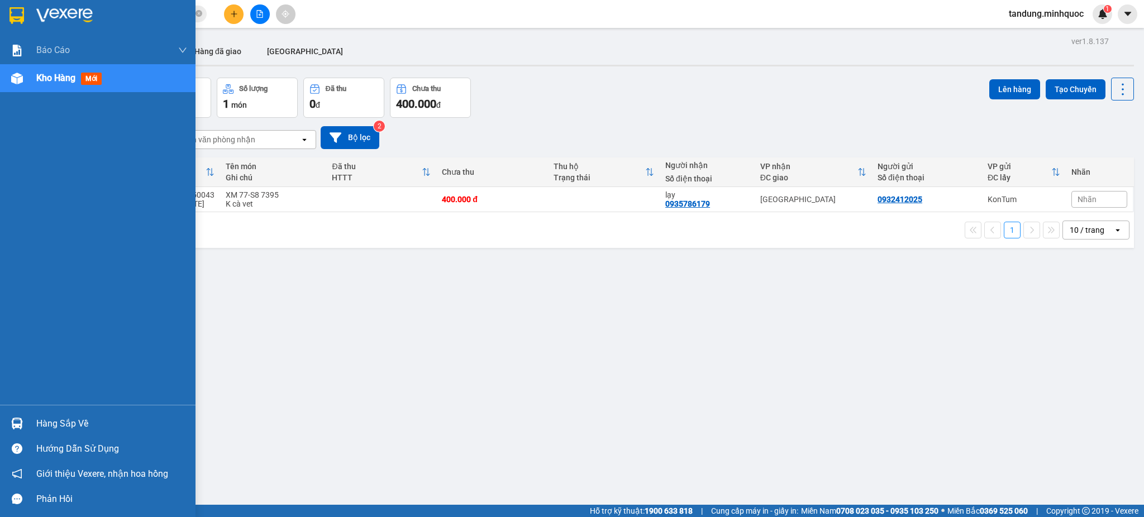
click at [13, 15] on img at bounding box center [16, 15] width 15 height 17
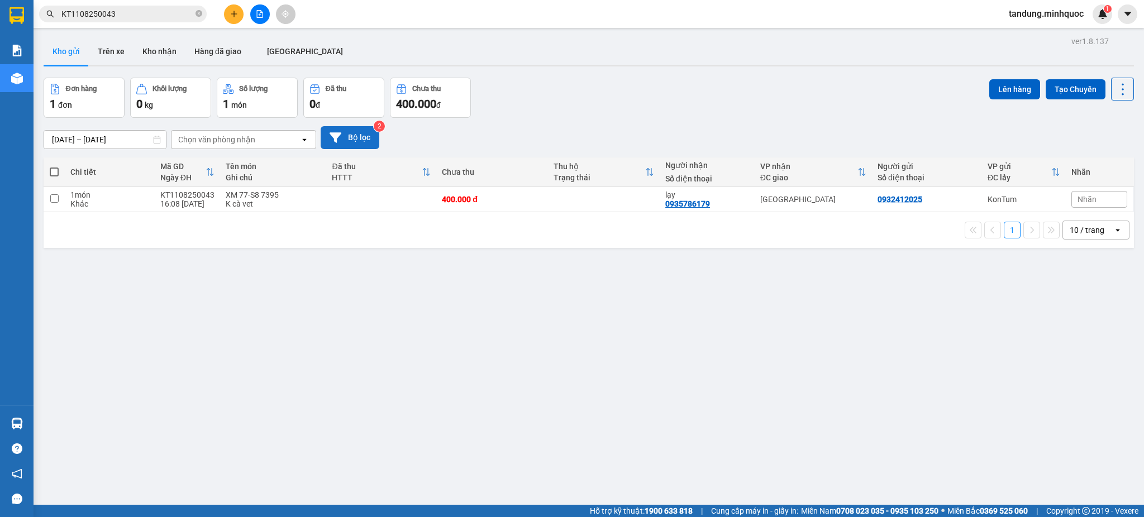
click at [343, 137] on button "Bộ lọc" at bounding box center [350, 137] width 59 height 23
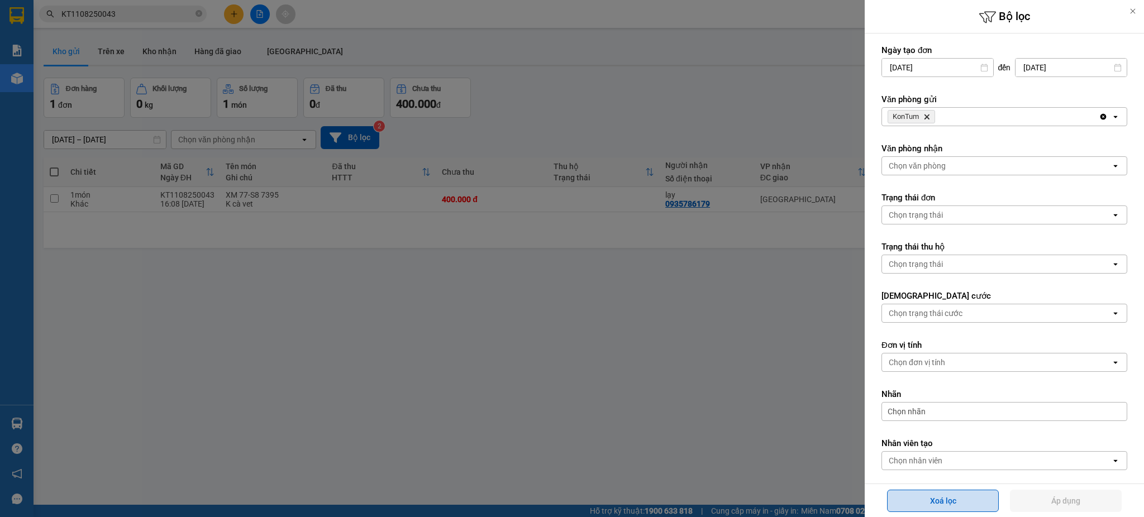
click at [935, 490] on button "Xoá lọc" at bounding box center [943, 501] width 112 height 22
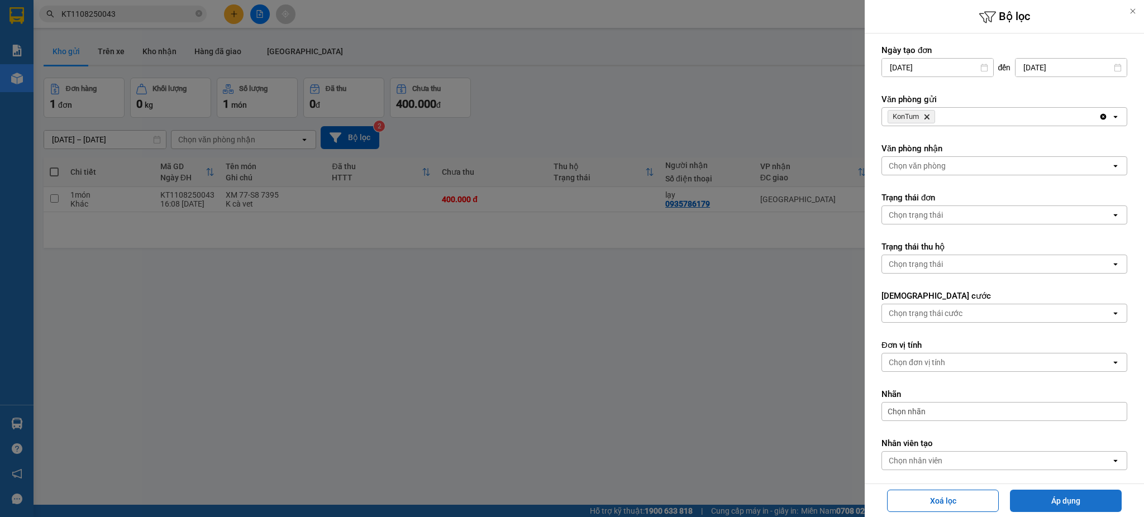
click at [979, 496] on button "Xoá lọc" at bounding box center [943, 501] width 112 height 22
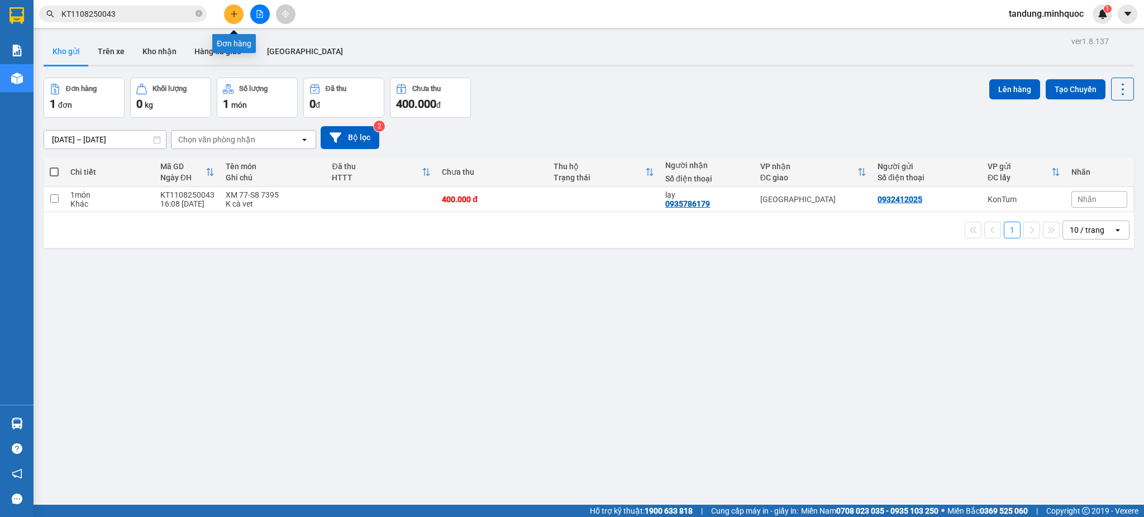
click at [230, 12] on icon "plus" at bounding box center [234, 14] width 8 height 8
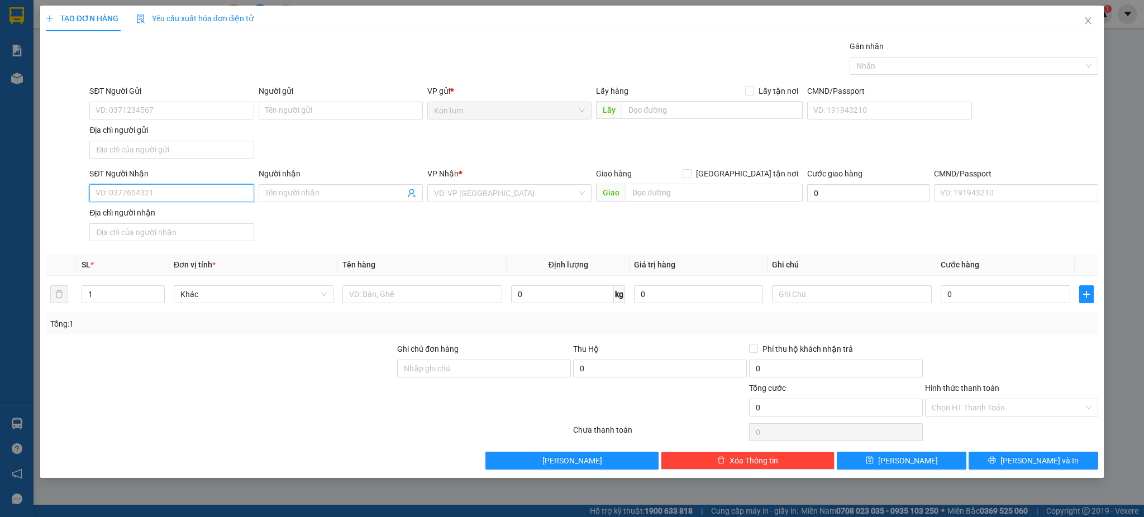
click at [195, 188] on input "SĐT Người Nhận" at bounding box center [171, 193] width 164 height 18
click at [189, 107] on input "SĐT Người Gửi" at bounding box center [171, 111] width 164 height 18
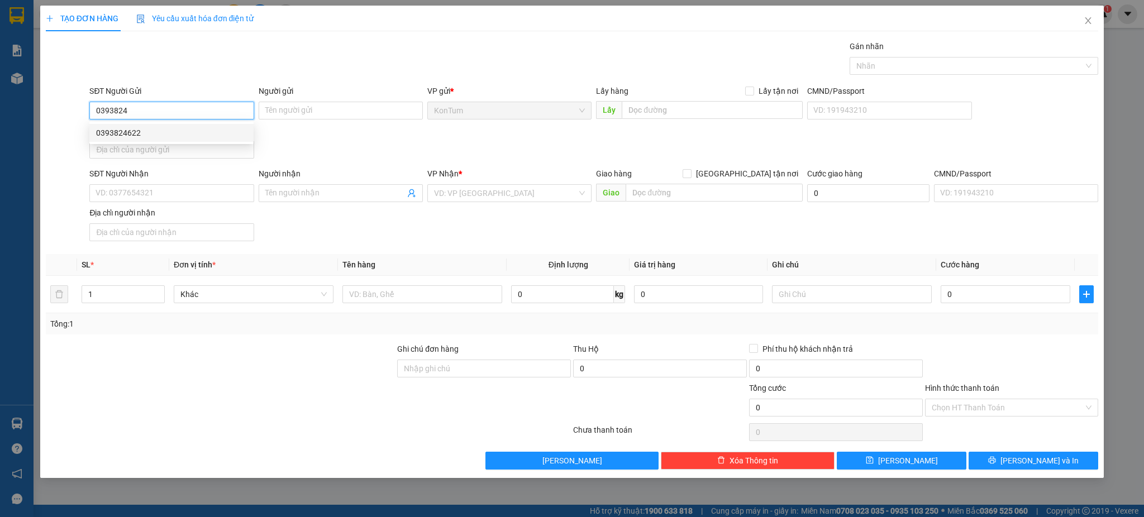
click at [178, 133] on div "0393824622" at bounding box center [171, 133] width 151 height 12
type input "0393824622"
type input "0971492400"
type input "0393824622"
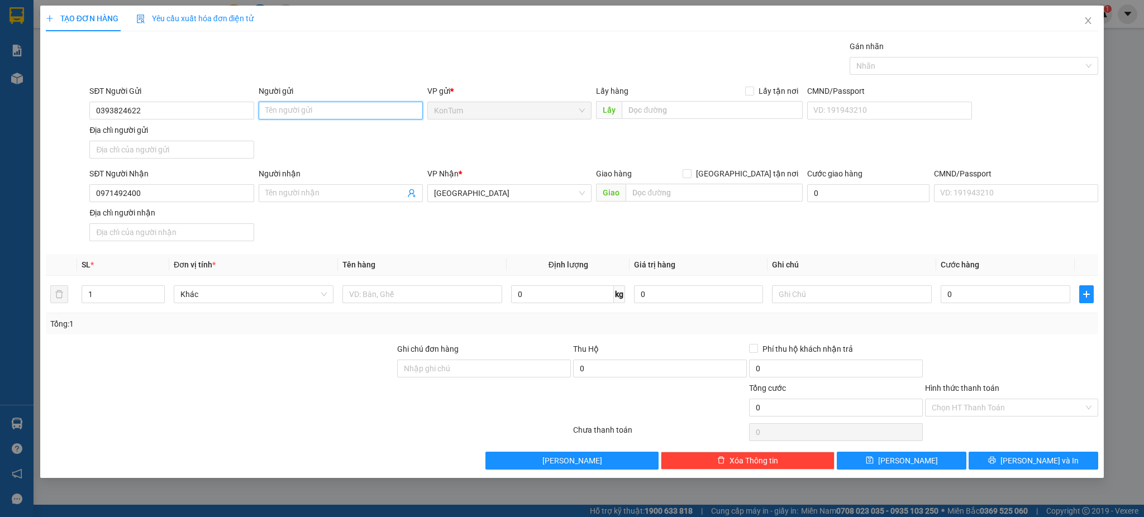
click at [271, 109] on input "Người gửi" at bounding box center [341, 111] width 164 height 18
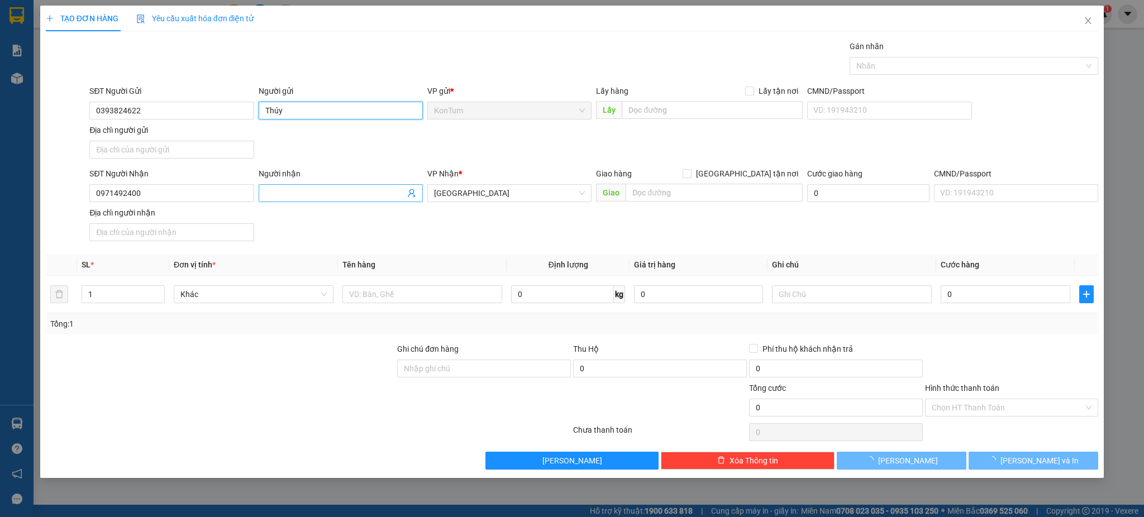
type input "Thúy"
click at [302, 190] on input "Người nhận" at bounding box center [335, 193] width 140 height 12
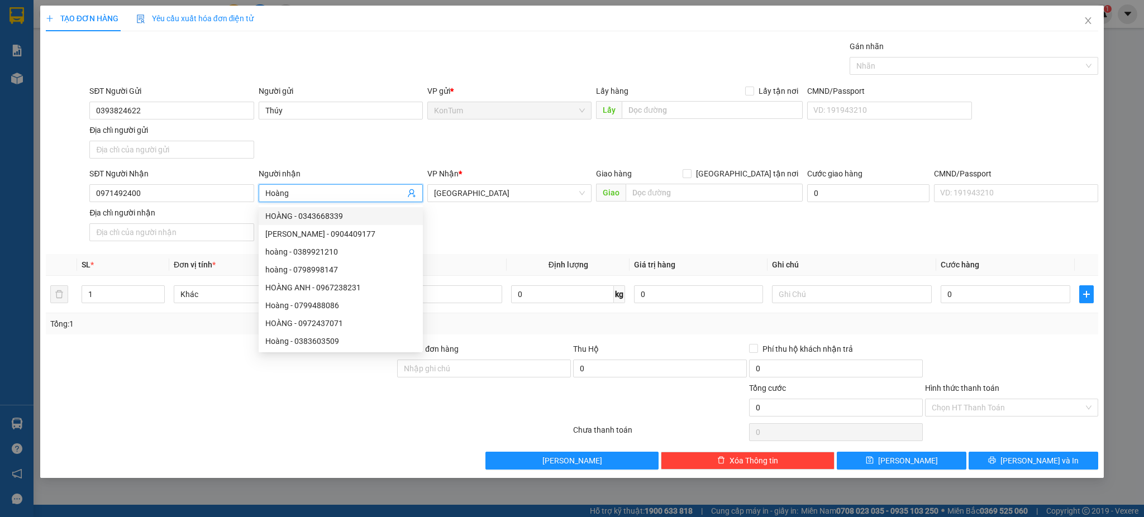
type input "Hoàng"
click at [560, 250] on div "Transit Pickup Surcharge Ids Transit Deliver Surcharge Ids Transit Deliver Surc…" at bounding box center [572, 254] width 1053 height 429
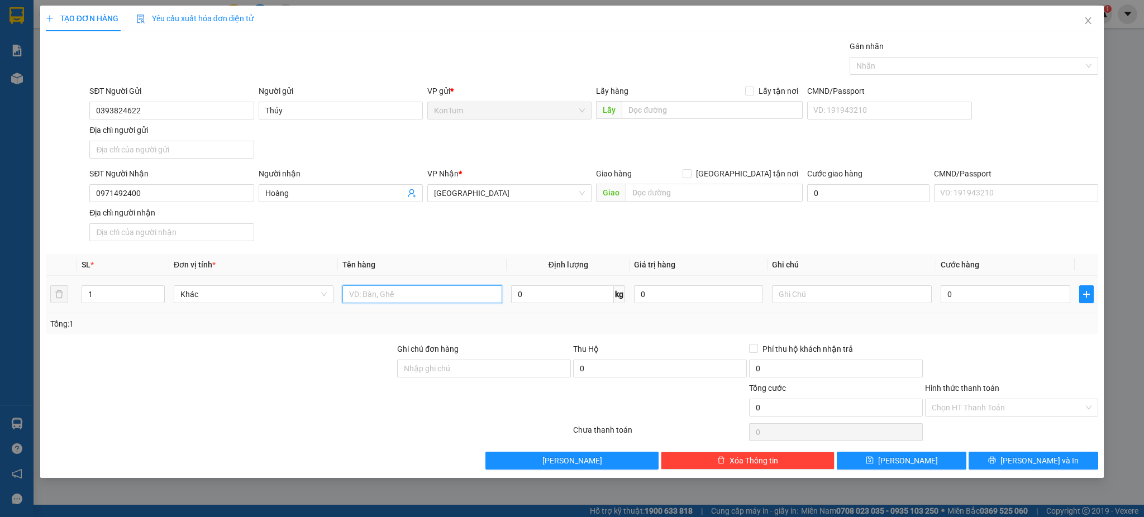
click at [463, 296] on input "text" at bounding box center [422, 294] width 160 height 18
click at [123, 193] on input "0971492400" at bounding box center [171, 193] width 164 height 18
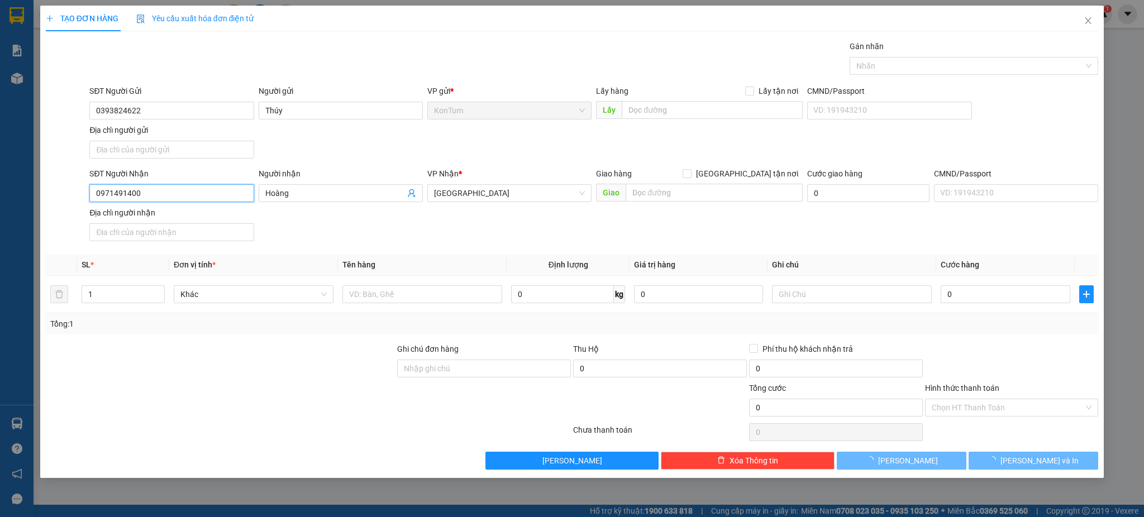
click at [230, 202] on input "0971491400" at bounding box center [171, 193] width 164 height 18
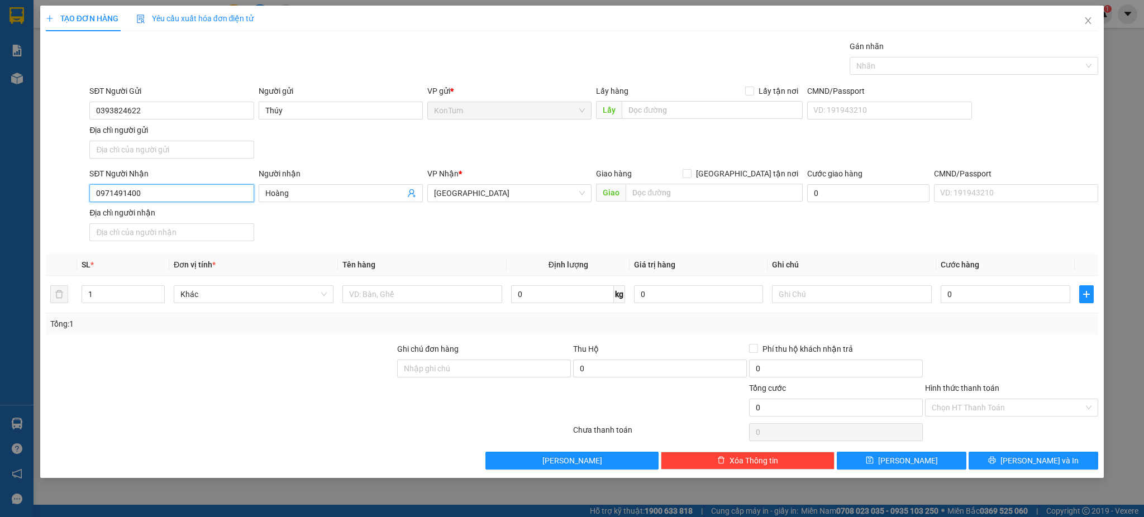
click at [189, 190] on input "0971491400" at bounding box center [171, 193] width 164 height 18
click at [195, 197] on input "0971491400" at bounding box center [171, 193] width 164 height 18
type input "0971491400"
click at [385, 299] on input "text" at bounding box center [422, 294] width 160 height 18
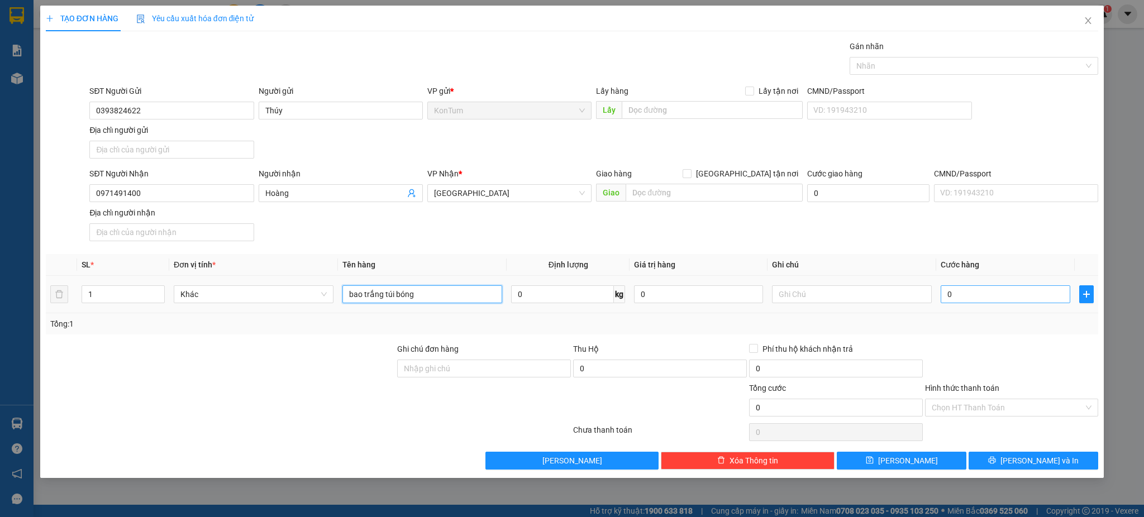
type input "bao trắng túi bóng"
click at [1004, 293] on input "0" at bounding box center [1004, 294] width 129 height 18
type input "5"
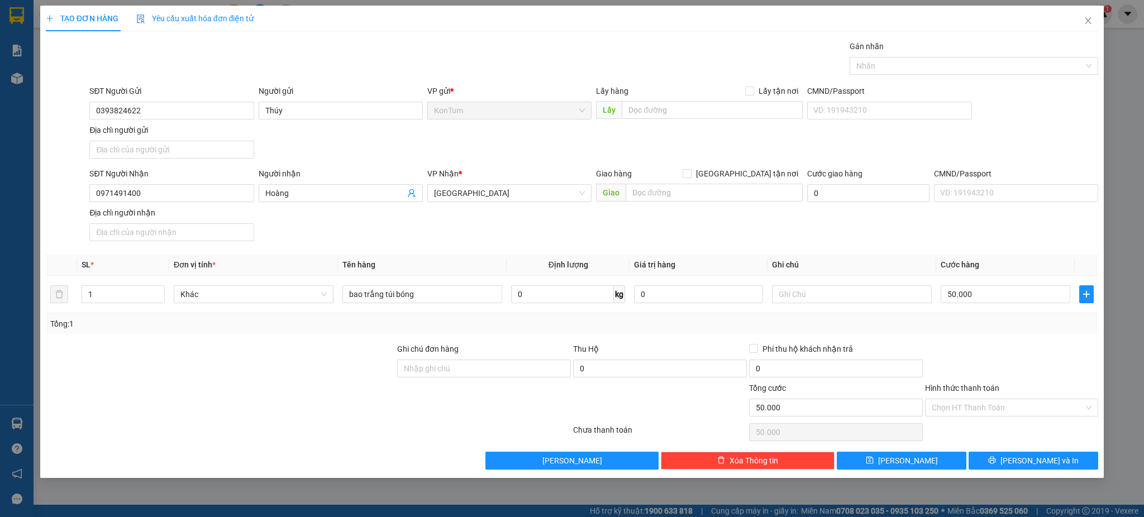
click at [1004, 324] on div "Tổng: 1" at bounding box center [572, 324] width 1044 height 12
click at [1040, 455] on span "[PERSON_NAME] và In" at bounding box center [1039, 461] width 78 height 12
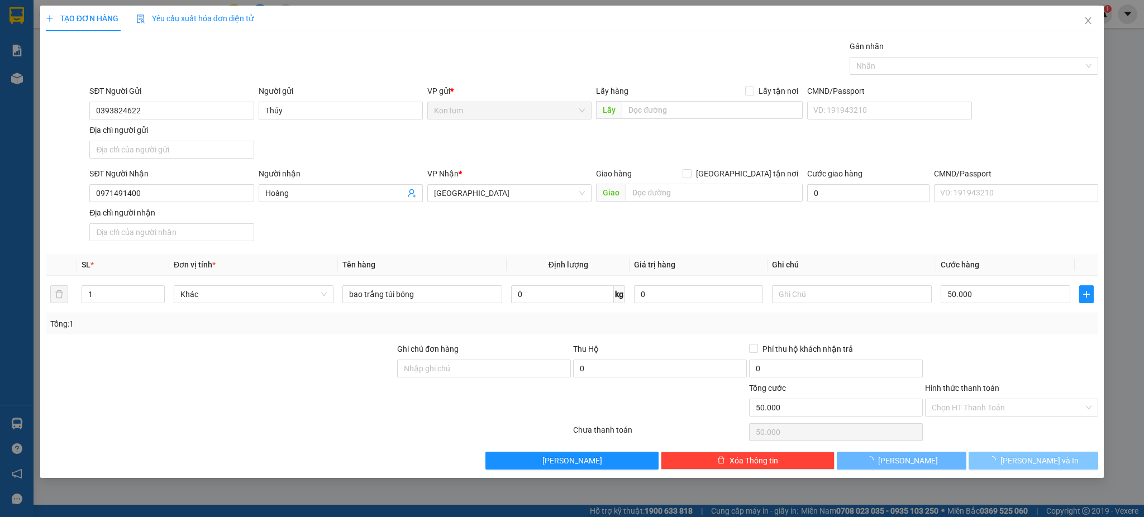
click at [1040, 455] on span "[PERSON_NAME] và In" at bounding box center [1039, 461] width 78 height 12
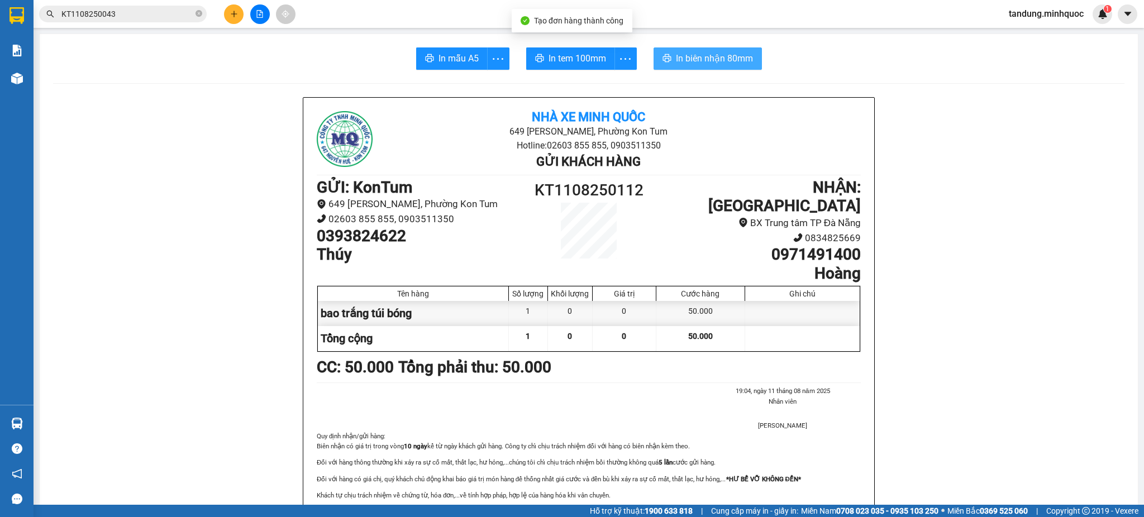
click at [696, 58] on span "In biên nhận 80mm" at bounding box center [714, 58] width 77 height 14
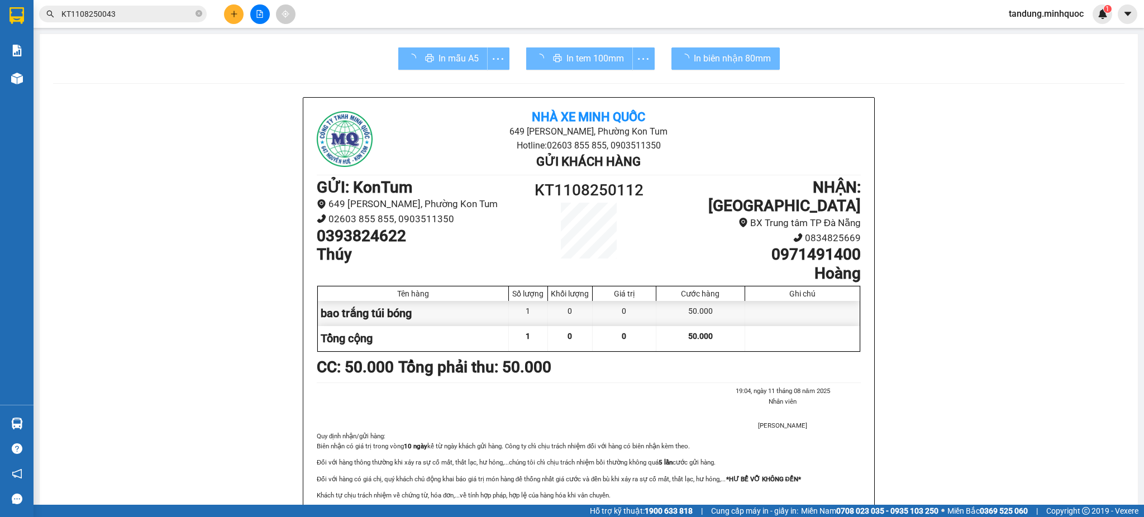
click at [572, 50] on div "In tem 100mm" at bounding box center [590, 58] width 128 height 22
click at [576, 50] on button "In tem 100mm" at bounding box center [579, 58] width 107 height 22
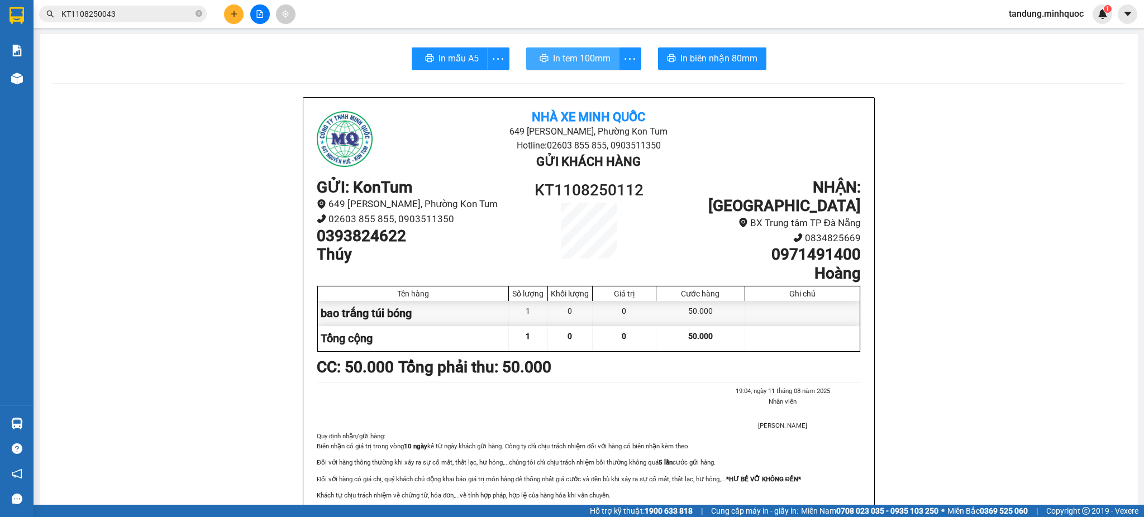
click at [587, 59] on span "In tem 100mm" at bounding box center [582, 58] width 58 height 14
click at [589, 60] on span "In tem 100mm" at bounding box center [582, 58] width 58 height 14
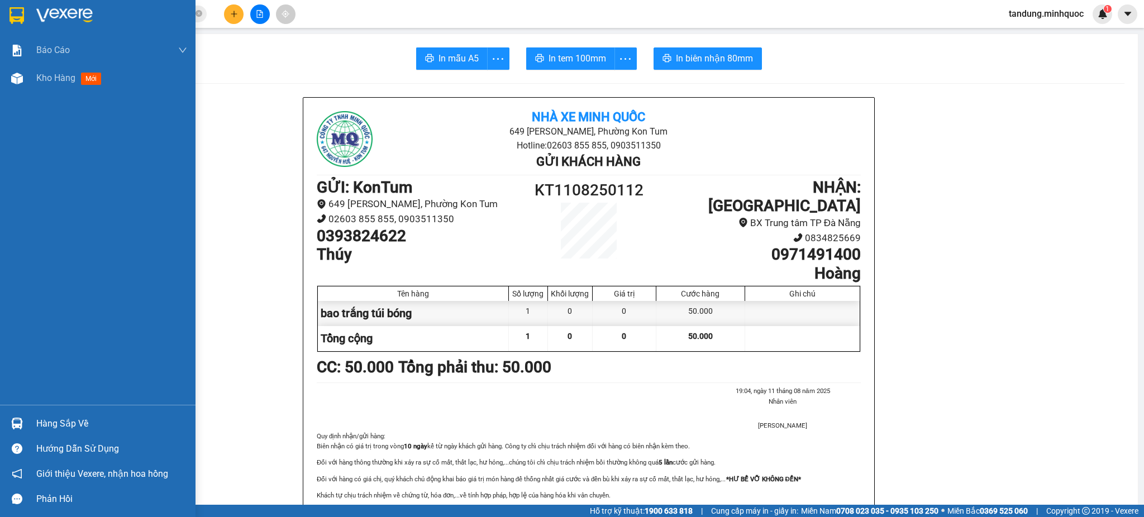
click at [14, 15] on img at bounding box center [16, 15] width 15 height 17
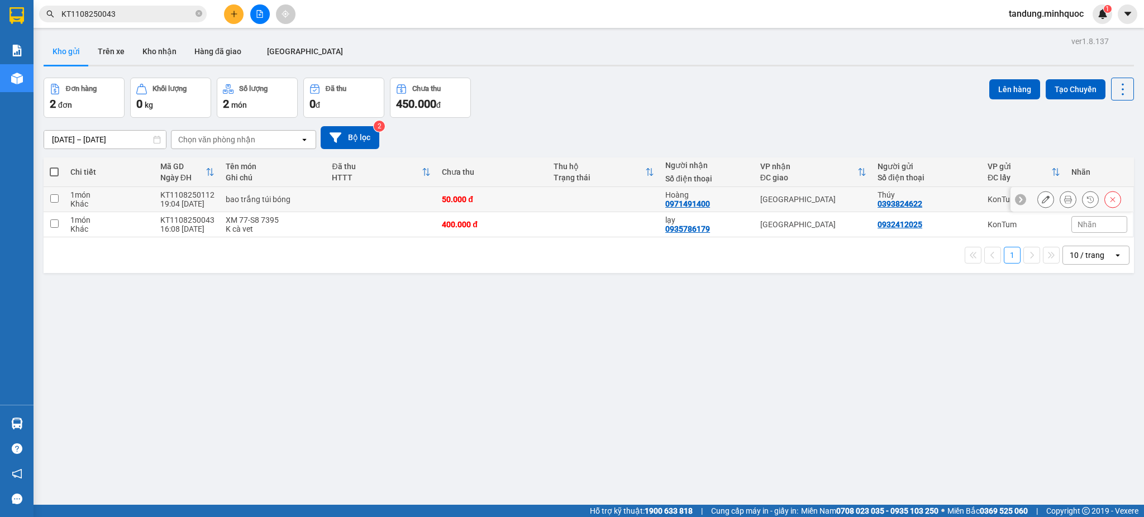
click at [504, 202] on div "50.000 đ" at bounding box center [492, 199] width 101 height 9
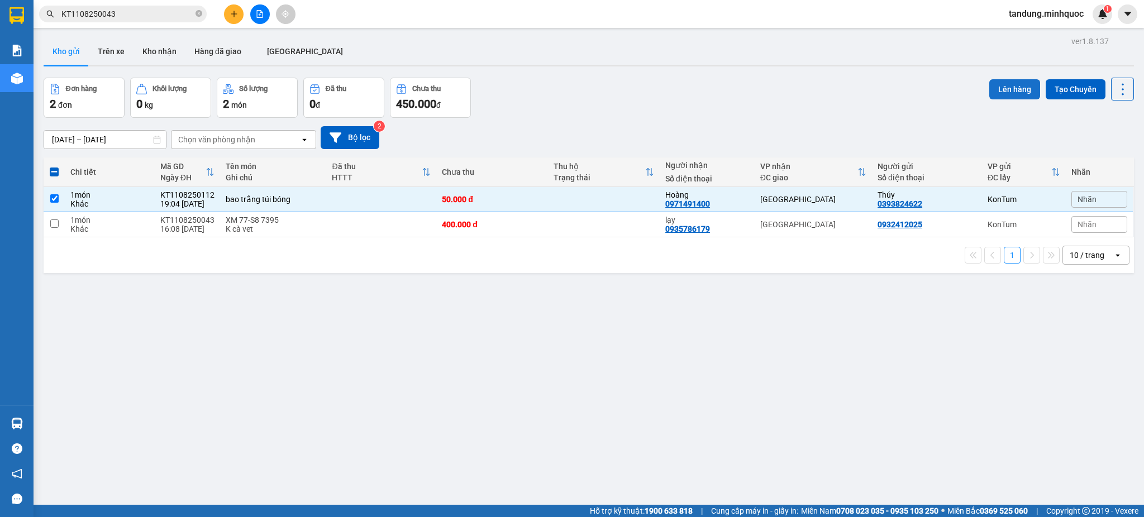
click at [995, 87] on button "Lên hàng" at bounding box center [1014, 89] width 51 height 20
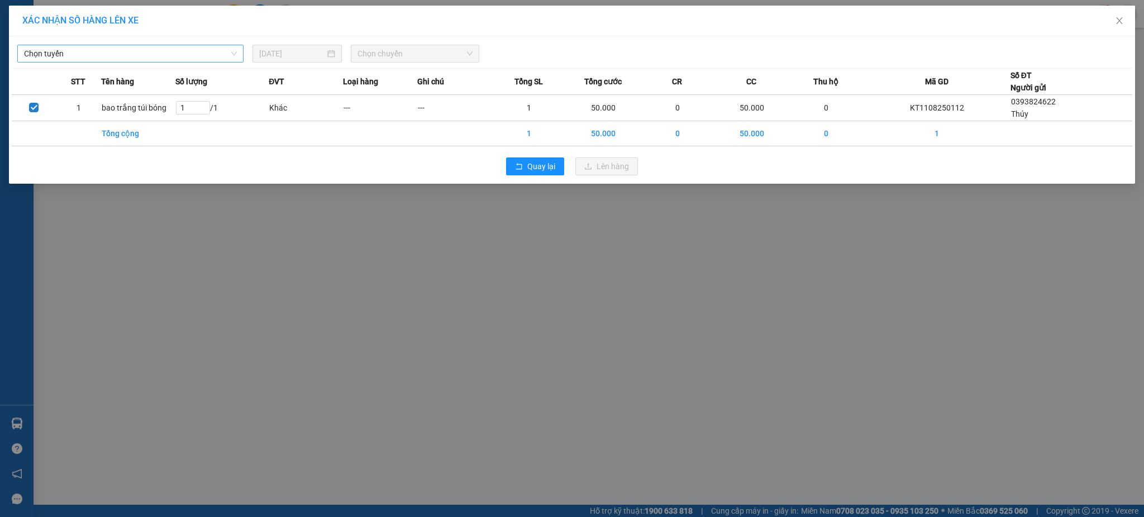
click at [180, 47] on span "Chọn tuyến" at bounding box center [130, 53] width 213 height 17
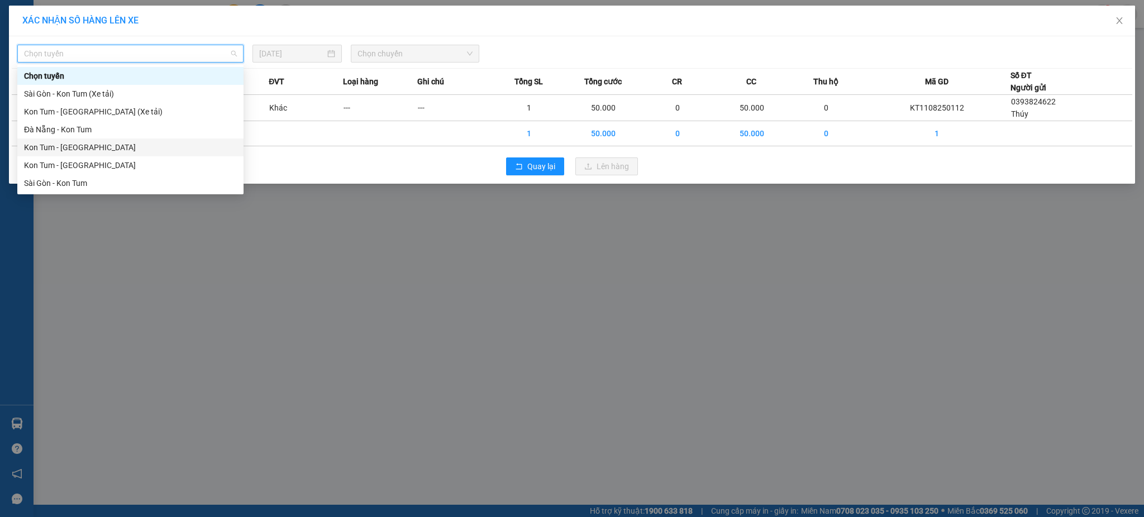
click at [78, 149] on div "Kon Tum - [GEOGRAPHIC_DATA]" at bounding box center [130, 147] width 213 height 12
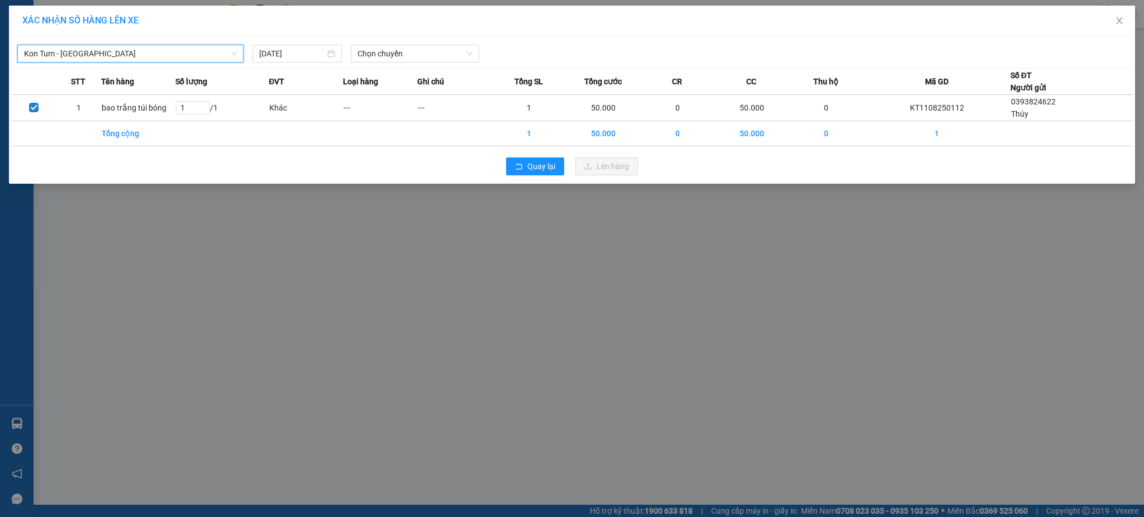
click at [436, 67] on div "Kon Tum - [GEOGRAPHIC_DATA] Kon Tum - [GEOGRAPHIC_DATA] [DATE] Chọn chuyến STT …" at bounding box center [572, 109] width 1126 height 147
click at [436, 54] on span "Chọn chuyến" at bounding box center [414, 53] width 115 height 17
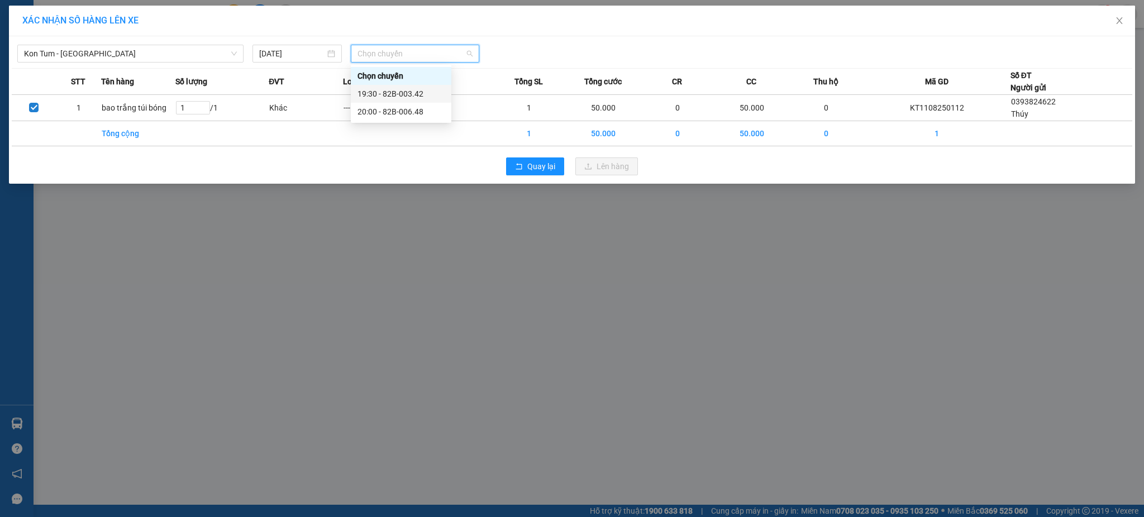
click at [417, 96] on div "19:30 - 82B-003.42" at bounding box center [400, 94] width 87 height 12
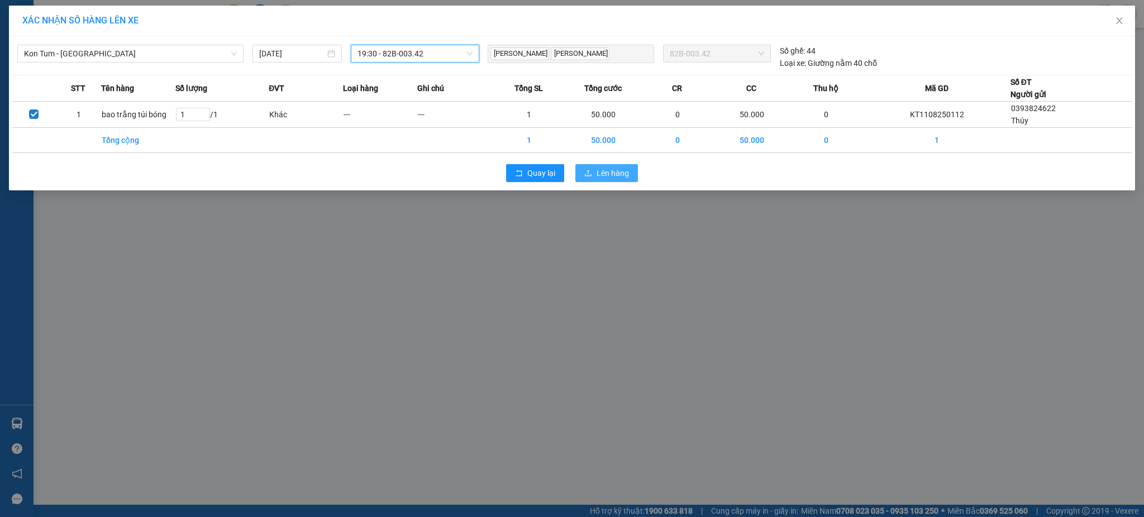
click at [606, 171] on span "Lên hàng" at bounding box center [612, 173] width 32 height 12
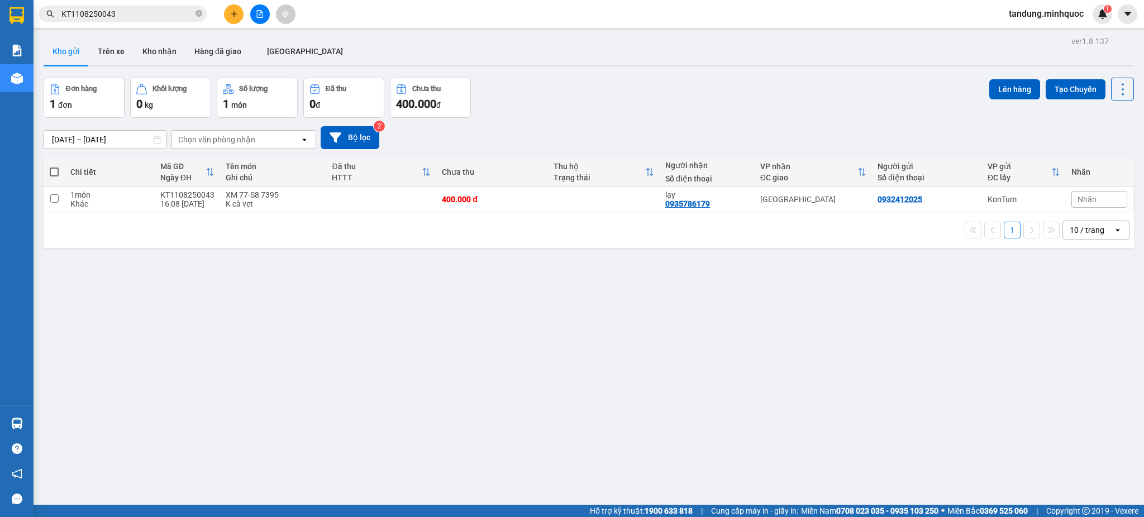
drag, startPoint x: 1072, startPoint y: 289, endPoint x: 656, endPoint y: 143, distance: 441.0
click at [1072, 289] on div "ver 1.8.137 Kho gửi Trên xe Kho nhận Hàng đã giao ĐÀ NẴNG Đơn hàng 1 đơn Khối l…" at bounding box center [588, 292] width 1099 height 517
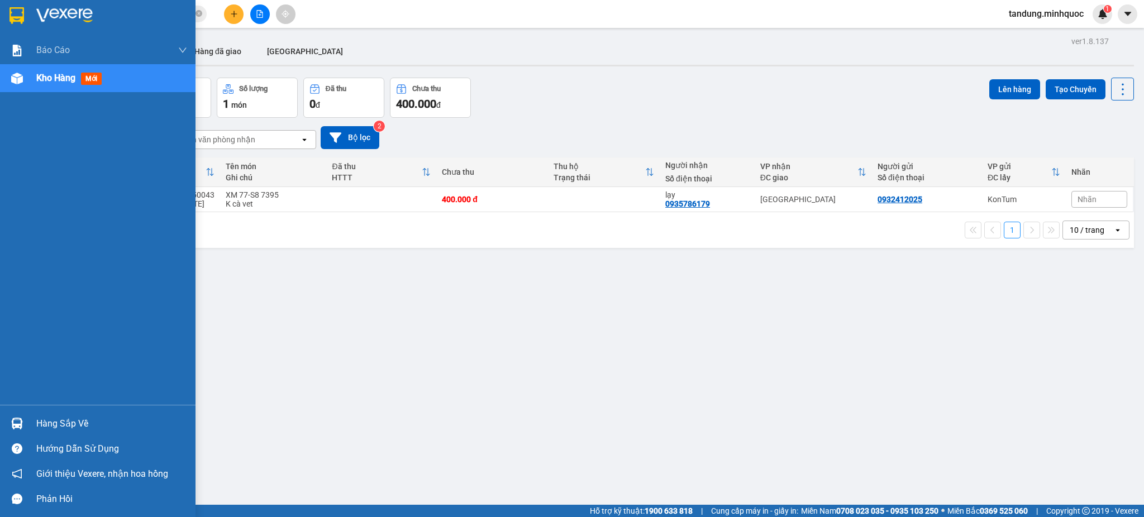
click at [17, 13] on img at bounding box center [16, 15] width 15 height 17
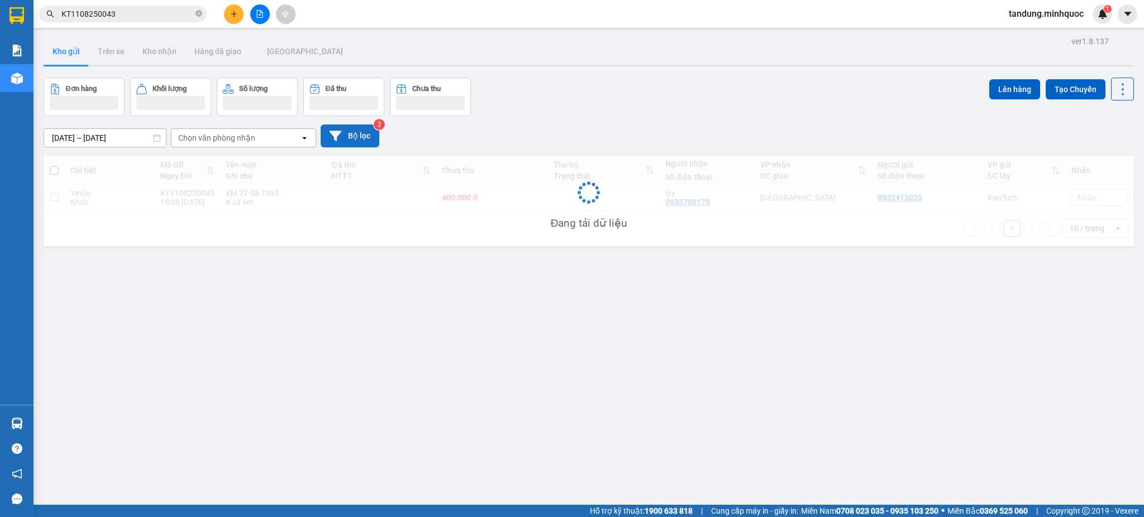
click at [354, 133] on button "Bộ lọc" at bounding box center [350, 136] width 59 height 23
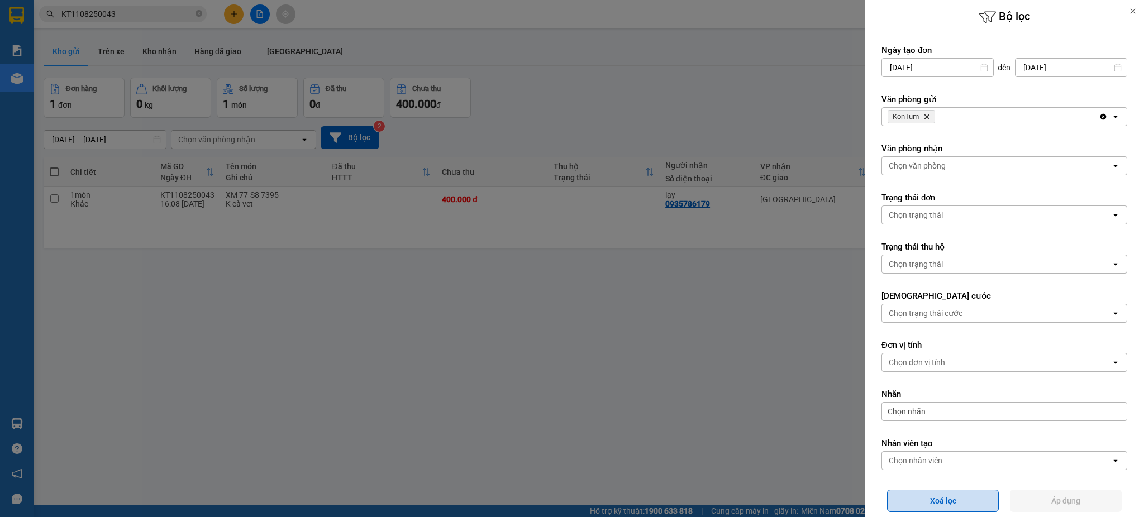
click at [974, 506] on button "Xoá lọc" at bounding box center [943, 501] width 112 height 22
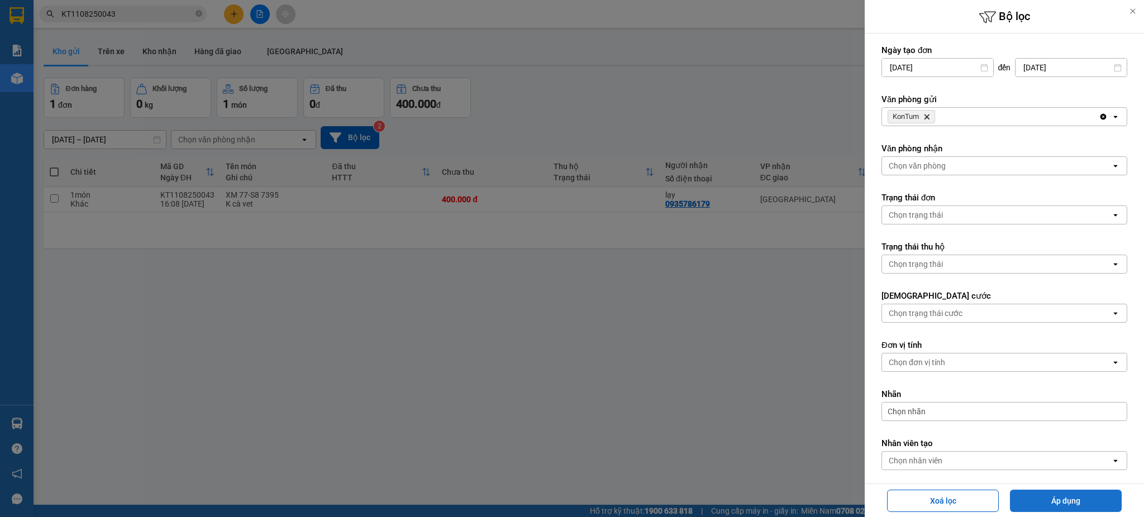
click at [1062, 503] on button "Áp dụng" at bounding box center [1066, 501] width 112 height 22
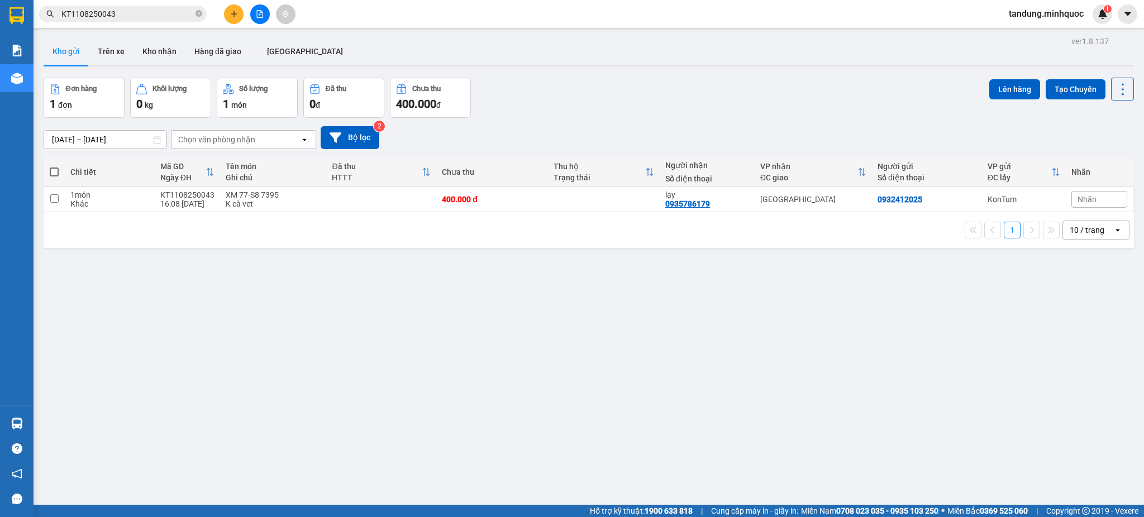
click at [1102, 348] on div "ver 1.8.137 Kho gửi Trên xe Kho nhận Hàng đã giao ĐÀ NẴNG Đơn hàng 1 đơn Khối l…" at bounding box center [588, 292] width 1099 height 517
click at [199, 13] on icon "close-circle" at bounding box center [198, 13] width 7 height 7
click at [198, 13] on span at bounding box center [198, 14] width 7 height 12
click at [187, 16] on input "text" at bounding box center [127, 14] width 132 height 12
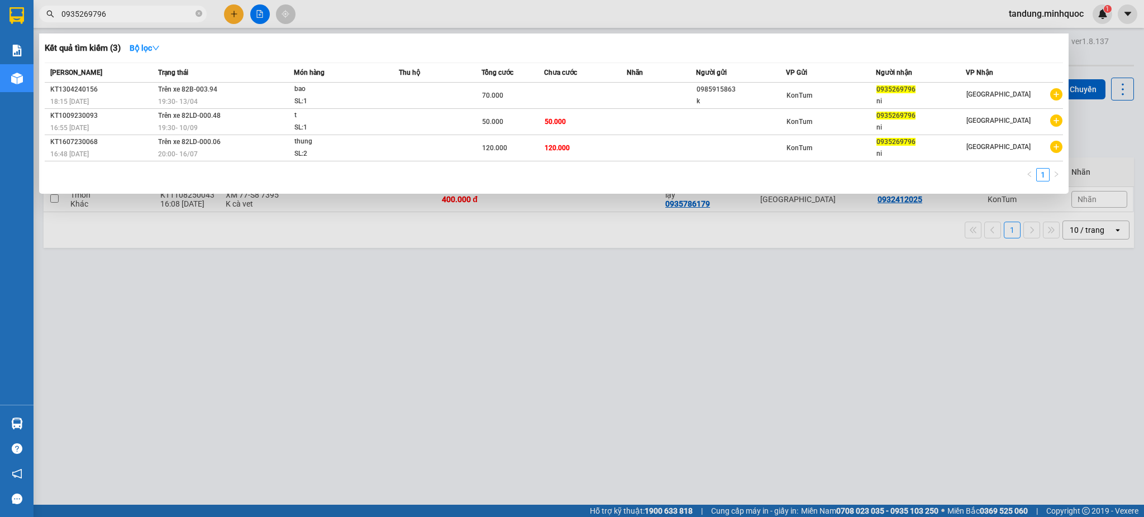
type input "0935269796"
click at [618, 322] on div at bounding box center [572, 258] width 1144 height 517
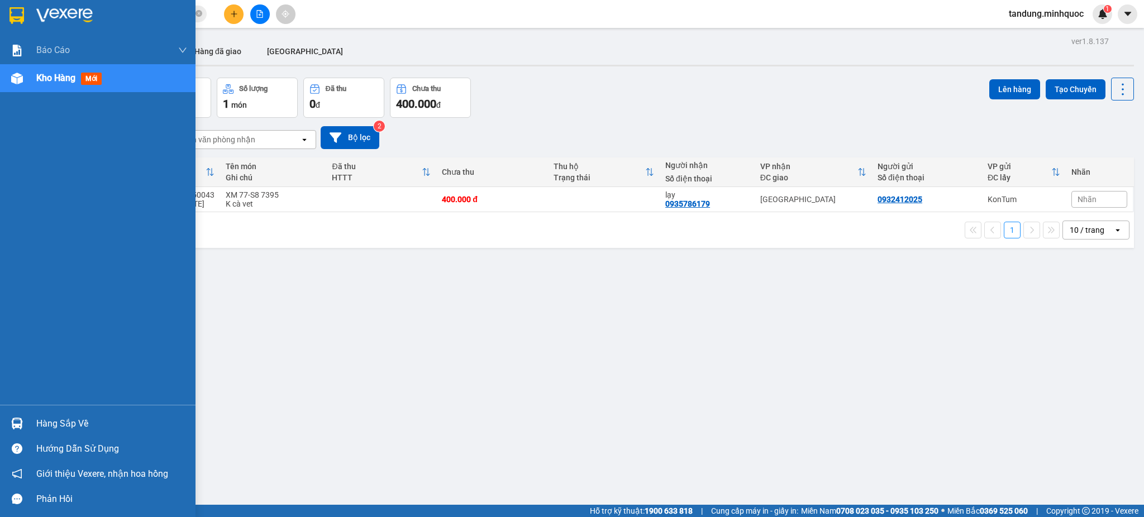
click at [25, 17] on div at bounding box center [17, 16] width 20 height 20
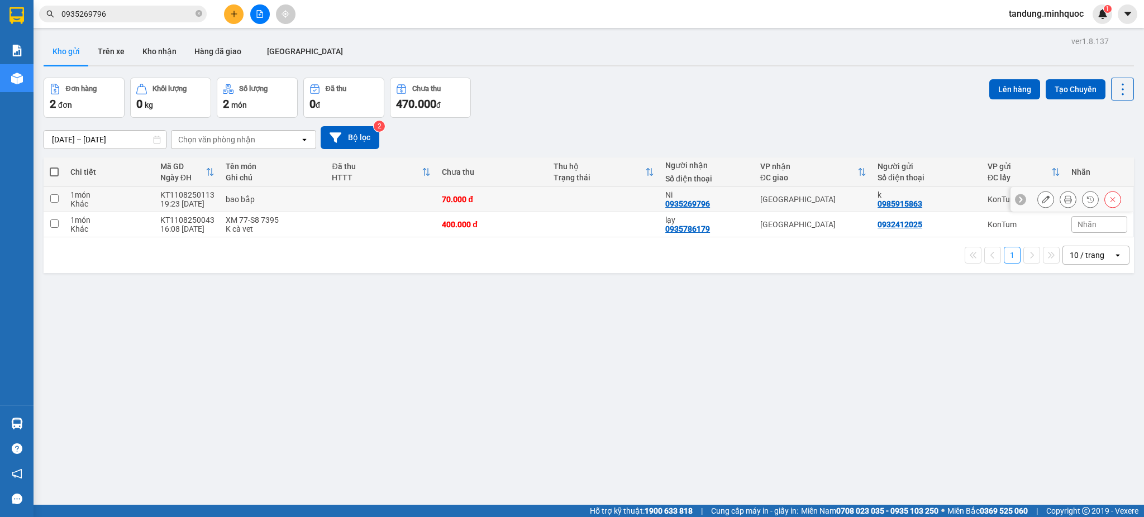
click at [1063, 194] on div at bounding box center [1067, 199] width 17 height 17
click at [1064, 197] on icon at bounding box center [1068, 199] width 8 height 8
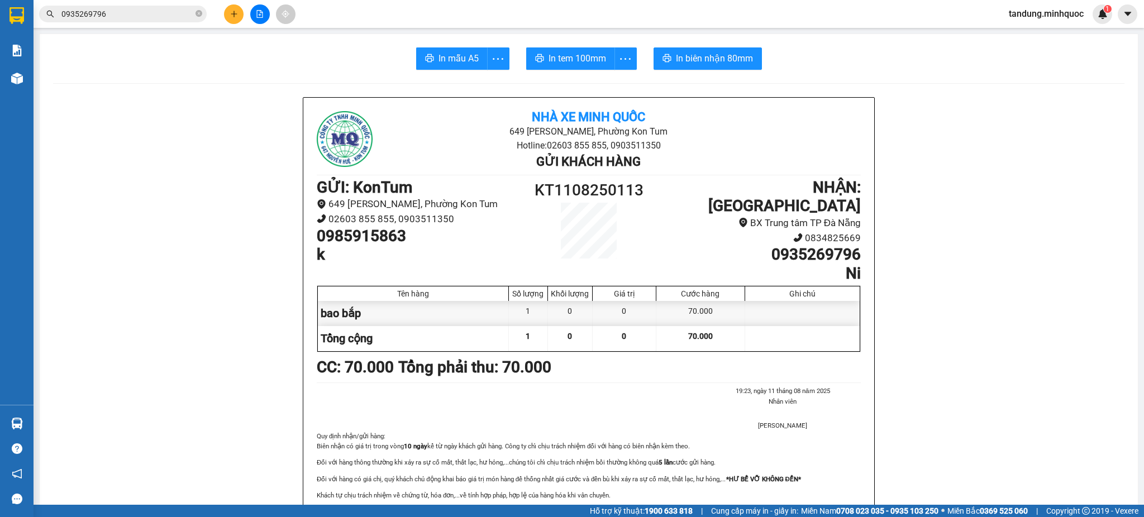
click at [716, 64] on span "In biên nhận 80mm" at bounding box center [714, 58] width 77 height 14
click at [568, 54] on span "In tem 100mm" at bounding box center [577, 58] width 58 height 14
click at [575, 60] on span "In tem 100mm" at bounding box center [577, 58] width 58 height 14
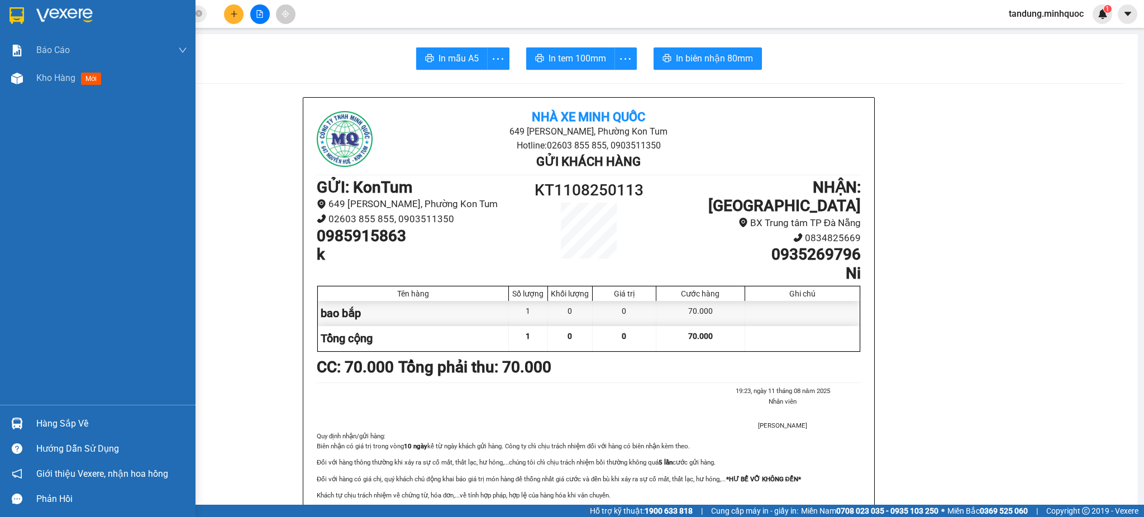
click at [22, 31] on div at bounding box center [97, 18] width 195 height 36
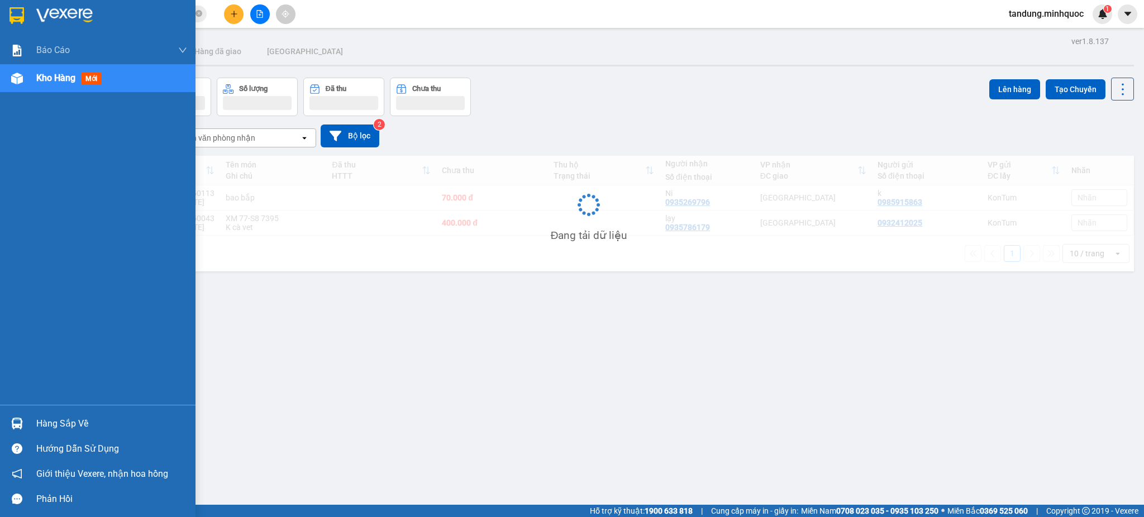
drag, startPoint x: 7, startPoint y: 20, endPoint x: 14, endPoint y: 22, distance: 7.1
click at [14, 22] on div at bounding box center [97, 18] width 195 height 36
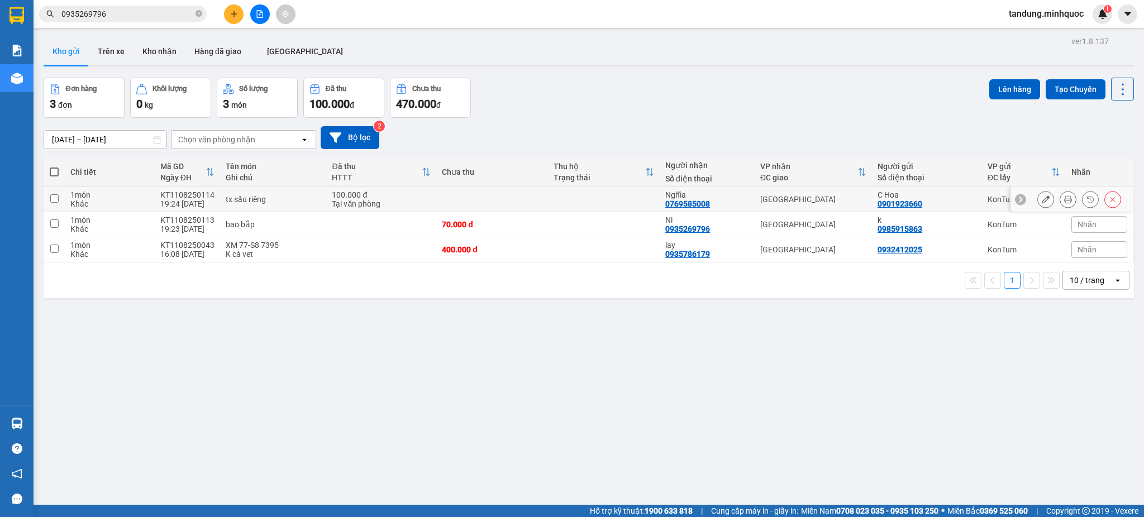
click at [1060, 199] on button at bounding box center [1068, 200] width 16 height 20
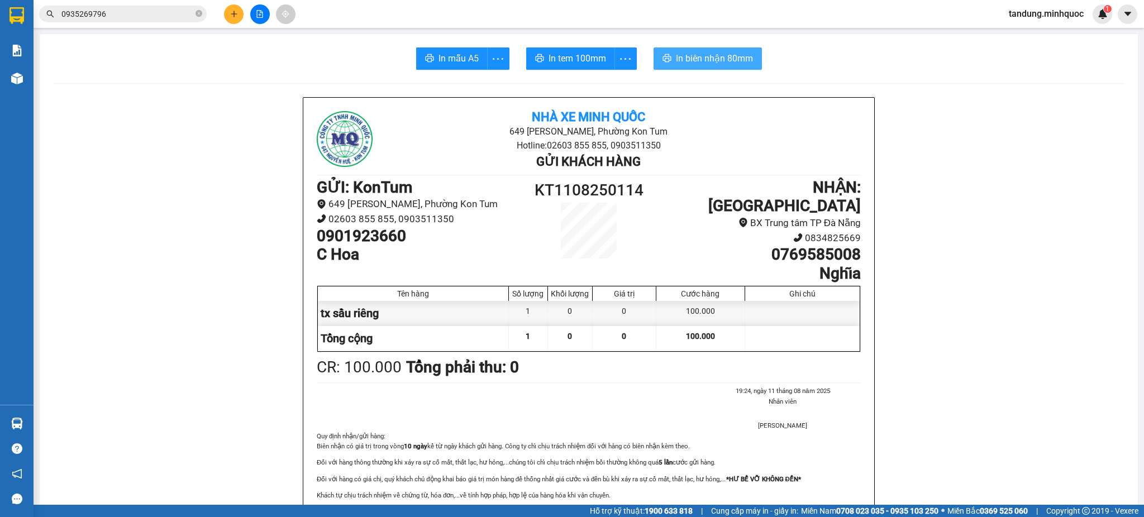
click at [709, 63] on span "In biên nhận 80mm" at bounding box center [714, 58] width 77 height 14
drag, startPoint x: 720, startPoint y: 59, endPoint x: 720, endPoint y: 53, distance: 6.1
click at [720, 58] on span "In biên nhận 80mm" at bounding box center [718, 58] width 77 height 14
click at [552, 50] on div "In tem 100mm" at bounding box center [583, 58] width 115 height 22
click at [601, 52] on button "In tem 100mm" at bounding box center [570, 58] width 89 height 22
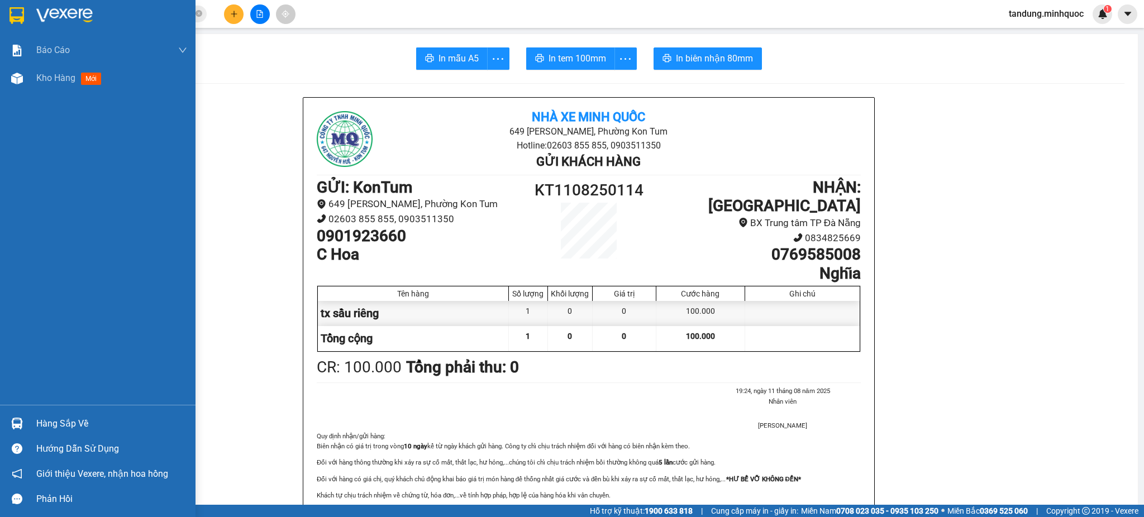
click at [18, 8] on img at bounding box center [16, 15] width 15 height 17
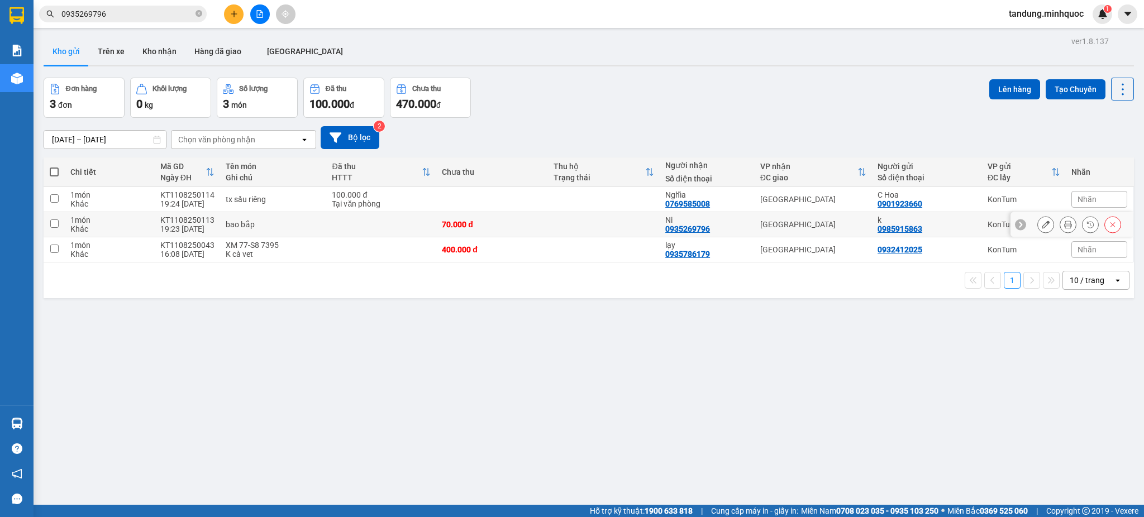
click at [726, 222] on div "Ni" at bounding box center [707, 220] width 84 height 9
checkbox input "true"
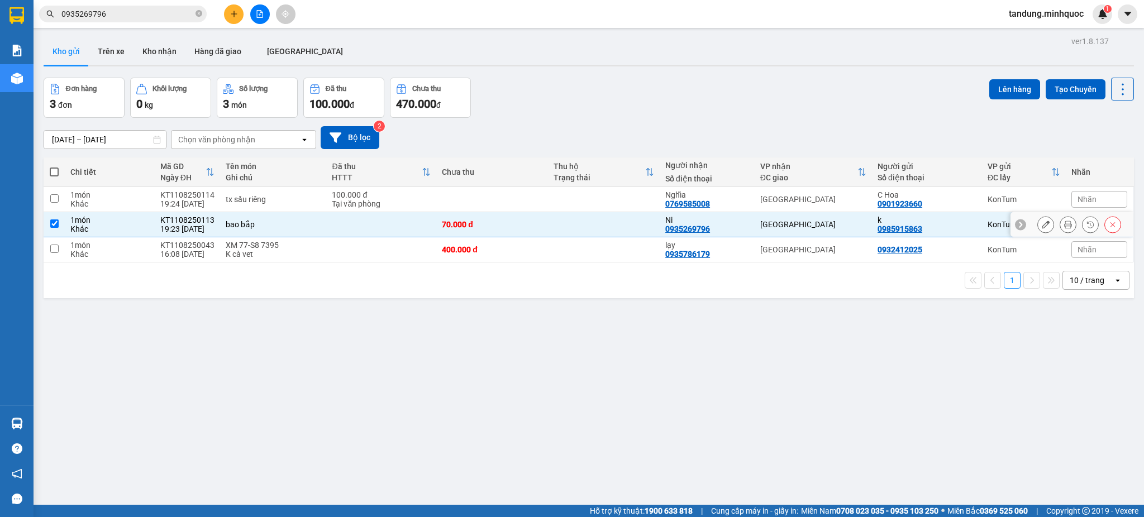
click at [754, 201] on td "[GEOGRAPHIC_DATA]" at bounding box center [812, 199] width 117 height 25
checkbox input "true"
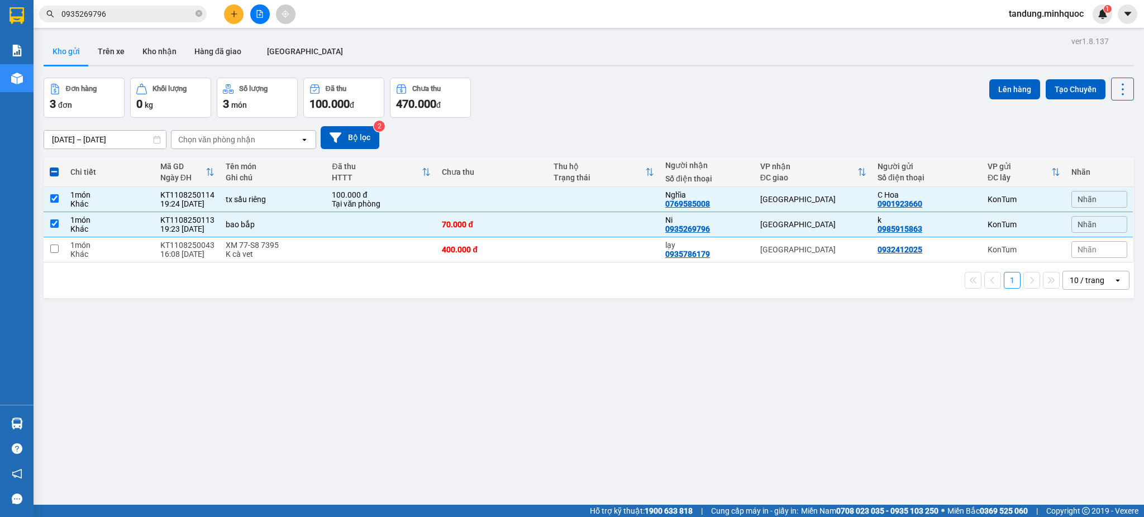
click at [994, 99] on div "Lên hàng Tạo Chuyến" at bounding box center [1061, 98] width 145 height 40
click at [996, 90] on button "Lên hàng" at bounding box center [1014, 89] width 51 height 20
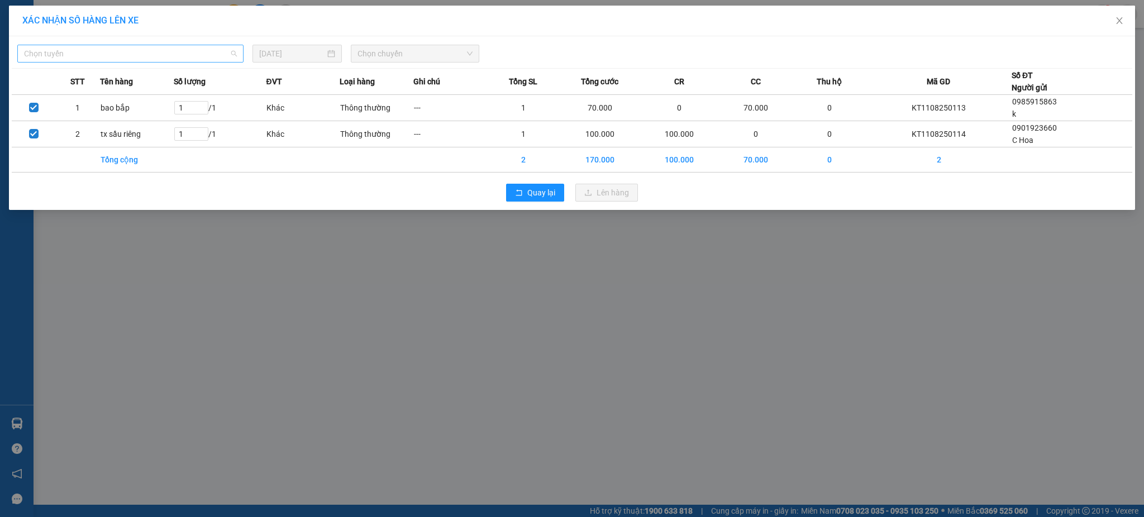
click at [220, 56] on span "Chọn tuyến" at bounding box center [130, 53] width 213 height 17
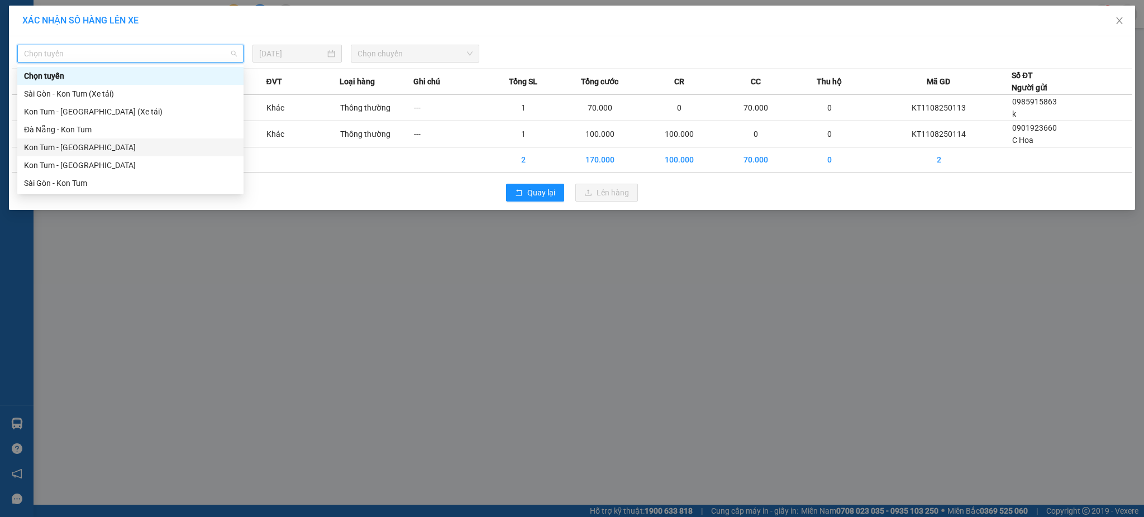
click at [98, 150] on div "Kon Tum - [GEOGRAPHIC_DATA]" at bounding box center [130, 147] width 213 height 12
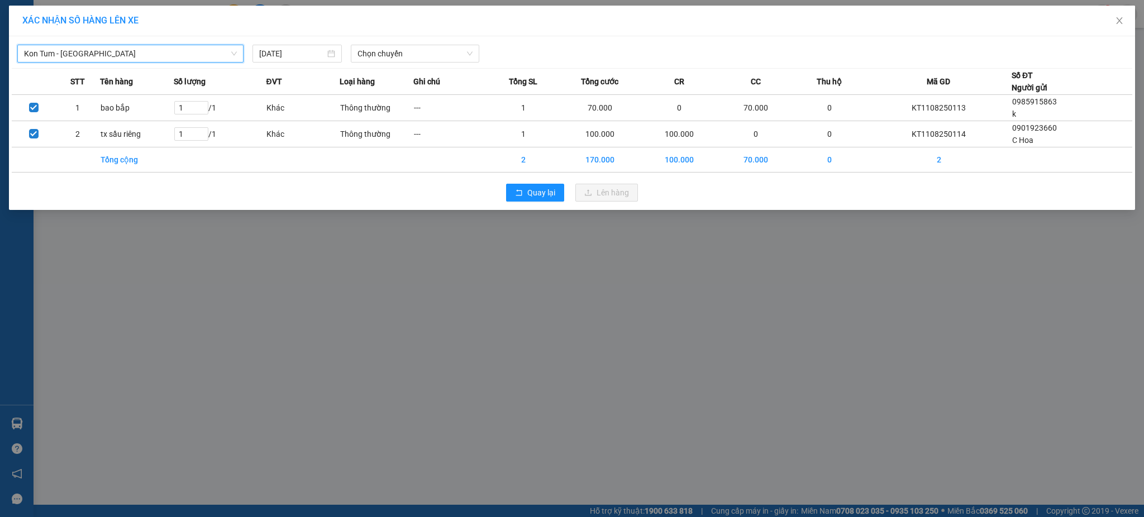
drag, startPoint x: 408, startPoint y: 74, endPoint x: 416, endPoint y: 64, distance: 13.1
click at [408, 73] on th "Loại hàng" at bounding box center [377, 82] width 74 height 26
click at [420, 59] on span "Chọn chuyến" at bounding box center [414, 53] width 115 height 17
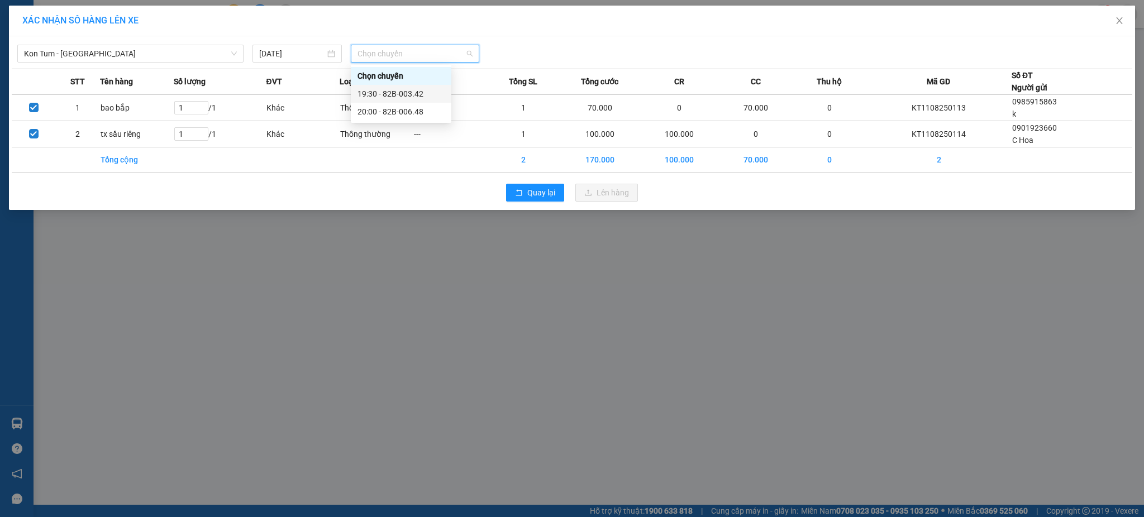
click at [417, 90] on div "19:30 - 82B-003.42" at bounding box center [400, 94] width 87 height 12
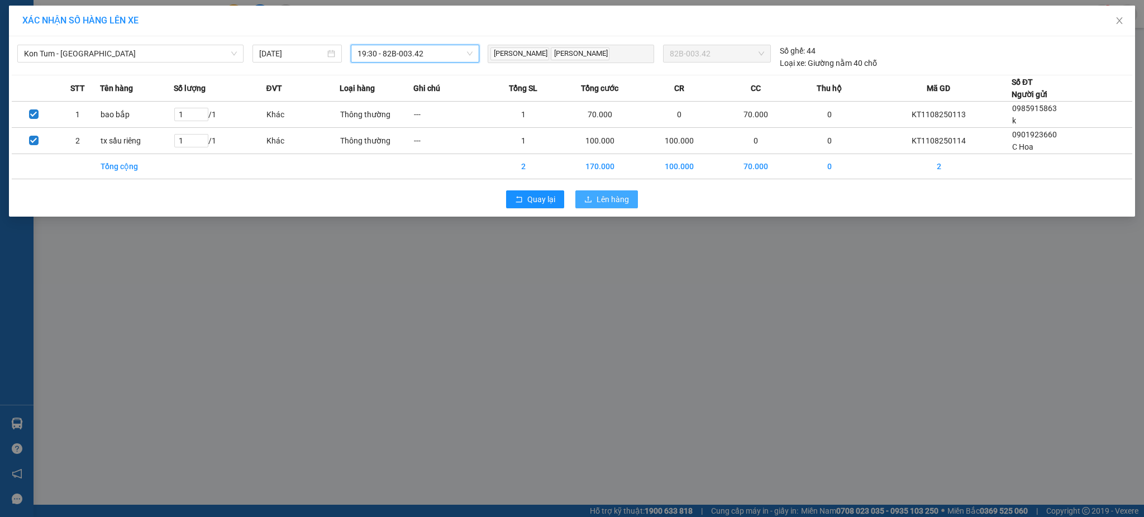
click at [613, 203] on span "Lên hàng" at bounding box center [612, 199] width 32 height 12
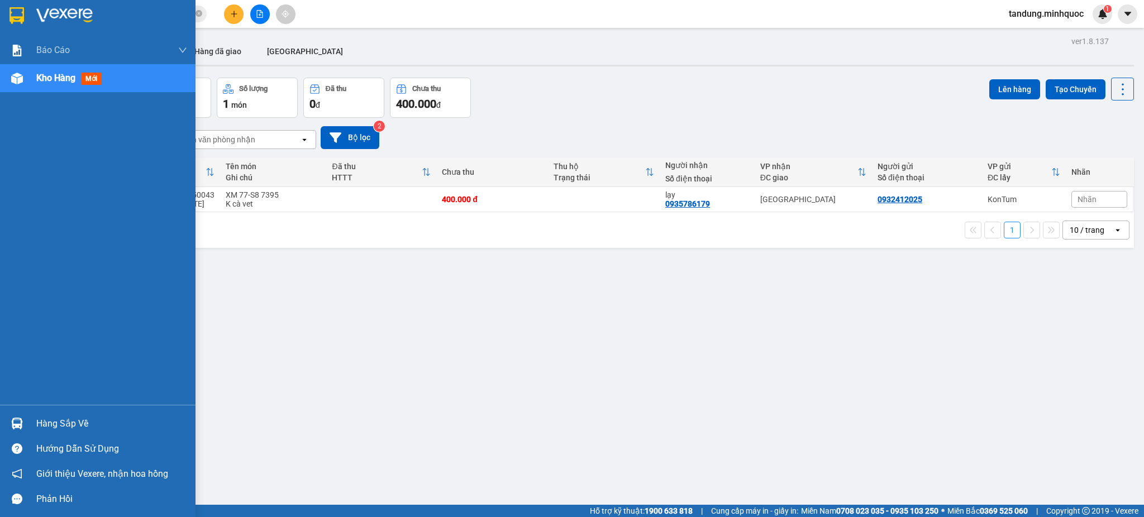
click at [19, 12] on img at bounding box center [16, 15] width 15 height 17
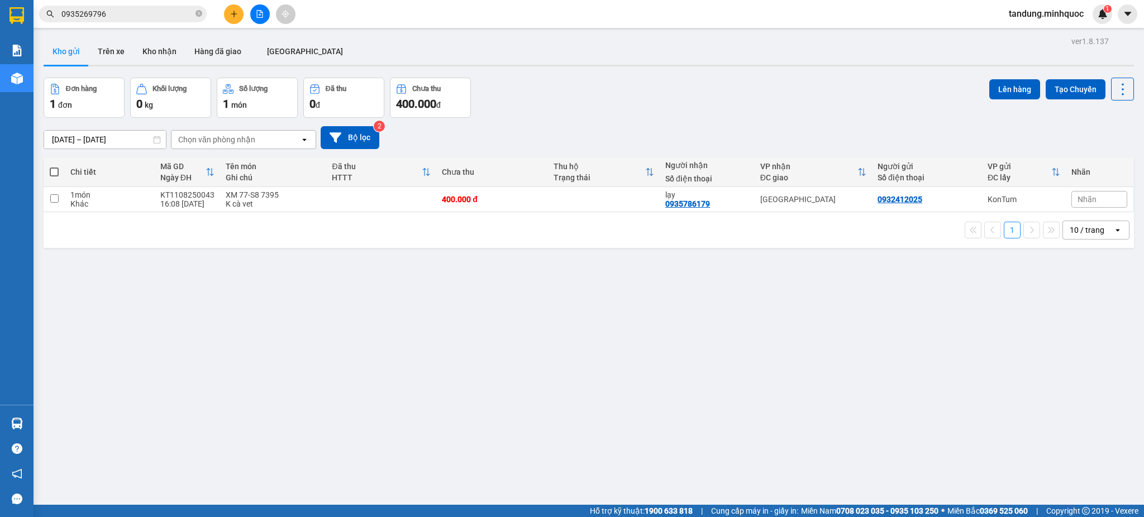
click at [260, 11] on icon "file-add" at bounding box center [260, 14] width 8 height 8
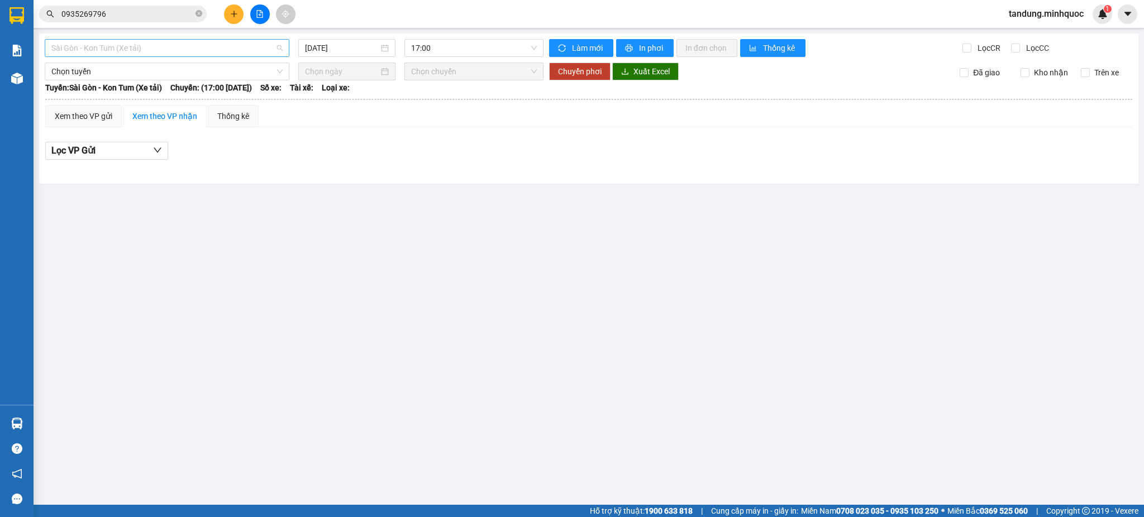
click at [240, 51] on span "Sài Gòn - Kon Tum (Xe tải)" at bounding box center [166, 48] width 231 height 17
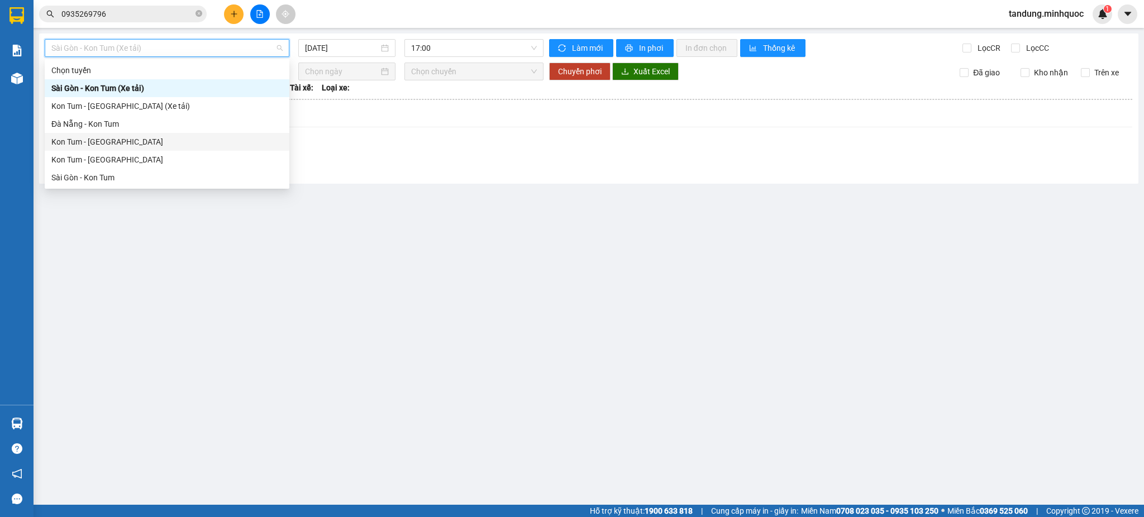
click at [149, 144] on div "Kon Tum - [GEOGRAPHIC_DATA]" at bounding box center [166, 142] width 231 height 12
type input "[DATE]"
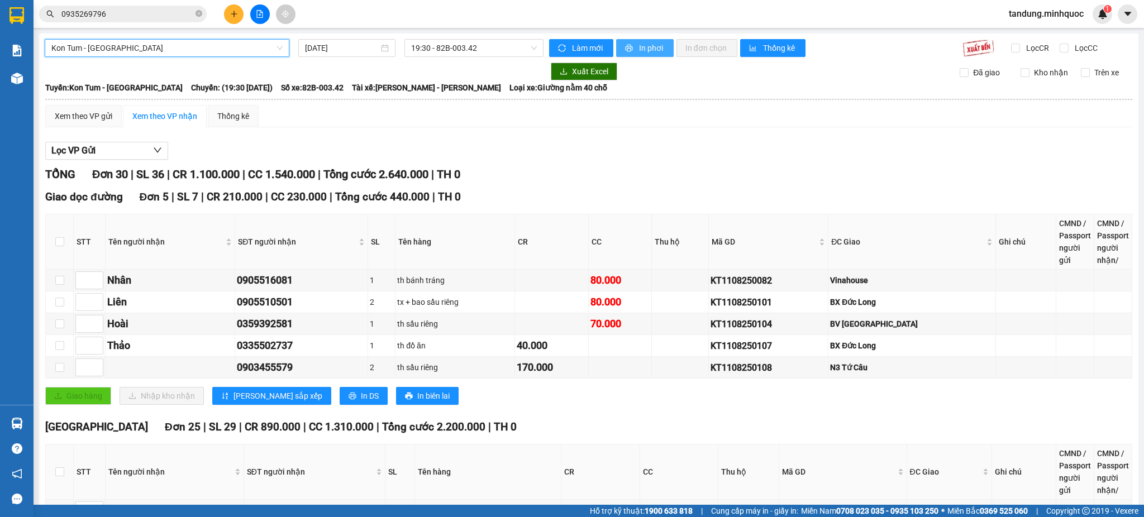
click at [639, 49] on span "In phơi" at bounding box center [652, 48] width 26 height 12
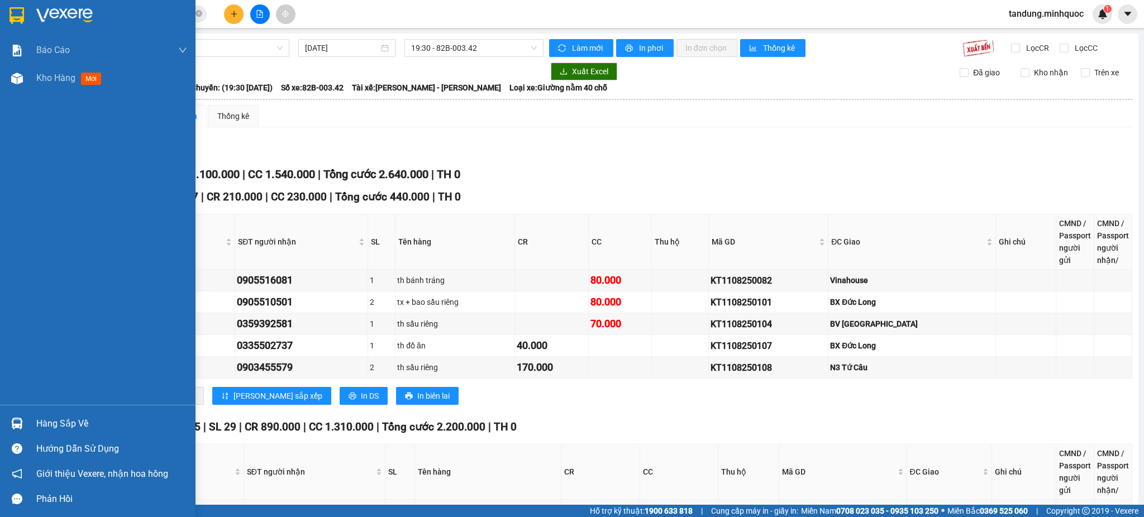
click at [22, 21] on img at bounding box center [16, 15] width 15 height 17
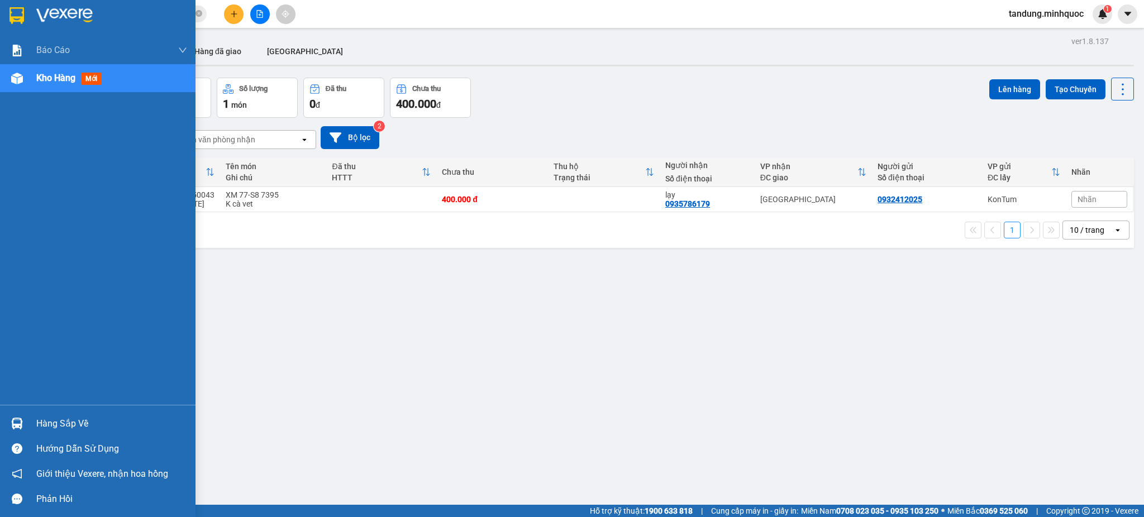
click at [36, 23] on img at bounding box center [64, 15] width 56 height 17
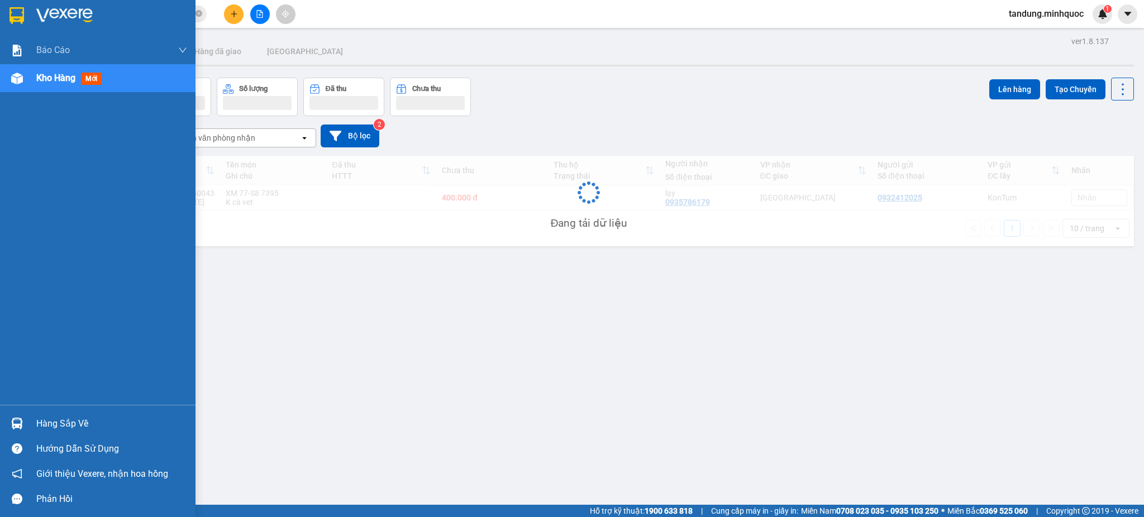
click at [25, 18] on div at bounding box center [17, 16] width 20 height 20
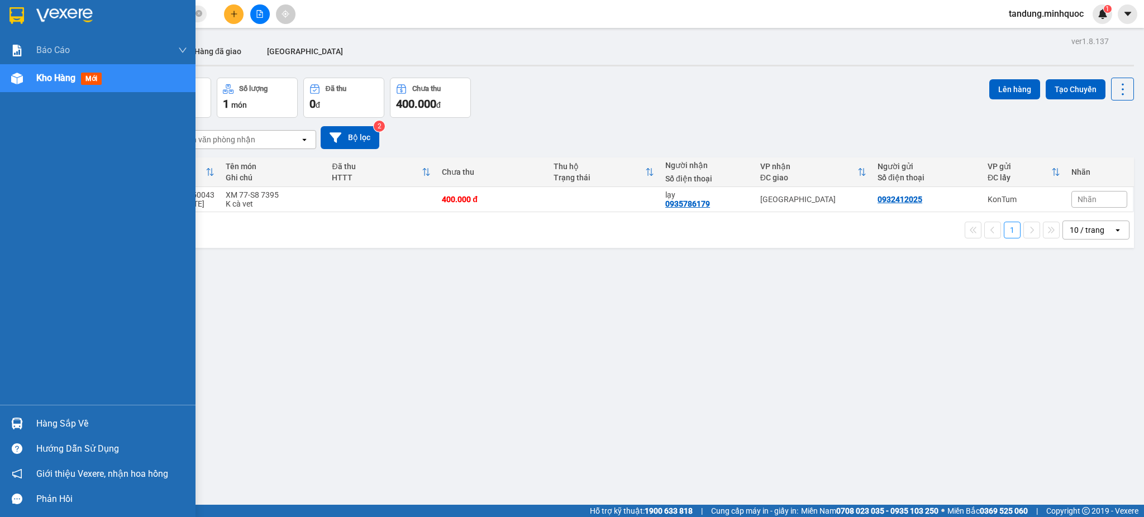
click at [23, 13] on img at bounding box center [16, 15] width 15 height 17
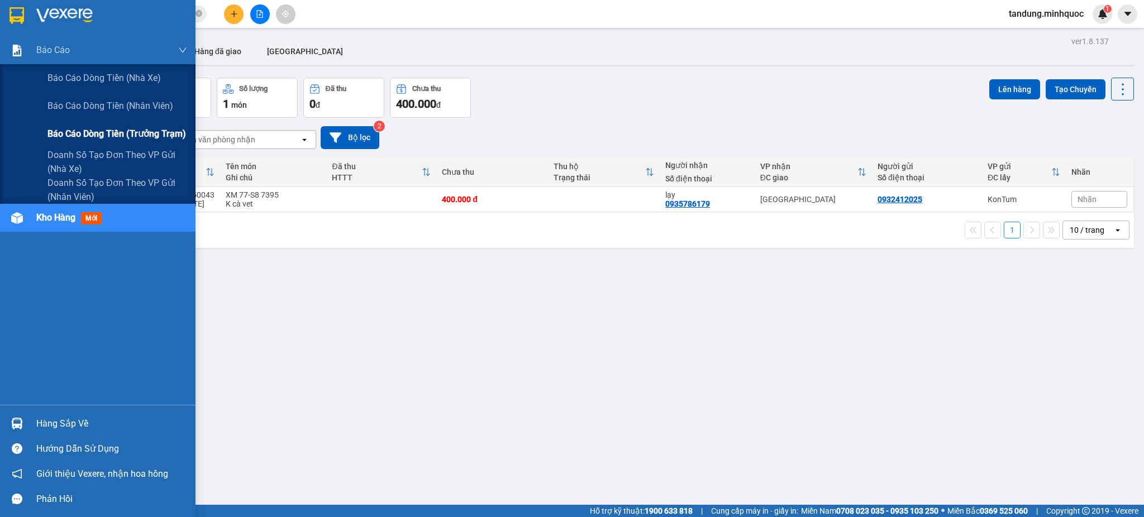
click at [151, 134] on span "Báo cáo dòng tiền (trưởng trạm)" at bounding box center [116, 134] width 138 height 14
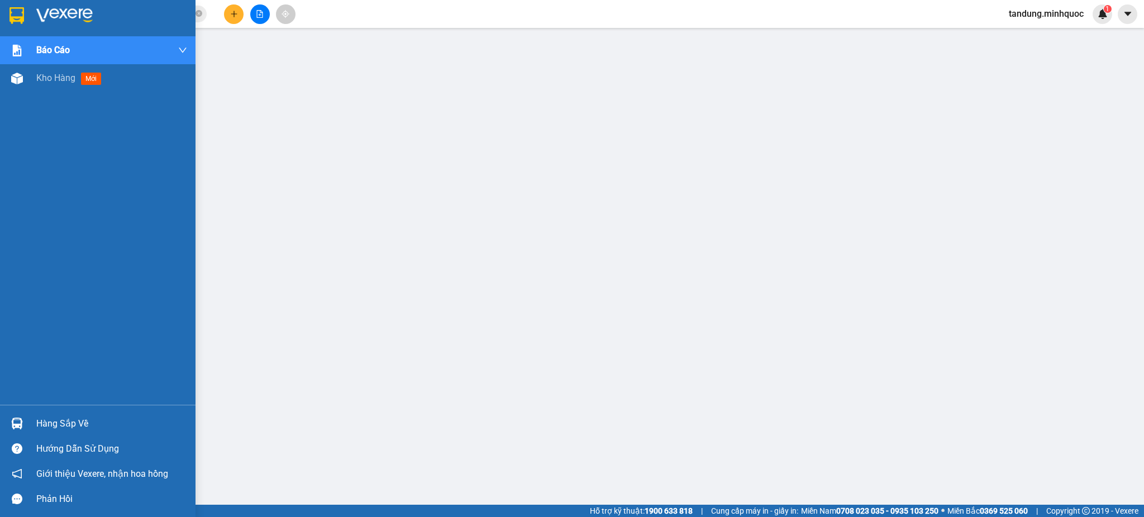
click at [17, 26] on div at bounding box center [97, 18] width 195 height 36
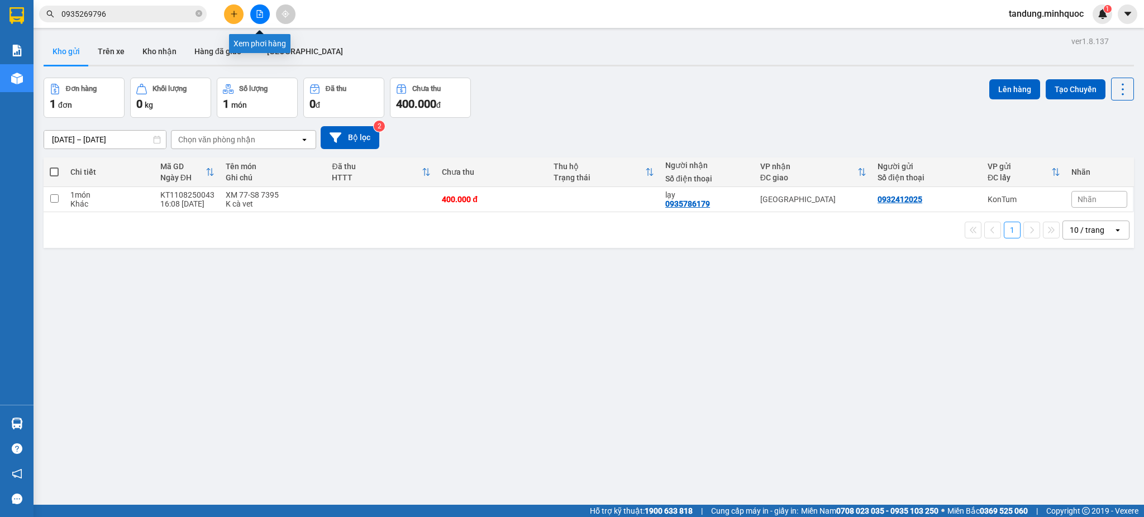
click at [265, 17] on button at bounding box center [260, 14] width 20 height 20
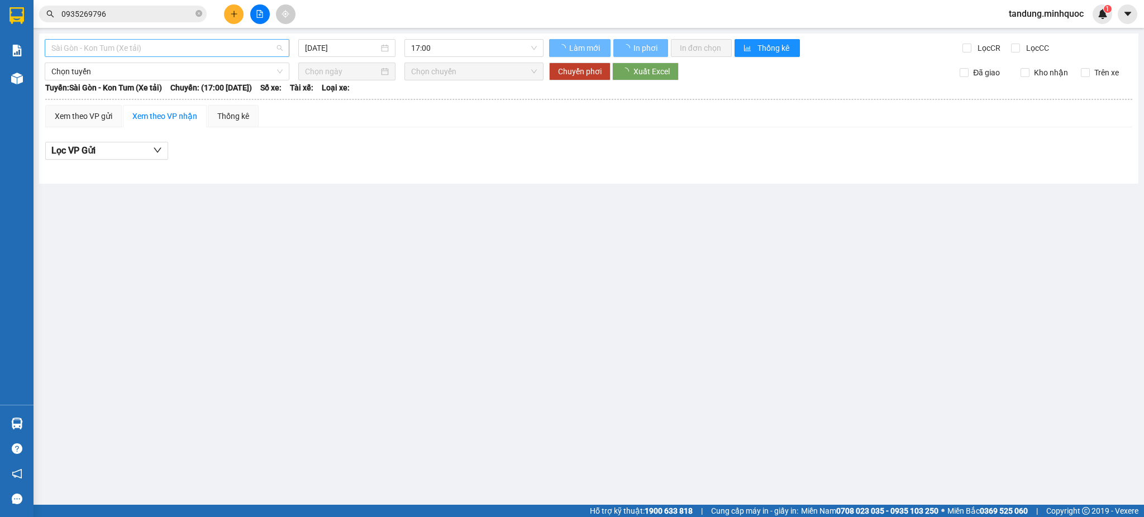
click at [223, 44] on span "Sài Gòn - Kon Tum (Xe tải)" at bounding box center [166, 48] width 231 height 17
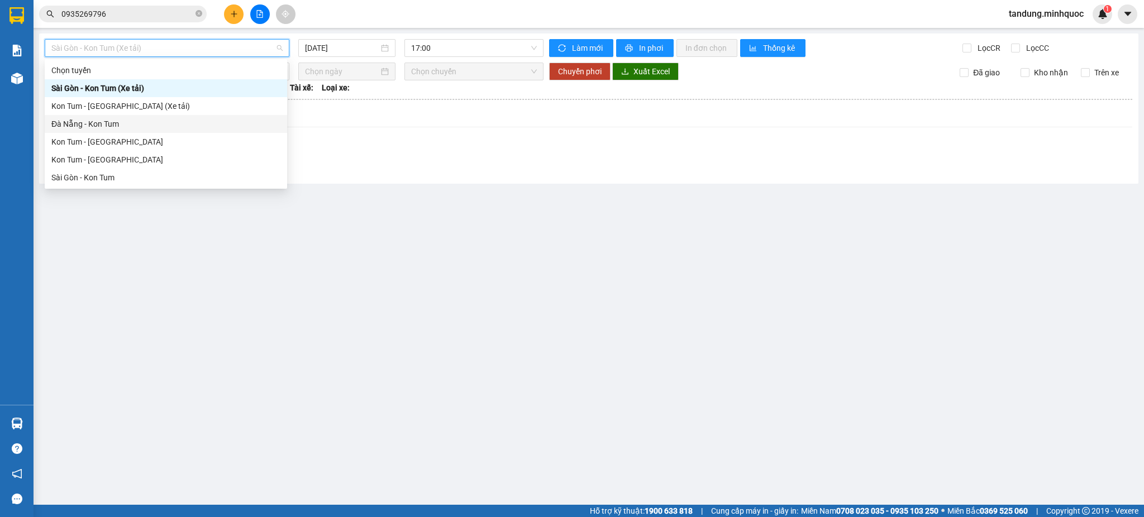
click at [138, 138] on div "Kon Tum - [GEOGRAPHIC_DATA]" at bounding box center [165, 142] width 229 height 12
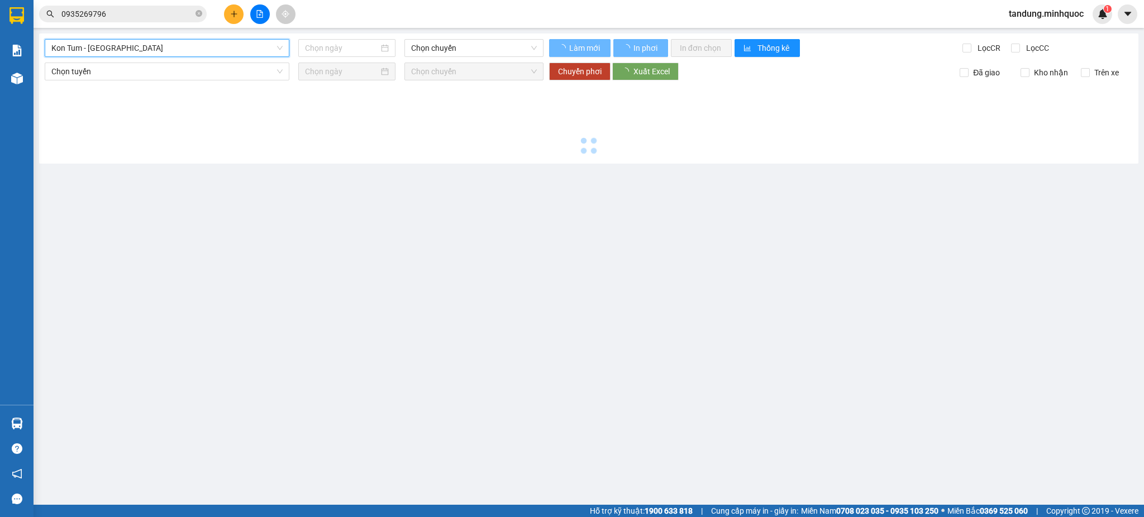
type input "[DATE]"
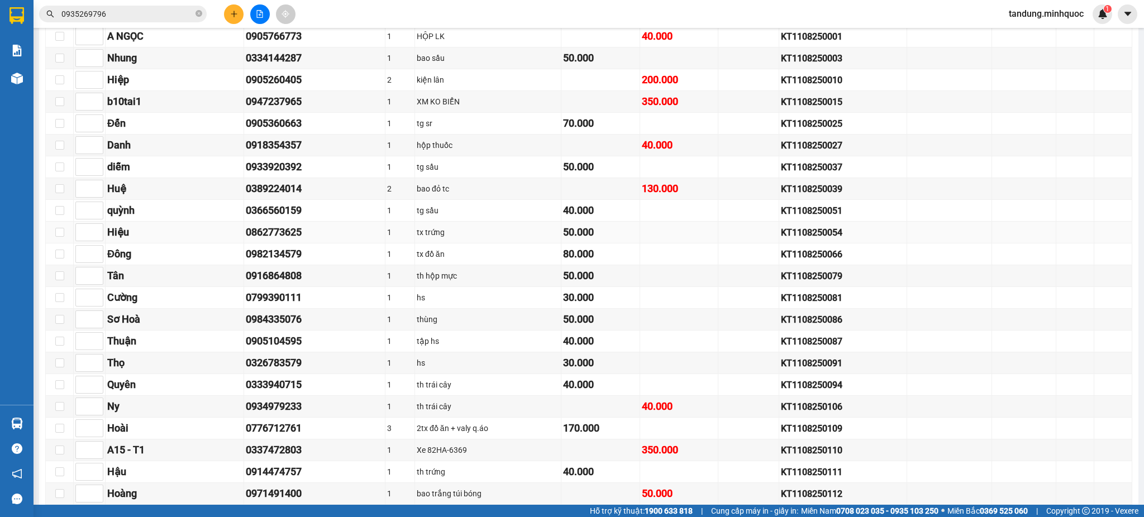
scroll to position [600, 0]
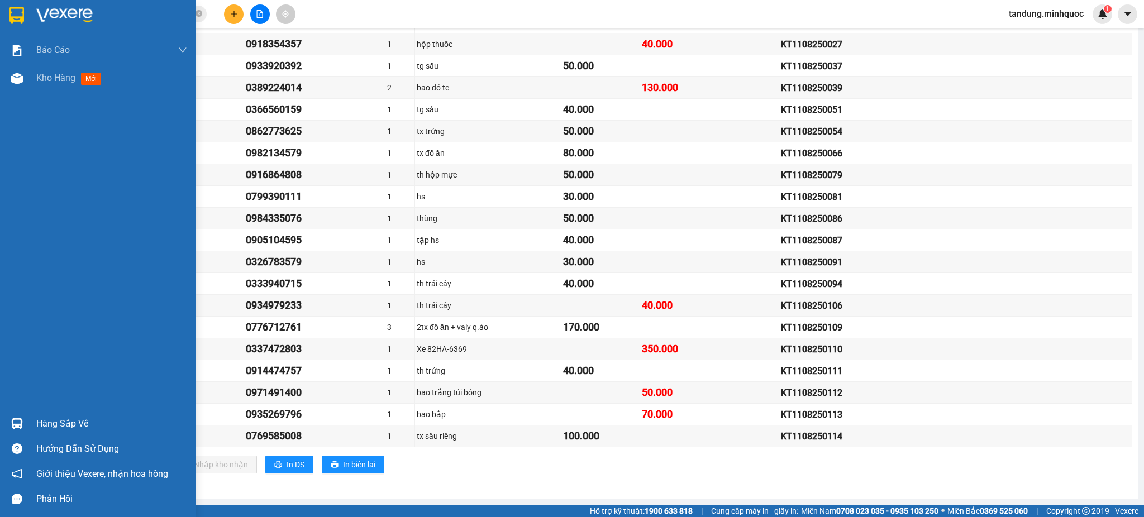
click at [11, 30] on div at bounding box center [97, 18] width 195 height 36
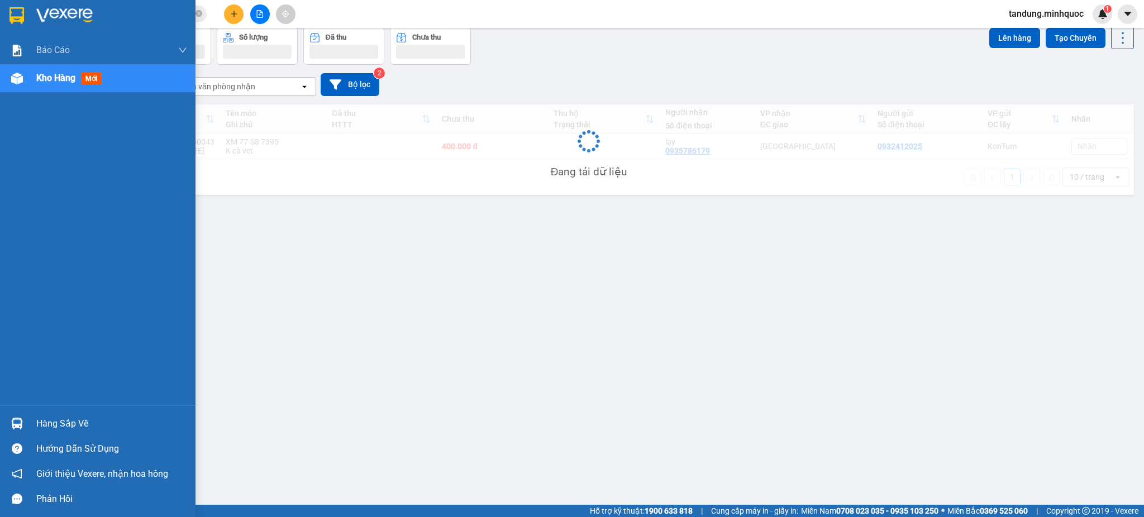
scroll to position [51, 0]
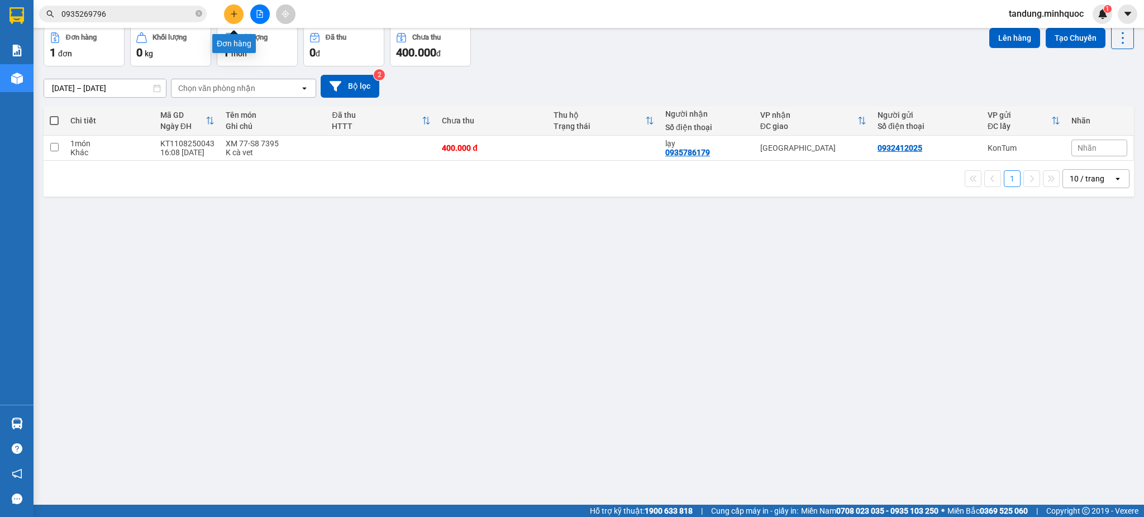
click at [236, 17] on icon "plus" at bounding box center [234, 14] width 8 height 8
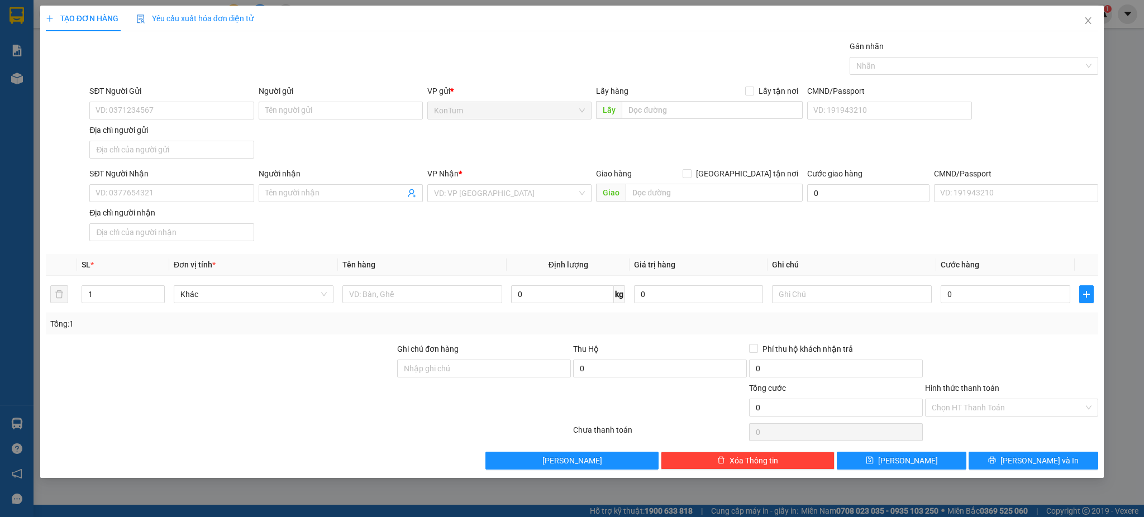
click at [197, 203] on div "SĐT Người Nhận VD: 0377654321" at bounding box center [171, 187] width 164 height 39
click at [190, 190] on input "SĐT Người Nhận" at bounding box center [171, 193] width 164 height 18
type input "0935258852"
click at [188, 211] on div "0935258852 - Khánh" at bounding box center [171, 216] width 151 height 12
type input "Khánh"
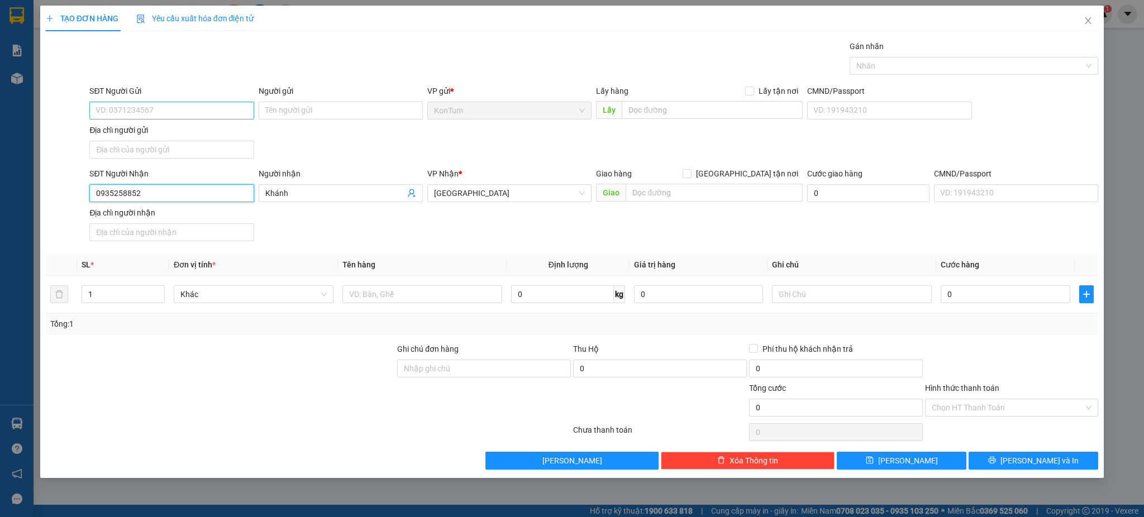
type input "0935258852"
click at [146, 120] on div "SĐT Người Gửi VD: 0371234567 Người gửi Tên người gửi VP gửi * KonTum Lấy hàng L…" at bounding box center [593, 124] width 1013 height 78
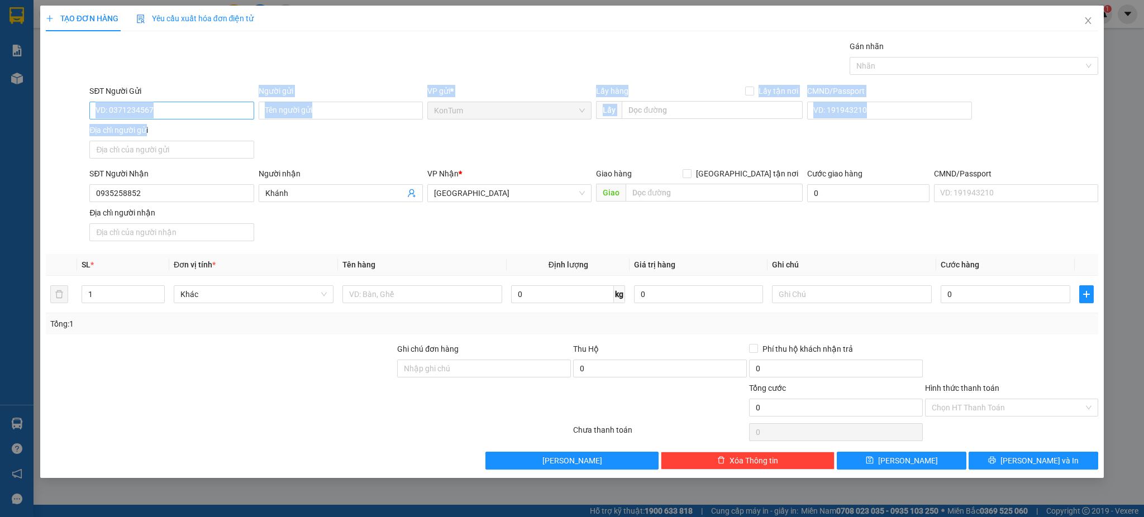
click at [149, 110] on input "SĐT Người Gửi" at bounding box center [171, 111] width 164 height 18
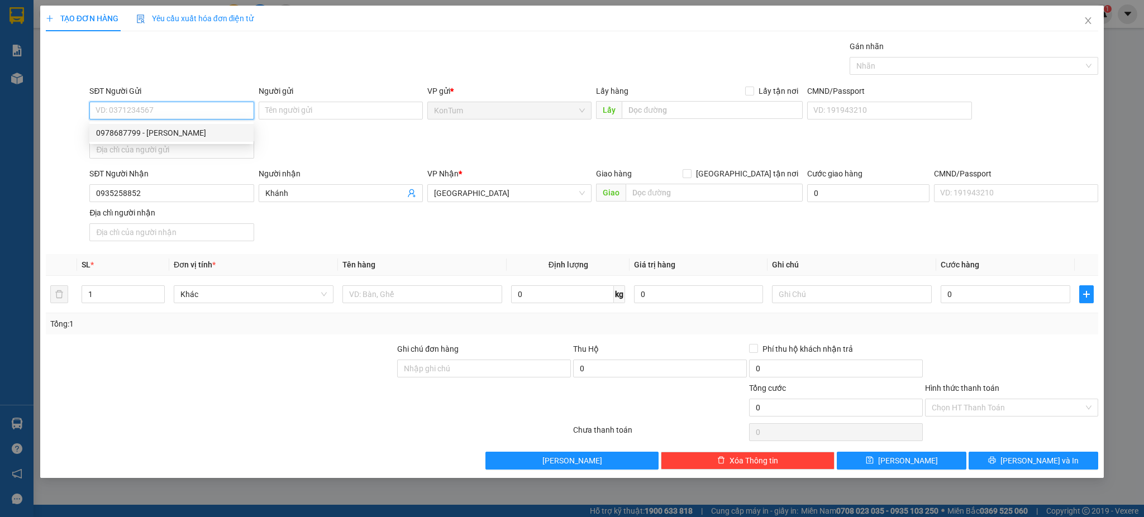
click at [178, 107] on input "SĐT Người Gửi" at bounding box center [171, 111] width 164 height 18
click at [424, 296] on input "text" at bounding box center [422, 294] width 160 height 18
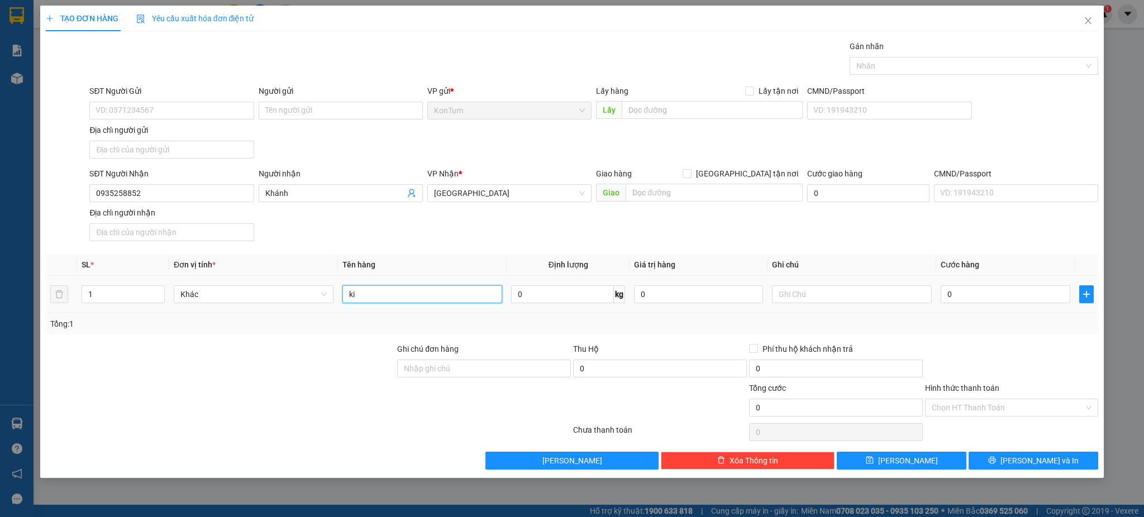
type input "k"
type input "kiện"
click at [987, 295] on input "0" at bounding box center [1004, 294] width 129 height 18
type input "3"
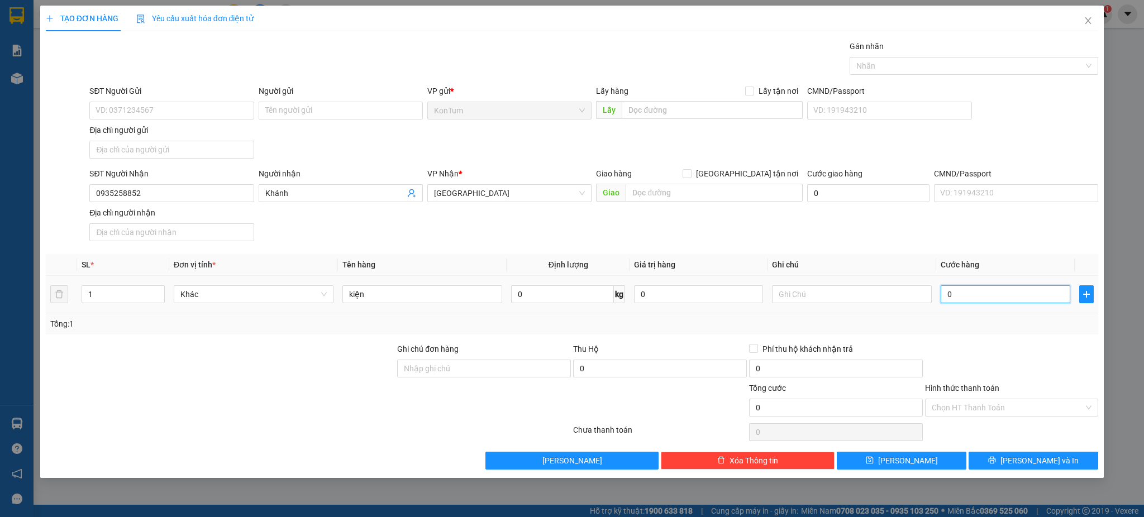
type input "3"
type input "30"
type input "30.000"
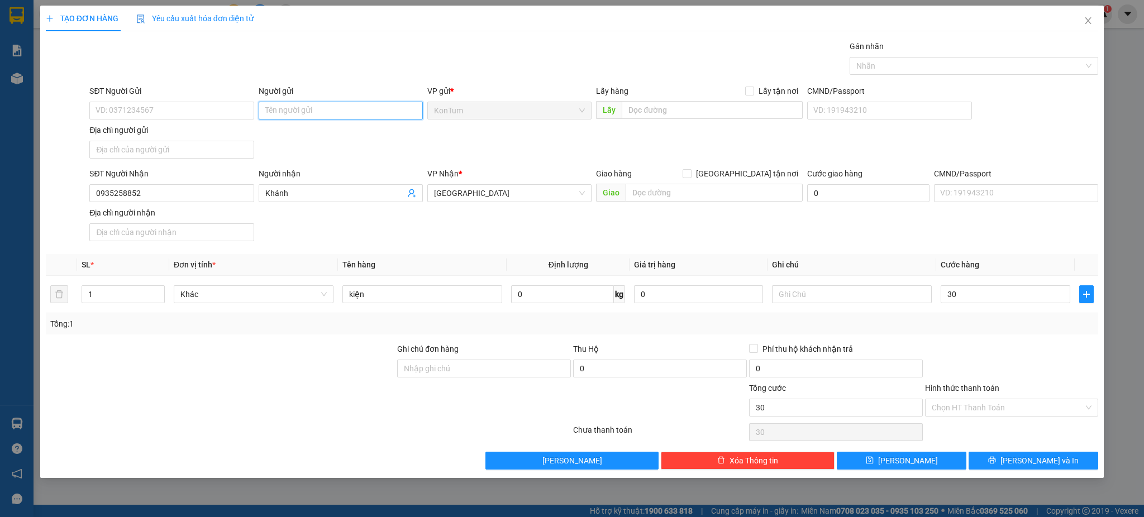
type input "30.000"
click at [323, 104] on input "Người gửi" at bounding box center [341, 111] width 164 height 18
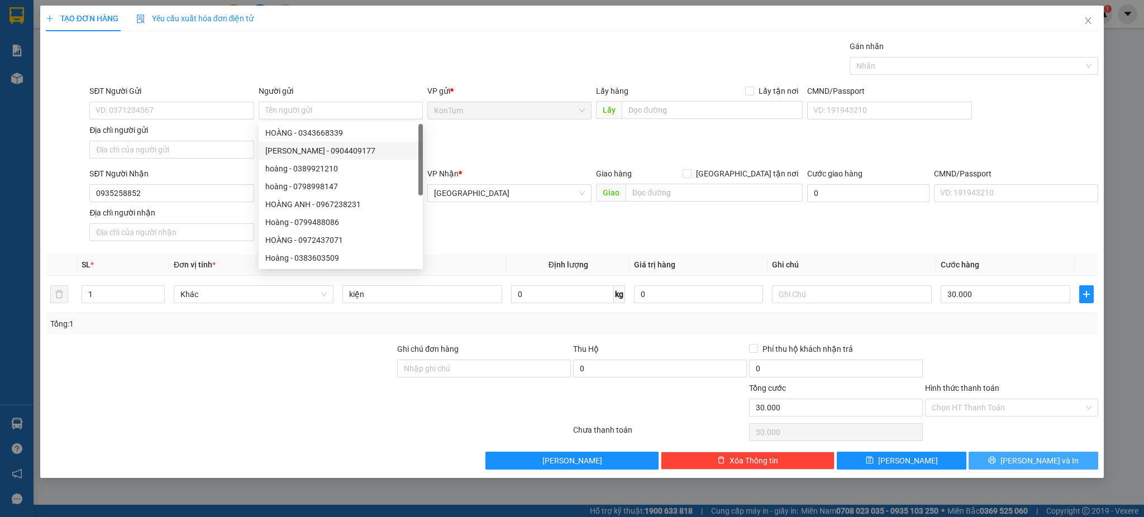
click at [1030, 458] on span "[PERSON_NAME] và In" at bounding box center [1039, 461] width 78 height 12
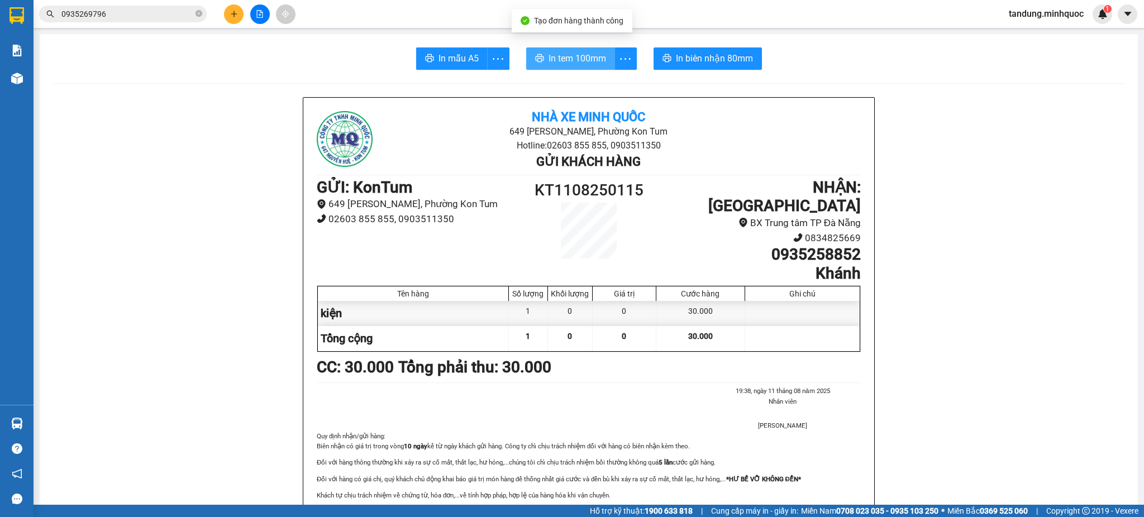
click at [573, 58] on span "In tem 100mm" at bounding box center [577, 58] width 58 height 14
click at [865, 455] on div "Nhà xe Minh Quốc 649 Nguyễn Huệ, Phường Kon Tum Hotline: 02603 855 855, 0903511…" at bounding box center [588, 317] width 571 height 439
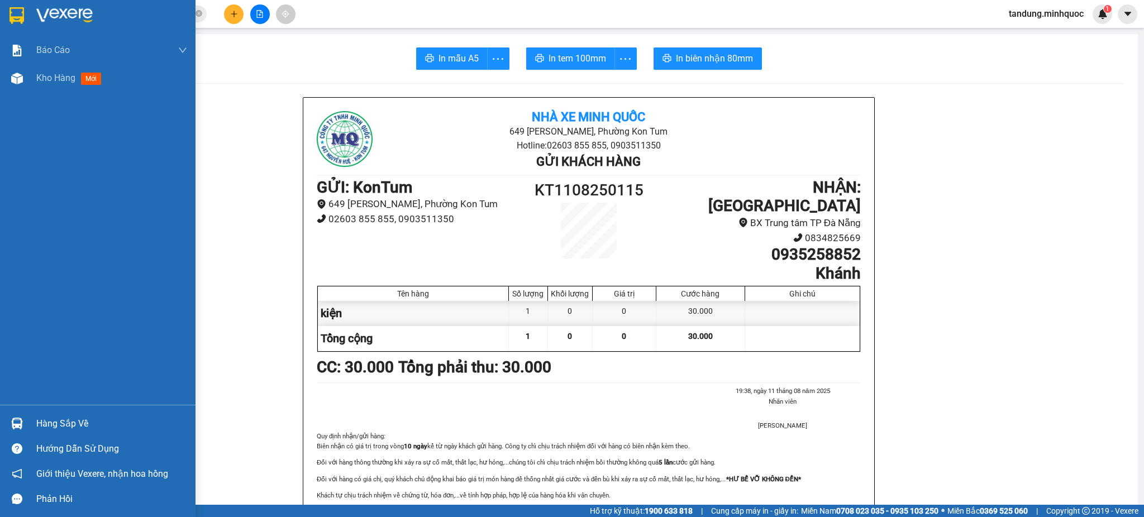
click at [15, 13] on img at bounding box center [16, 15] width 15 height 17
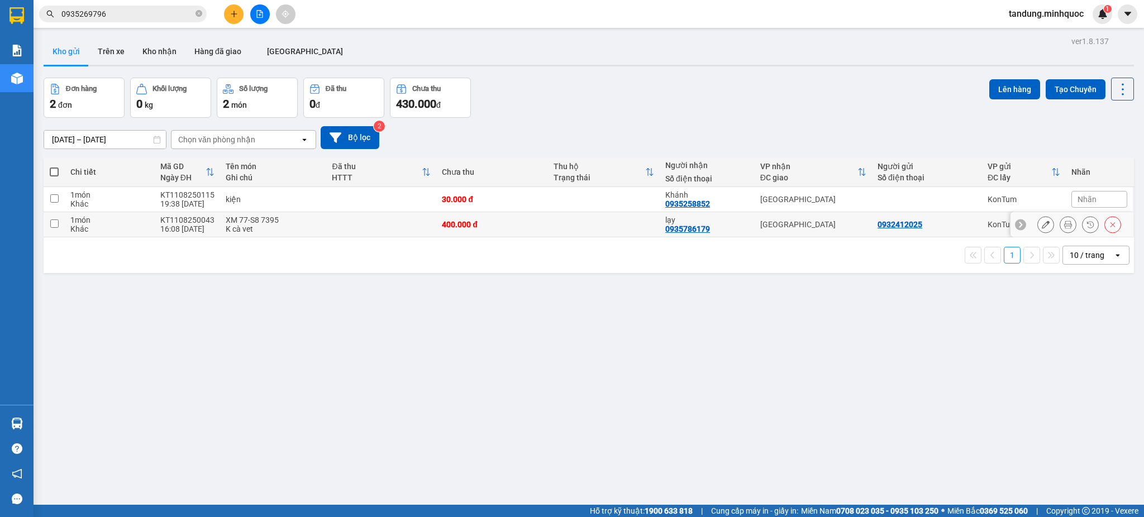
click at [467, 202] on div "30.000 đ" at bounding box center [492, 199] width 101 height 9
checkbox input "true"
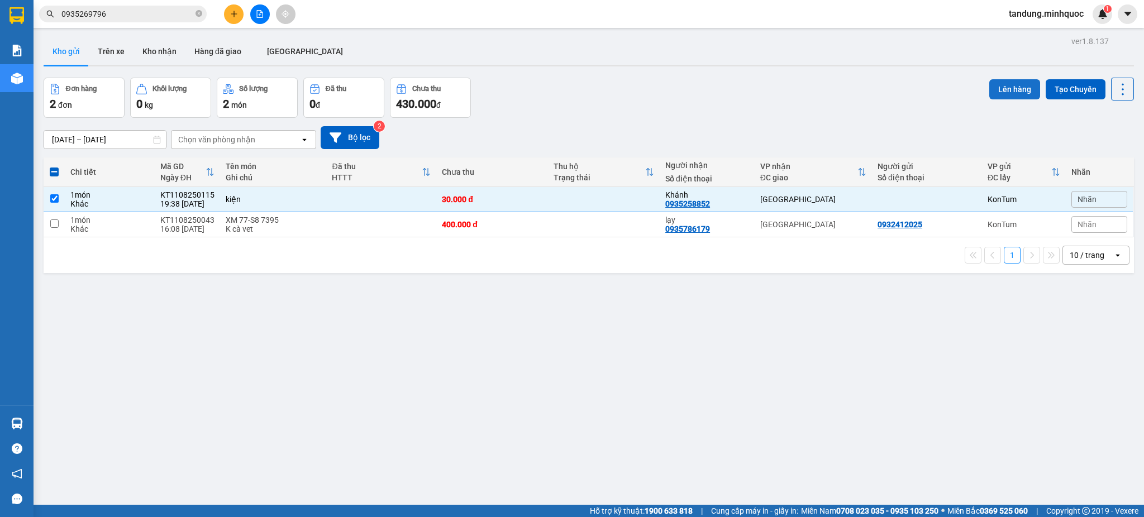
click at [989, 90] on button "Lên hàng" at bounding box center [1014, 89] width 51 height 20
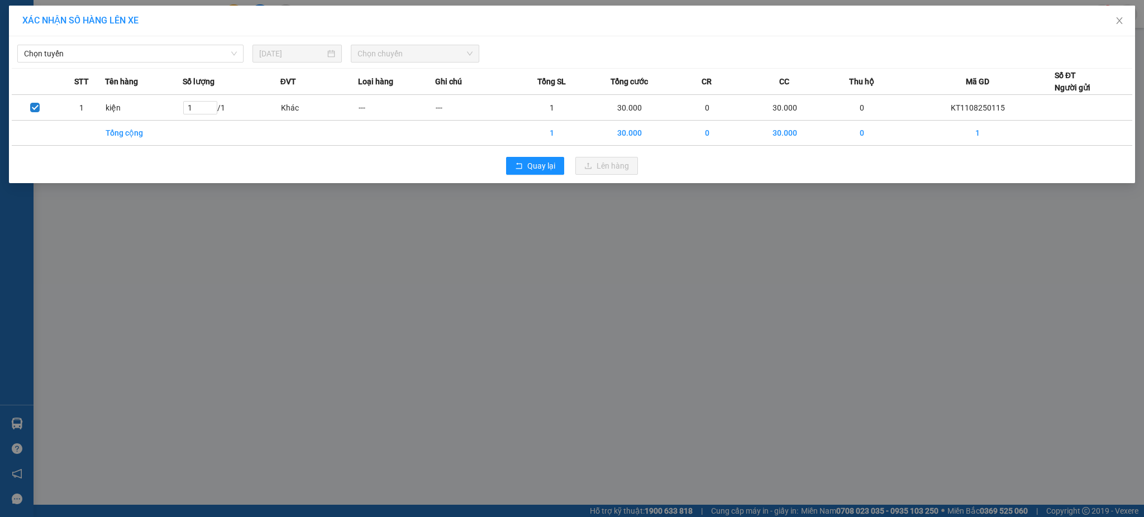
click at [154, 34] on div "XÁC NHẬN SỐ HÀNG LÊN XE" at bounding box center [572, 21] width 1126 height 31
click at [182, 60] on span "Chọn tuyến" at bounding box center [130, 53] width 213 height 17
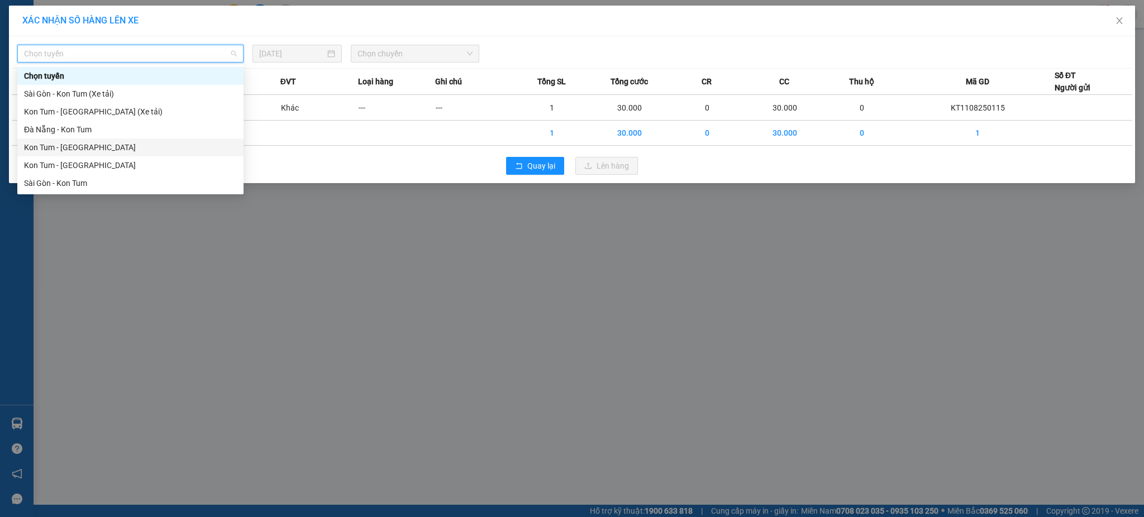
click at [97, 145] on div "Kon Tum - [GEOGRAPHIC_DATA]" at bounding box center [130, 147] width 213 height 12
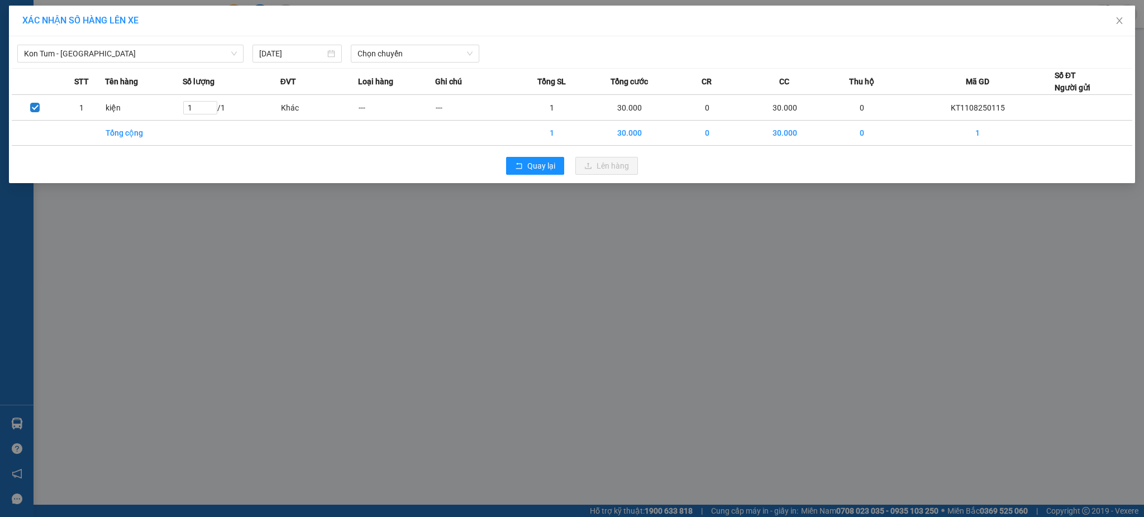
click at [448, 66] on div "Kon Tum - Đà Nẵng 11/08/2025 Chọn chuyến STT Tên hàng Số lượng ĐVT Loại hàng Gh…" at bounding box center [572, 109] width 1126 height 147
click at [442, 55] on span "Chọn chuyến" at bounding box center [414, 53] width 115 height 17
click at [425, 107] on div "20:00 - 82B-006.48" at bounding box center [400, 112] width 87 height 12
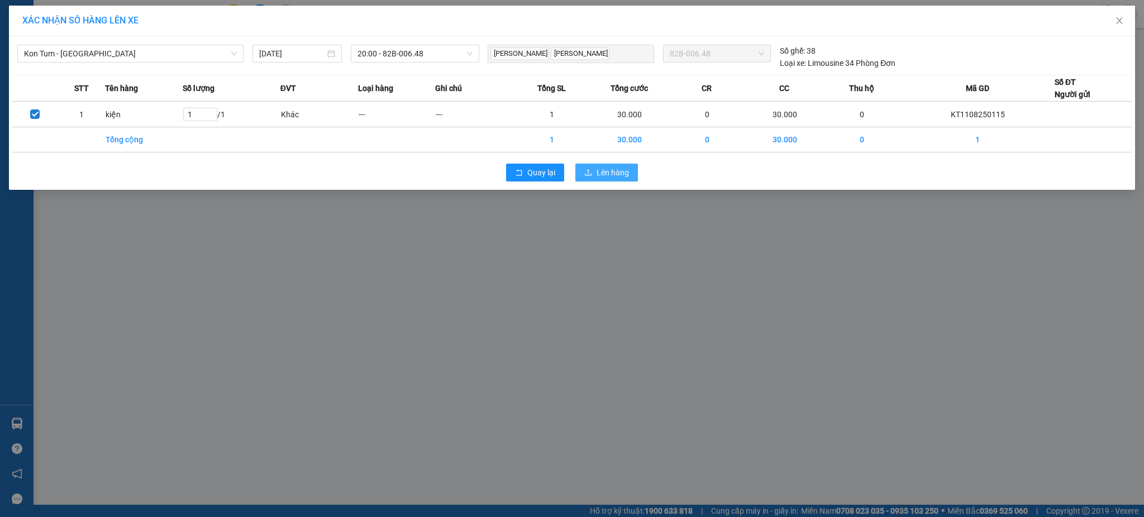
click at [601, 179] on button "Lên hàng" at bounding box center [606, 173] width 63 height 18
click at [605, 176] on span "Lên hàng" at bounding box center [612, 172] width 32 height 12
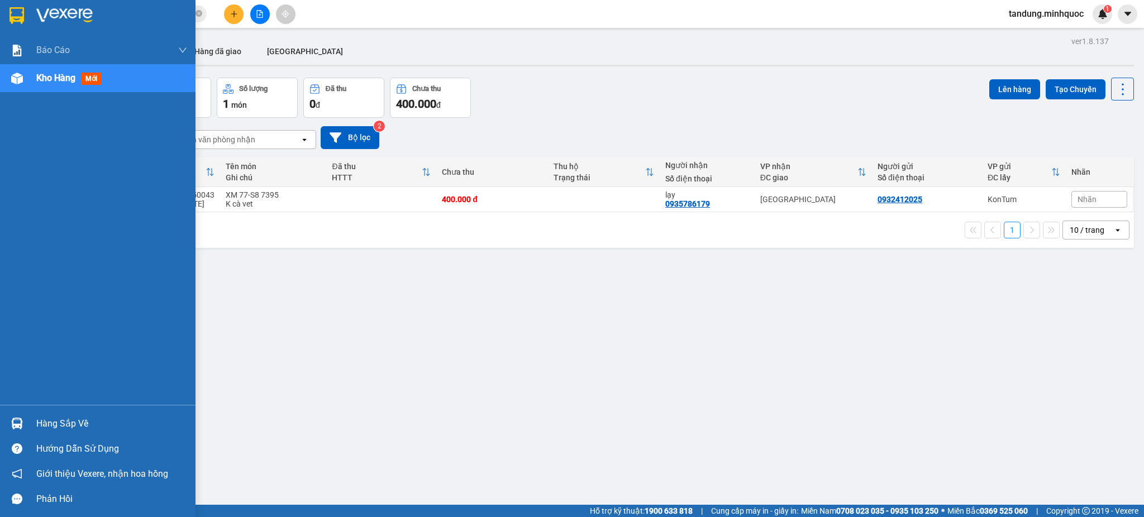
click at [17, 23] on img at bounding box center [16, 15] width 15 height 17
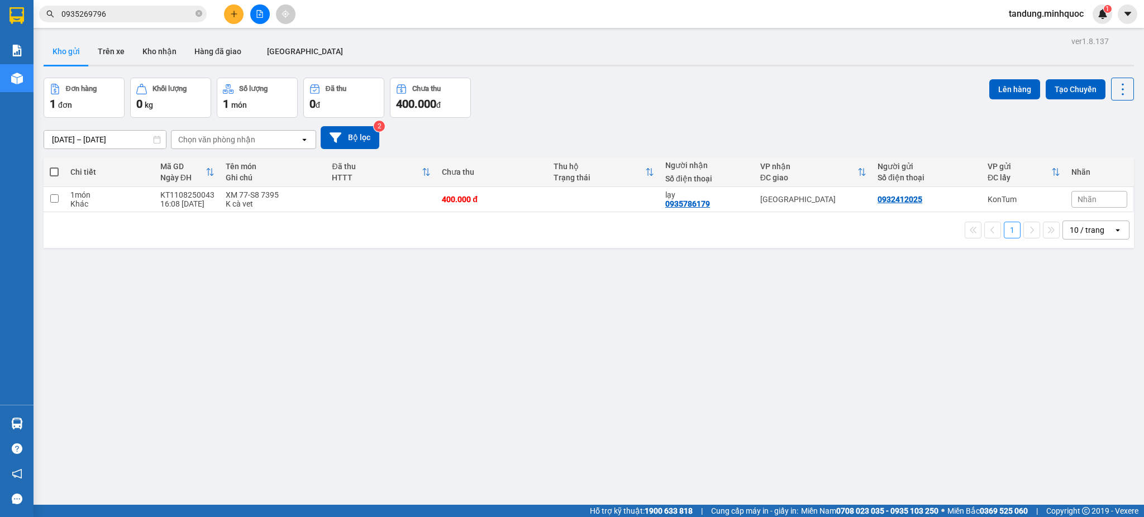
click at [226, 15] on button at bounding box center [234, 14] width 20 height 20
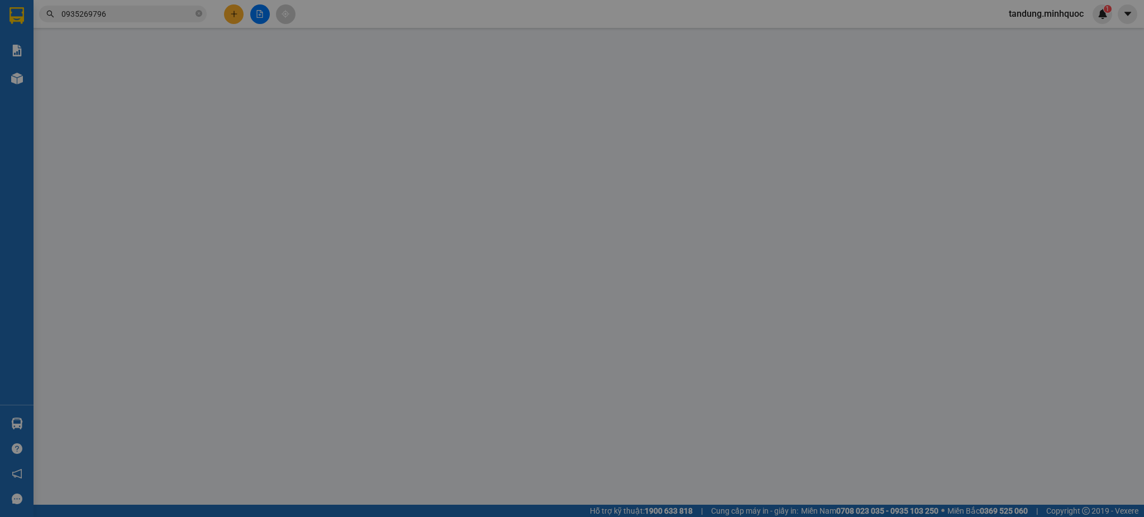
click at [226, 15] on span "Yêu cầu xuất hóa đơn điện tử" at bounding box center [195, 18] width 118 height 9
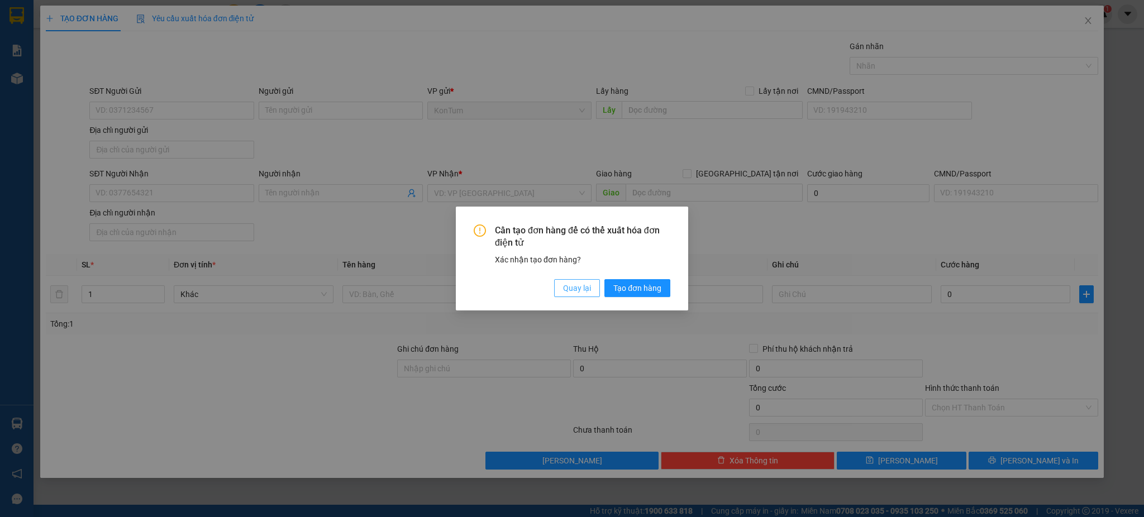
click at [565, 290] on span "Quay lại" at bounding box center [577, 288] width 28 height 12
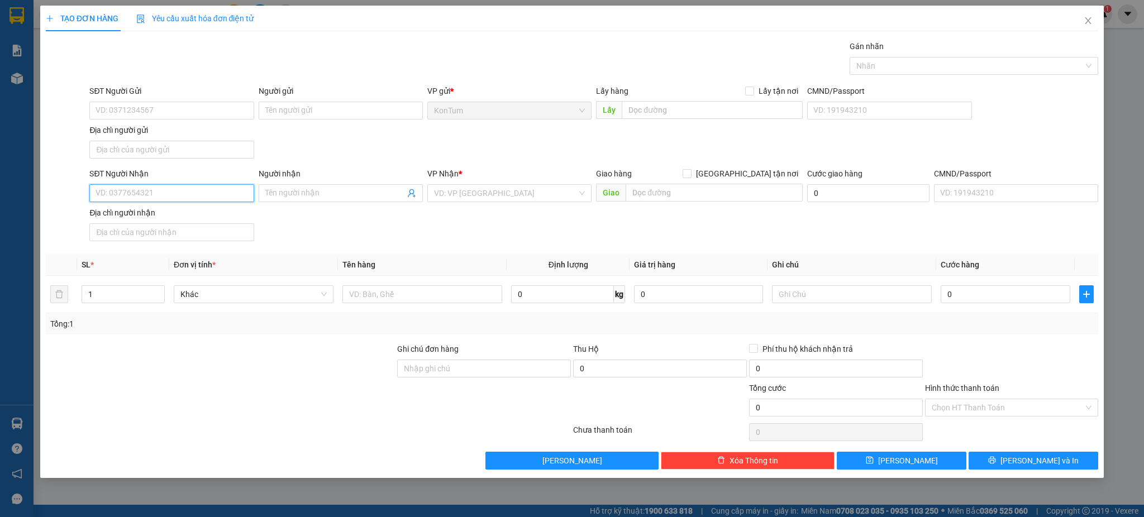
click at [172, 201] on input "SĐT Người Nhận" at bounding box center [171, 193] width 164 height 18
click at [170, 198] on input "SĐT Người Nhận" at bounding box center [171, 193] width 164 height 18
click at [169, 195] on input "SĐT Người Nhận" at bounding box center [171, 193] width 164 height 18
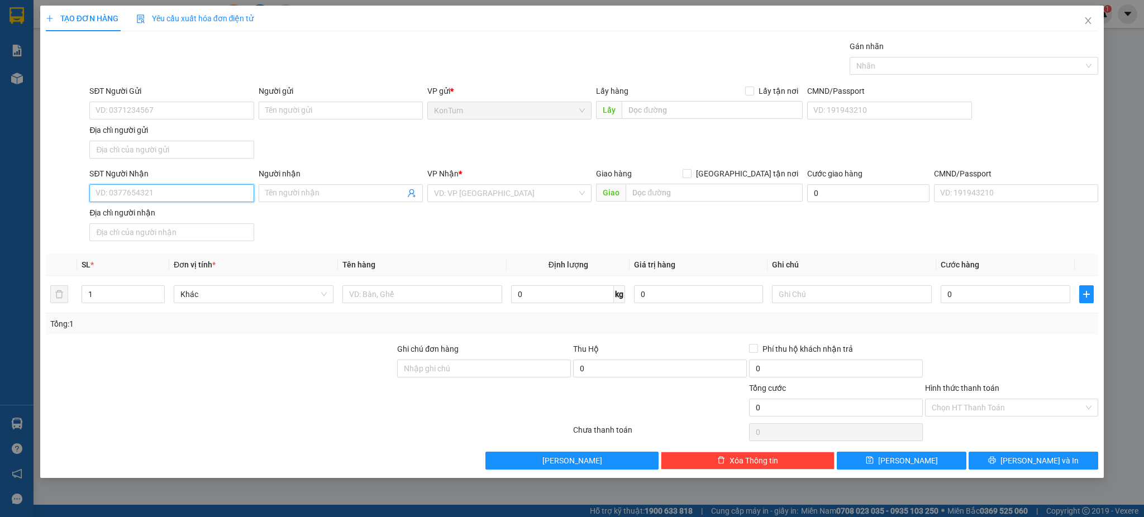
click at [169, 195] on input "SĐT Người Nhận" at bounding box center [171, 193] width 164 height 18
click at [141, 209] on div "0848446852 - Hoàng" at bounding box center [171, 216] width 164 height 18
type input "0848446852"
type input "Hoàng"
type input "N3 Đại Hiệp"
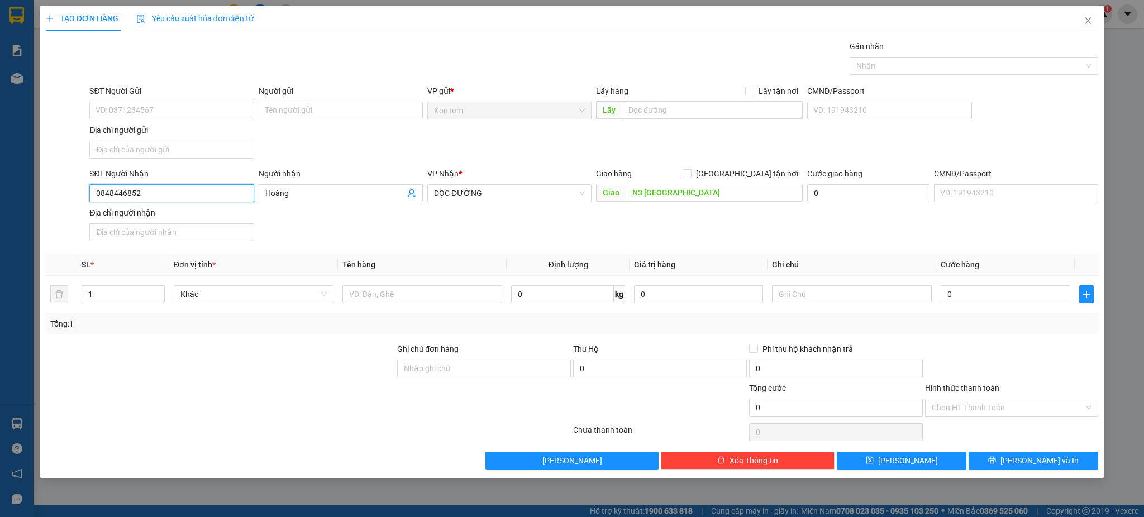
type input "0848446852"
click at [189, 85] on div "SĐT Người Gửi" at bounding box center [171, 91] width 164 height 12
click at [189, 102] on input "SĐT Người Gửi" at bounding box center [171, 111] width 164 height 18
click at [198, 107] on input "SĐT Người Gửi" at bounding box center [171, 111] width 164 height 18
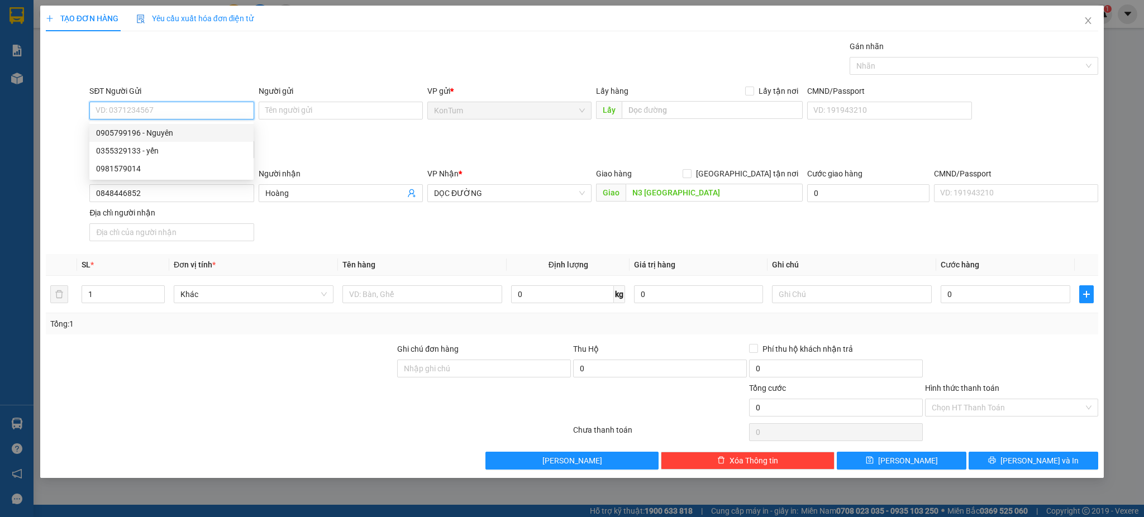
click at [188, 134] on div "0905799196 - Nguyên" at bounding box center [171, 133] width 151 height 12
type input "0905799196"
type input "Nguyên"
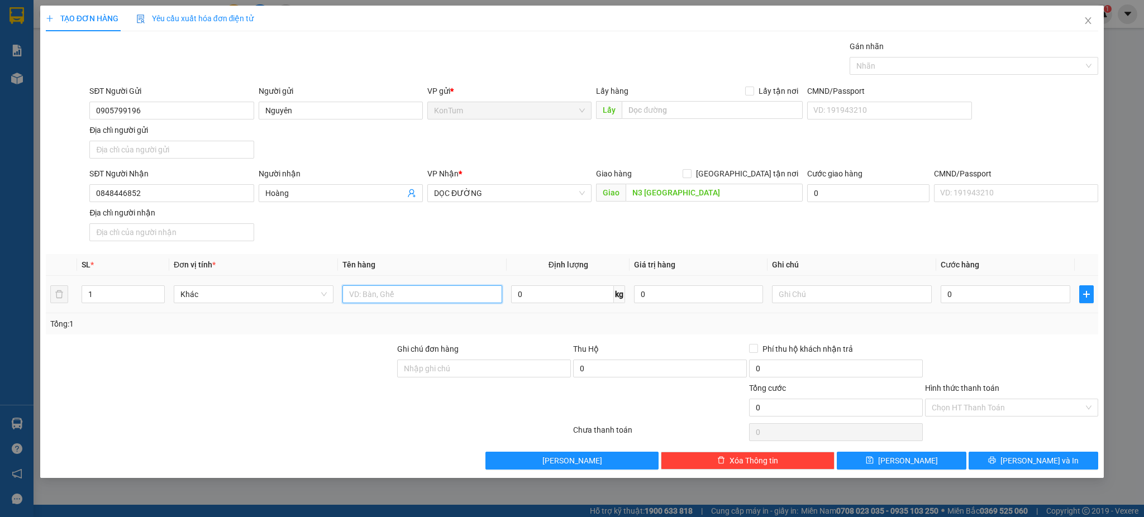
click at [423, 298] on input "text" at bounding box center [422, 294] width 160 height 18
type input "th ly"
click at [1037, 296] on input "0" at bounding box center [1004, 294] width 129 height 18
type input "5"
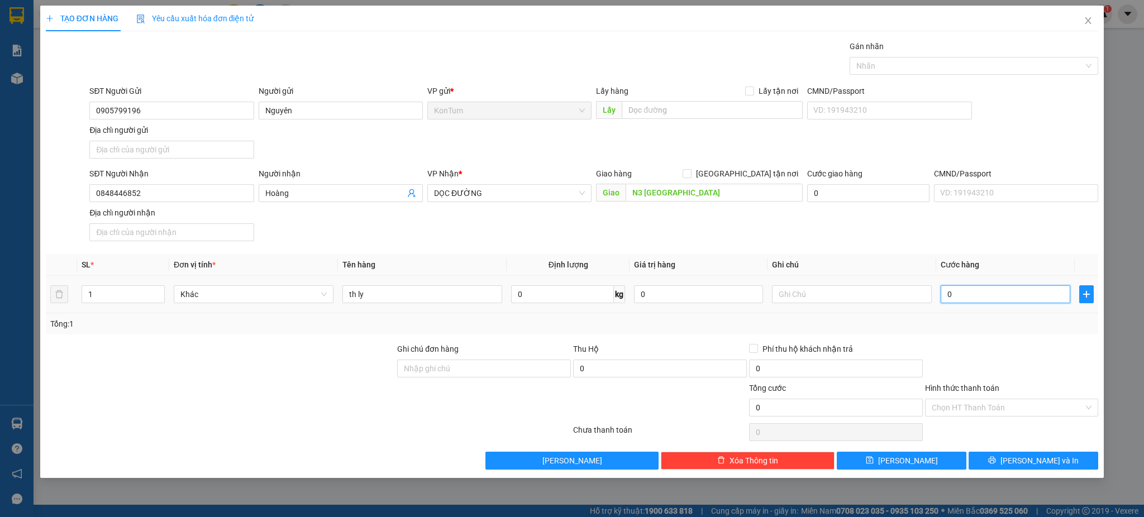
type input "5"
type input "50"
type input "50.000"
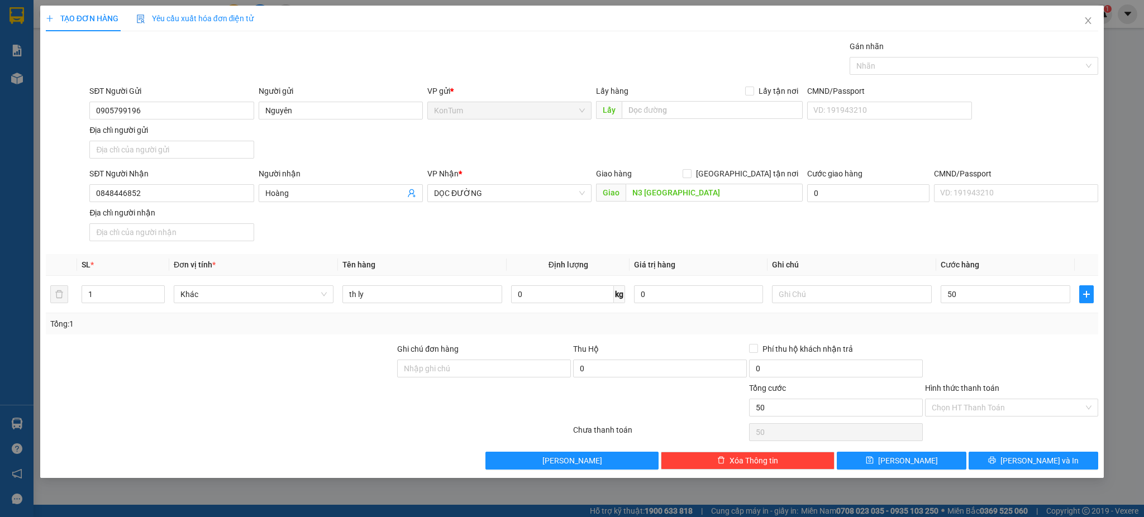
type input "50.000"
click at [1002, 347] on div at bounding box center [1012, 362] width 176 height 39
click at [1015, 406] on input "Hình thức thanh toán" at bounding box center [1007, 407] width 152 height 17
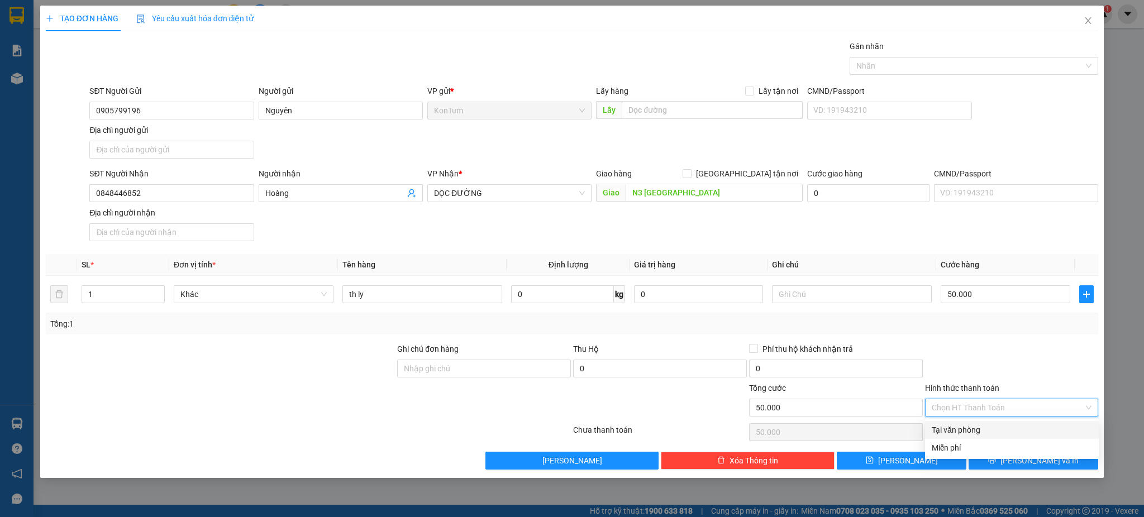
drag, startPoint x: 1005, startPoint y: 422, endPoint x: 1025, endPoint y: 449, distance: 33.5
click at [1004, 423] on div "Tại văn phòng" at bounding box center [1012, 430] width 174 height 18
type input "0"
click at [1044, 464] on span "[PERSON_NAME] và In" at bounding box center [1039, 461] width 78 height 12
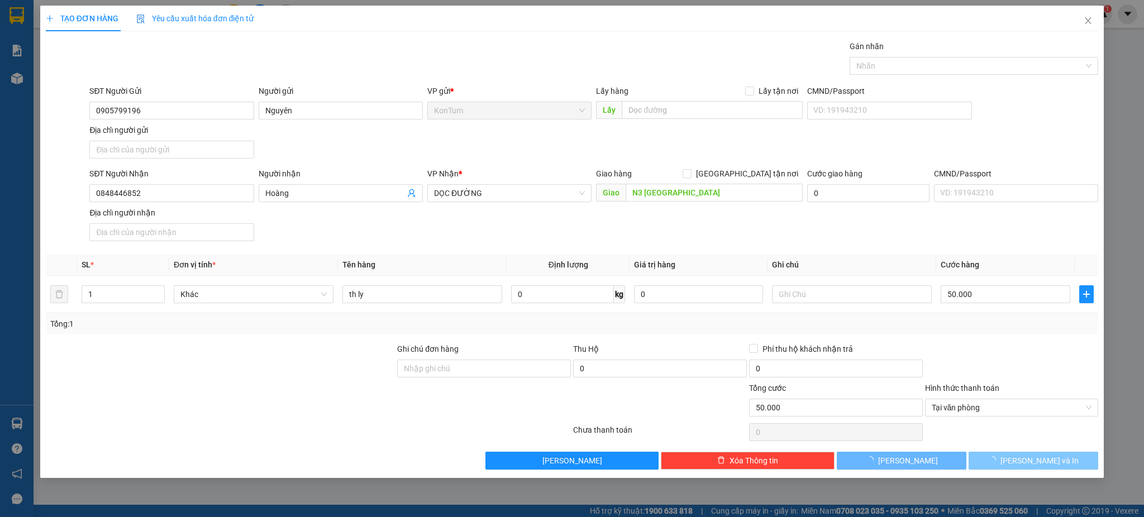
click at [1044, 463] on span "[PERSON_NAME] và In" at bounding box center [1039, 461] width 78 height 12
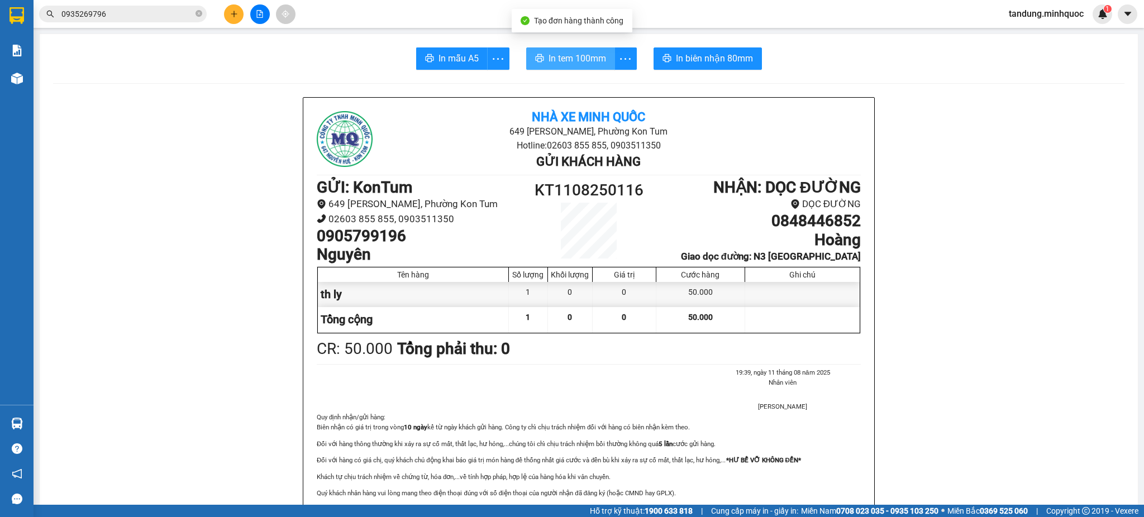
click at [585, 61] on span "In tem 100mm" at bounding box center [577, 58] width 58 height 14
click at [739, 68] on button "In biên nhận 80mm" at bounding box center [707, 58] width 108 height 22
click at [738, 67] on button "In biên nhận 80mm" at bounding box center [707, 58] width 108 height 22
click at [9, 22] on img at bounding box center [16, 15] width 15 height 17
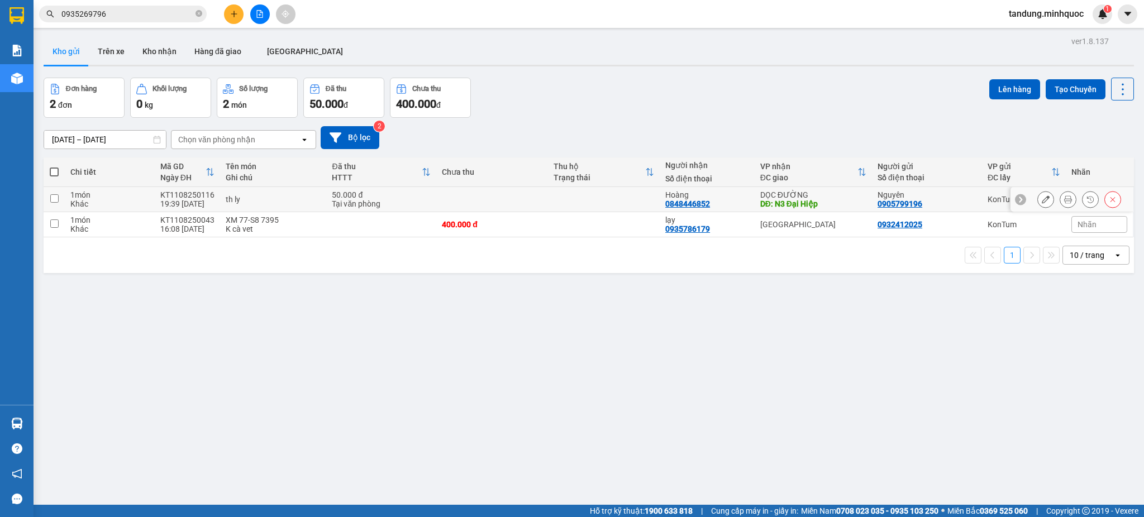
click at [681, 202] on div "0848446852" at bounding box center [687, 203] width 45 height 9
click at [738, 198] on div "Hoàng" at bounding box center [707, 194] width 84 height 9
checkbox input "true"
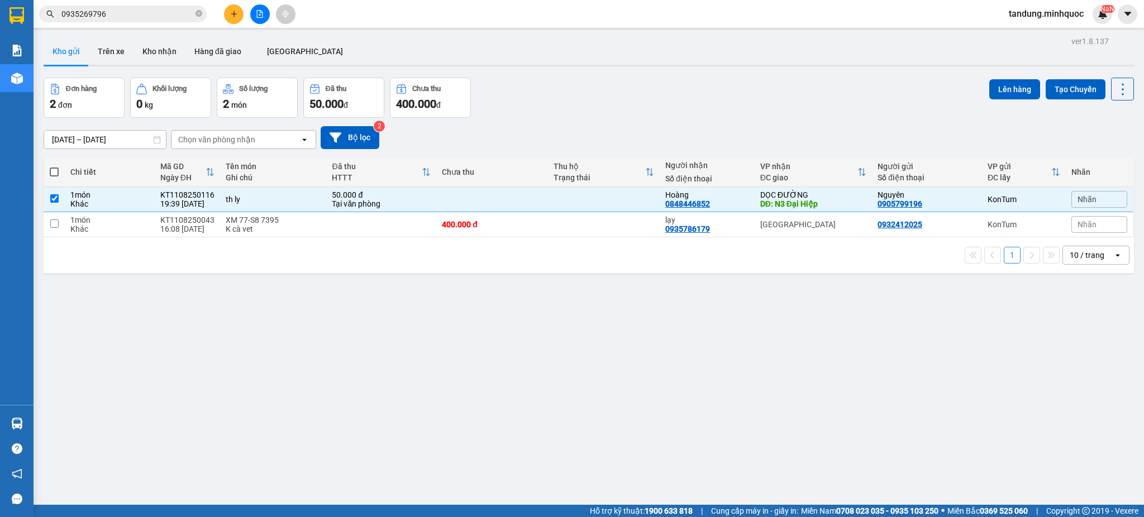
click at [972, 77] on div "ver 1.8.137 Kho gửi Trên xe Kho nhận Hàng đã giao ĐÀ NẴNG Đơn hàng 2 đơn Khối l…" at bounding box center [588, 292] width 1099 height 517
click at [993, 90] on button "Lên hàng" at bounding box center [1014, 89] width 51 height 20
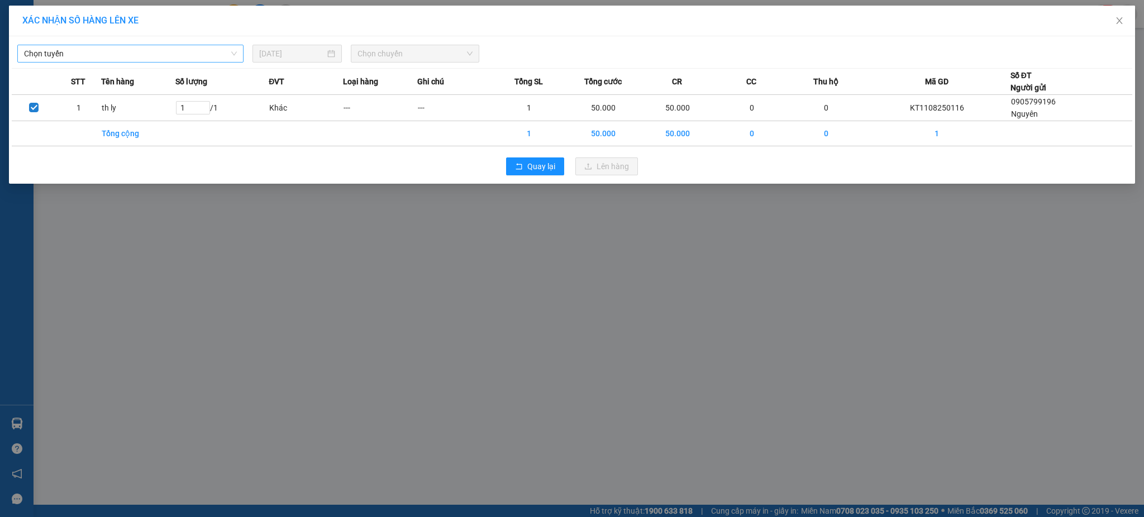
click at [159, 49] on span "Chọn tuyến" at bounding box center [130, 53] width 213 height 17
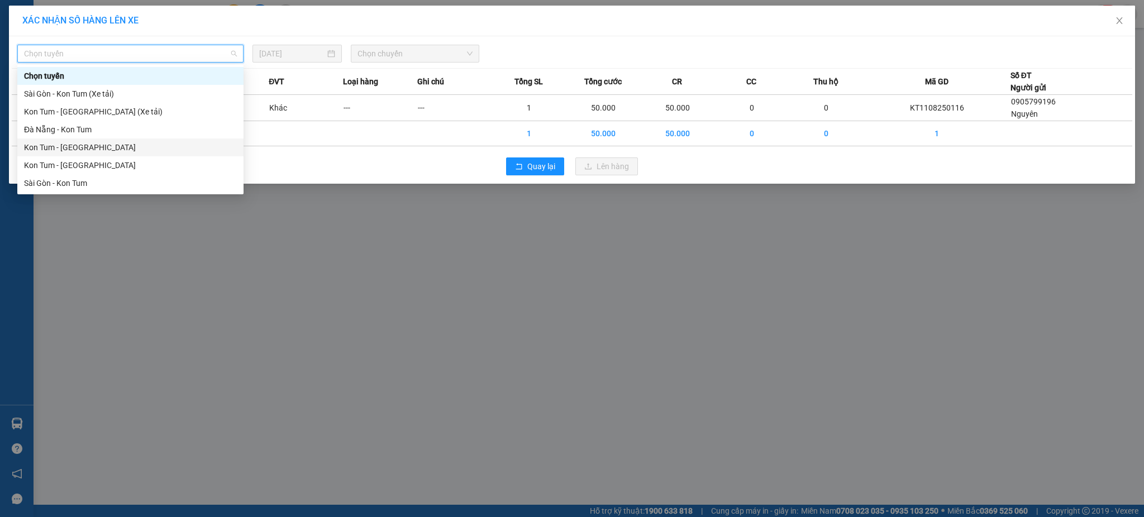
click at [104, 149] on div "Kon Tum - [GEOGRAPHIC_DATA]" at bounding box center [130, 147] width 213 height 12
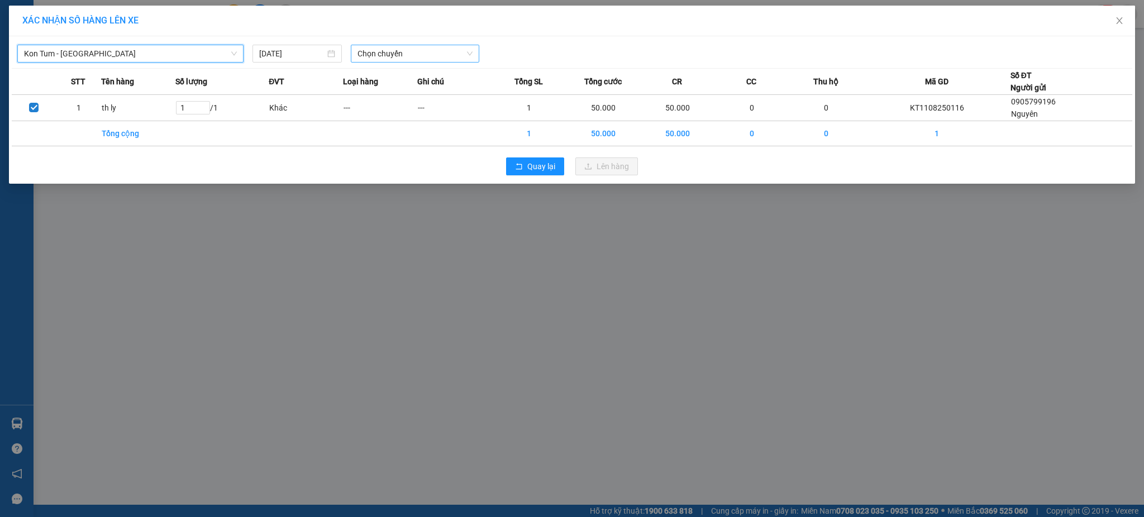
click at [472, 56] on div "Chọn chuyến" at bounding box center [415, 54] width 128 height 18
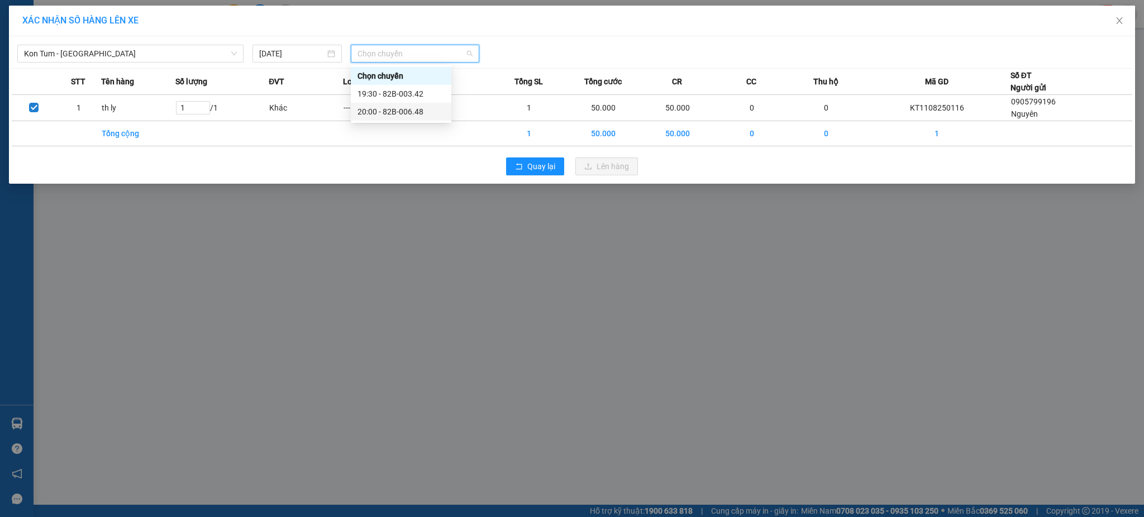
click at [424, 113] on div "20:00 - 82B-006.48" at bounding box center [400, 112] width 87 height 12
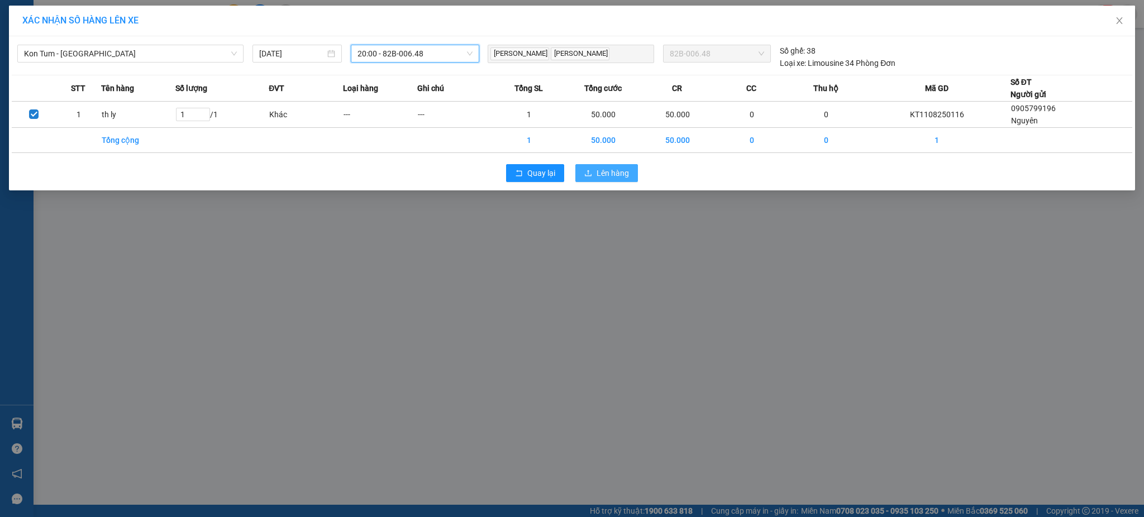
click at [620, 176] on span "Lên hàng" at bounding box center [612, 173] width 32 height 12
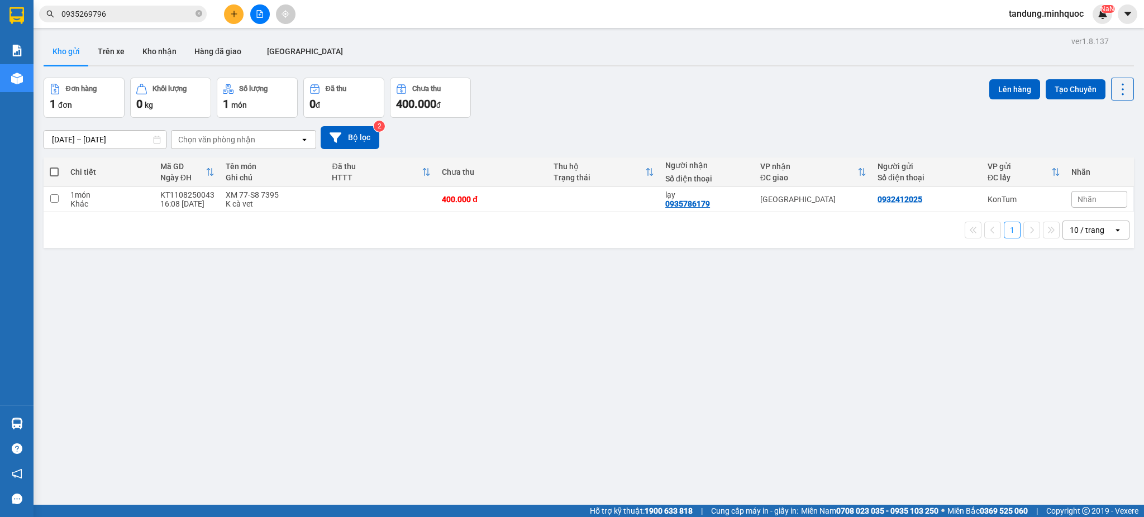
click at [264, 21] on button at bounding box center [260, 14] width 20 height 20
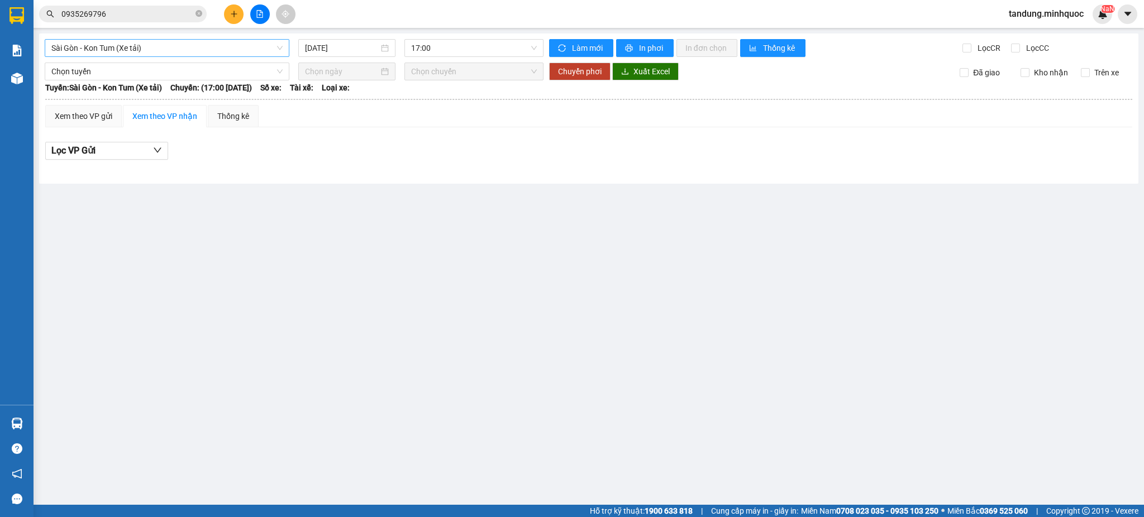
click at [195, 49] on span "Sài Gòn - Kon Tum (Xe tải)" at bounding box center [166, 48] width 231 height 17
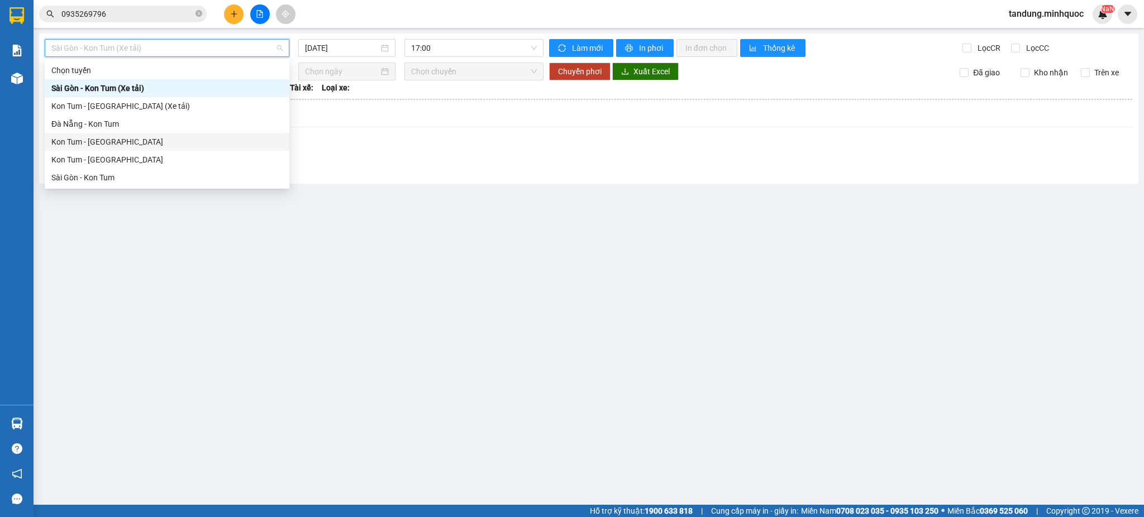
click at [128, 142] on div "Kon Tum - [GEOGRAPHIC_DATA]" at bounding box center [166, 142] width 231 height 12
type input "[DATE]"
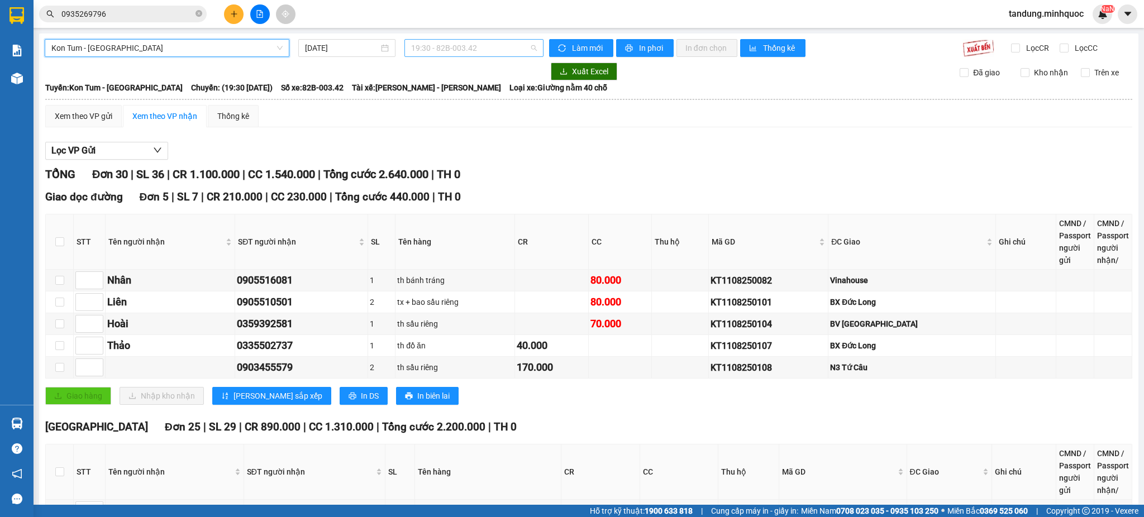
click at [481, 52] on span "19:30 - 82B-003.42" at bounding box center [474, 48] width 126 height 17
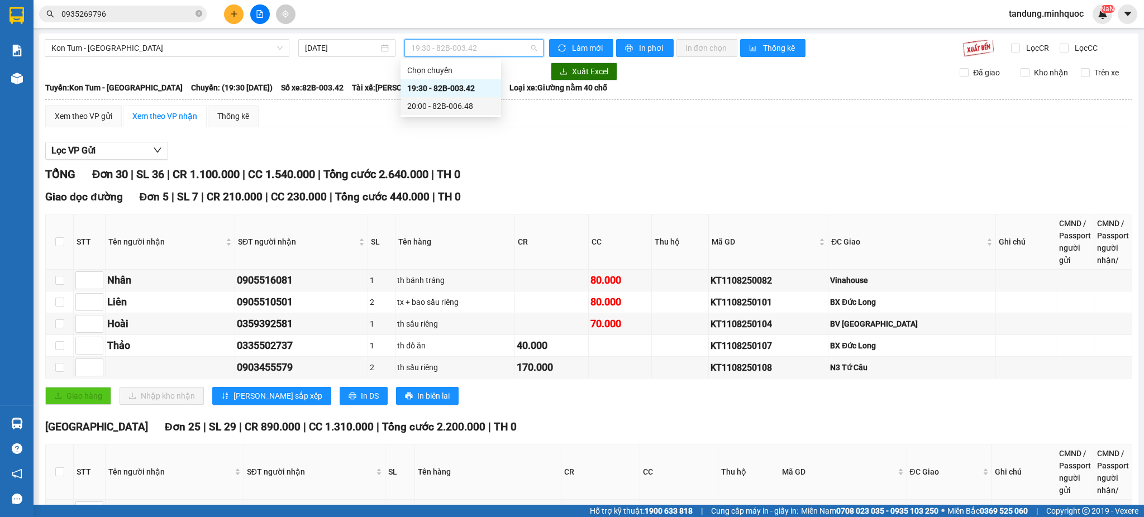
click at [472, 98] on div "20:00 - 82B-006.48" at bounding box center [450, 106] width 101 height 18
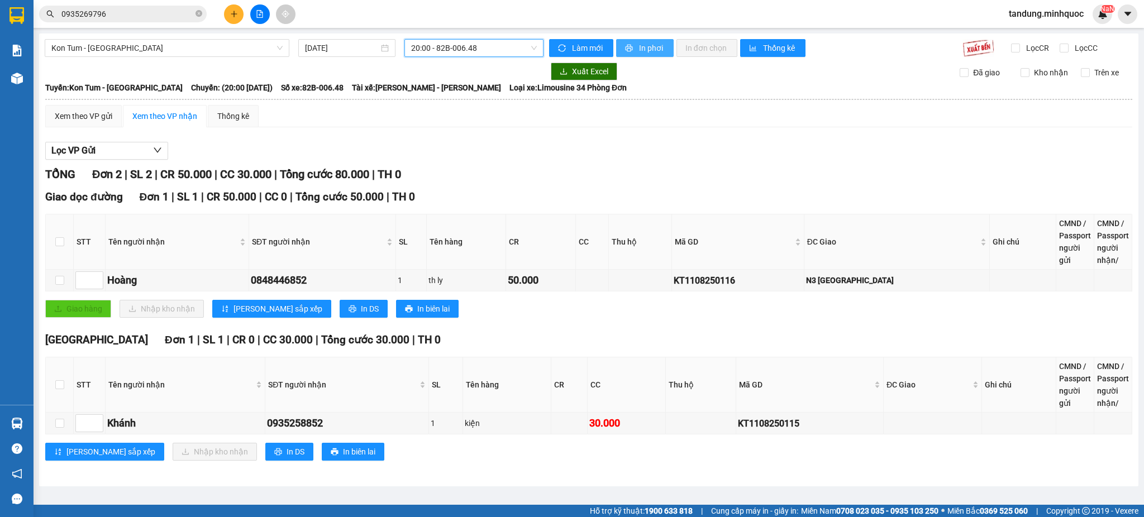
click at [637, 47] on button "In phơi" at bounding box center [645, 48] width 58 height 18
